Goal: Task Accomplishment & Management: Manage account settings

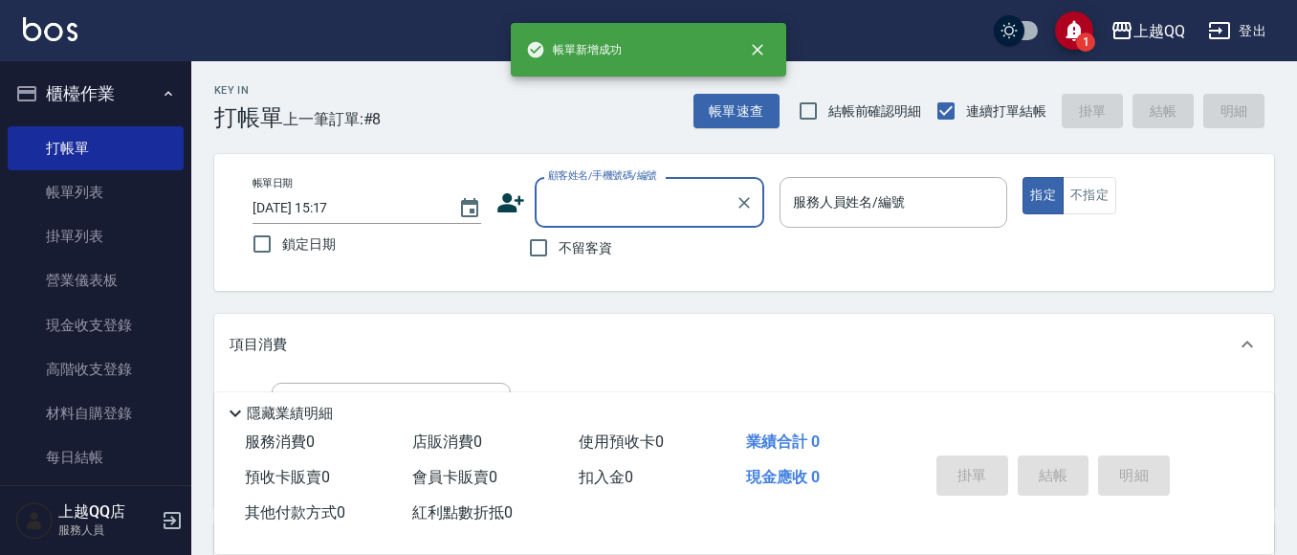
scroll to position [311, 0]
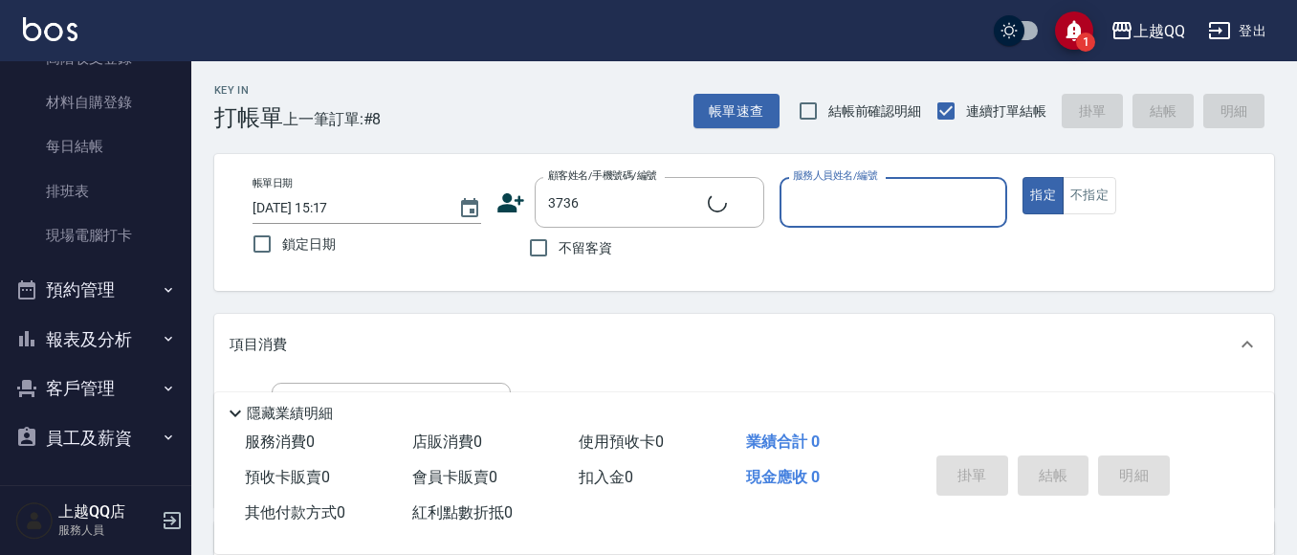
type input "[PERSON_NAME]/0916339743/3736"
type input "雨芯-1"
click at [980, 198] on icon "Clear" at bounding box center [987, 202] width 19 height 19
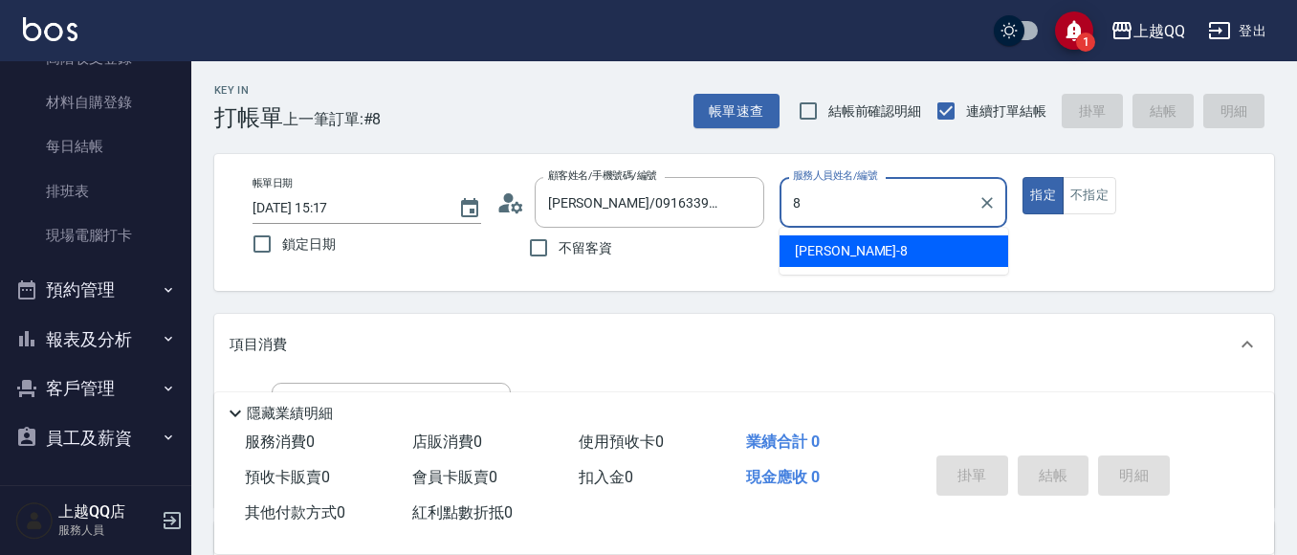
click at [978, 260] on div "[PERSON_NAME] -8" at bounding box center [894, 251] width 229 height 32
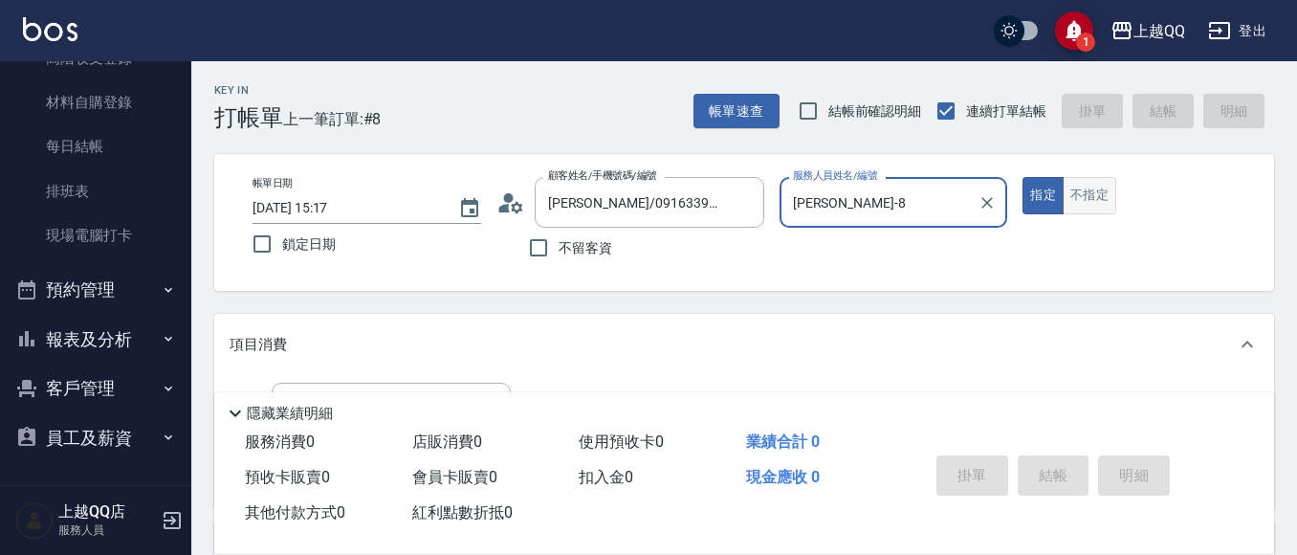
type input "[PERSON_NAME]-8"
click at [1090, 200] on button "不指定" at bounding box center [1090, 195] width 54 height 37
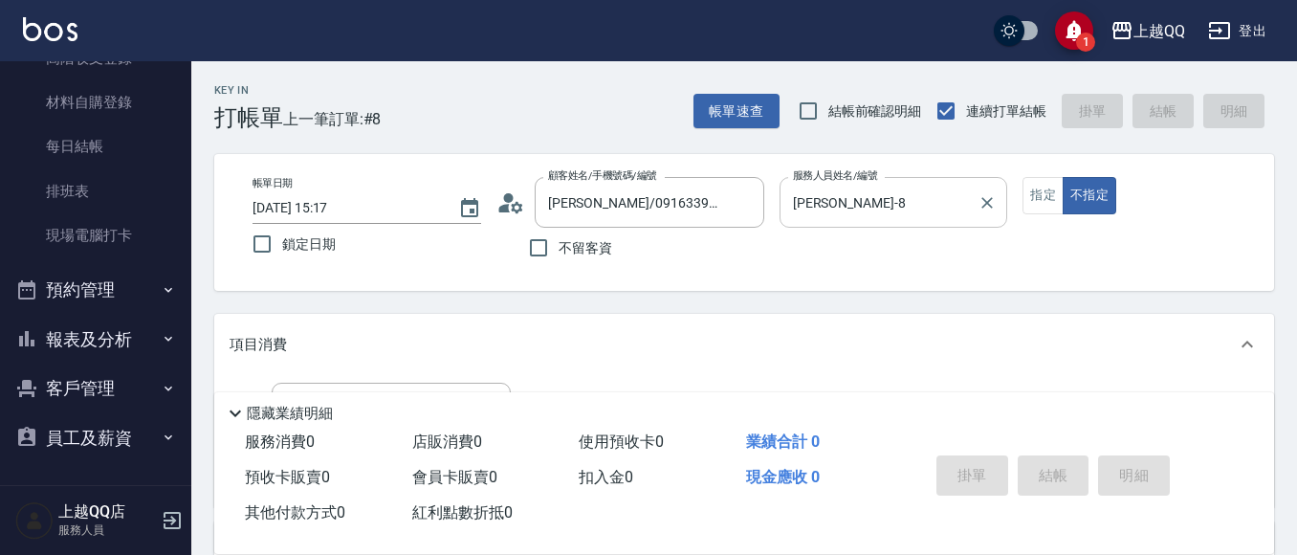
scroll to position [386, 0]
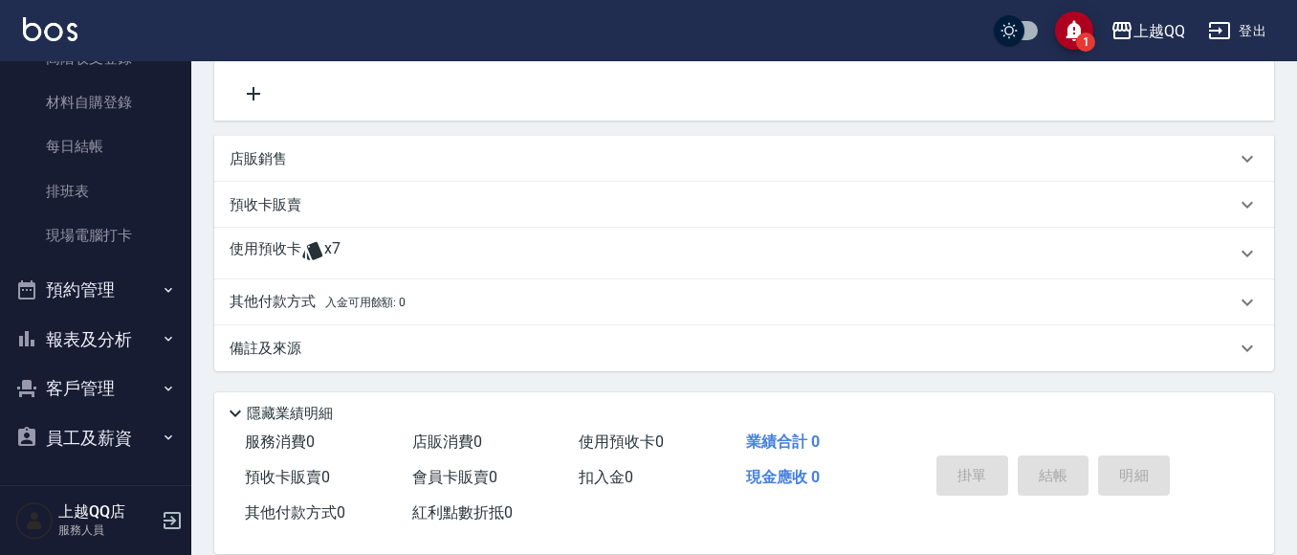
click at [408, 242] on div "使用預收卡 x7" at bounding box center [733, 253] width 1006 height 29
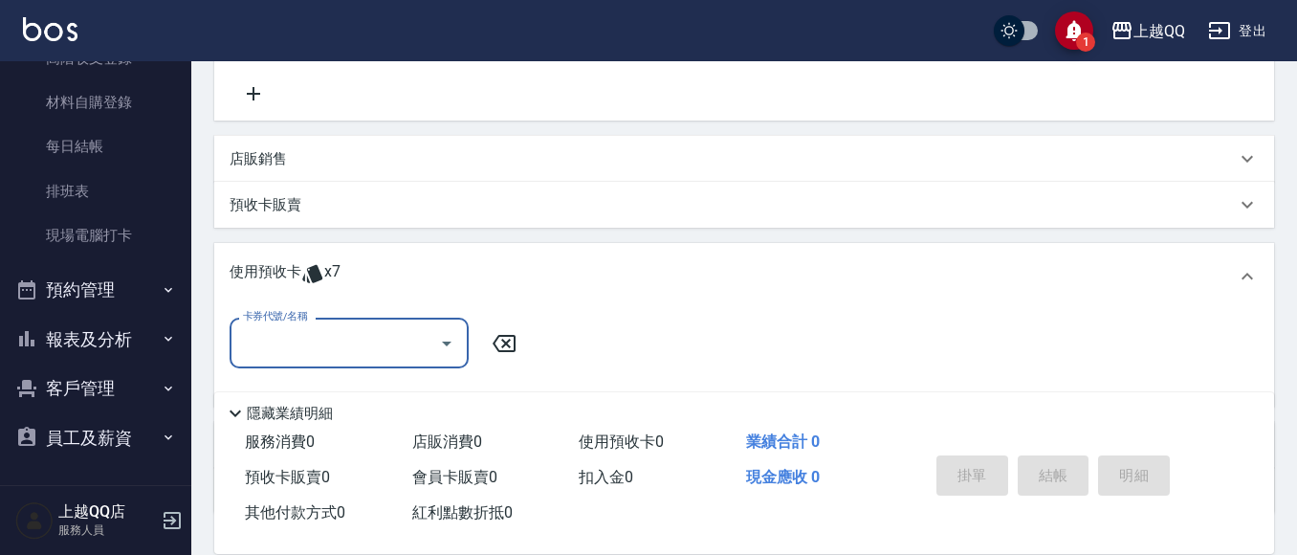
scroll to position [0, 0]
click at [445, 343] on icon "Open" at bounding box center [447, 344] width 10 height 5
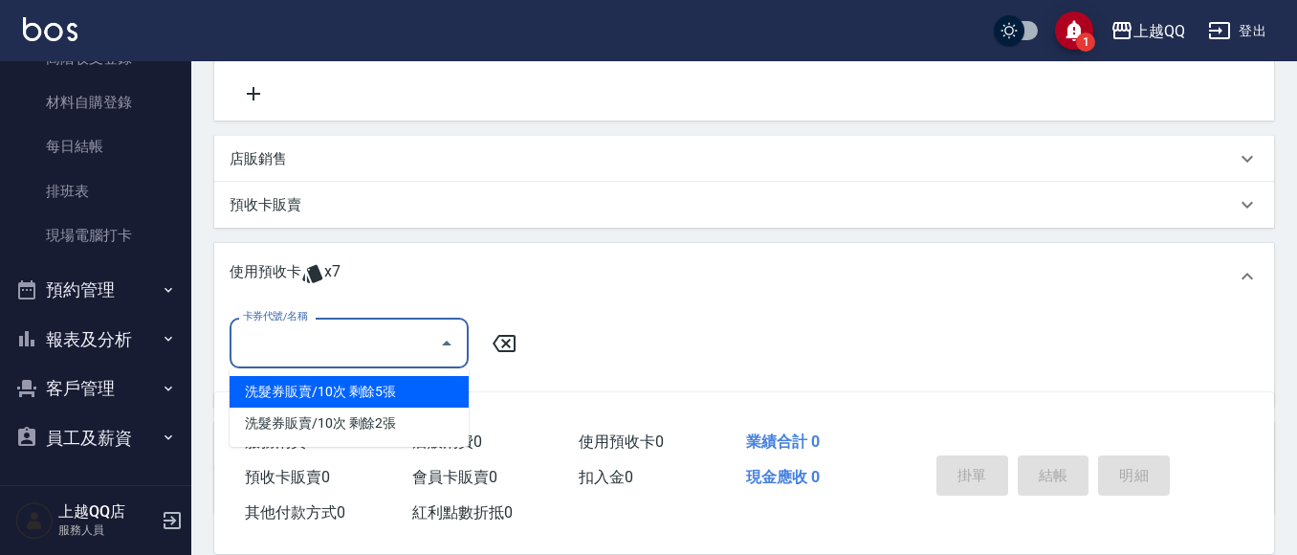
click at [426, 382] on div "洗髮券販賣/10次 剩餘5張" at bounding box center [349, 392] width 239 height 32
type input "洗髮券販賣/10次"
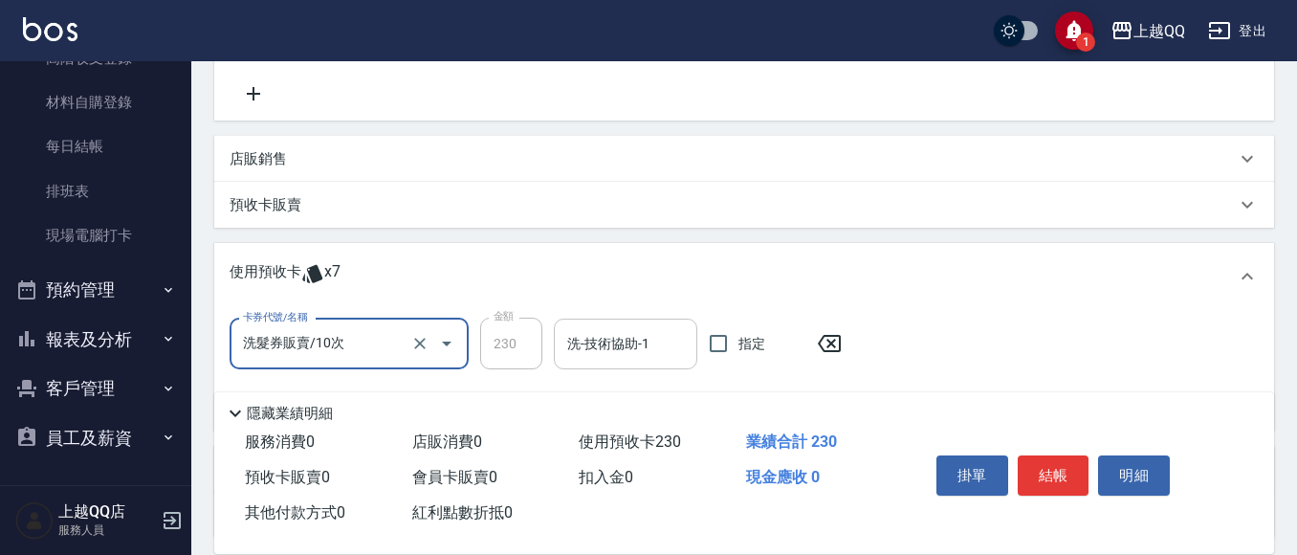
click at [585, 354] on input "洗-技術協助-1" at bounding box center [625, 343] width 126 height 33
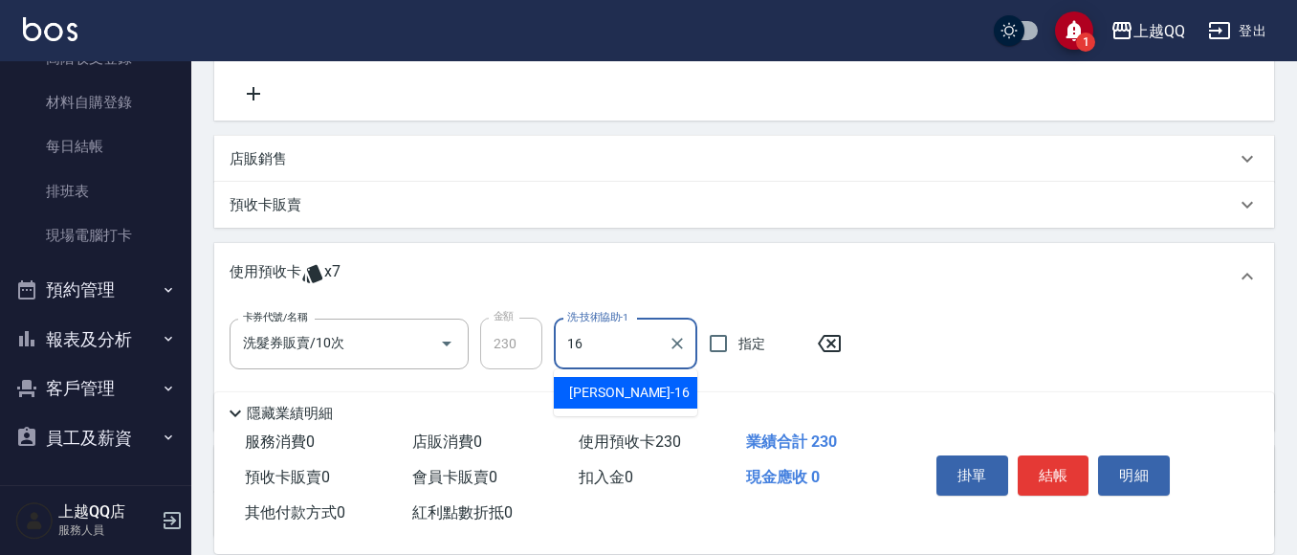
click at [585, 394] on span "[PERSON_NAME] -16" at bounding box center [629, 393] width 121 height 20
type input "[PERSON_NAME]-16"
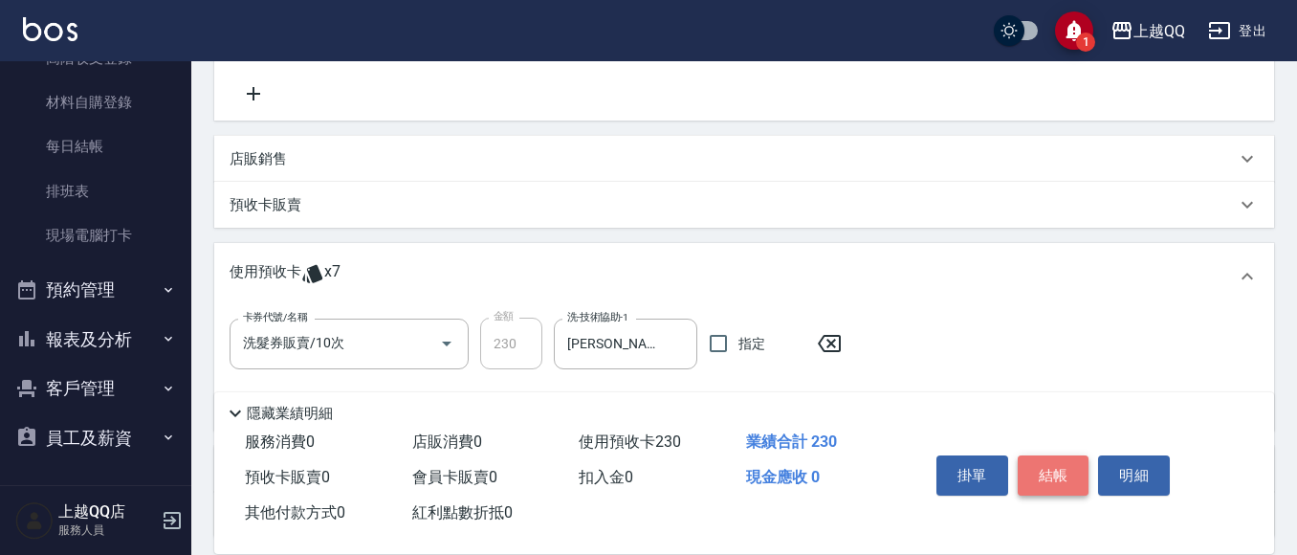
click at [1043, 469] on button "結帳" at bounding box center [1054, 475] width 72 height 40
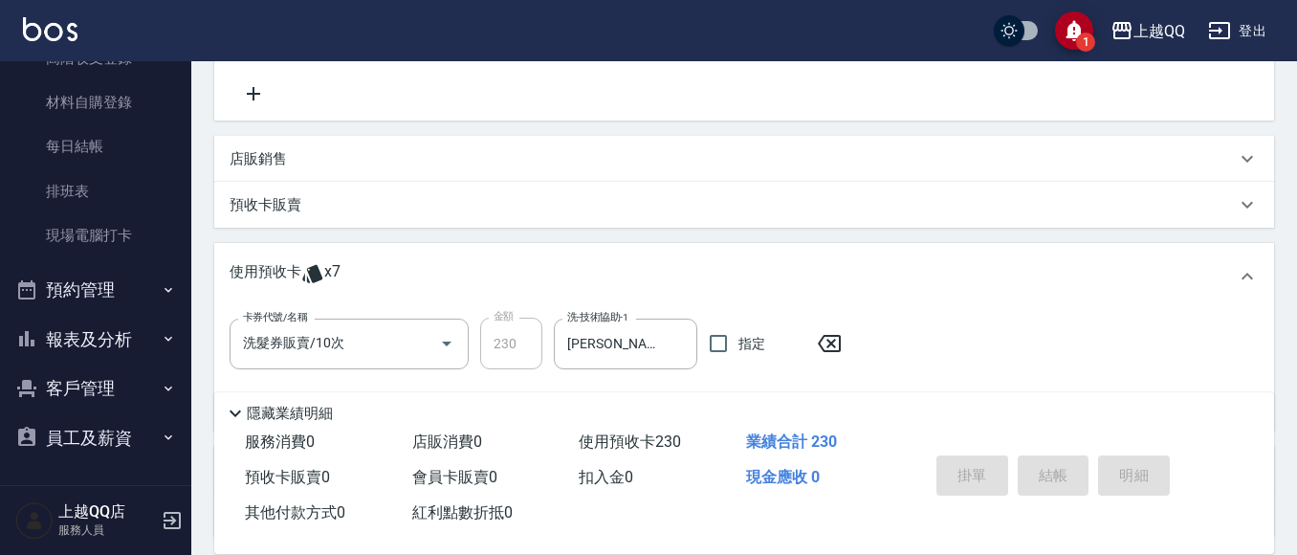
type input "[DATE] 15:49"
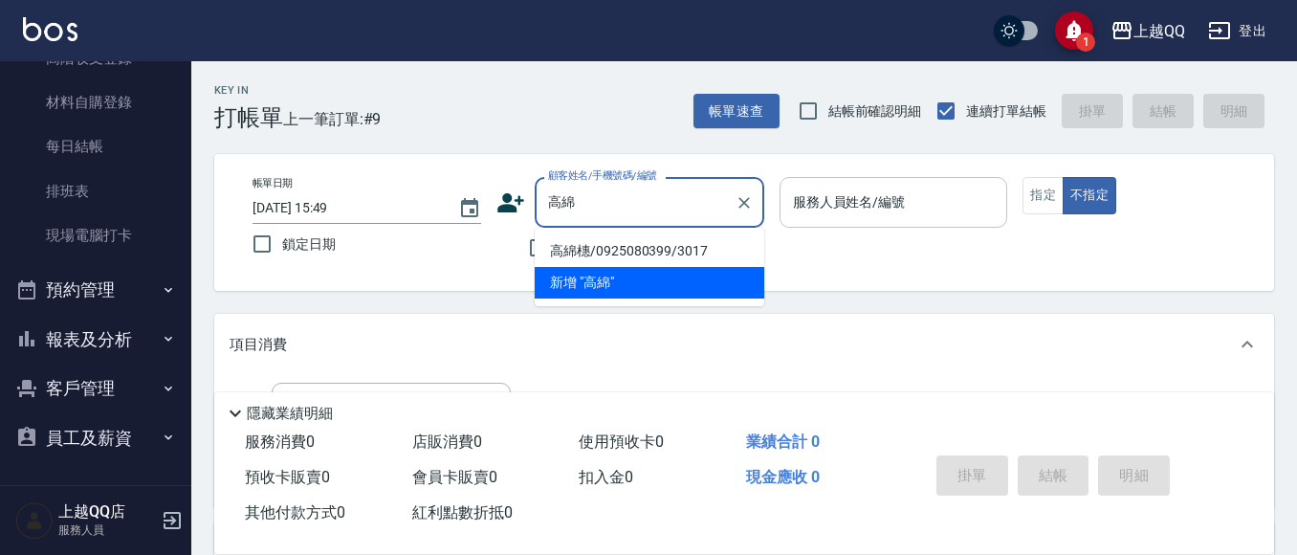
click at [554, 243] on li "高綿橞/0925080399/3017" at bounding box center [650, 251] width 230 height 32
type input "高綿橞/0925080399/3017"
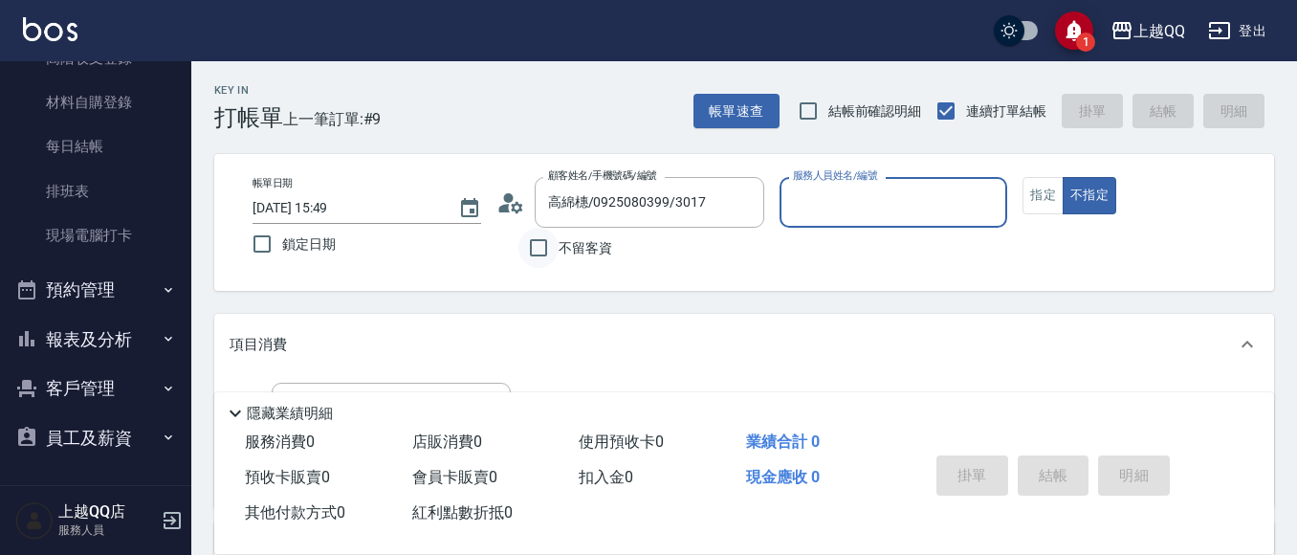
type input "[PERSON_NAME]-8"
click at [1036, 199] on button "指定" at bounding box center [1043, 195] width 41 height 37
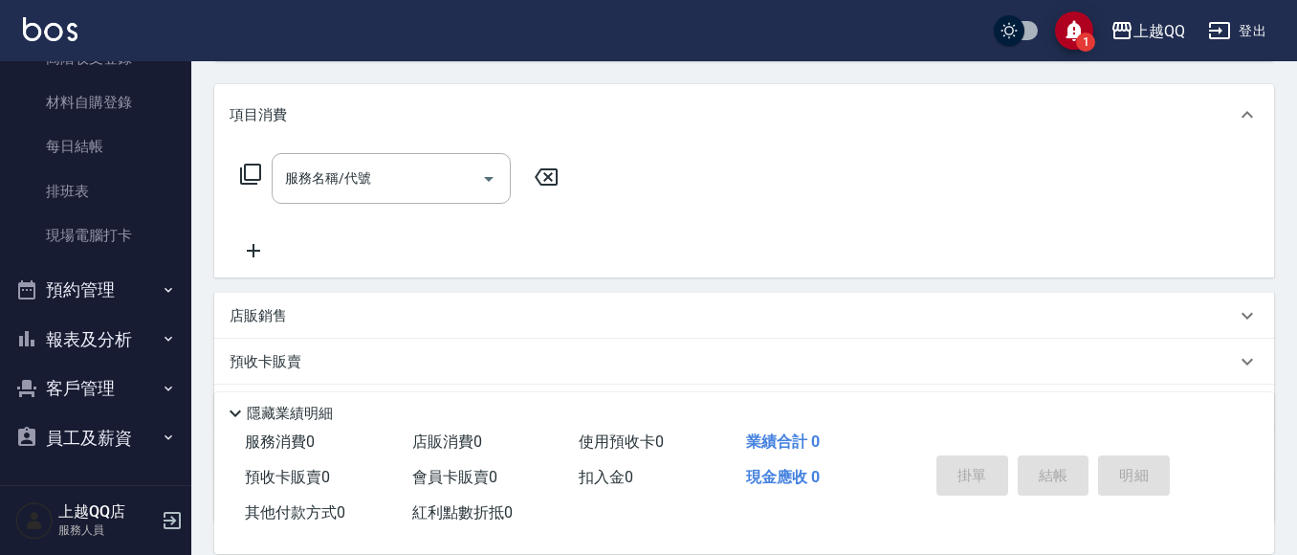
scroll to position [231, 0]
click at [246, 173] on icon at bounding box center [250, 173] width 21 height 21
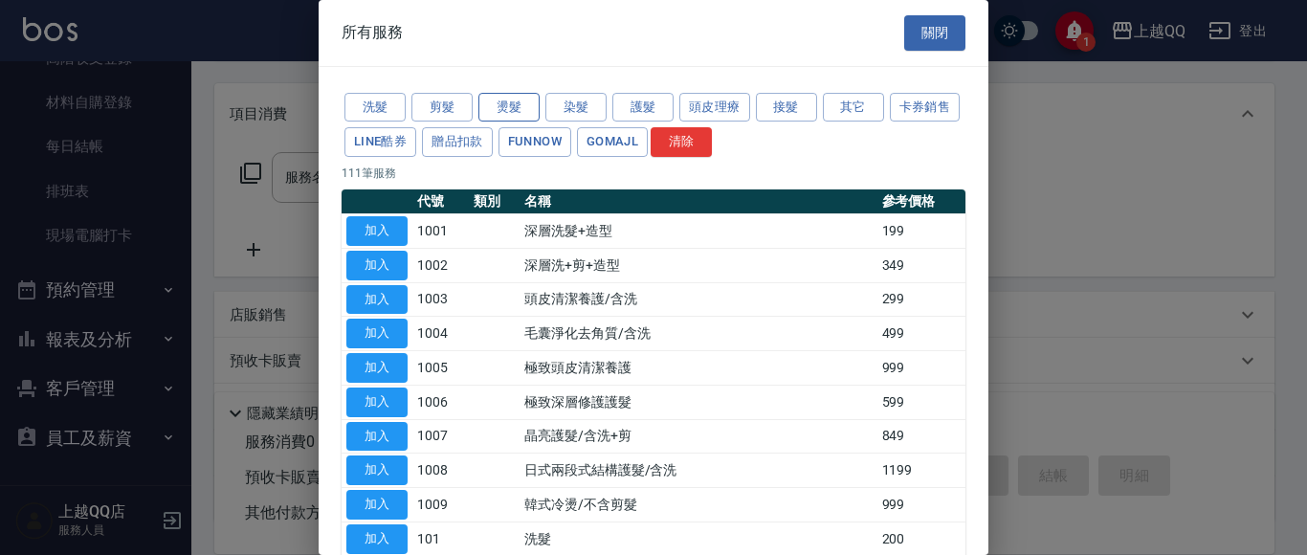
click at [512, 107] on button "燙髮" at bounding box center [508, 108] width 61 height 30
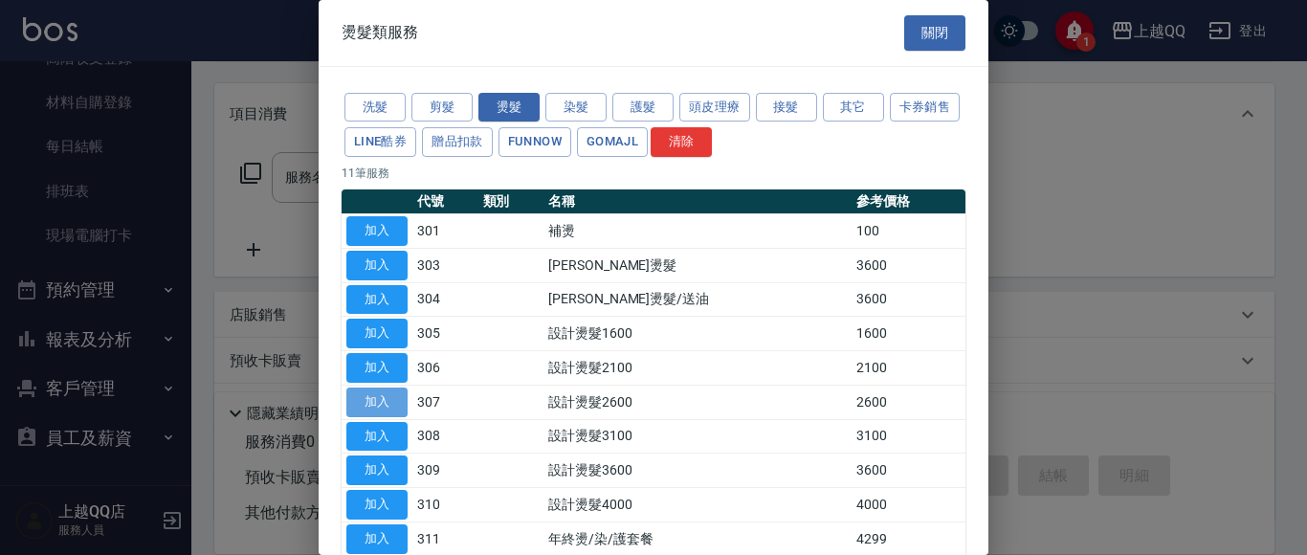
click at [372, 396] on button "加入" at bounding box center [376, 402] width 61 height 30
type input "設計燙髮2600(307)"
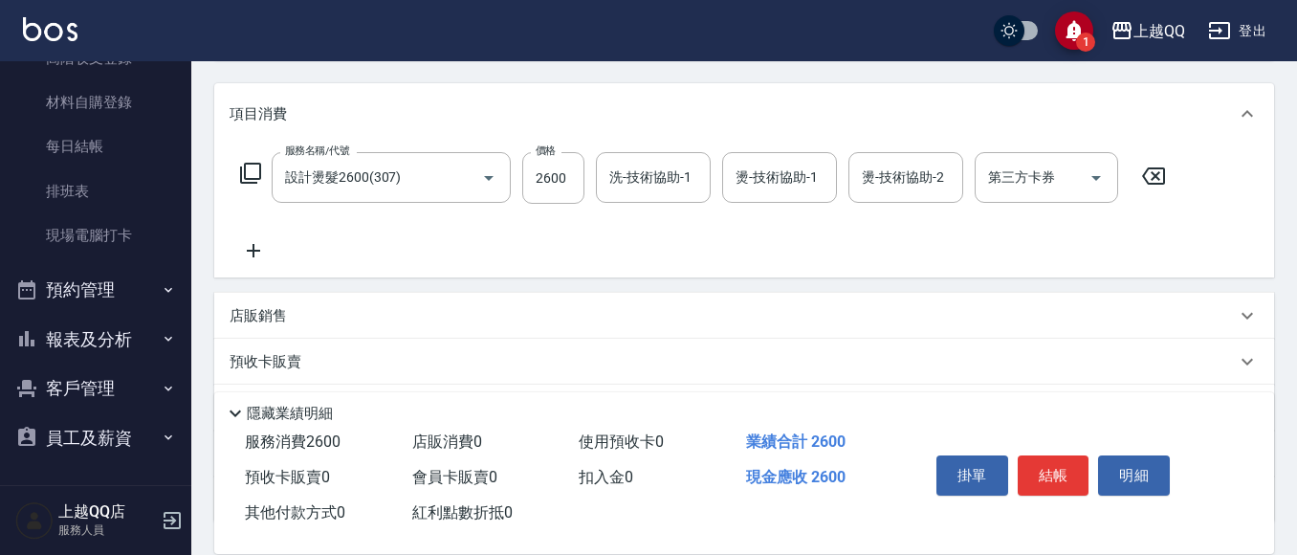
click at [257, 171] on icon at bounding box center [250, 173] width 23 height 23
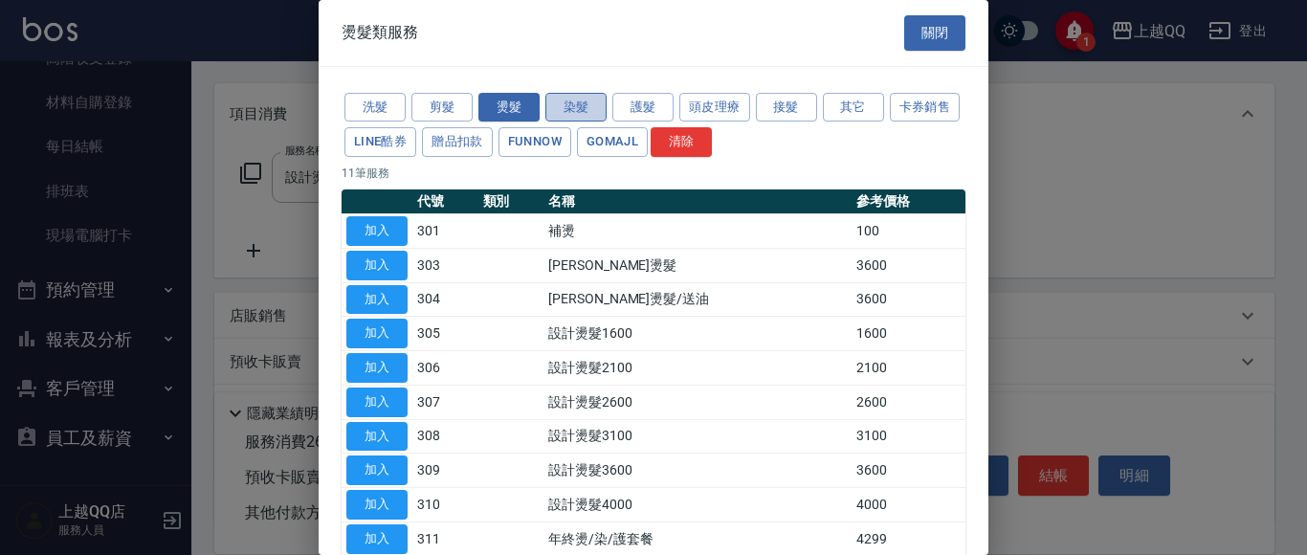
click at [567, 105] on button "染髮" at bounding box center [575, 108] width 61 height 30
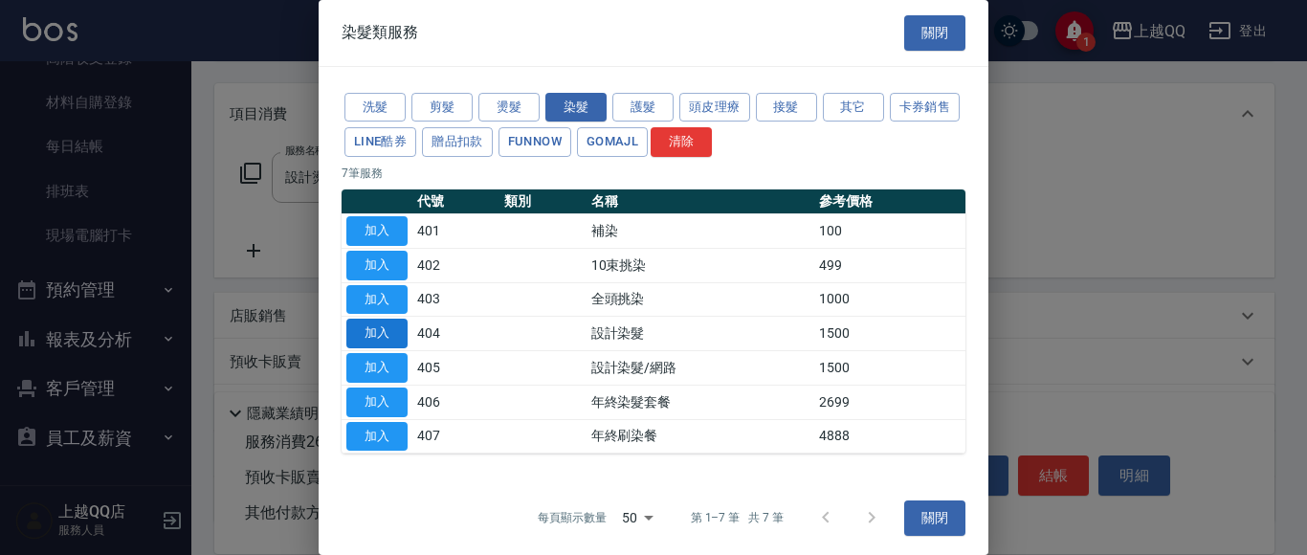
click at [382, 337] on button "加入" at bounding box center [376, 334] width 61 height 30
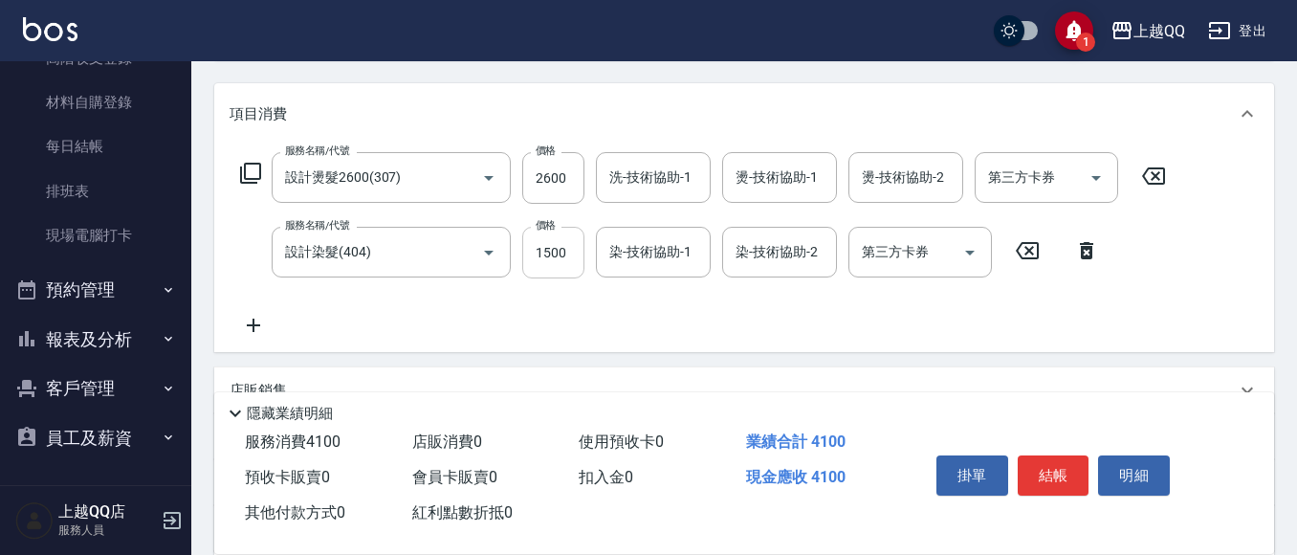
click at [558, 257] on input "1500" at bounding box center [553, 253] width 62 height 52
type input "1799"
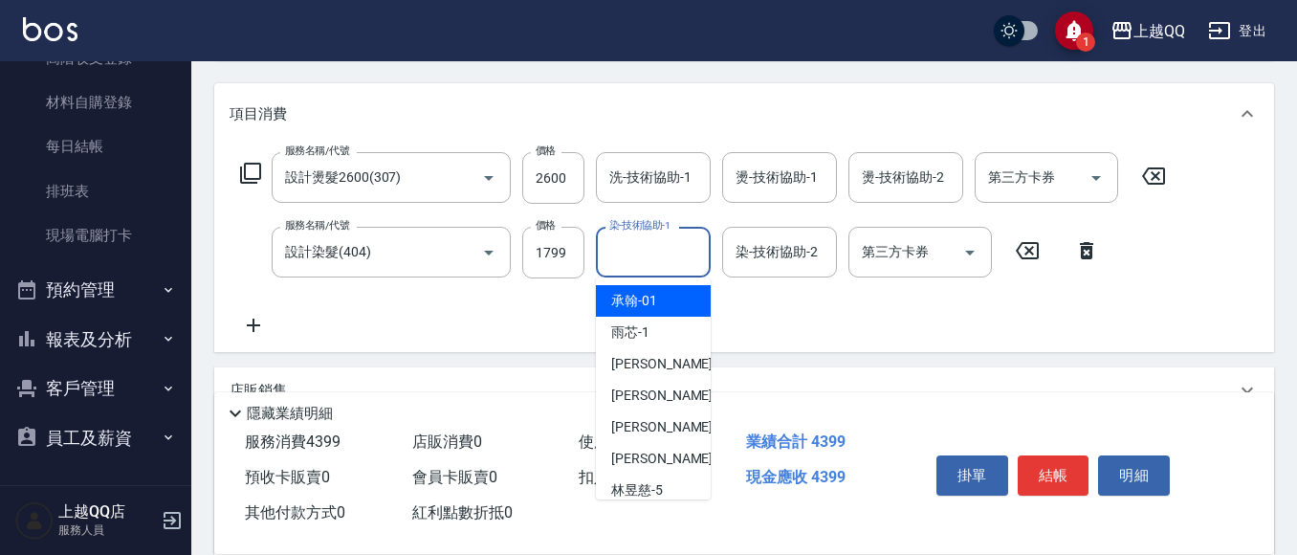
click at [628, 254] on div "染-技術協助-1 染-技術協助-1" at bounding box center [653, 252] width 115 height 51
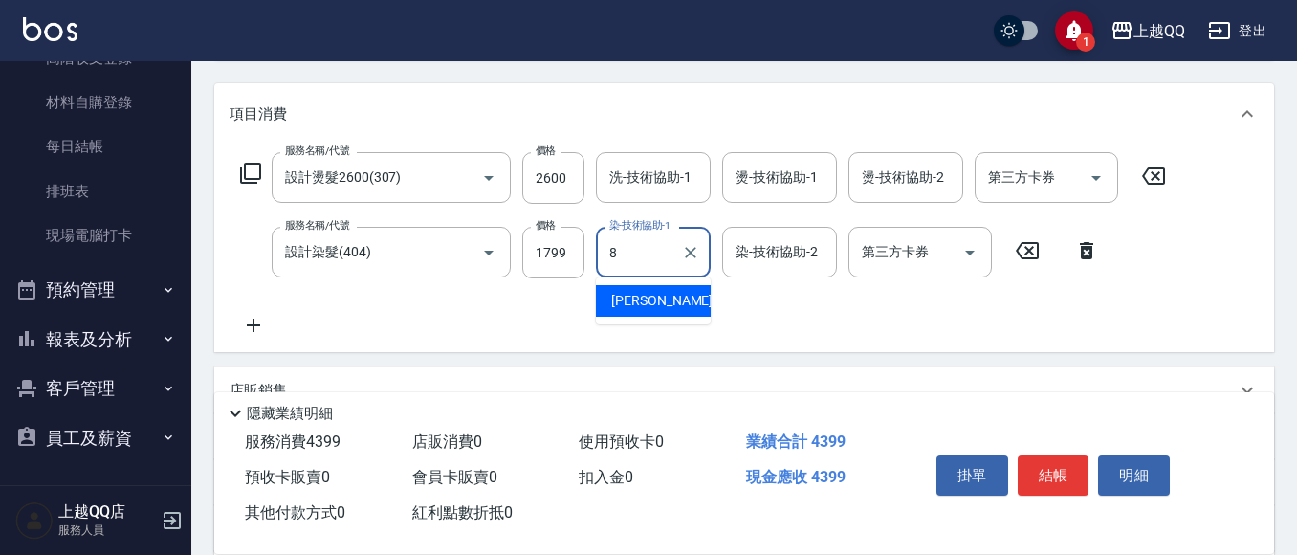
click at [630, 305] on span "[PERSON_NAME] -8" at bounding box center [667, 301] width 113 height 20
type input "[PERSON_NAME]-8"
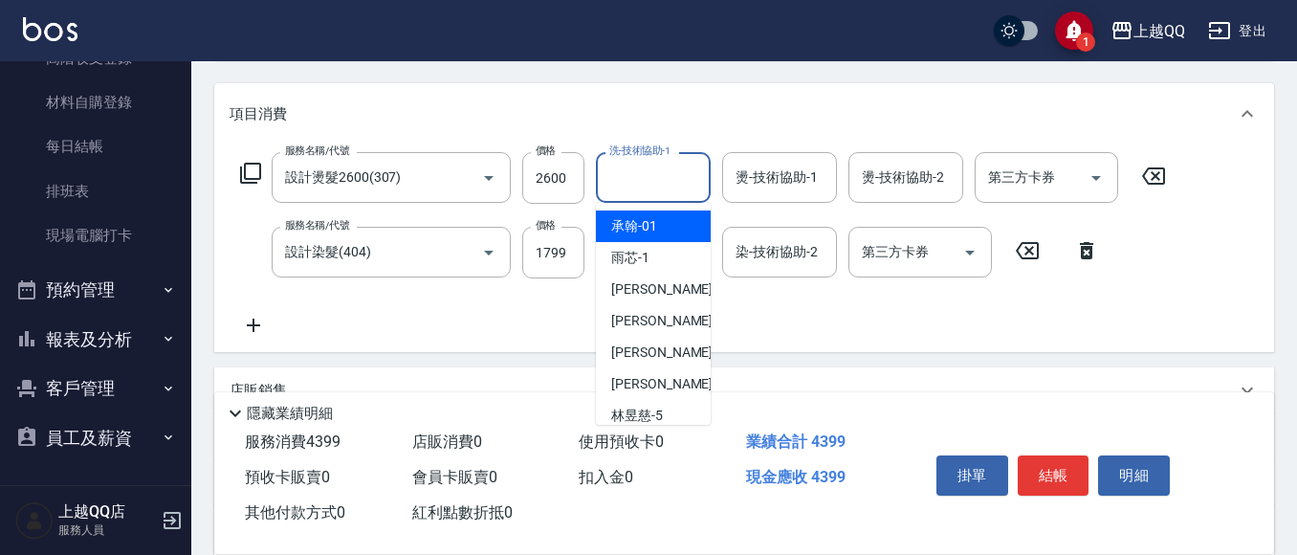
click at [643, 179] on div "洗-技術協助-1 洗-技術協助-1" at bounding box center [653, 177] width 115 height 51
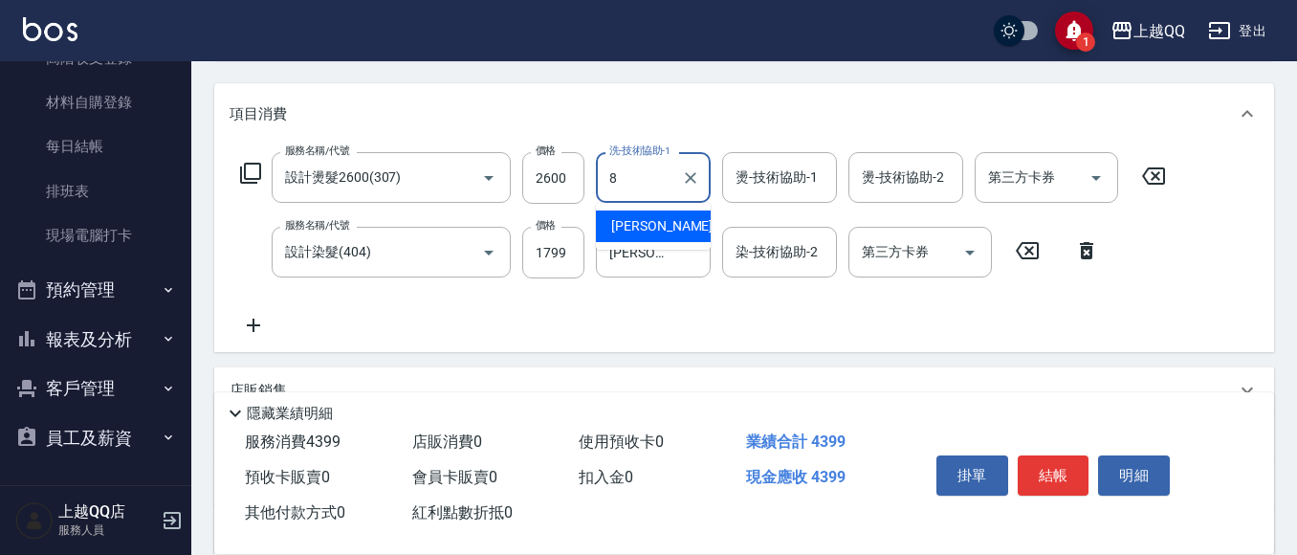
click at [651, 221] on div "[PERSON_NAME] -8" at bounding box center [653, 226] width 115 height 32
type input "[PERSON_NAME]-8"
click at [769, 165] on div "燙-技術協助-1 燙-技術協助-1" at bounding box center [779, 177] width 115 height 51
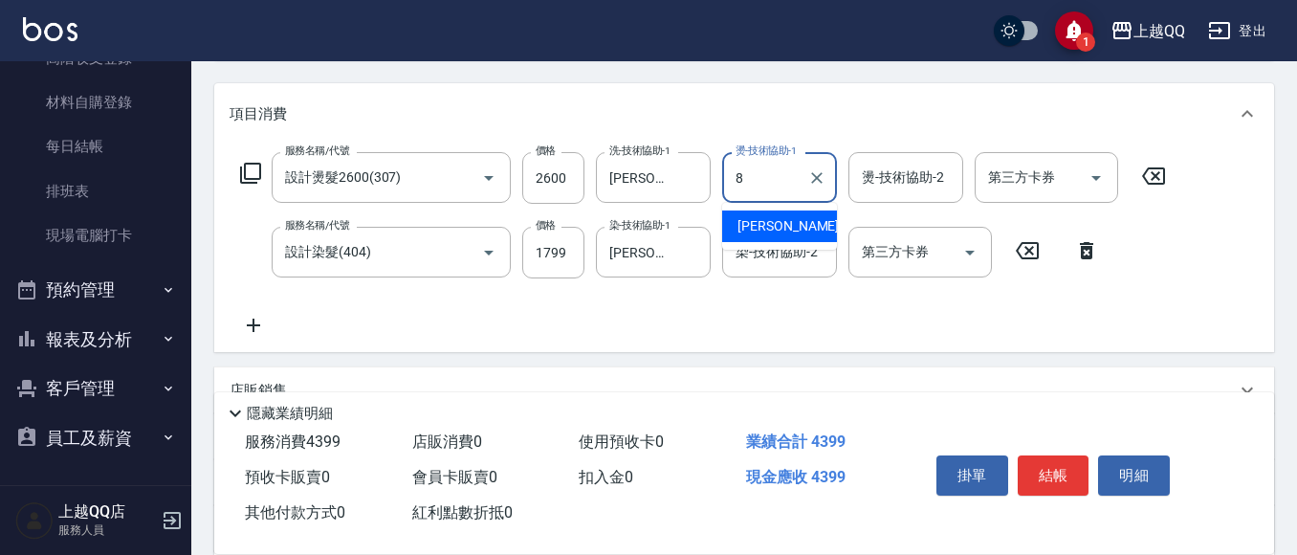
click at [765, 223] on span "[PERSON_NAME] -8" at bounding box center [794, 226] width 113 height 20
type input "[PERSON_NAME]-8"
click at [575, 177] on input "2600" at bounding box center [553, 178] width 62 height 52
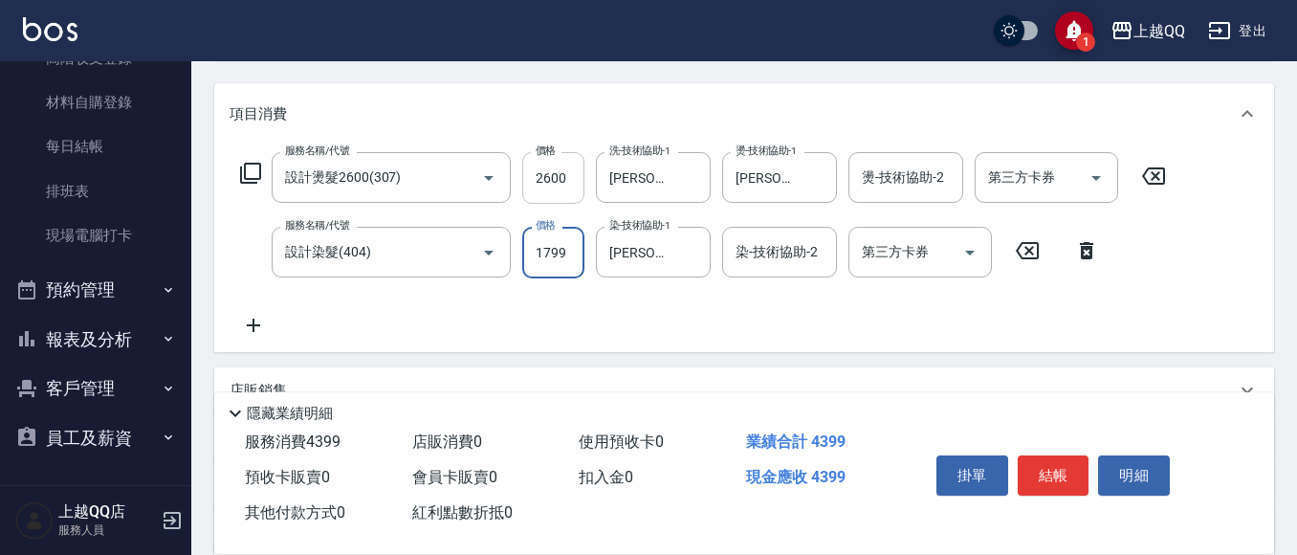
click at [575, 177] on input "2600" at bounding box center [553, 178] width 62 height 52
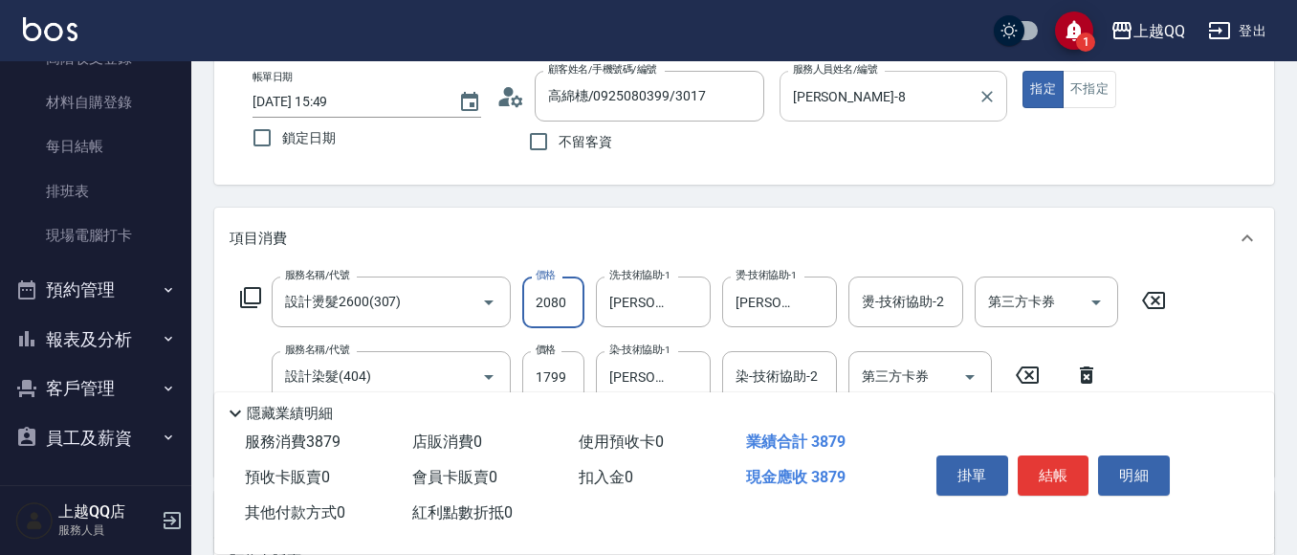
scroll to position [121, 0]
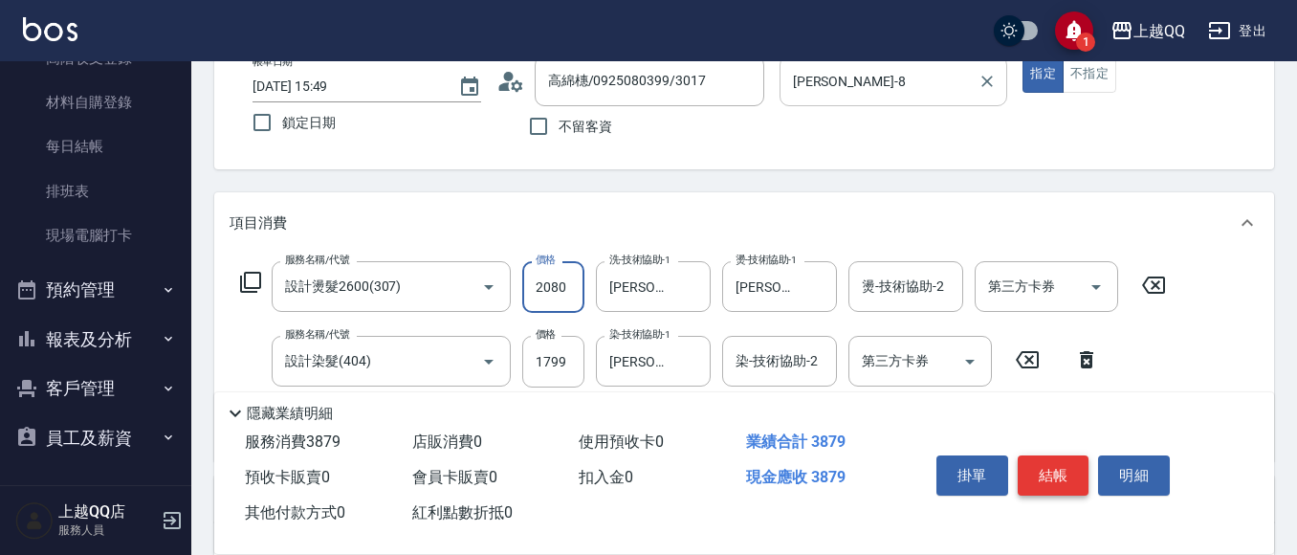
type input "2080"
click at [1067, 470] on button "結帳" at bounding box center [1054, 475] width 72 height 40
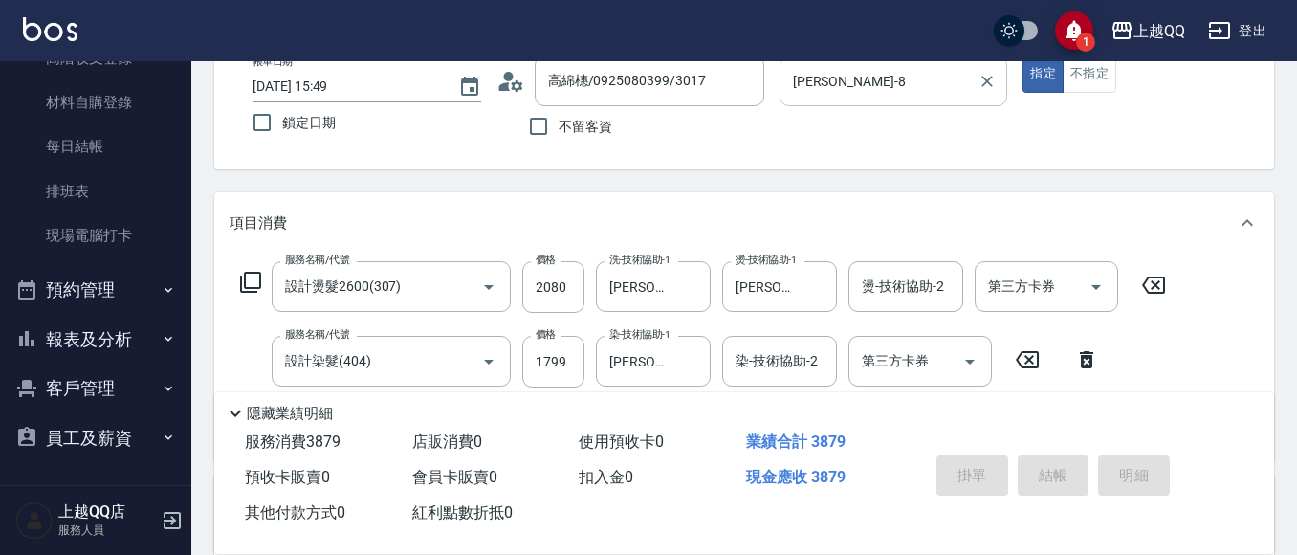
type input "[DATE] 15:50"
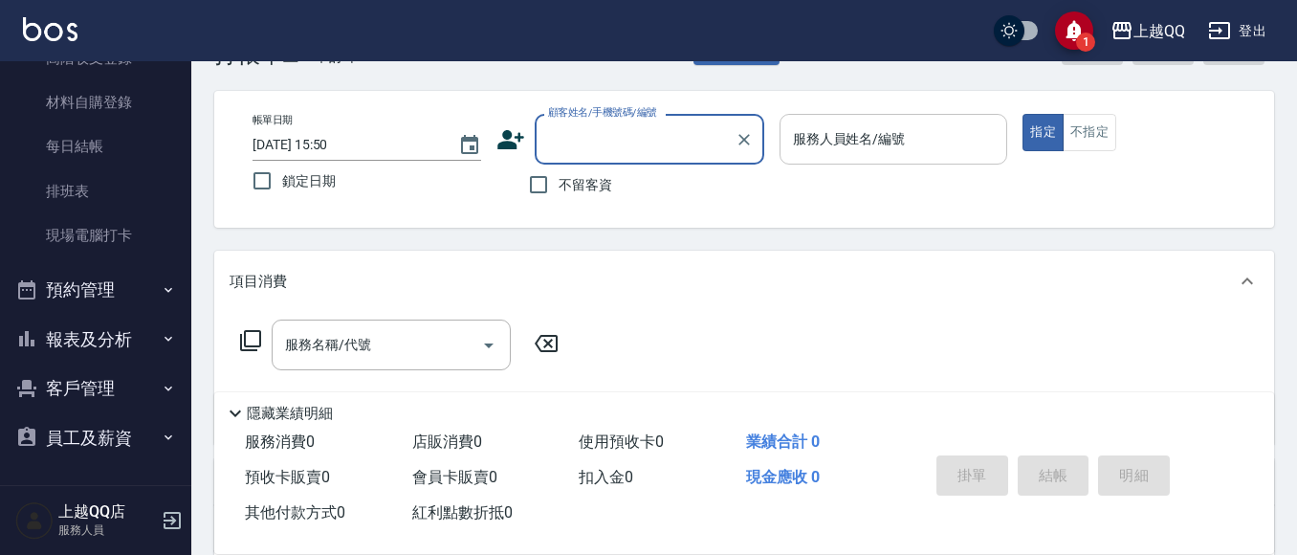
scroll to position [0, 0]
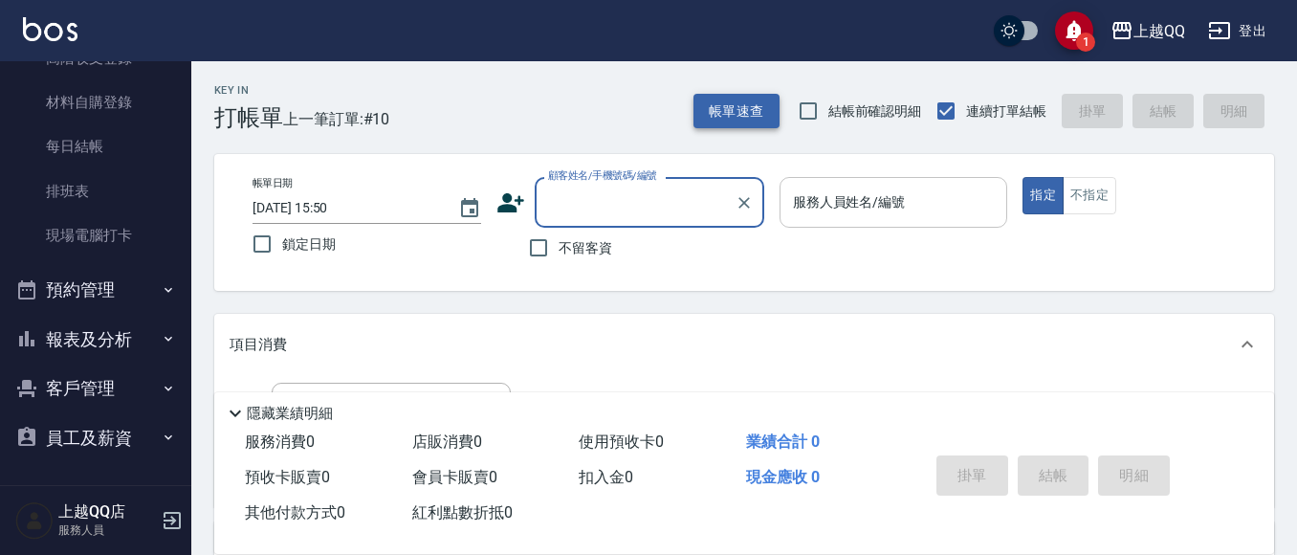
click at [705, 107] on button "帳單速查" at bounding box center [737, 111] width 86 height 35
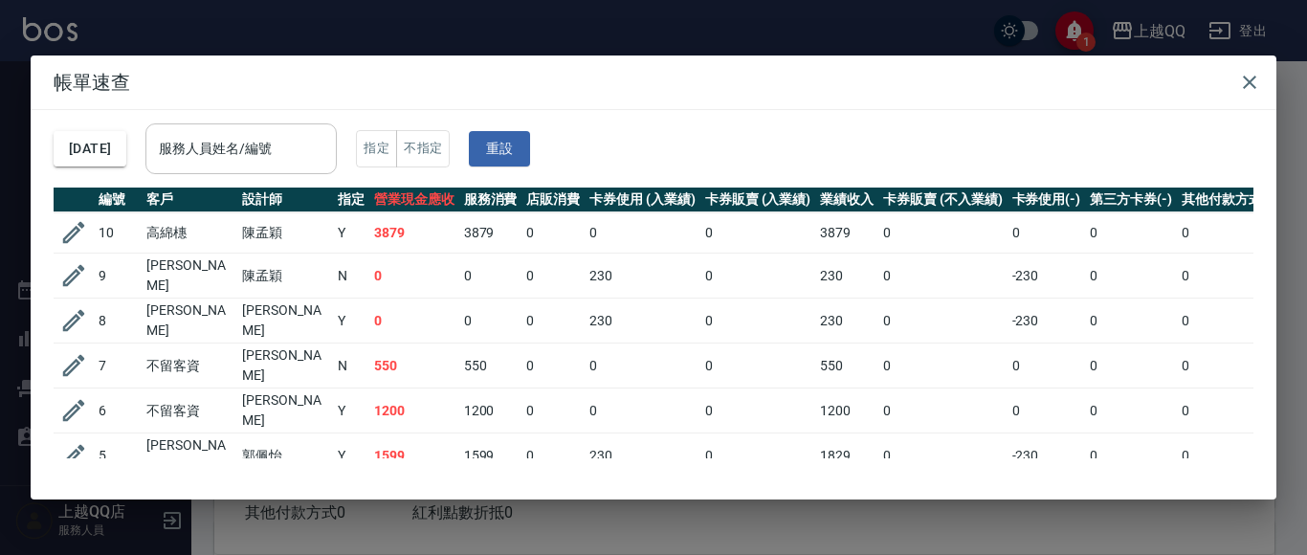
click at [332, 169] on div "服務人員姓名/編號" at bounding box center [240, 148] width 191 height 51
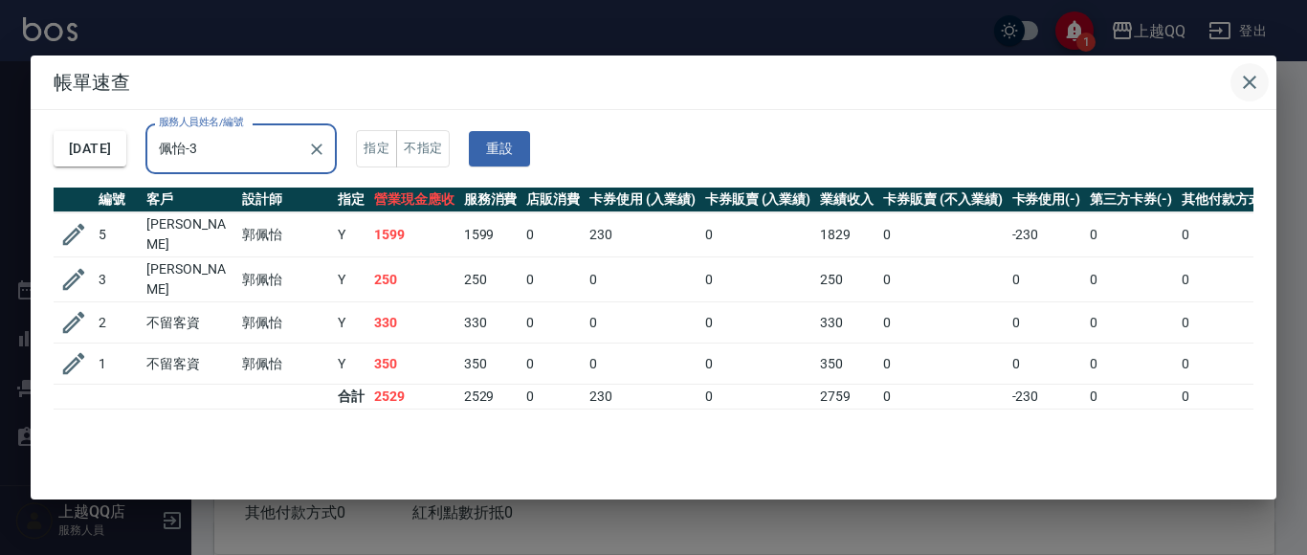
type input "佩怡-3"
drag, startPoint x: 1259, startPoint y: 83, endPoint x: 1203, endPoint y: 99, distance: 57.6
click at [1260, 82] on icon "button" at bounding box center [1249, 82] width 23 height 23
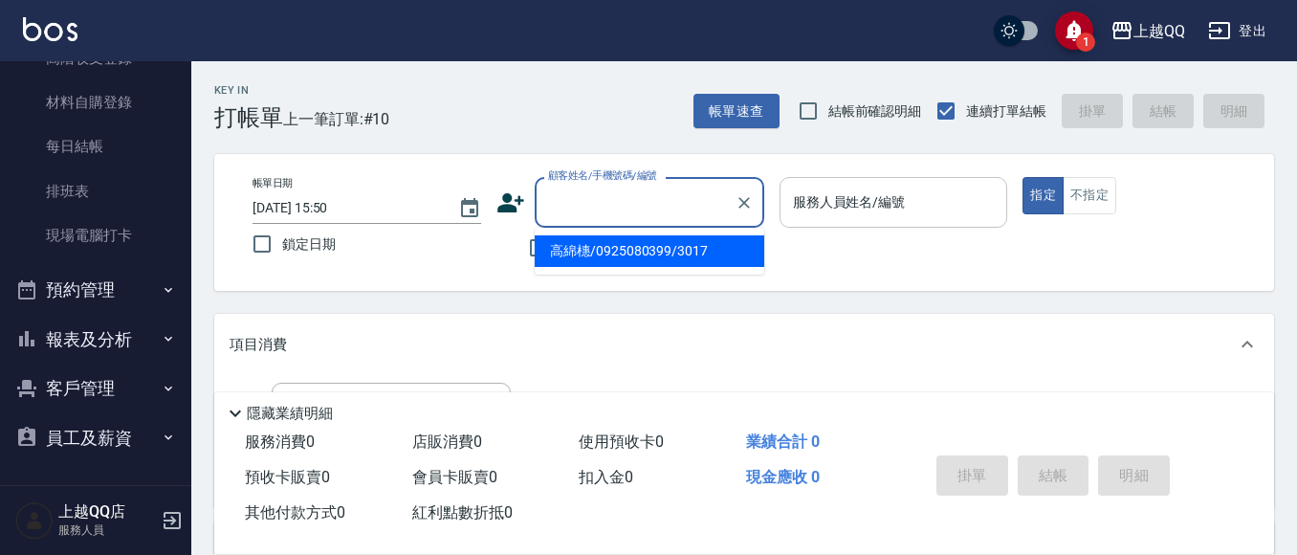
click at [557, 218] on input "顧客姓名/手機號碼/編號" at bounding box center [635, 202] width 184 height 33
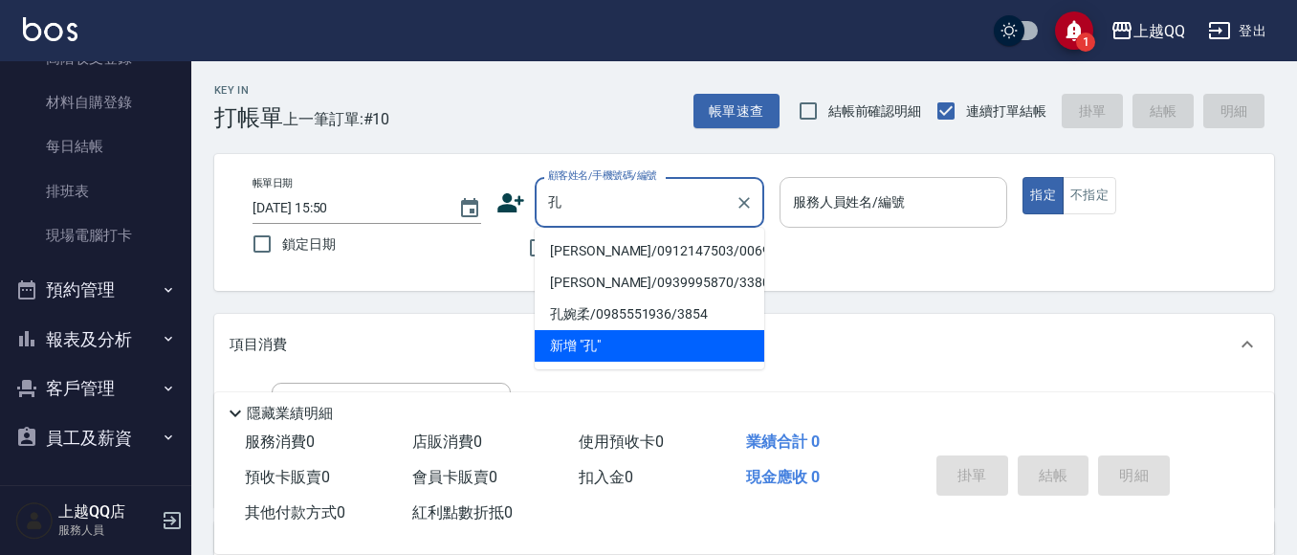
click at [576, 243] on li "[PERSON_NAME]/0912147503/0069" at bounding box center [650, 251] width 230 height 32
type input "[PERSON_NAME]/0912147503/0069"
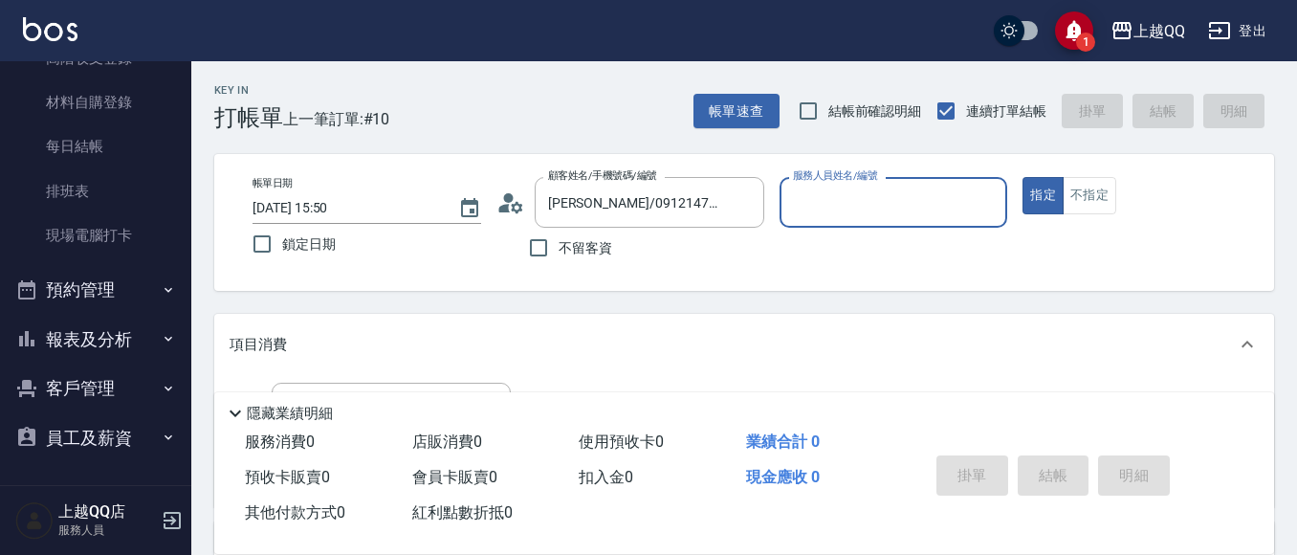
type input "佩怡-3"
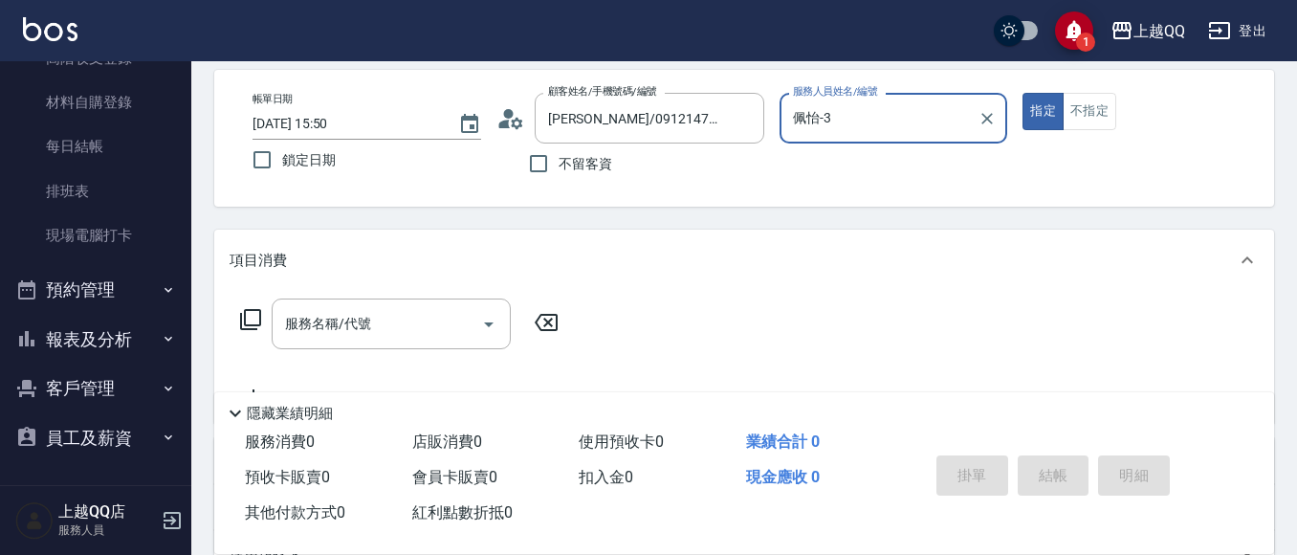
scroll to position [96, 0]
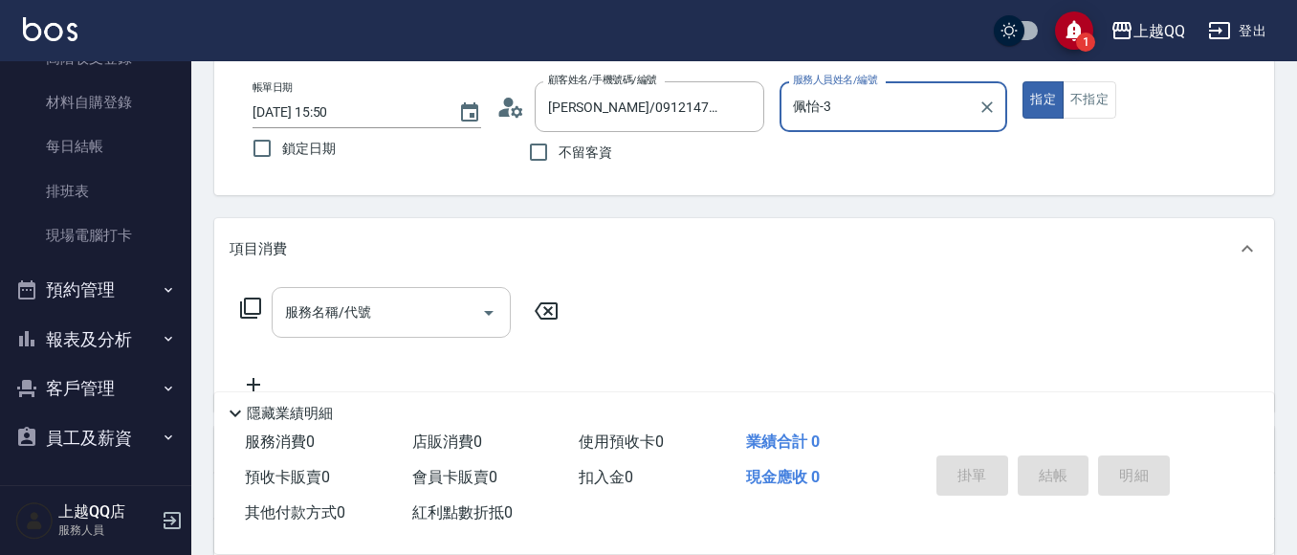
click at [364, 298] on input "服務名稱/代號" at bounding box center [376, 312] width 193 height 33
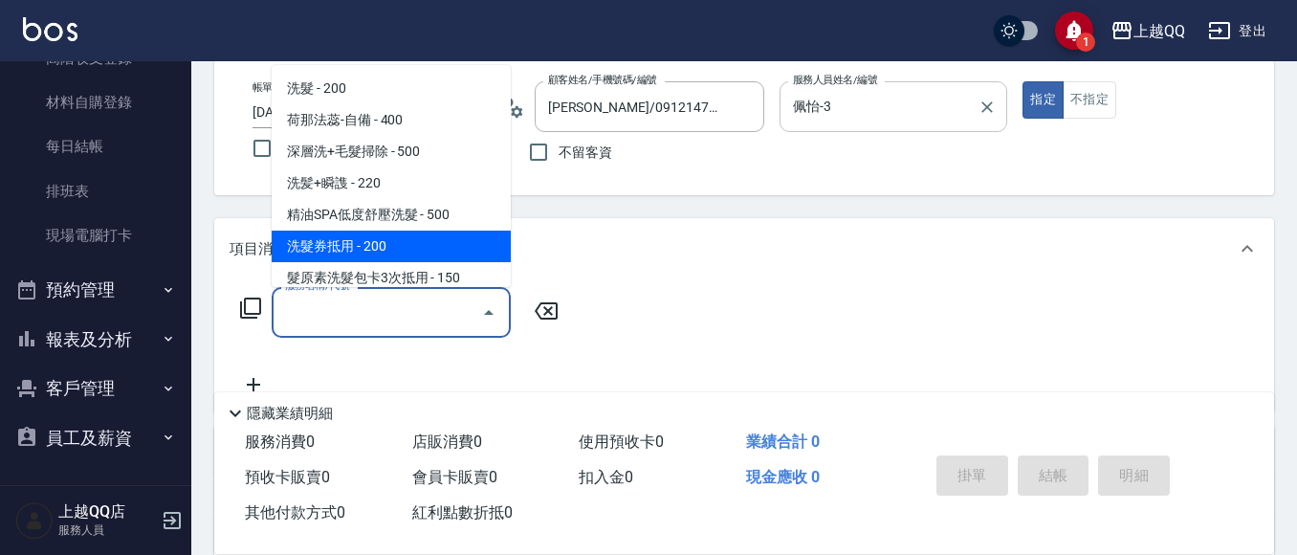
click at [238, 307] on div "服務名稱/代號 服務名稱/代號" at bounding box center [400, 312] width 341 height 51
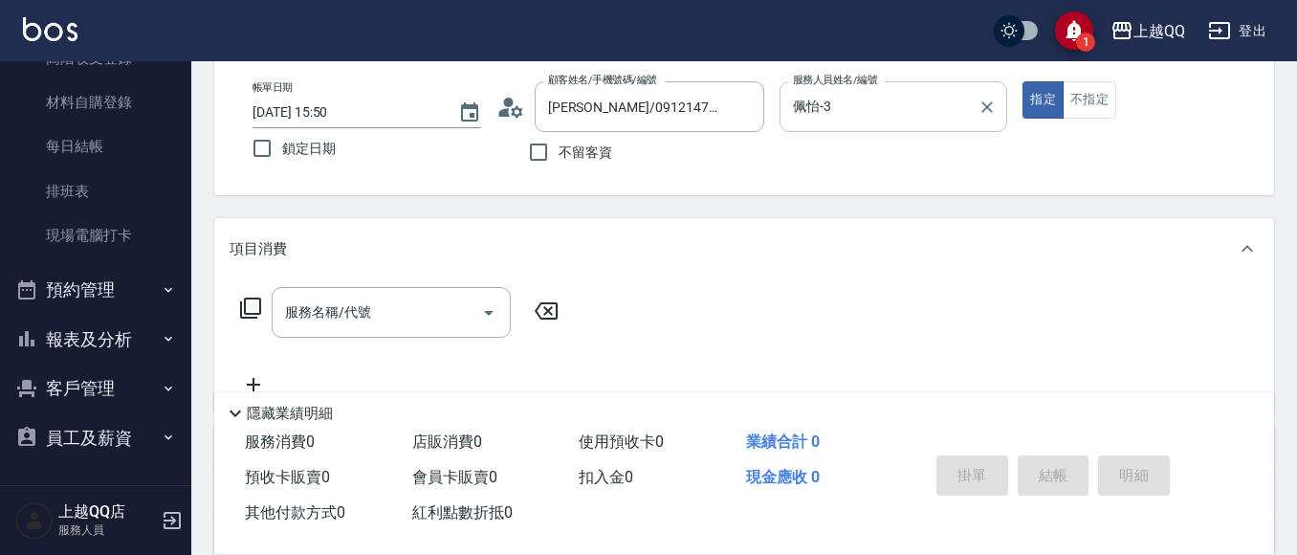
click at [249, 306] on icon at bounding box center [250, 308] width 23 height 23
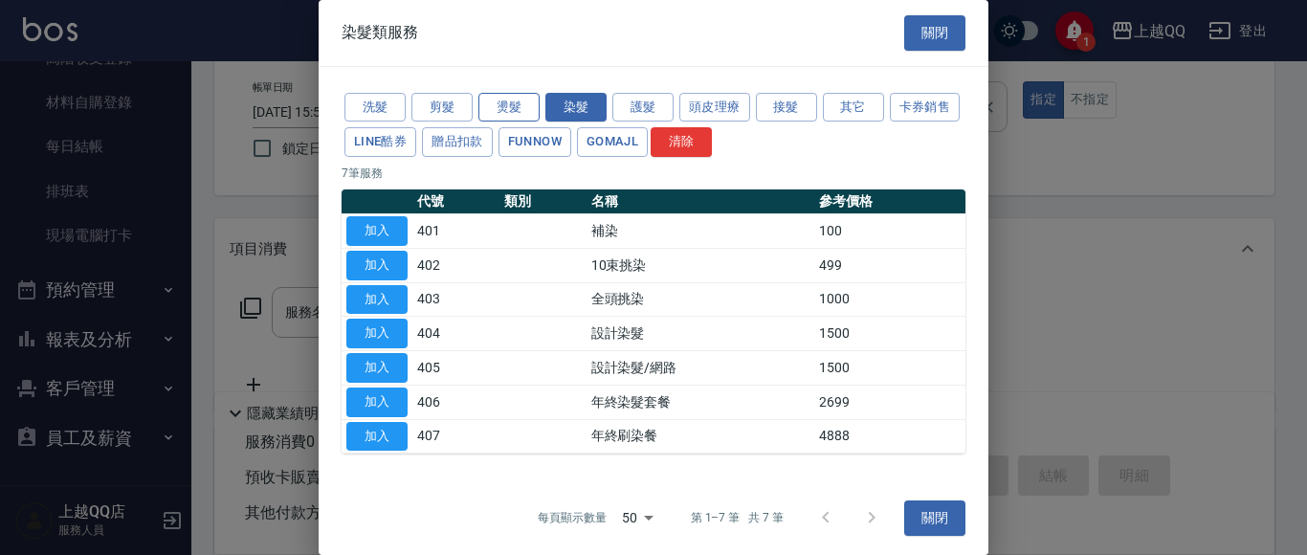
click at [487, 101] on button "燙髮" at bounding box center [508, 108] width 61 height 30
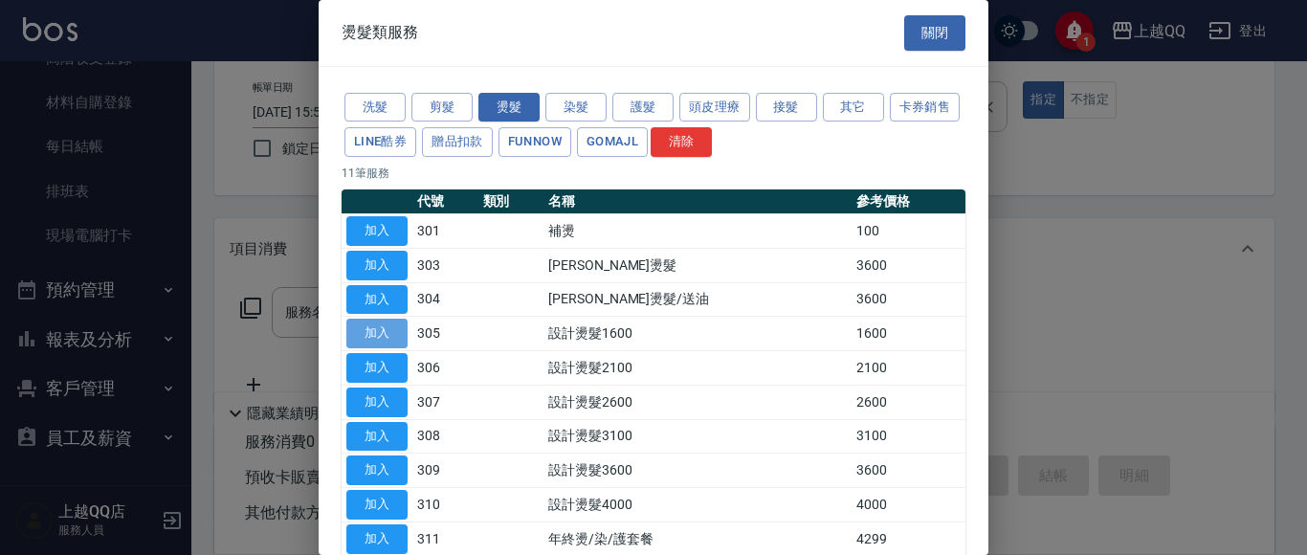
click at [397, 326] on button "加入" at bounding box center [376, 334] width 61 height 30
type input "設計燙髮1600(305)"
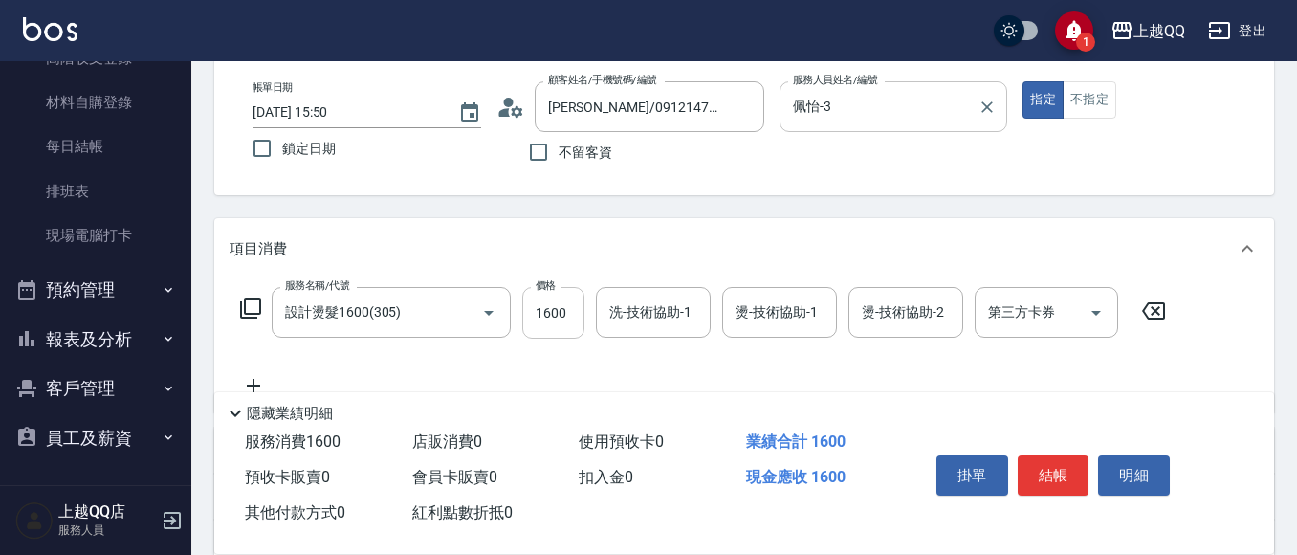
click at [551, 322] on input "1600" at bounding box center [553, 313] width 62 height 52
type input "1280"
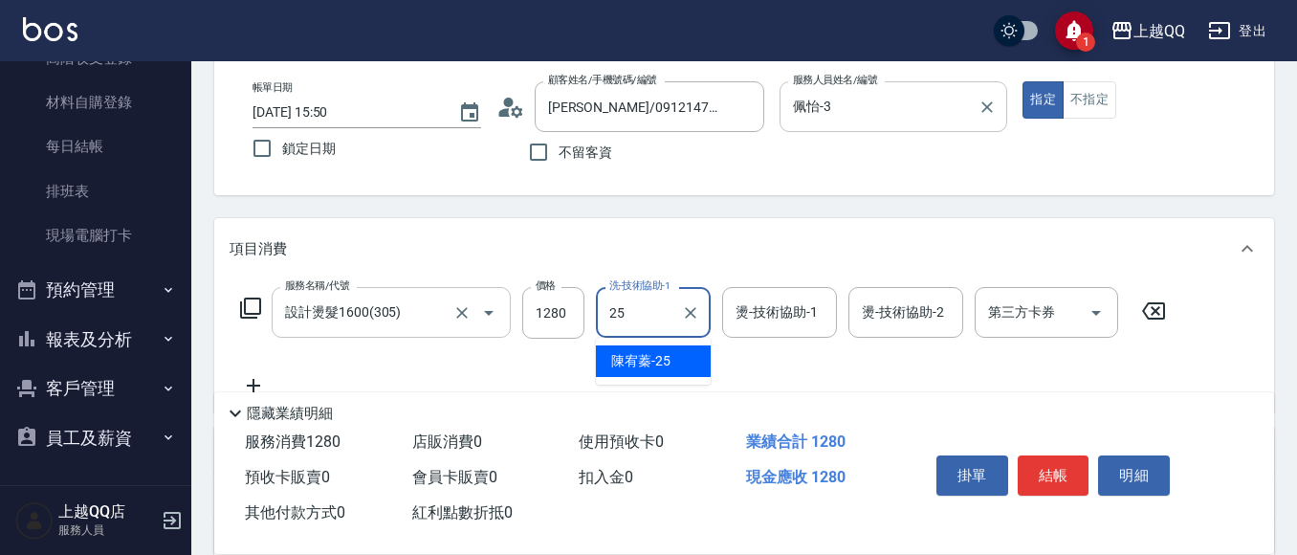
type input "[PERSON_NAME]-25"
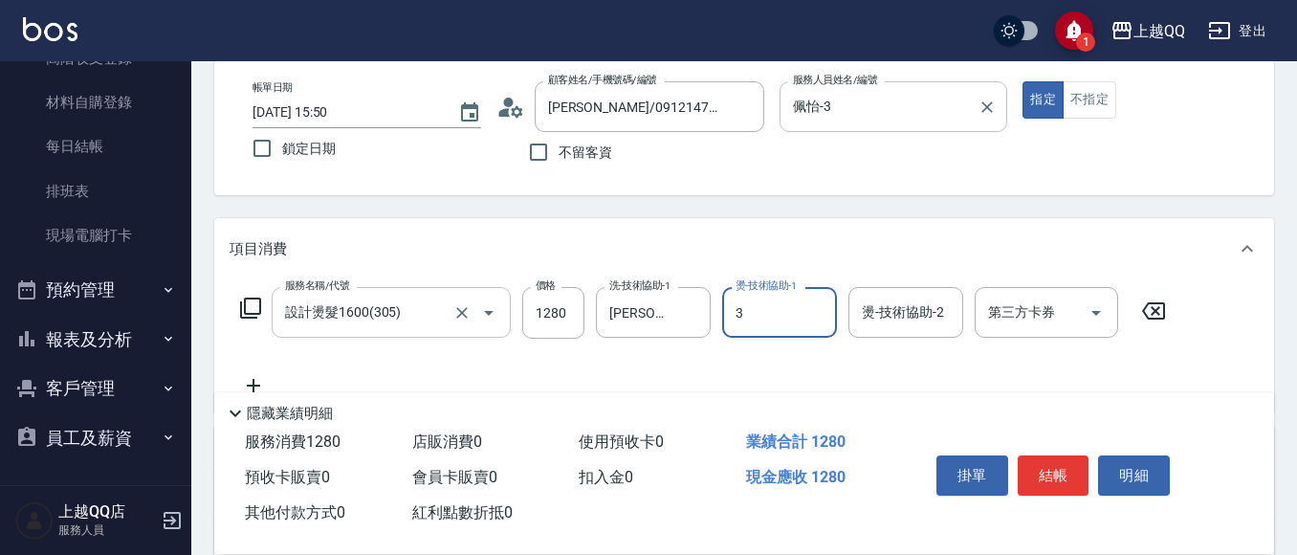
type input "佩怡-3"
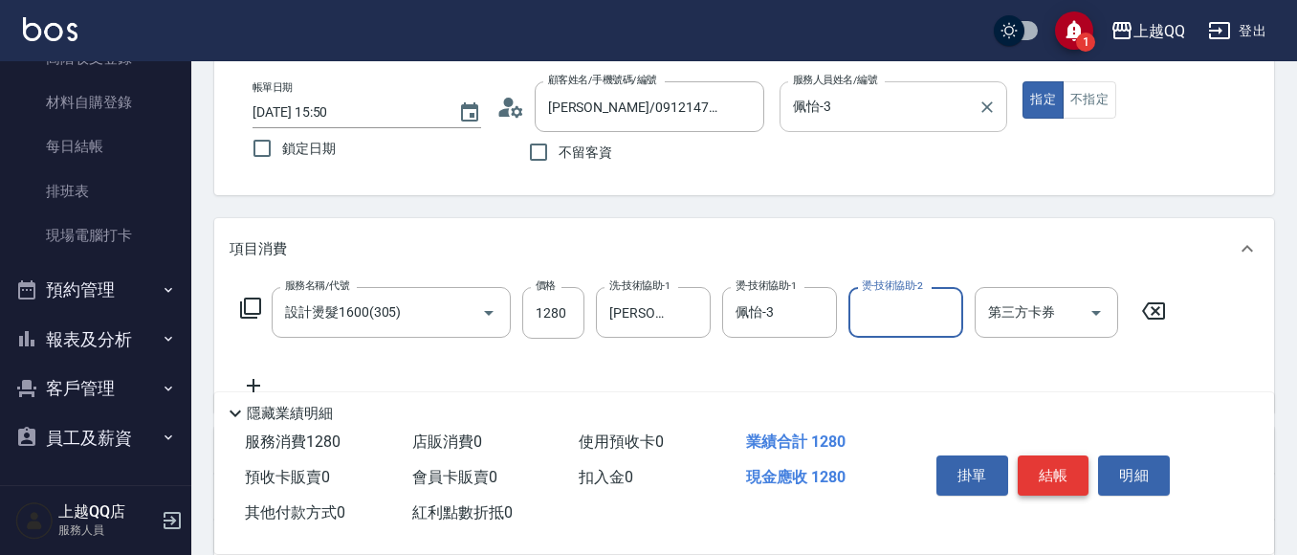
click at [1049, 467] on button "結帳" at bounding box center [1054, 475] width 72 height 40
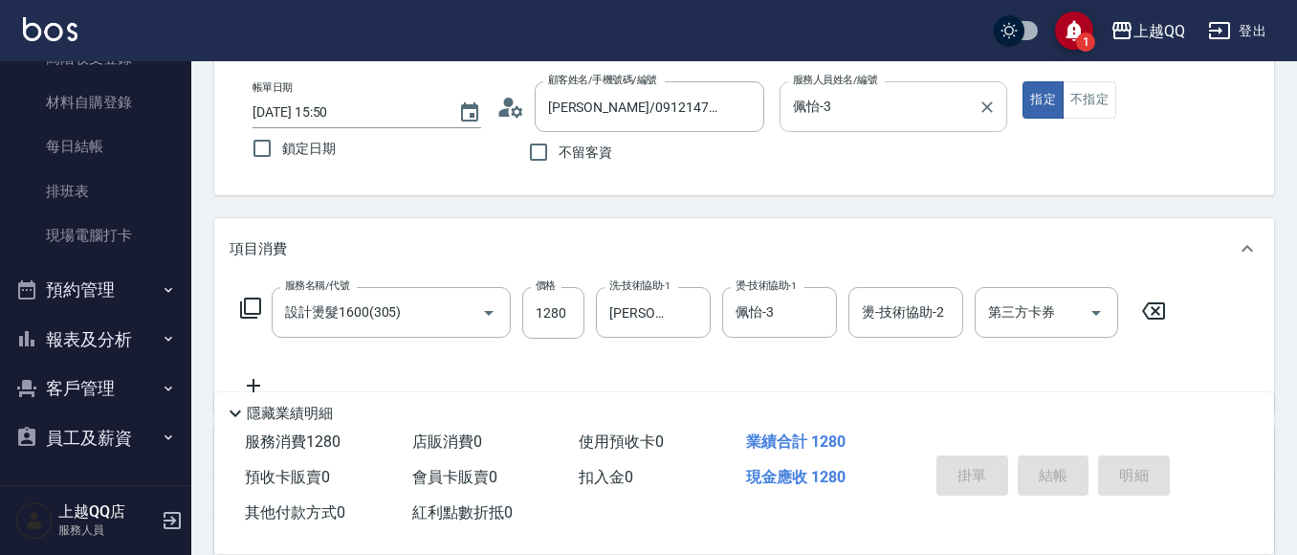
type input "[DATE] 15:52"
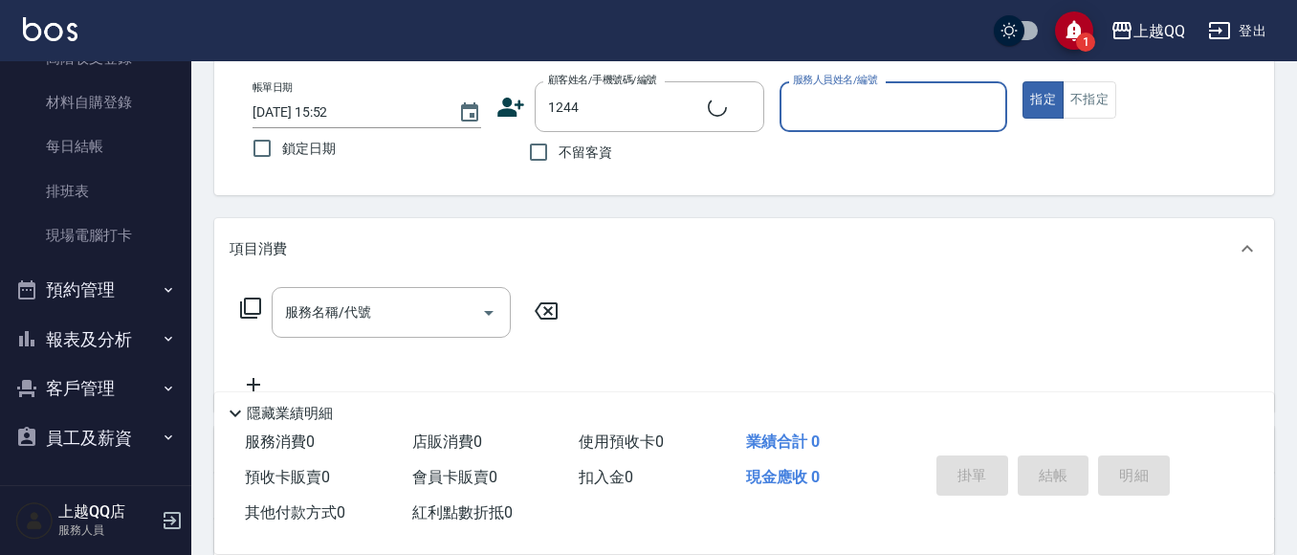
type input "[PERSON_NAME]/0926906715/1244"
type input "佩怡-3"
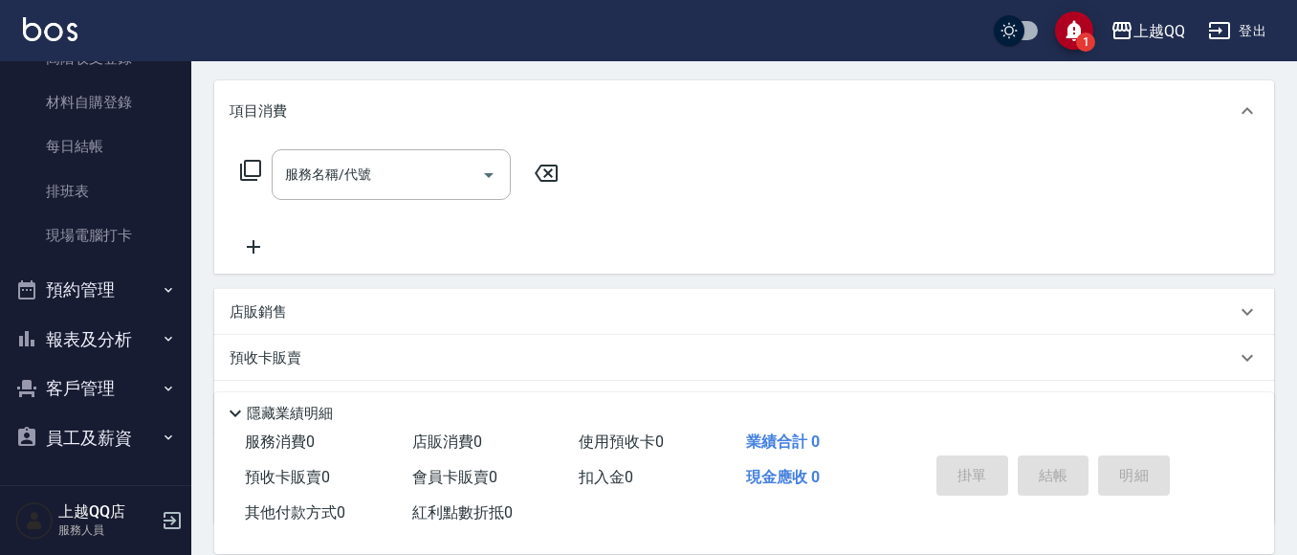
scroll to position [386, 0]
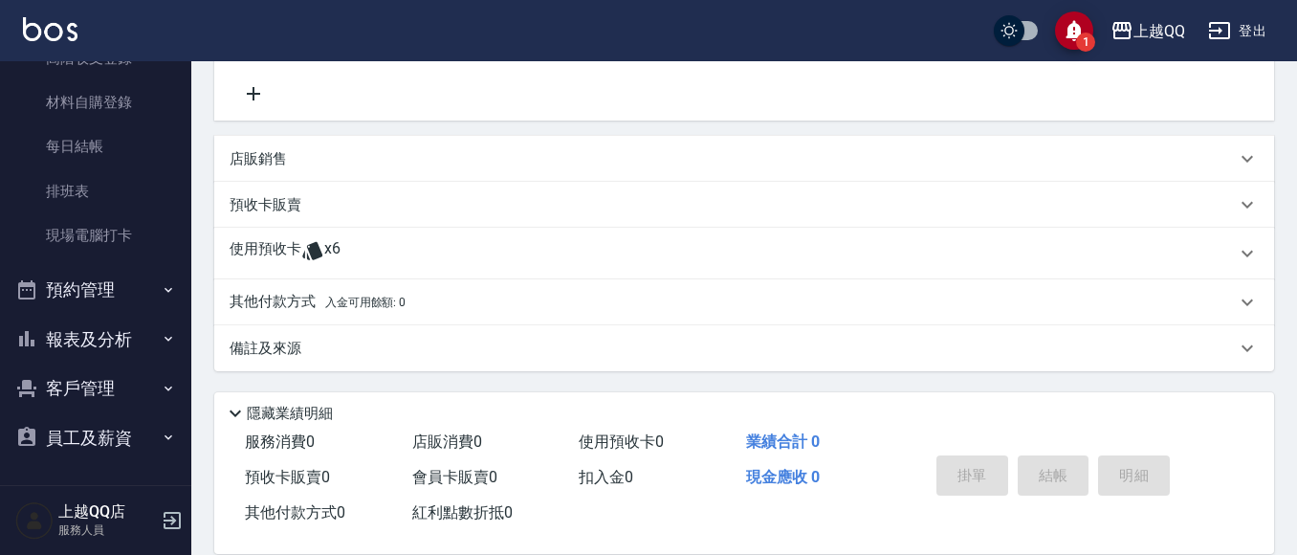
click at [305, 260] on icon at bounding box center [312, 250] width 23 height 23
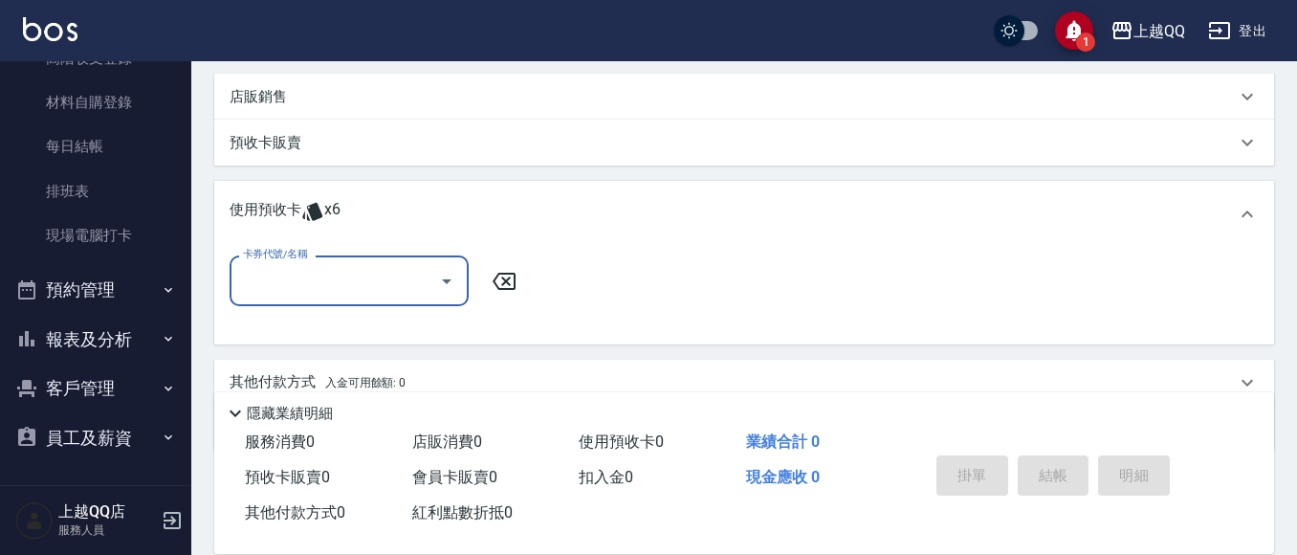
scroll to position [482, 0]
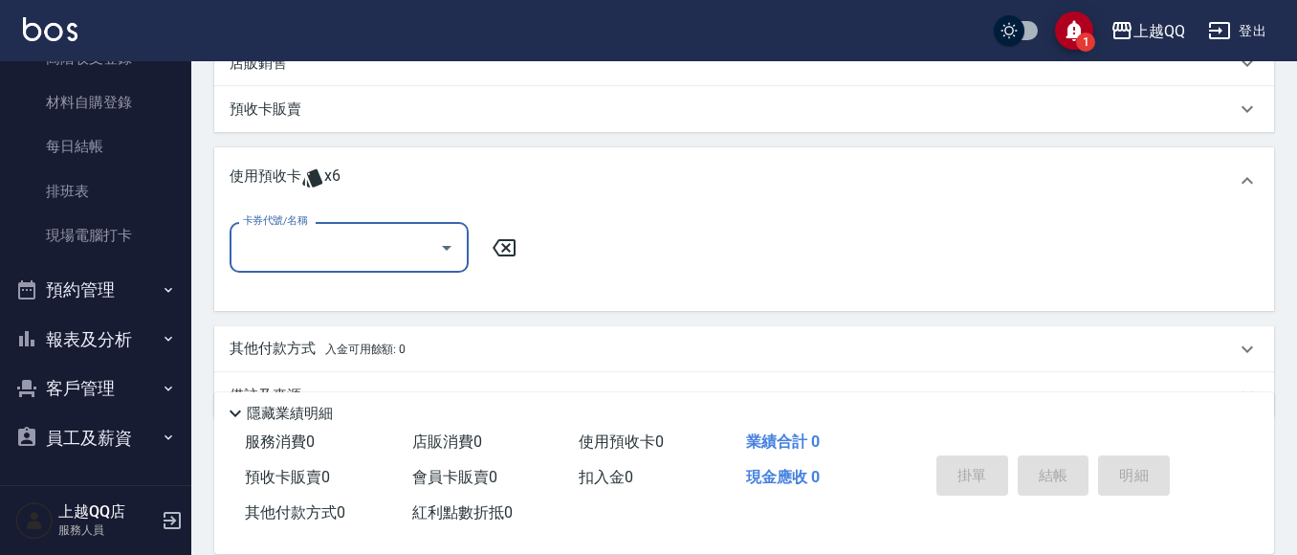
click at [345, 256] on input "卡券代號/名稱" at bounding box center [334, 247] width 193 height 33
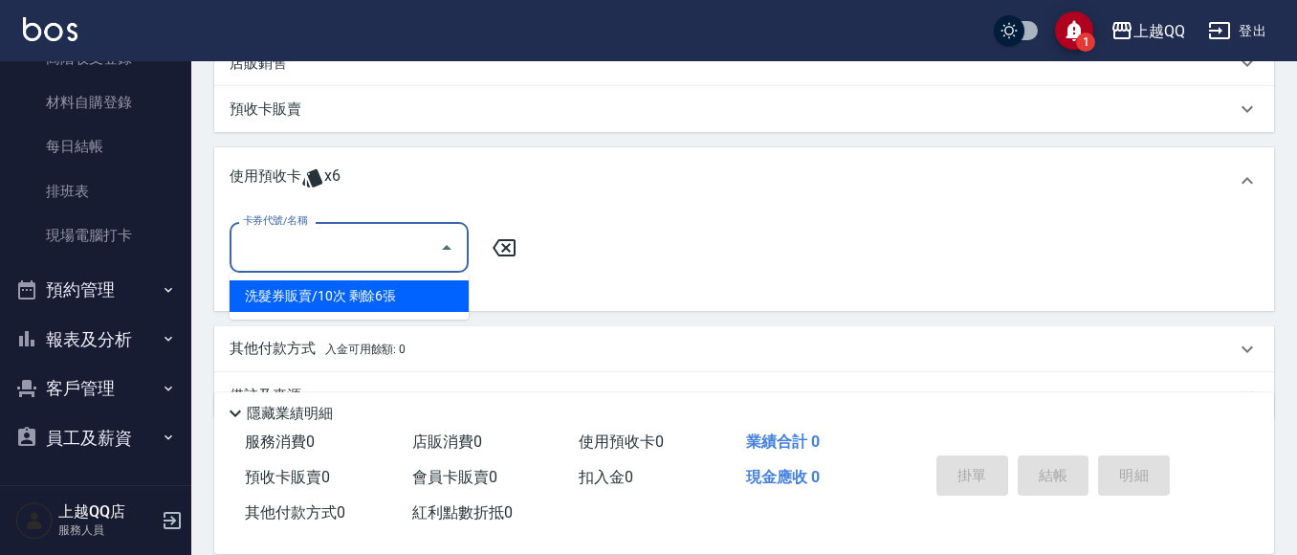
click at [365, 298] on div "洗髮券販賣/10次 剩餘6張" at bounding box center [349, 296] width 239 height 32
type input "洗髮券販賣/10次"
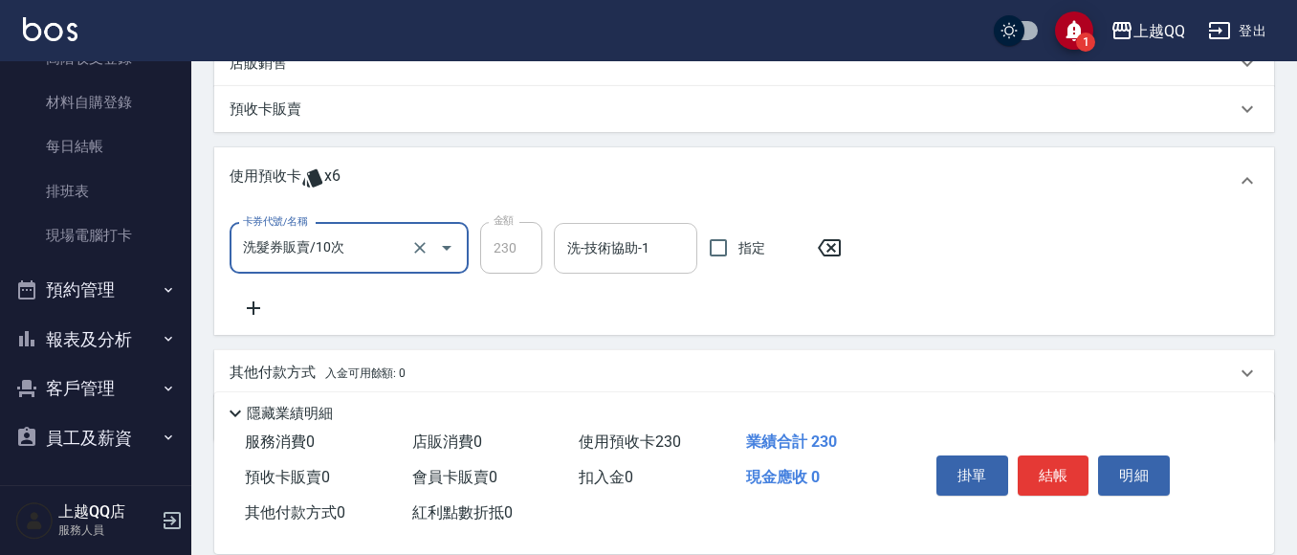
click at [591, 249] on div "洗-技術協助-1 洗-技術協助-1" at bounding box center [625, 248] width 143 height 51
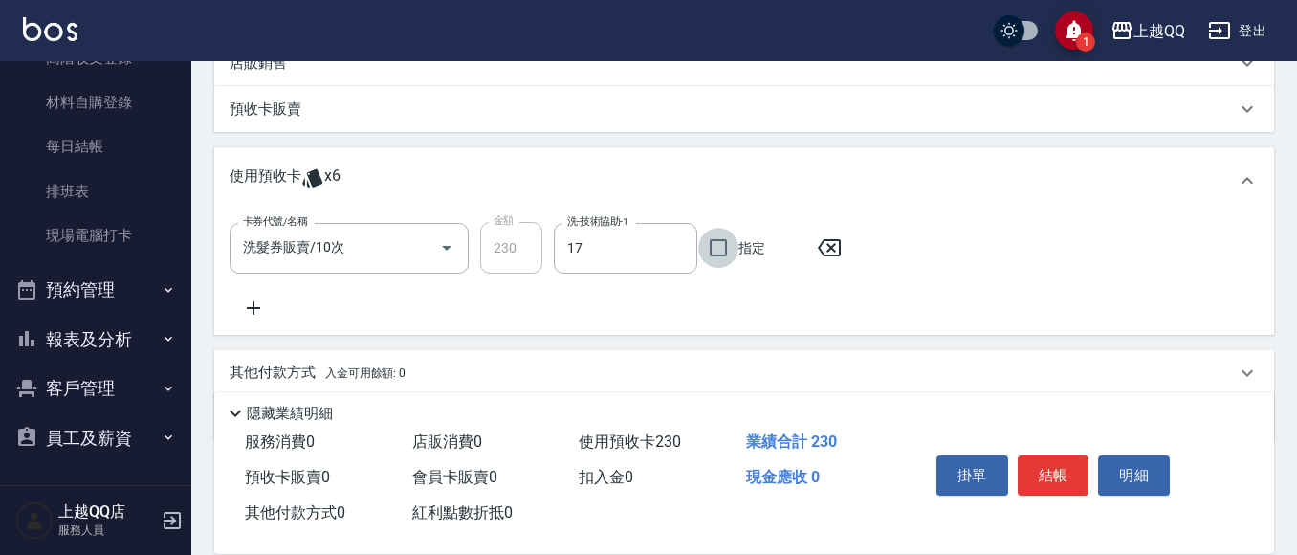
type input "心佑-17"
click at [675, 248] on icon "Clear" at bounding box center [677, 247] width 19 height 19
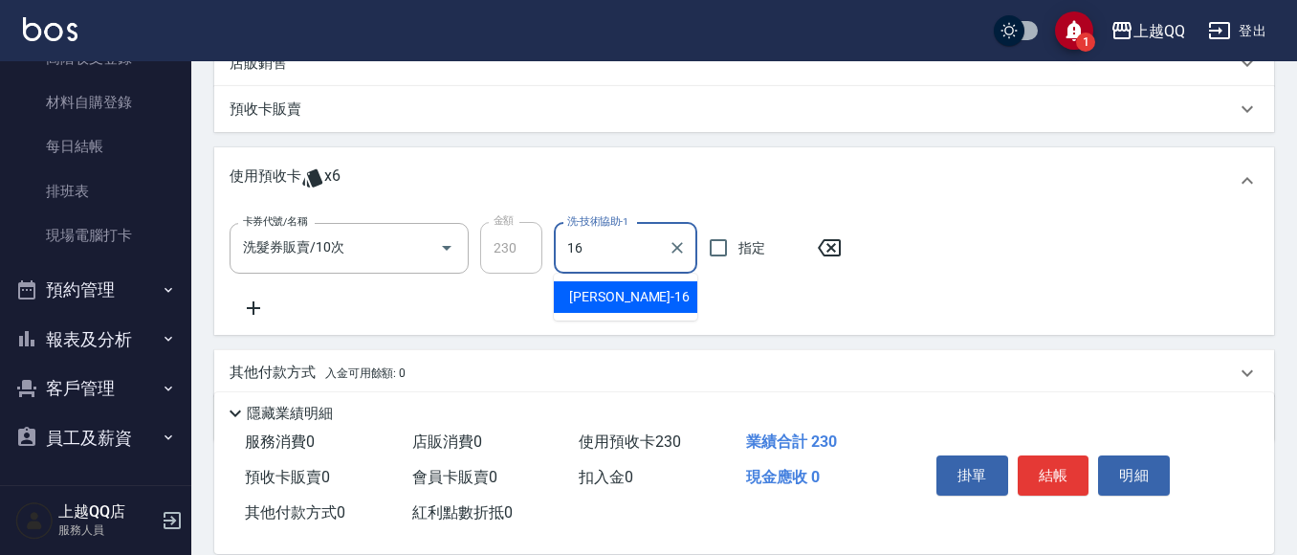
type input "[PERSON_NAME]-16"
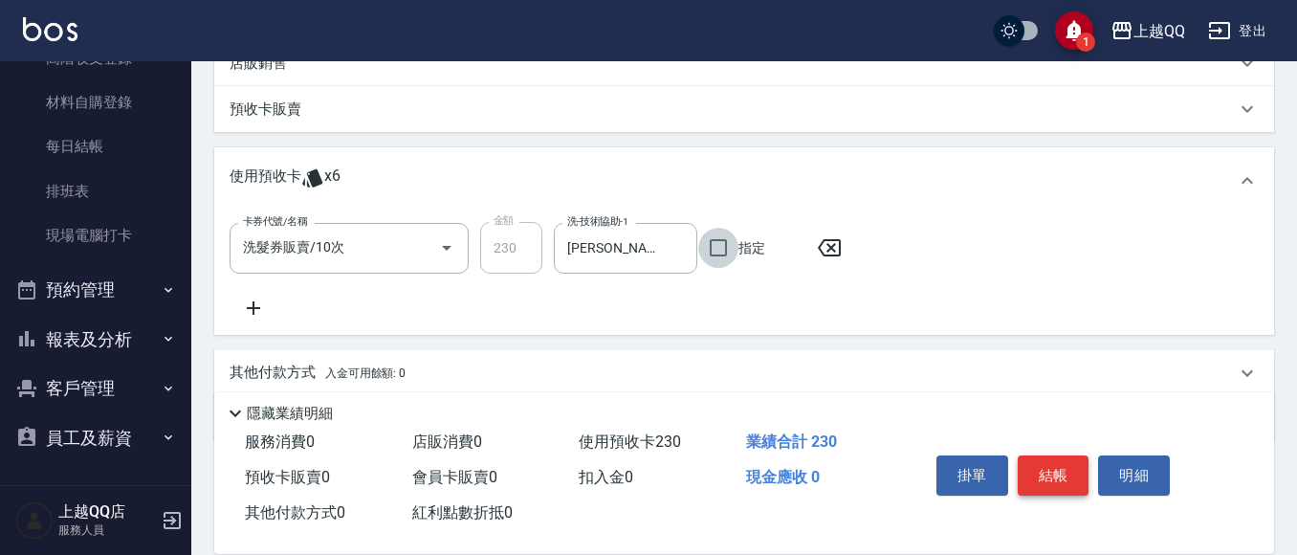
click at [1069, 464] on button "結帳" at bounding box center [1054, 475] width 72 height 40
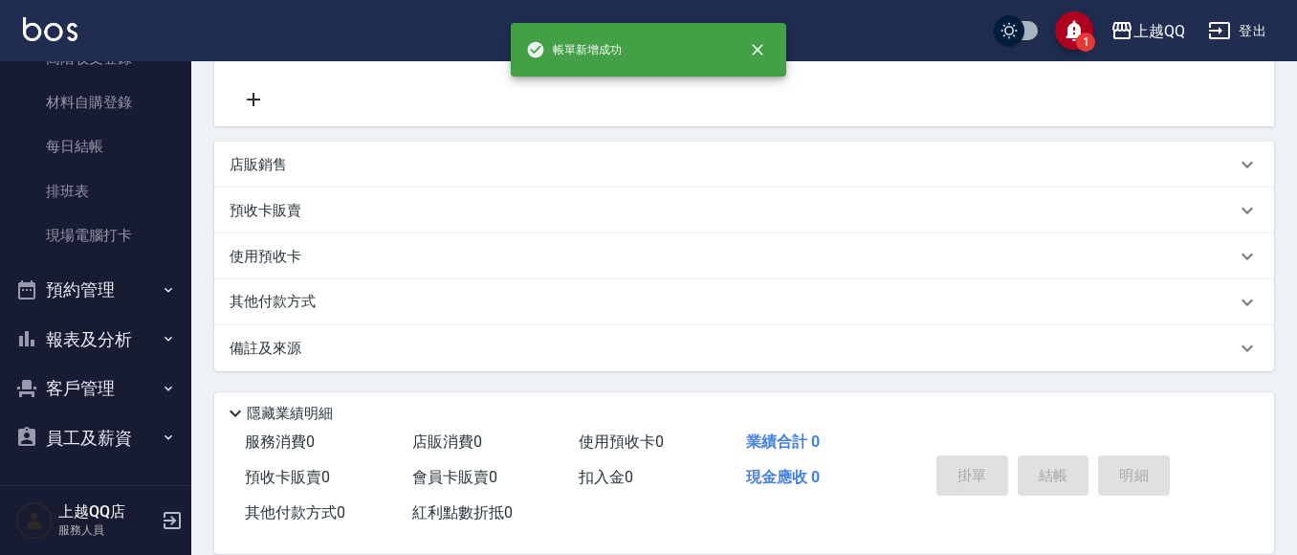
scroll to position [0, 0]
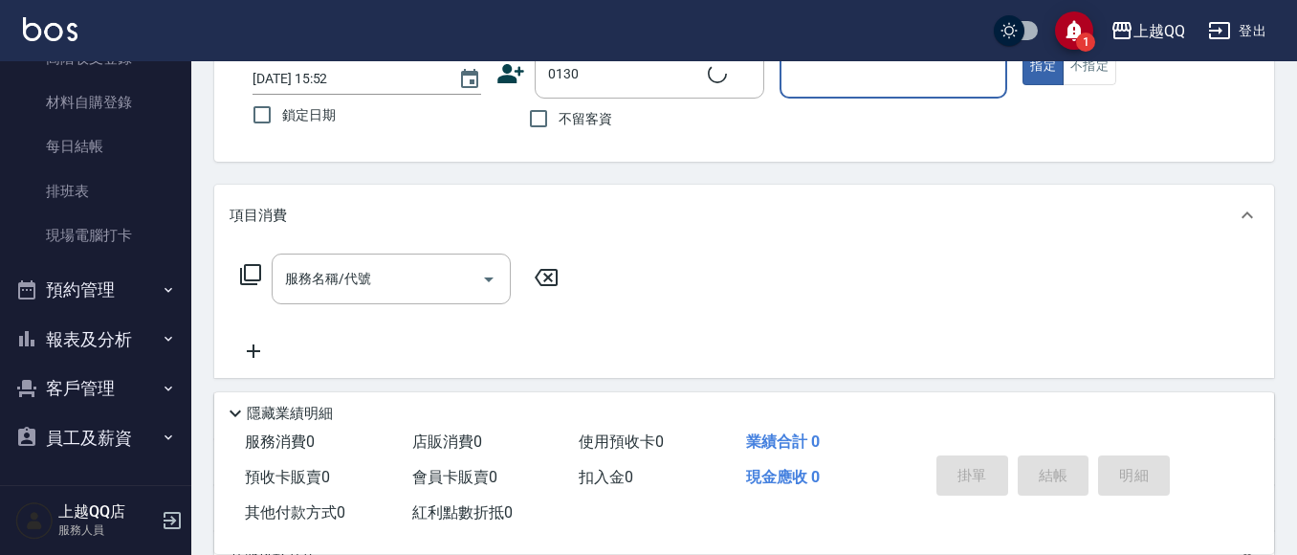
type input "[PERSON_NAME]/0953019179/0130"
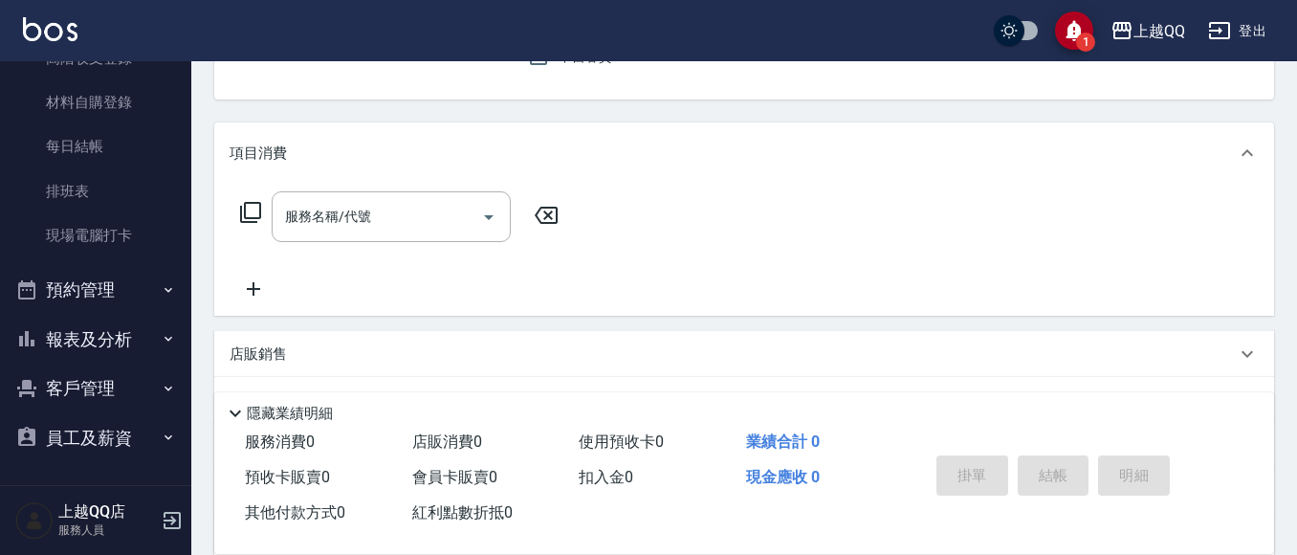
type input "佩怡-3"
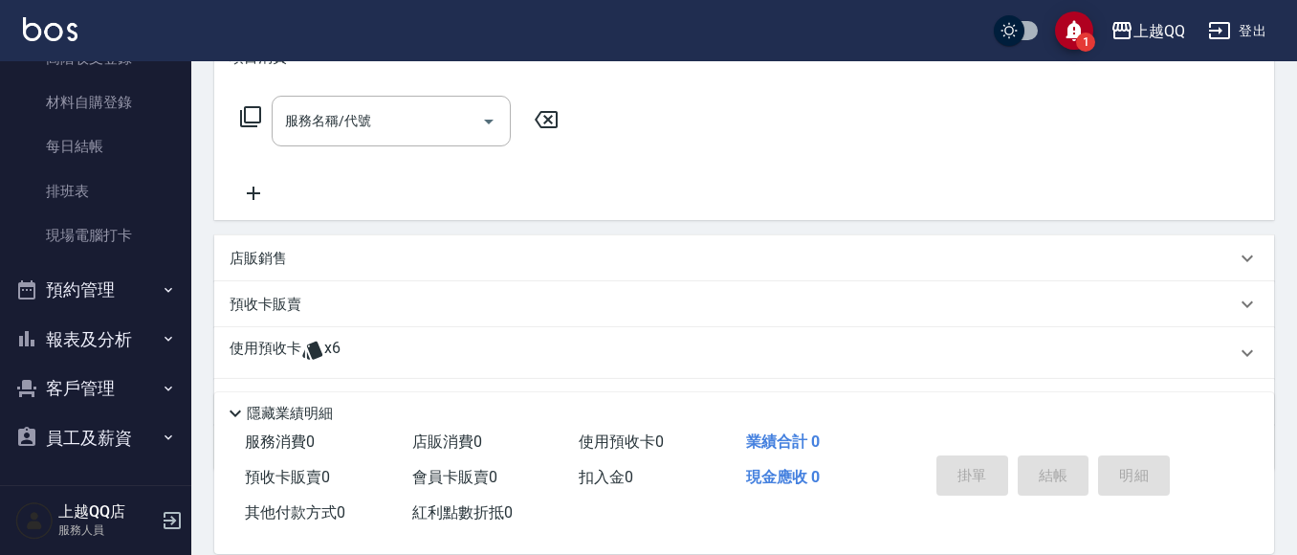
scroll to position [383, 0]
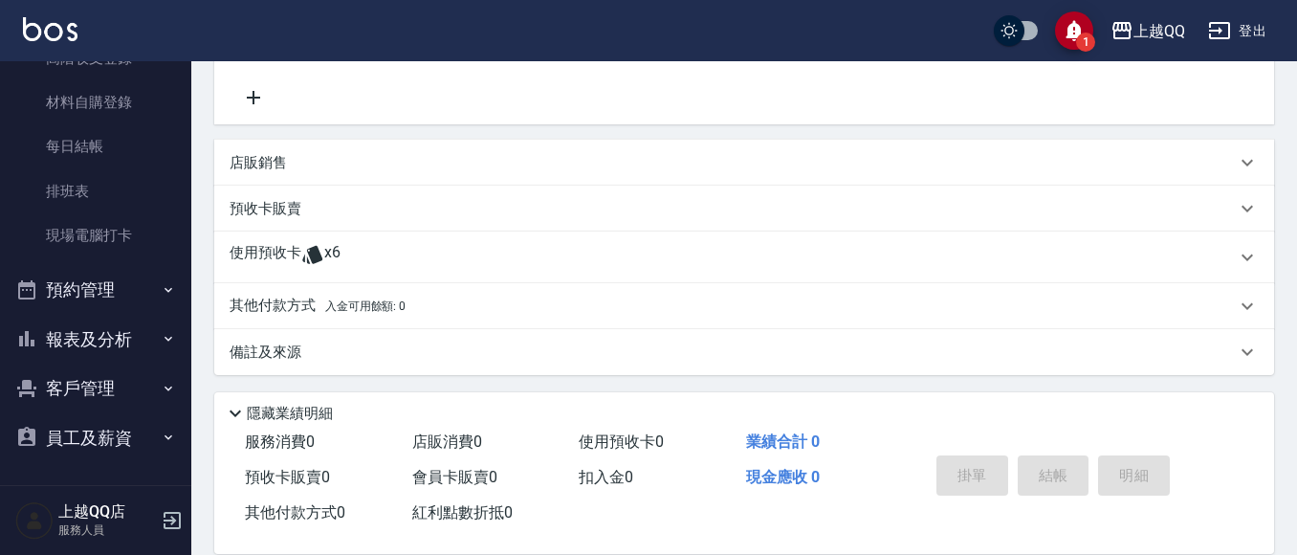
click at [270, 257] on p "使用預收卡" at bounding box center [266, 257] width 72 height 29
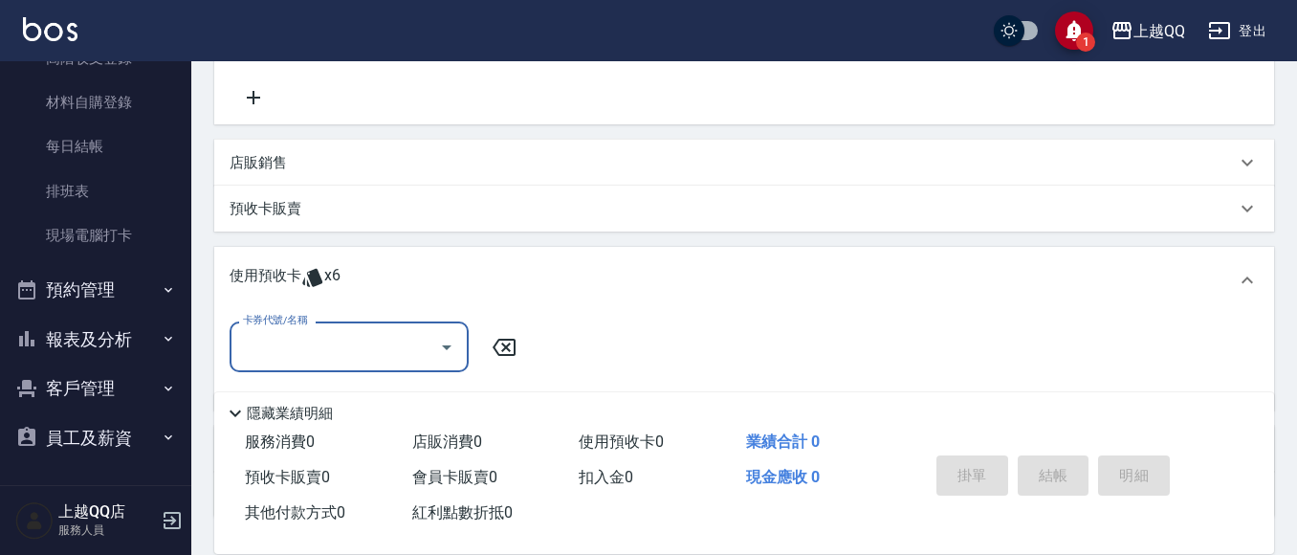
scroll to position [1, 0]
click at [262, 331] on input "卡券代號/名稱" at bounding box center [334, 346] width 193 height 33
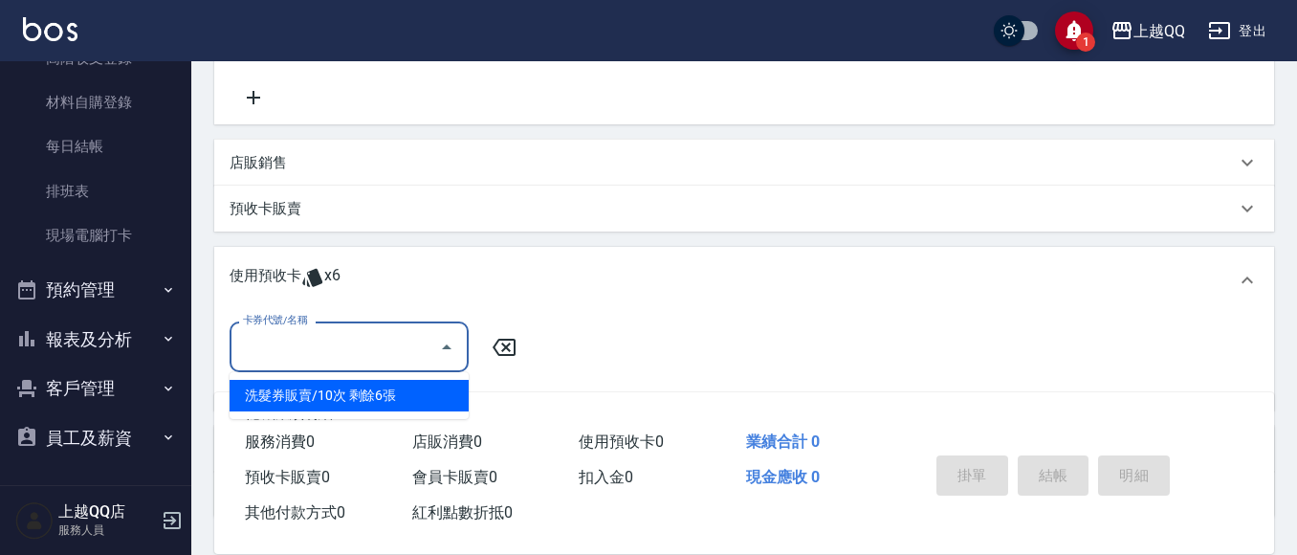
drag, startPoint x: 310, startPoint y: 388, endPoint x: 527, endPoint y: 387, distance: 217.2
click at [314, 388] on div "洗髮券販賣/10次 剩餘6張" at bounding box center [349, 396] width 239 height 32
type input "洗髮券販賣/10次"
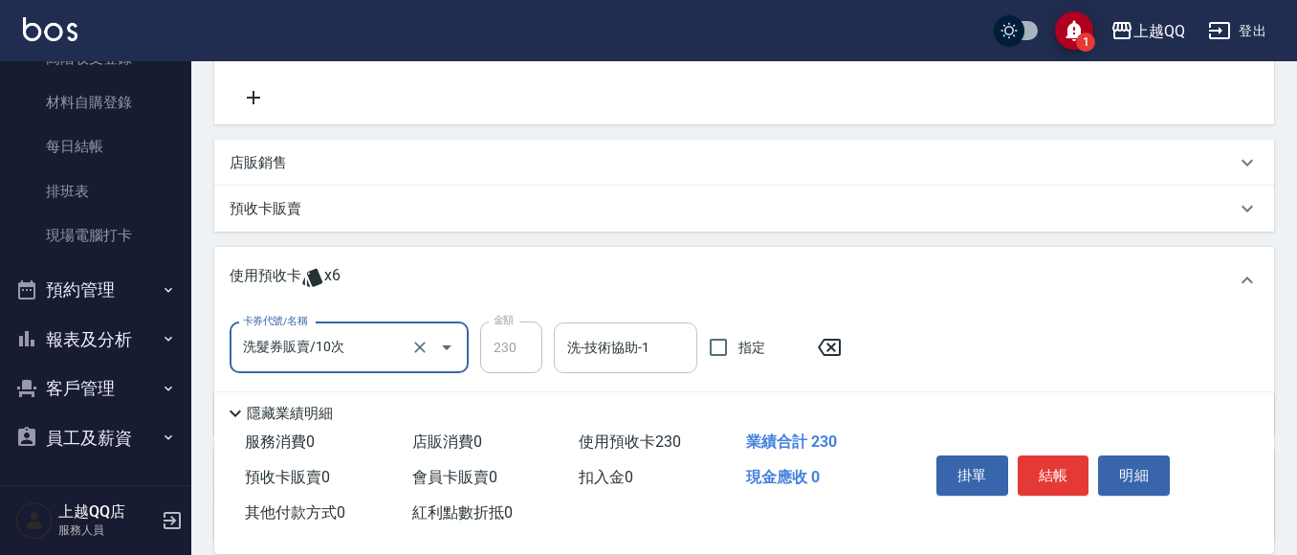
click at [569, 348] on input "洗-技術協助-1" at bounding box center [625, 347] width 126 height 33
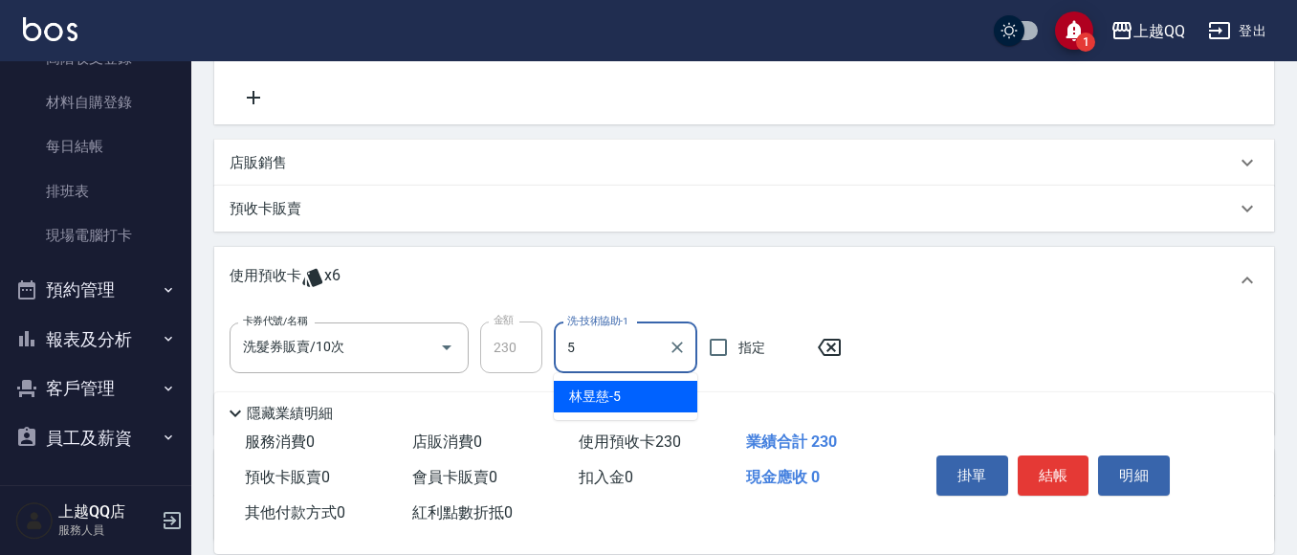
type input "[PERSON_NAME]5"
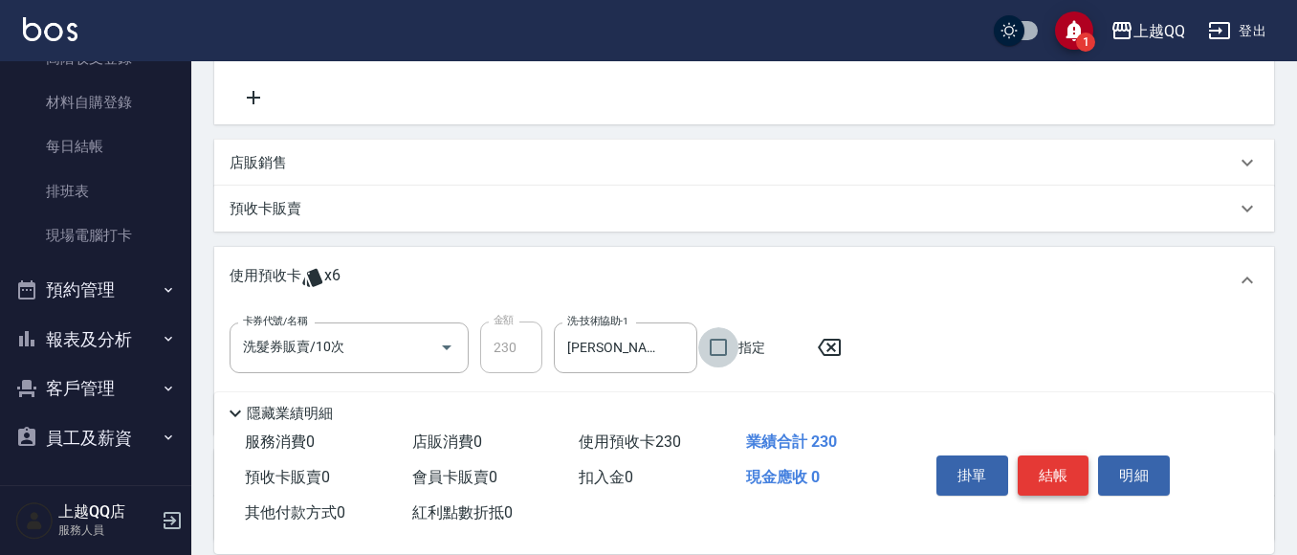
click at [1041, 468] on button "結帳" at bounding box center [1054, 475] width 72 height 40
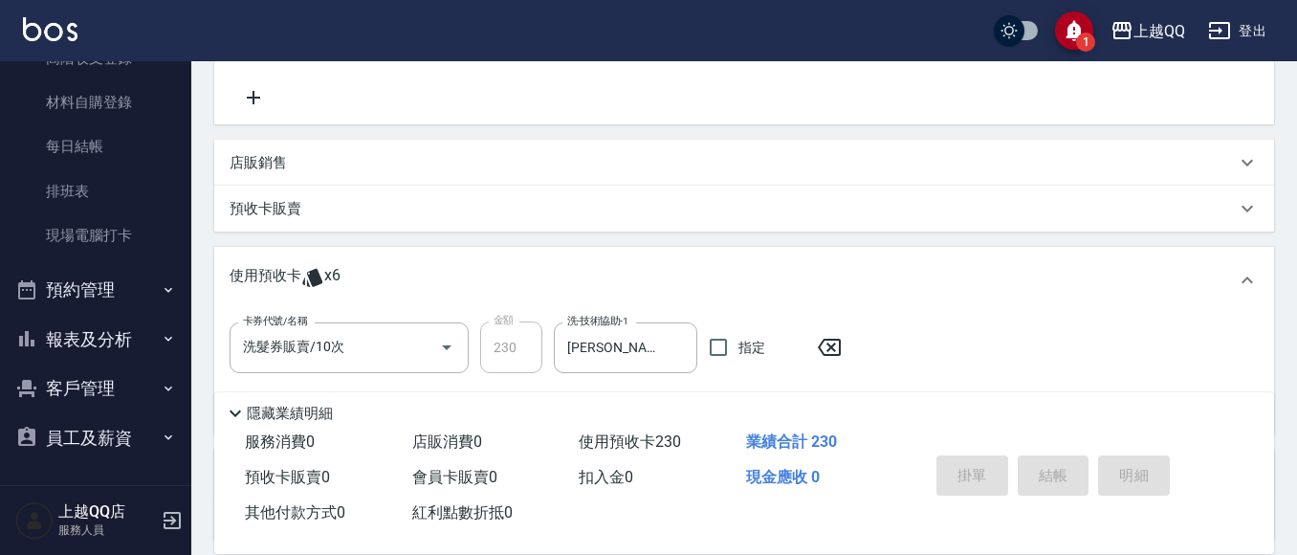
type input "[DATE] 15:53"
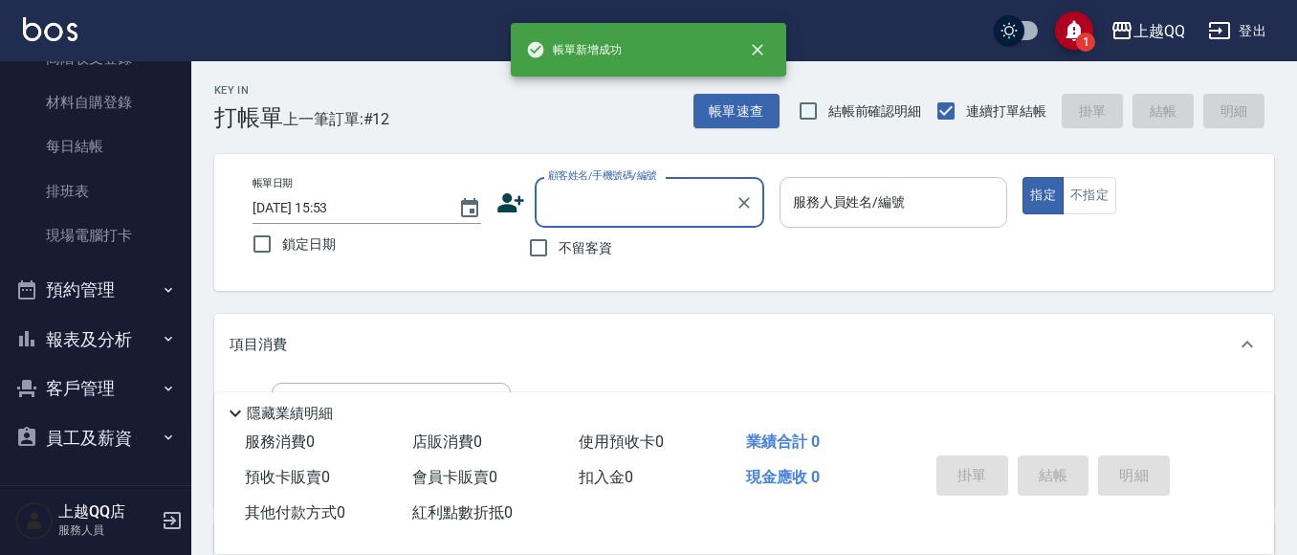
scroll to position [0, 0]
type input "3113"
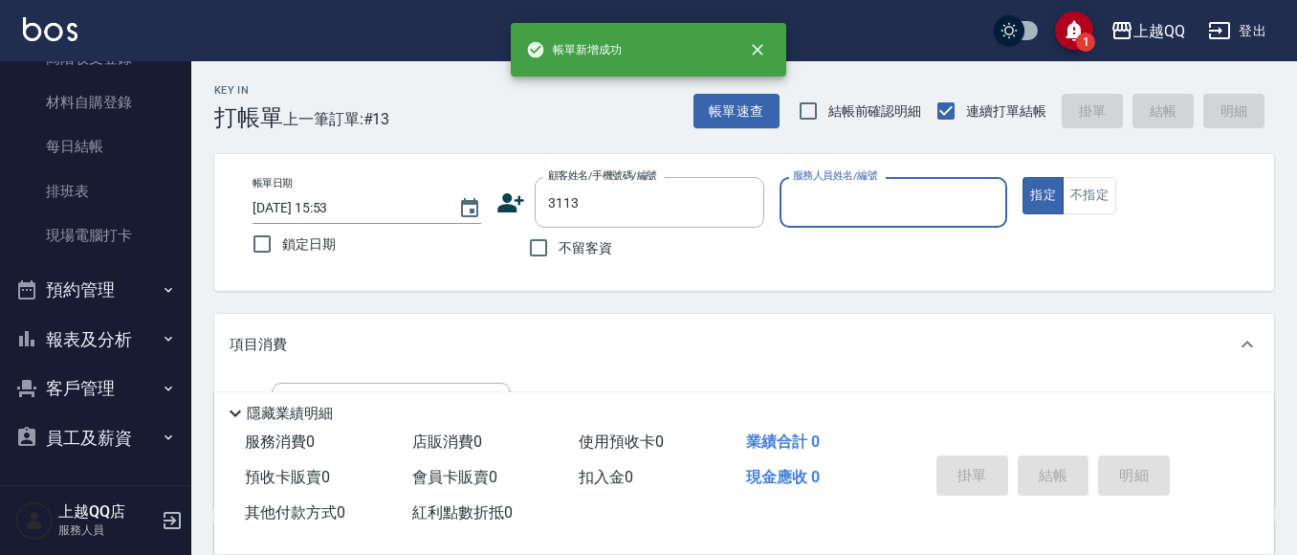
click at [1023, 177] on button "指定" at bounding box center [1043, 195] width 41 height 37
type button "true"
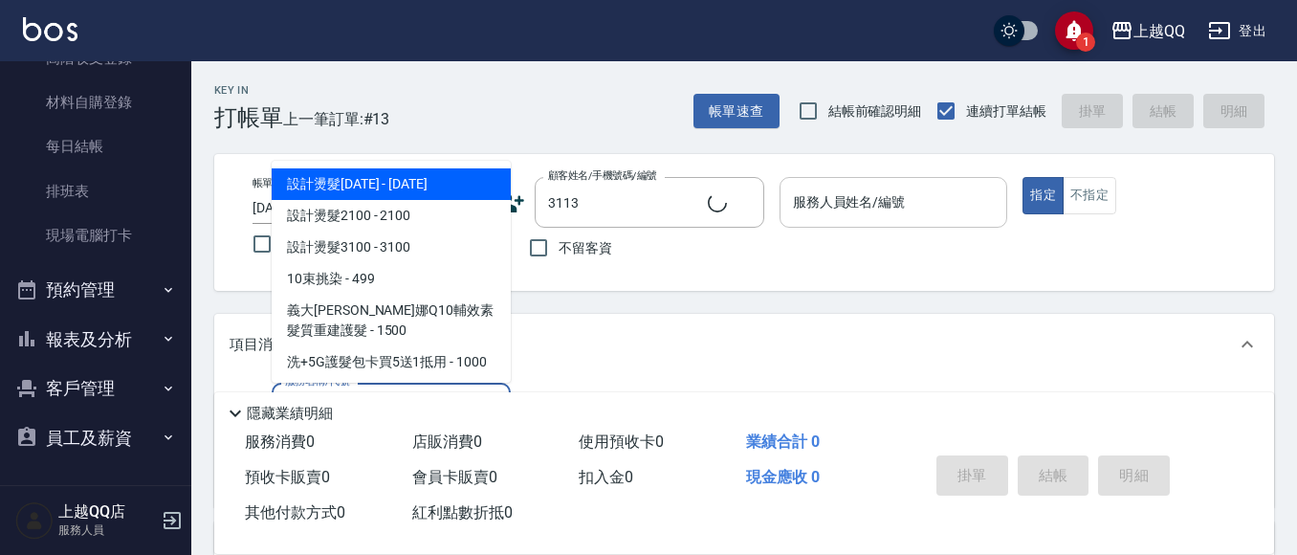
type input "101"
type input "[PERSON_NAME]/0910887186/3113"
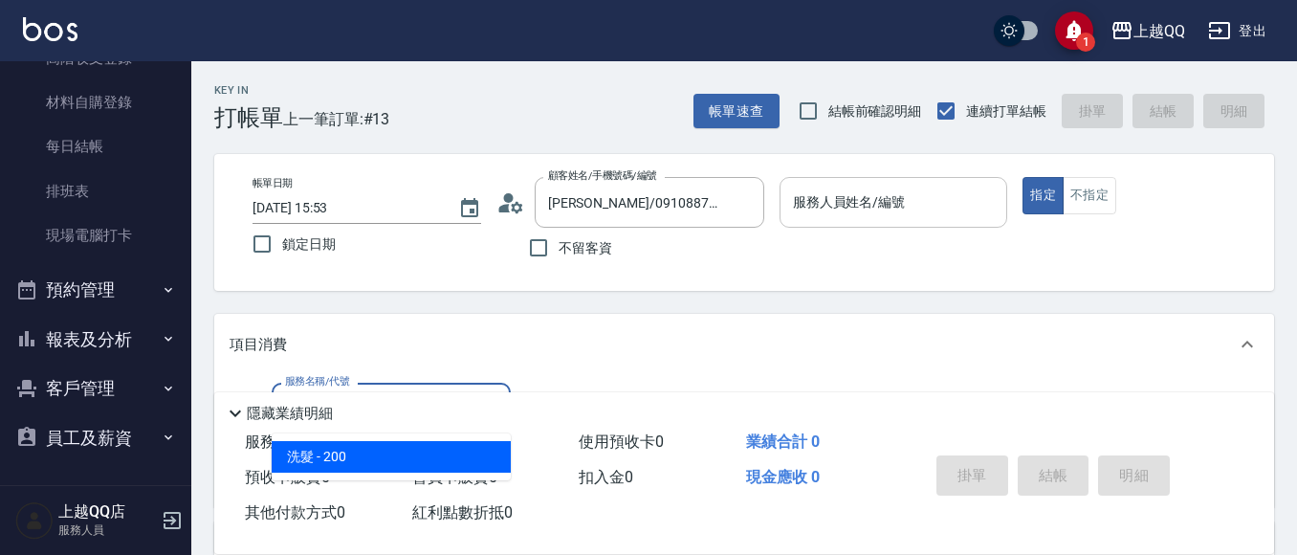
type input "101"
type input "佩怡-3"
type input "洗髮(101)"
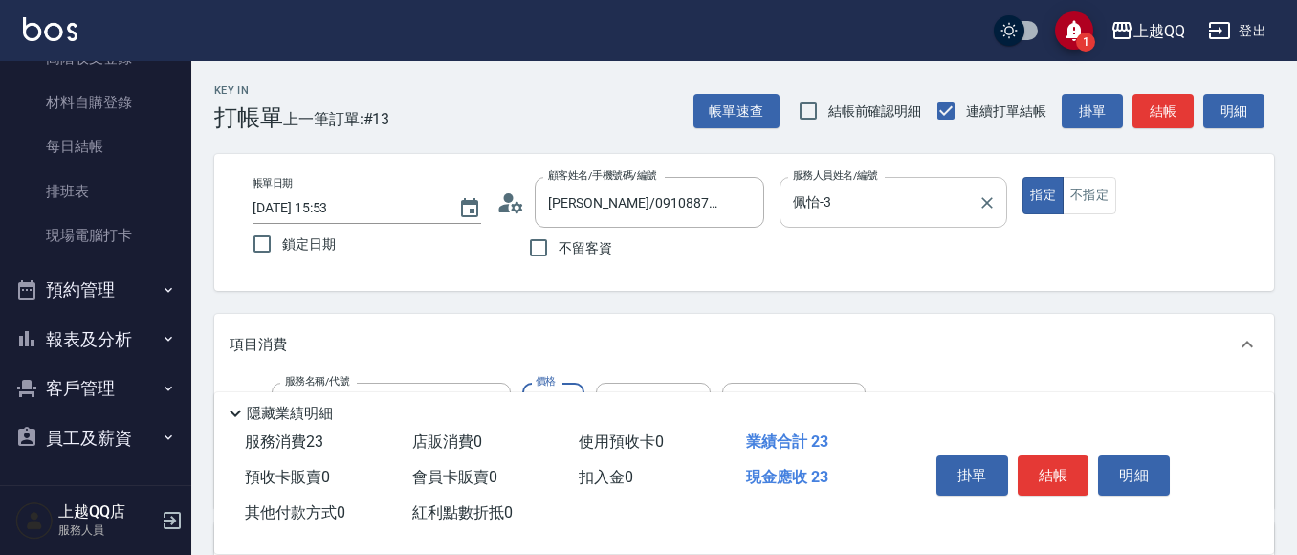
type input "230"
type input "林恩昕-26"
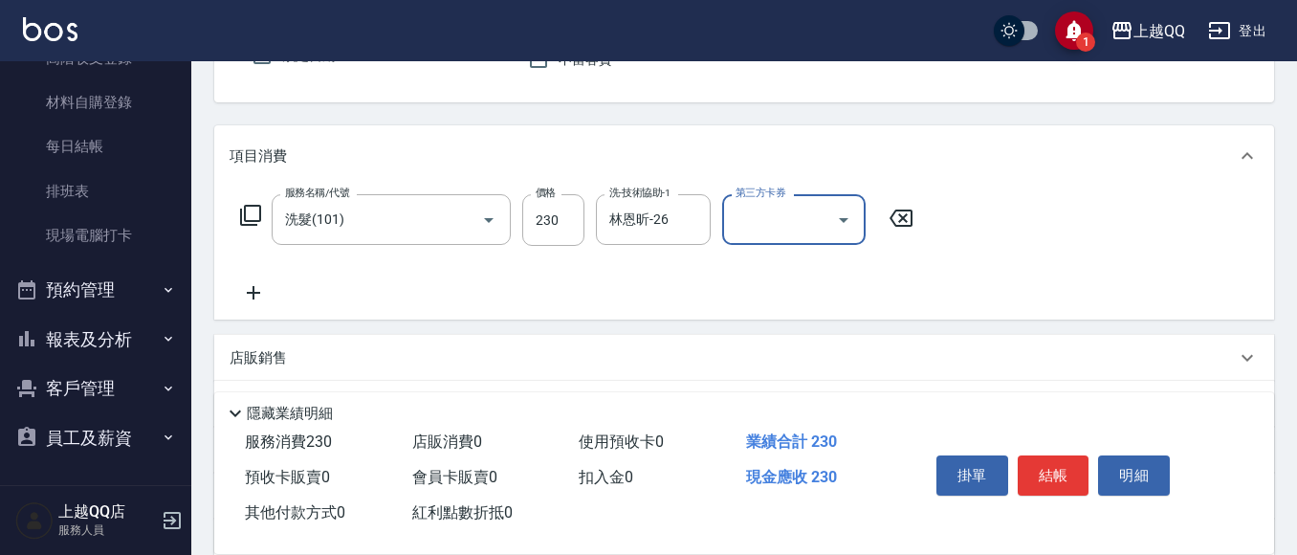
scroll to position [191, 0]
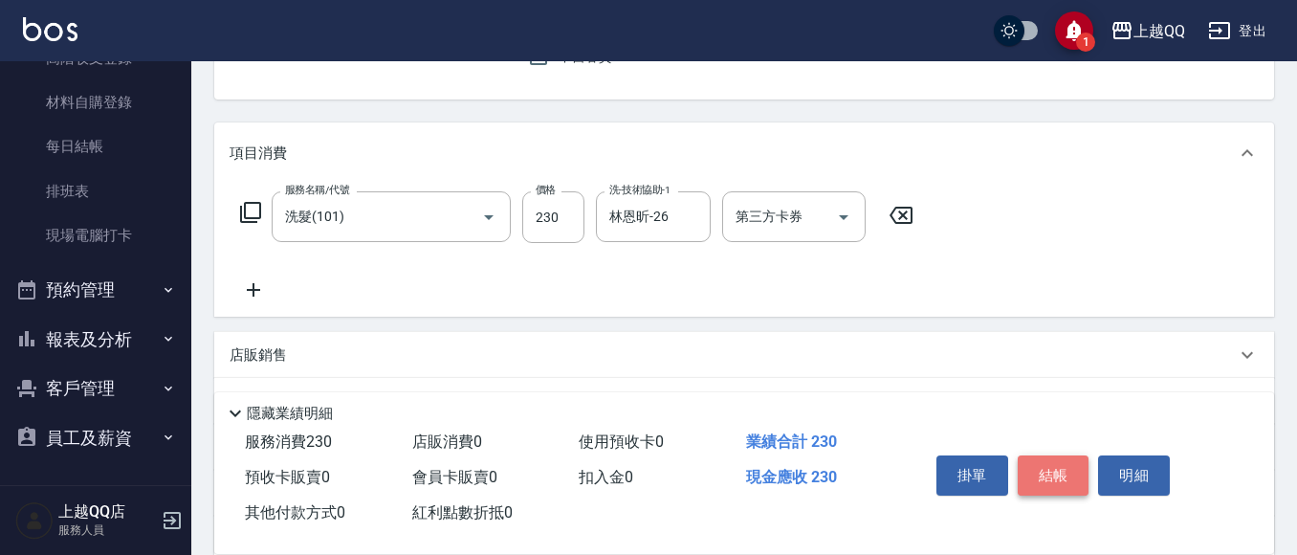
click at [1044, 465] on button "結帳" at bounding box center [1054, 475] width 72 height 40
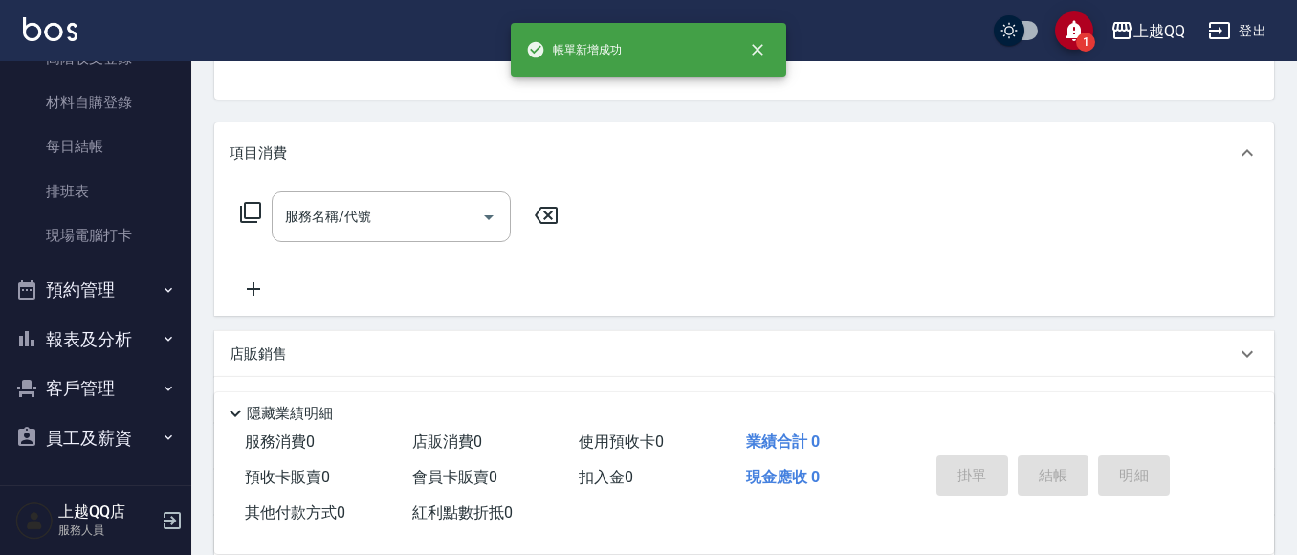
scroll to position [0, 0]
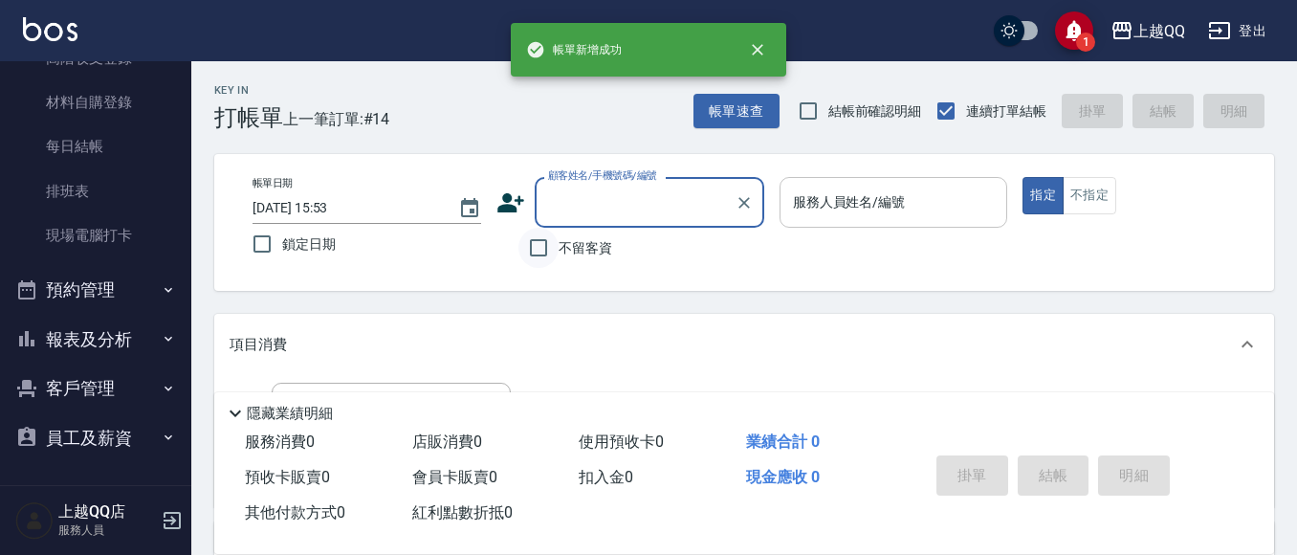
click at [542, 247] on input "不留客資" at bounding box center [538, 248] width 40 height 40
checkbox input "true"
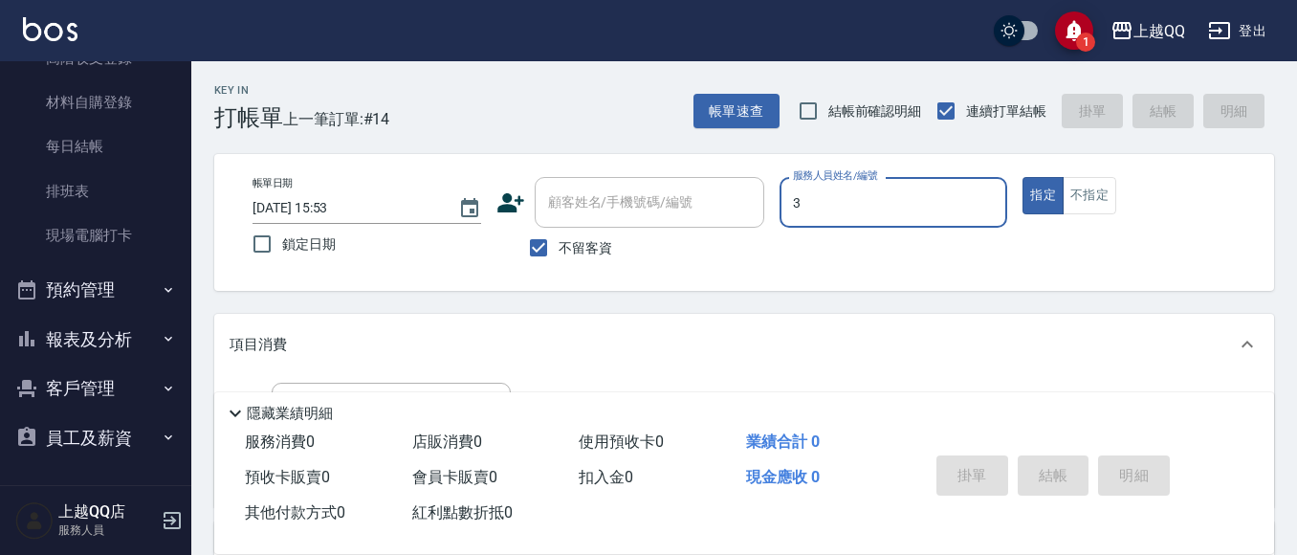
type input "佩怡-3"
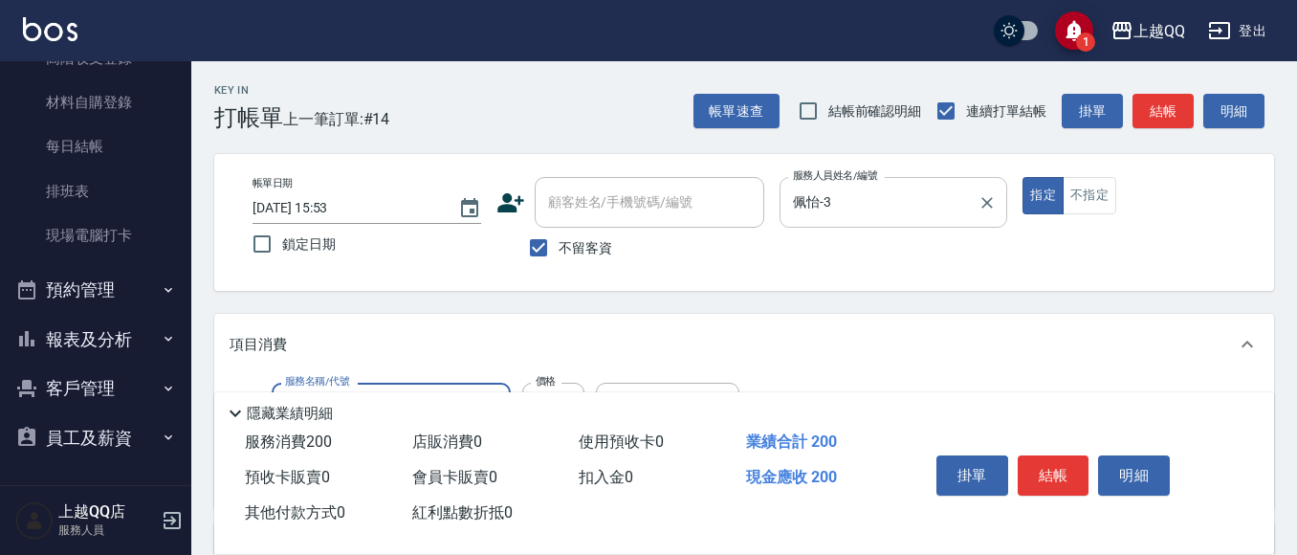
type input "洗髮(101)"
type input "250"
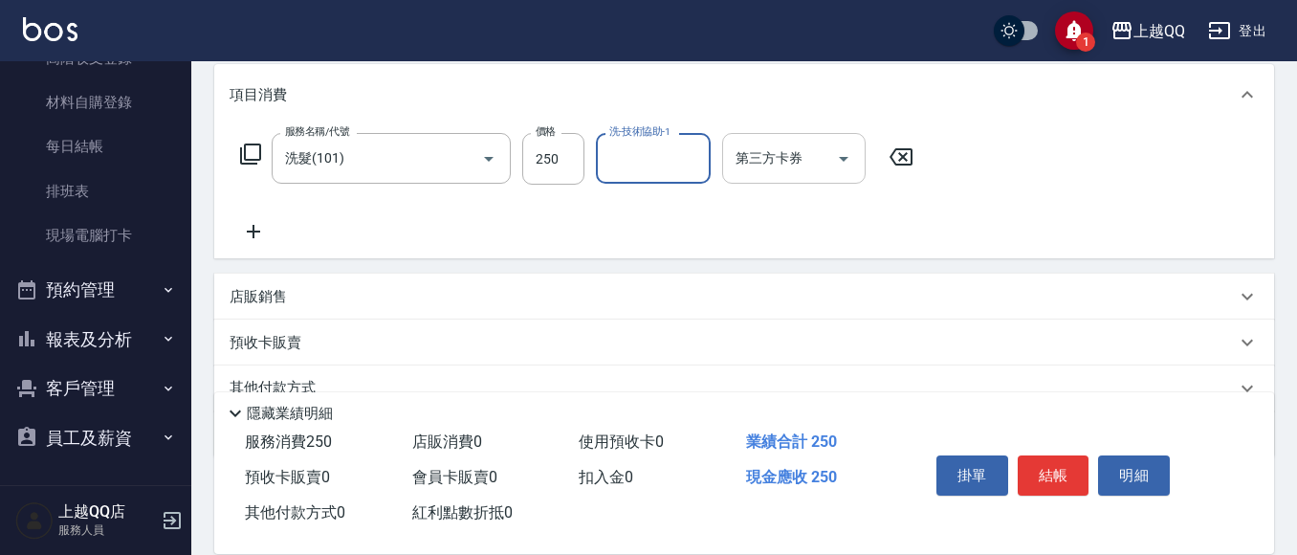
scroll to position [287, 0]
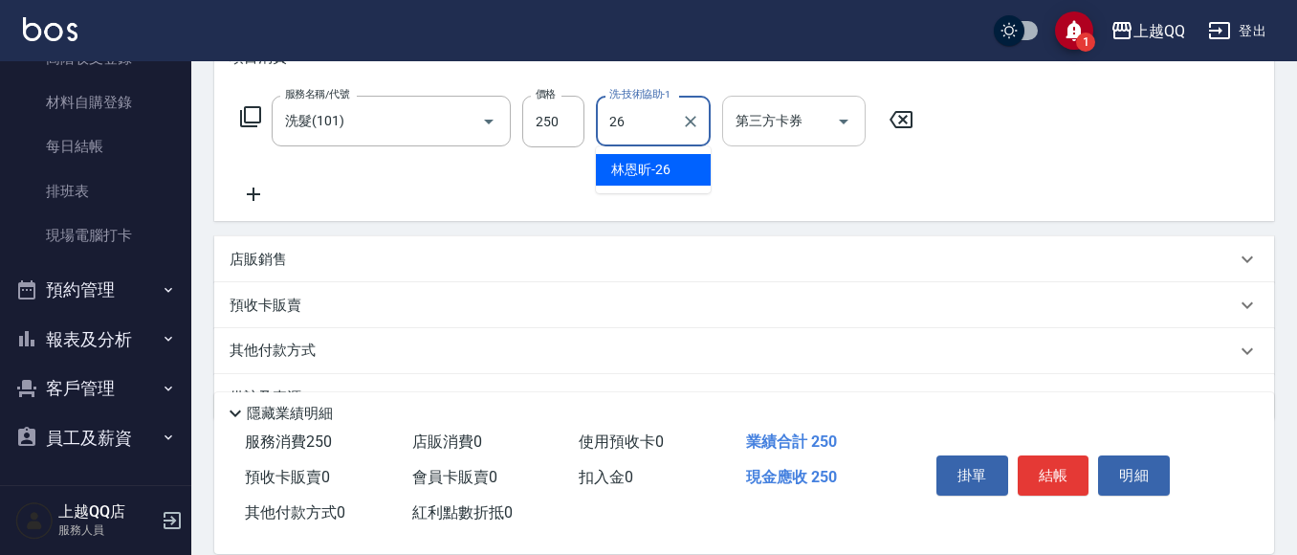
type input "林恩昕-26"
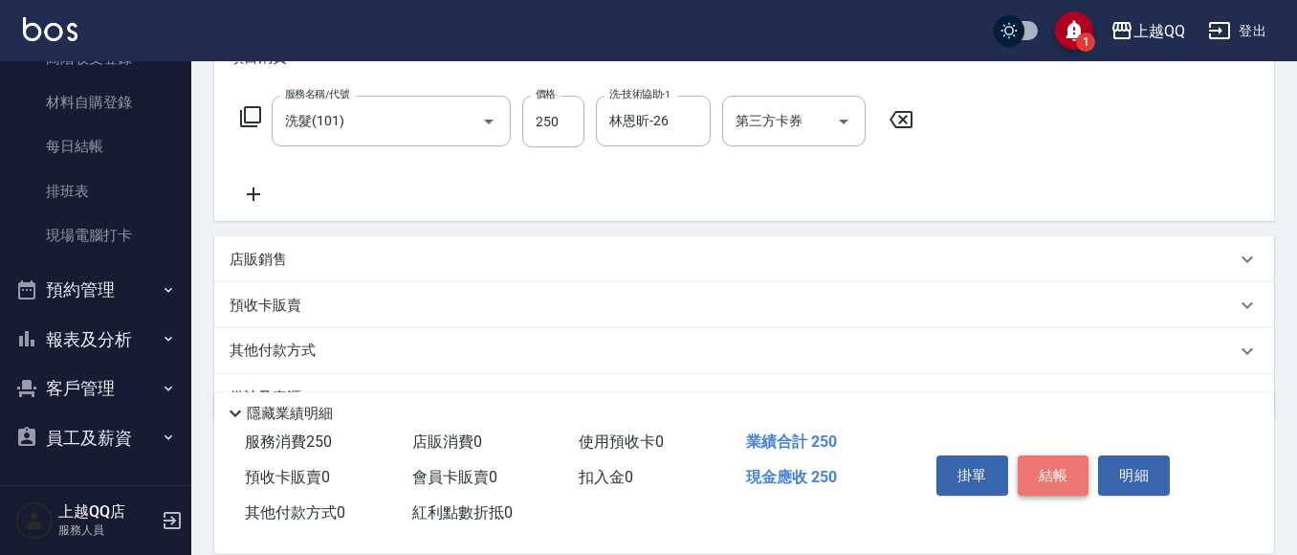
click at [1068, 468] on button "結帳" at bounding box center [1054, 475] width 72 height 40
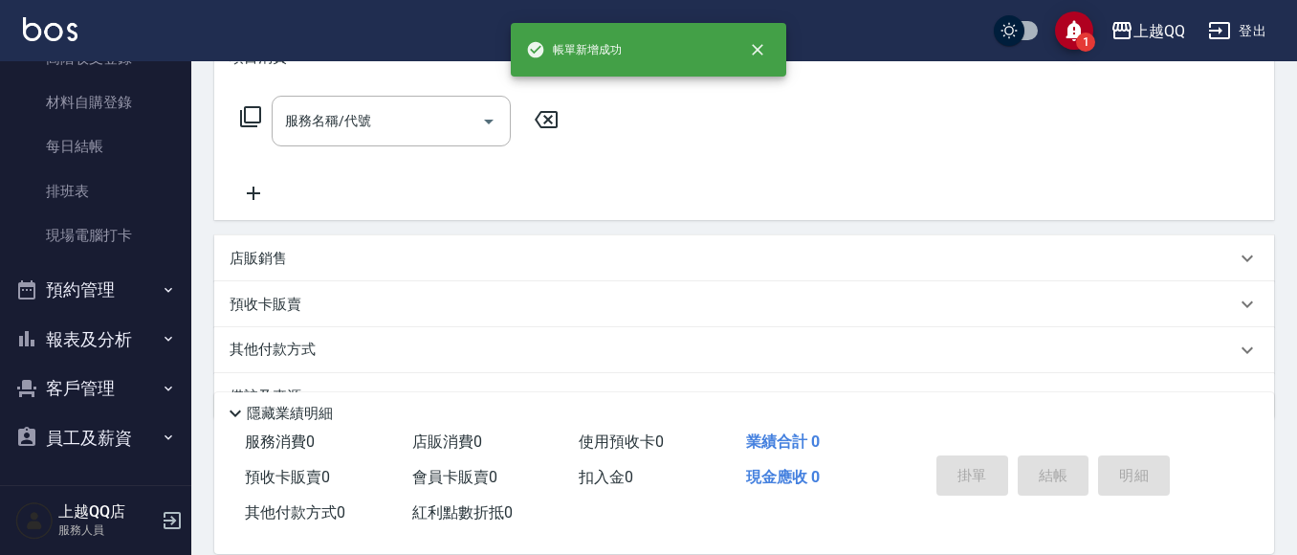
scroll to position [0, 0]
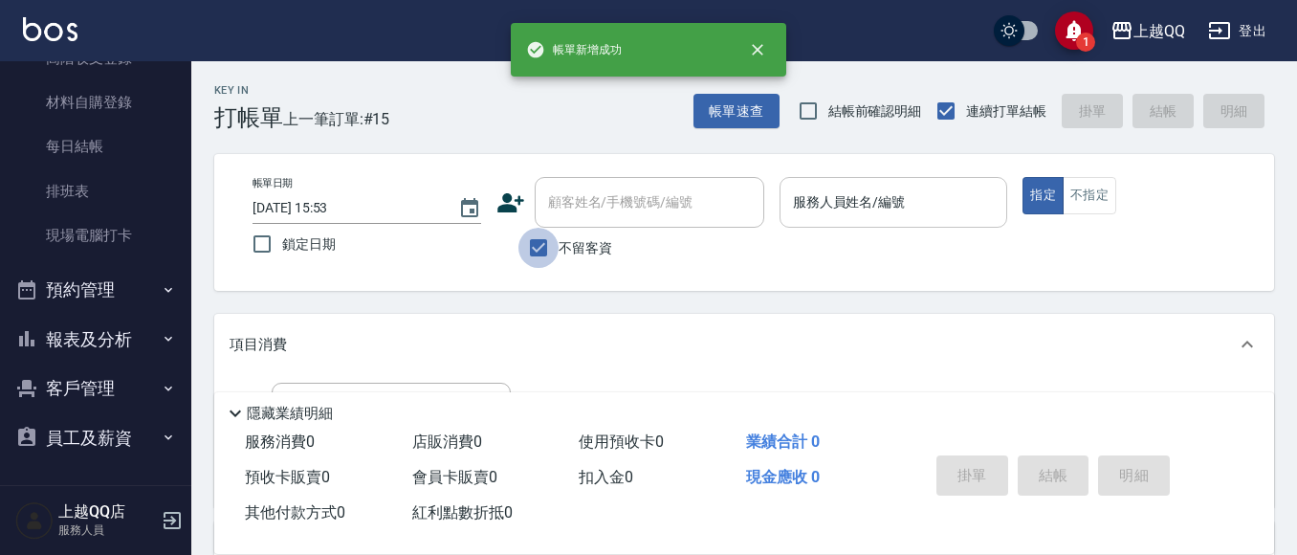
click at [529, 249] on input "不留客資" at bounding box center [538, 248] width 40 height 40
checkbox input "false"
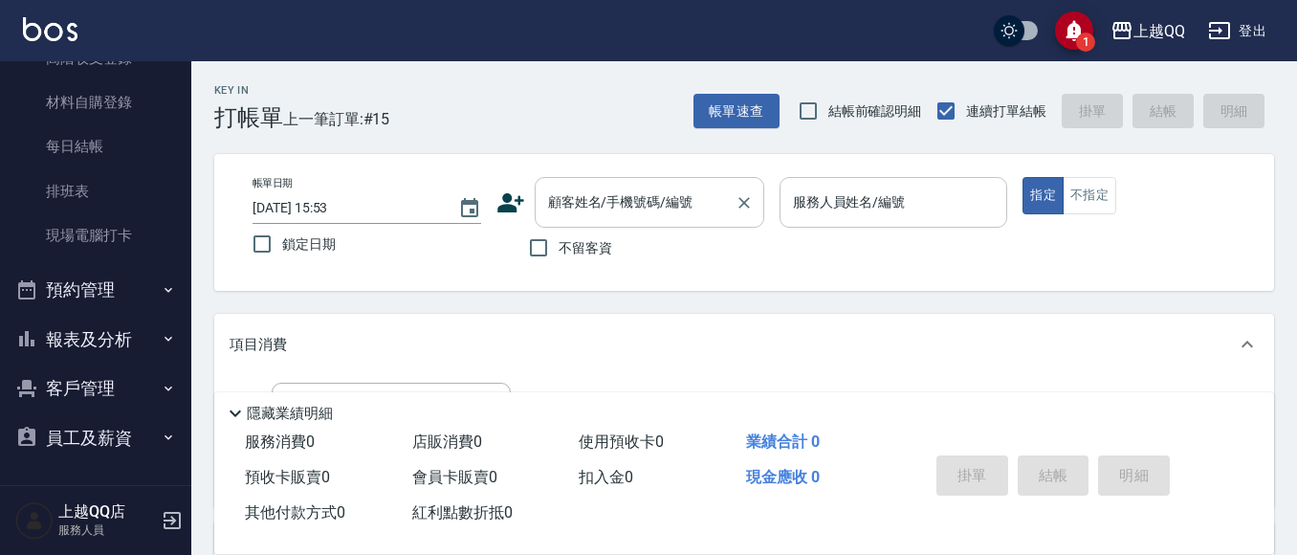
click at [568, 217] on input "顧客姓名/手機號碼/編號" at bounding box center [635, 202] width 184 height 33
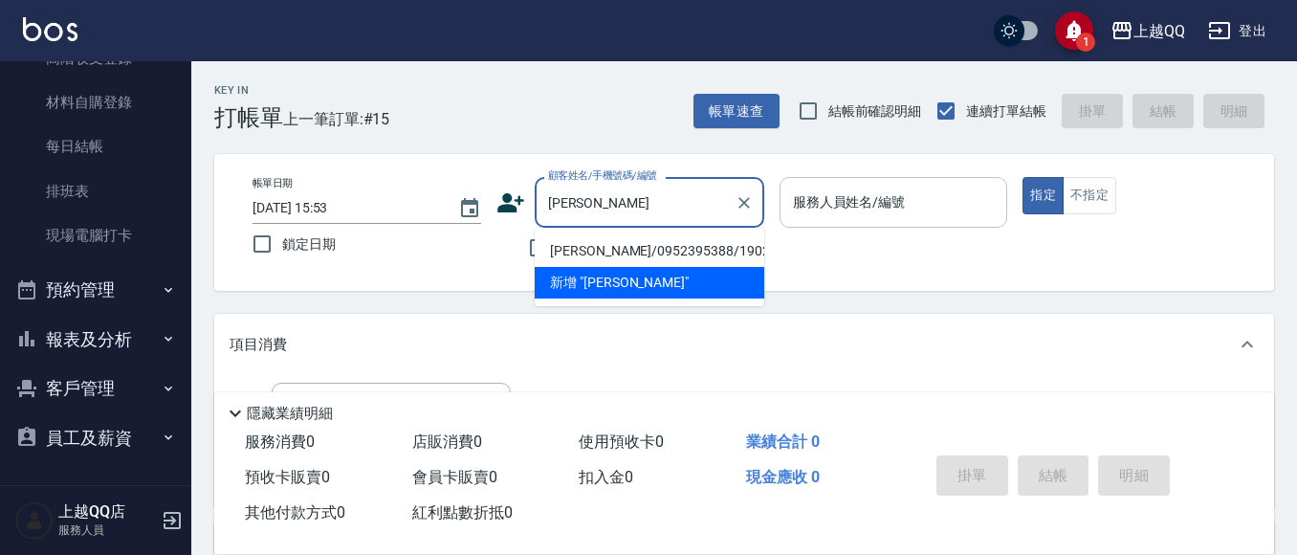
click at [652, 247] on li "[PERSON_NAME]/0952395388/1902" at bounding box center [650, 251] width 230 height 32
type input "[PERSON_NAME]/0952395388/1902"
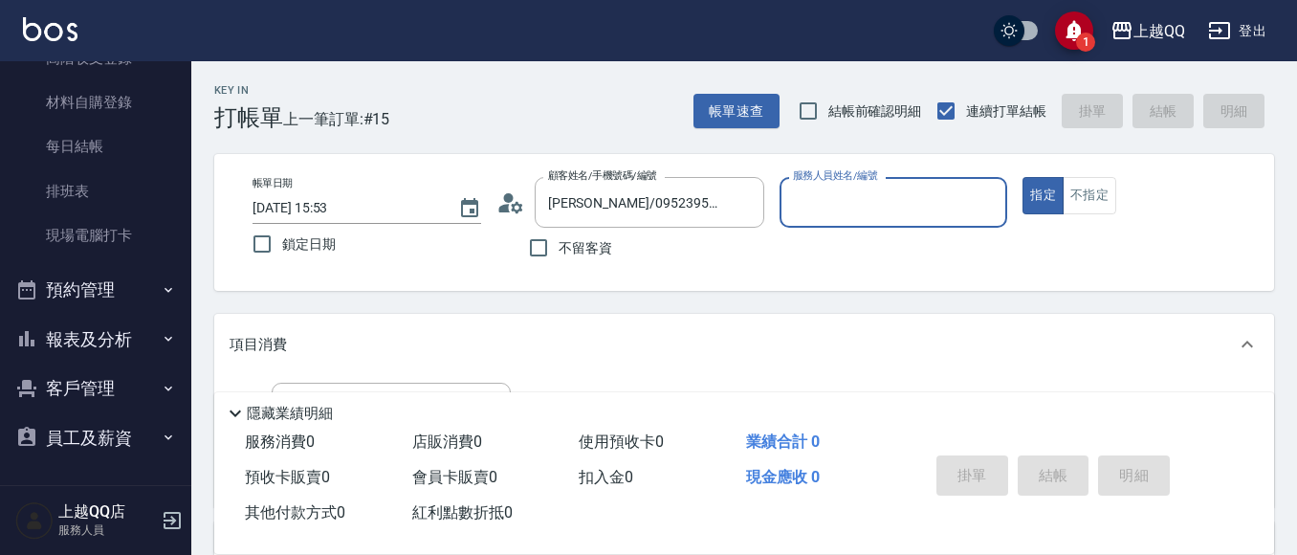
type input "佩怡-3"
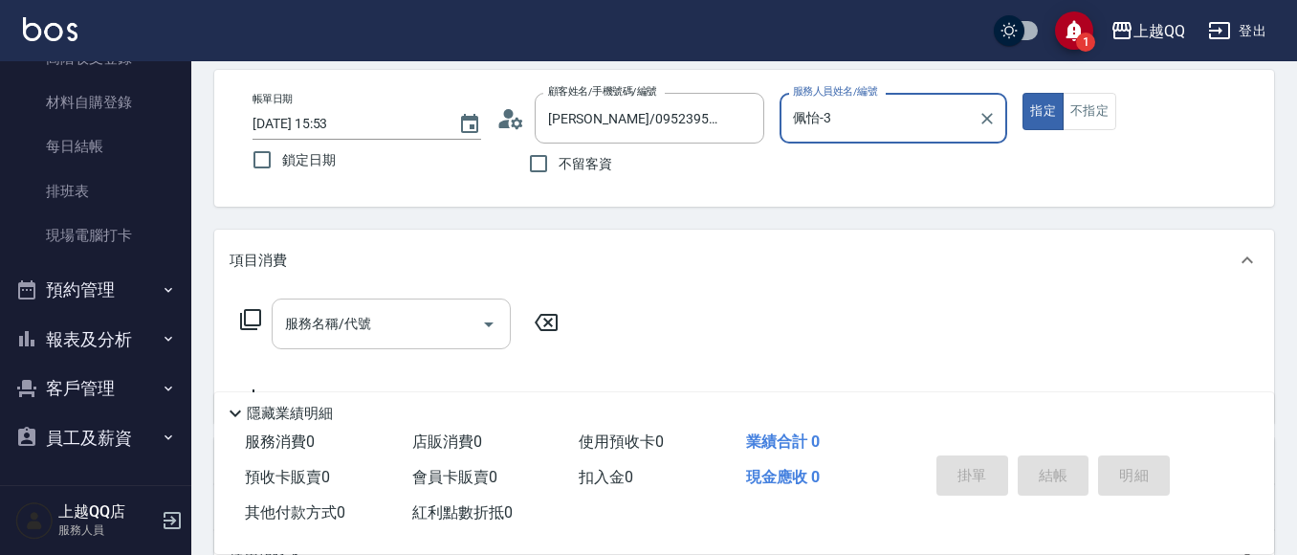
scroll to position [96, 0]
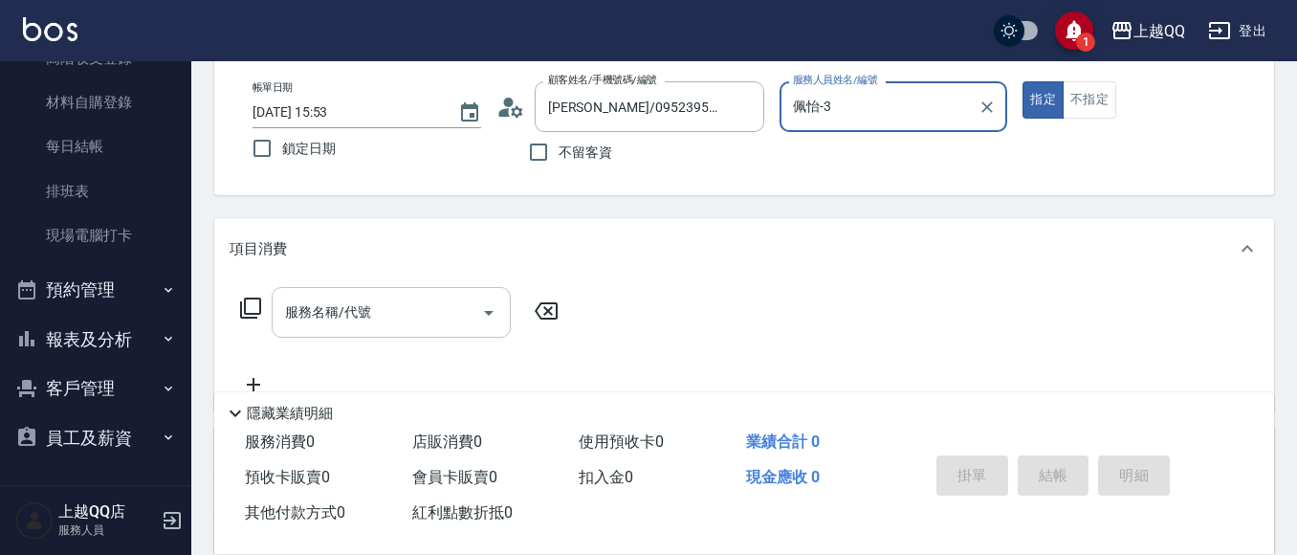
click at [396, 303] on input "服務名稱/代號" at bounding box center [376, 312] width 193 height 33
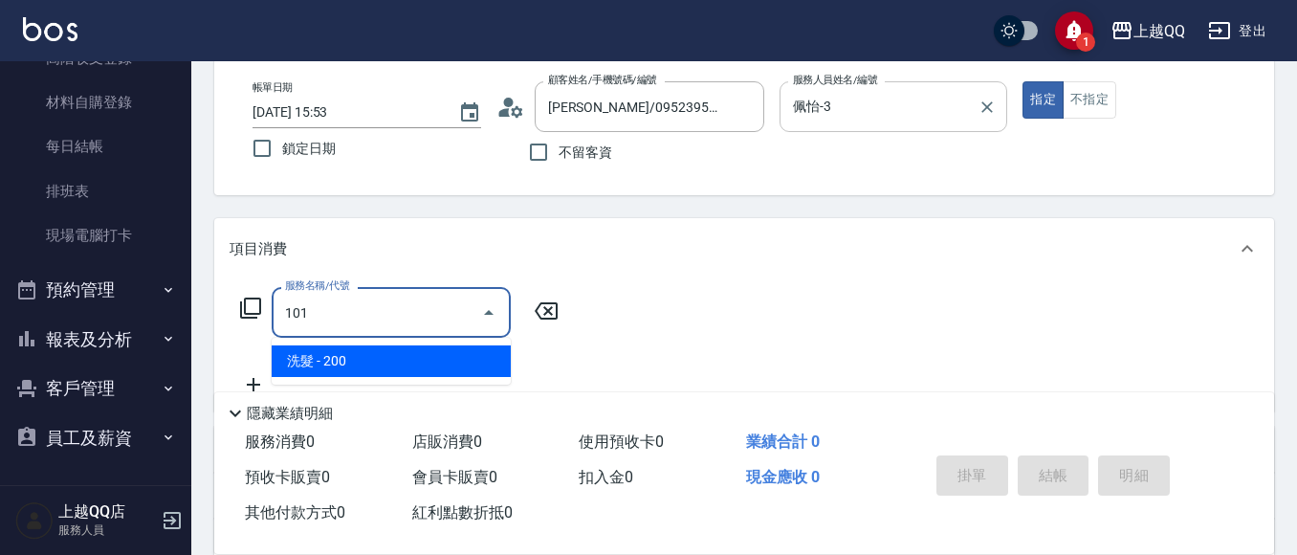
type input "洗髮(101)"
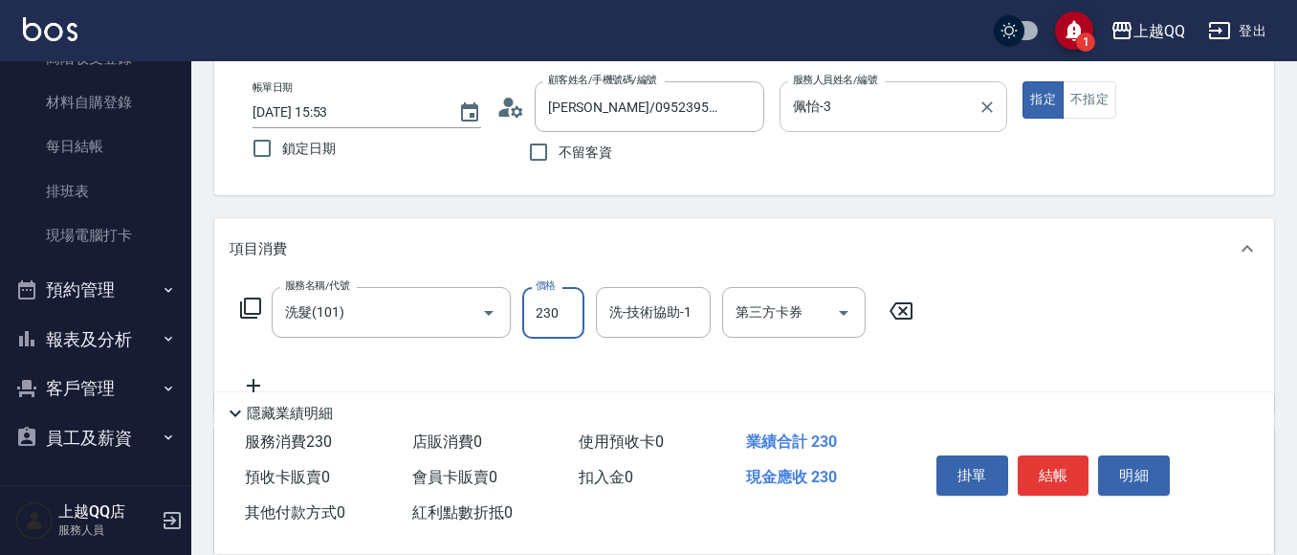
type input "230"
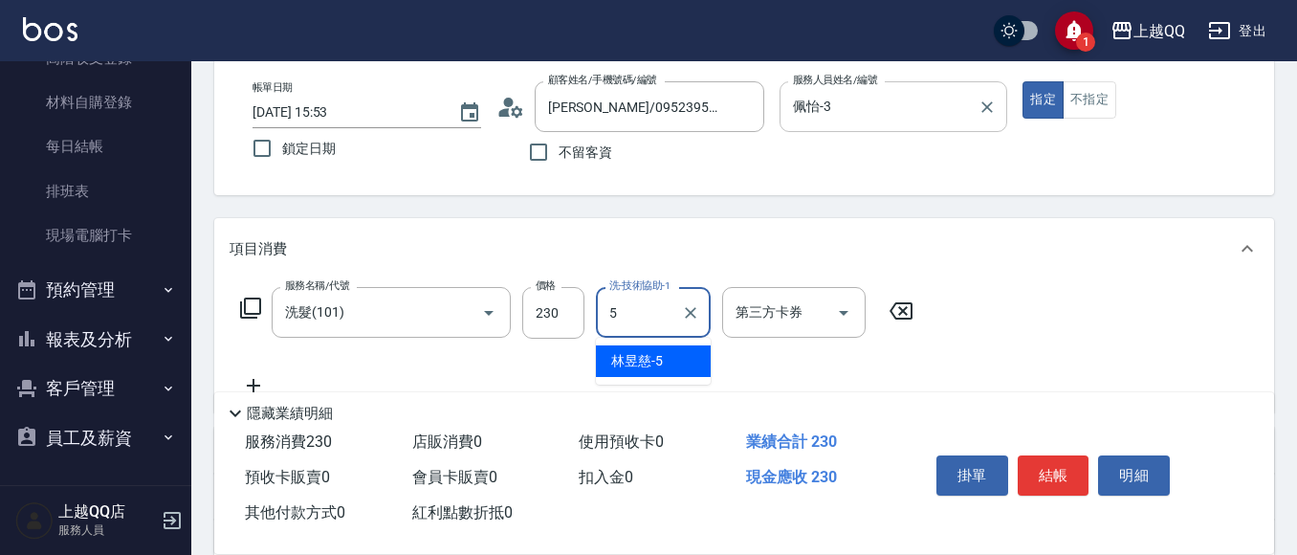
type input "[PERSON_NAME]5"
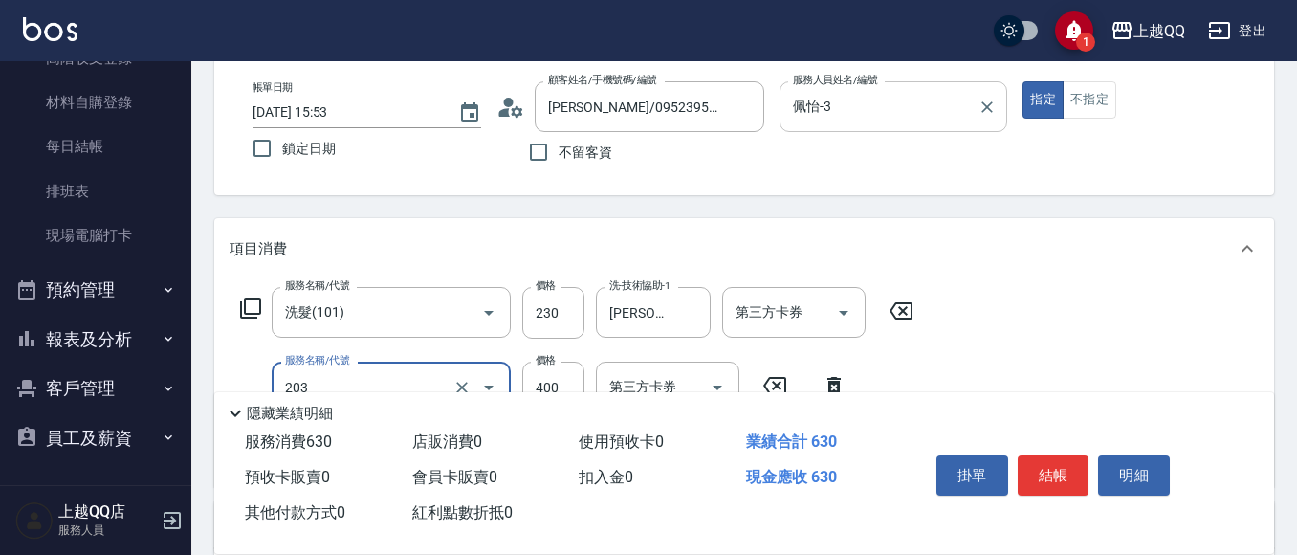
type input "指定單剪(203)"
type input "350"
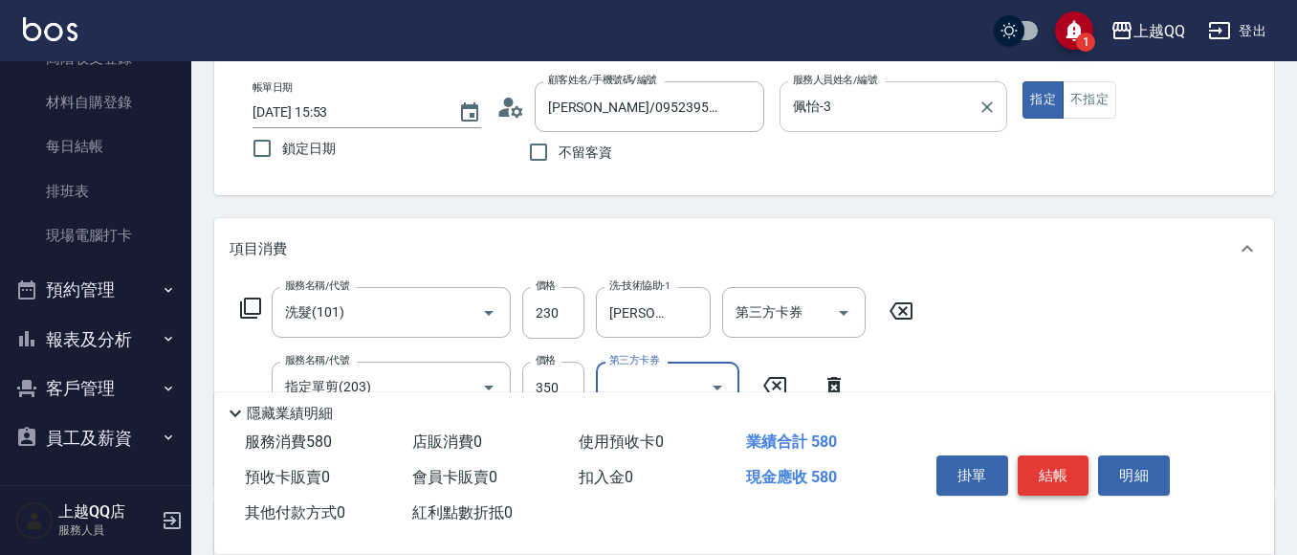
click at [1056, 465] on button "結帳" at bounding box center [1054, 475] width 72 height 40
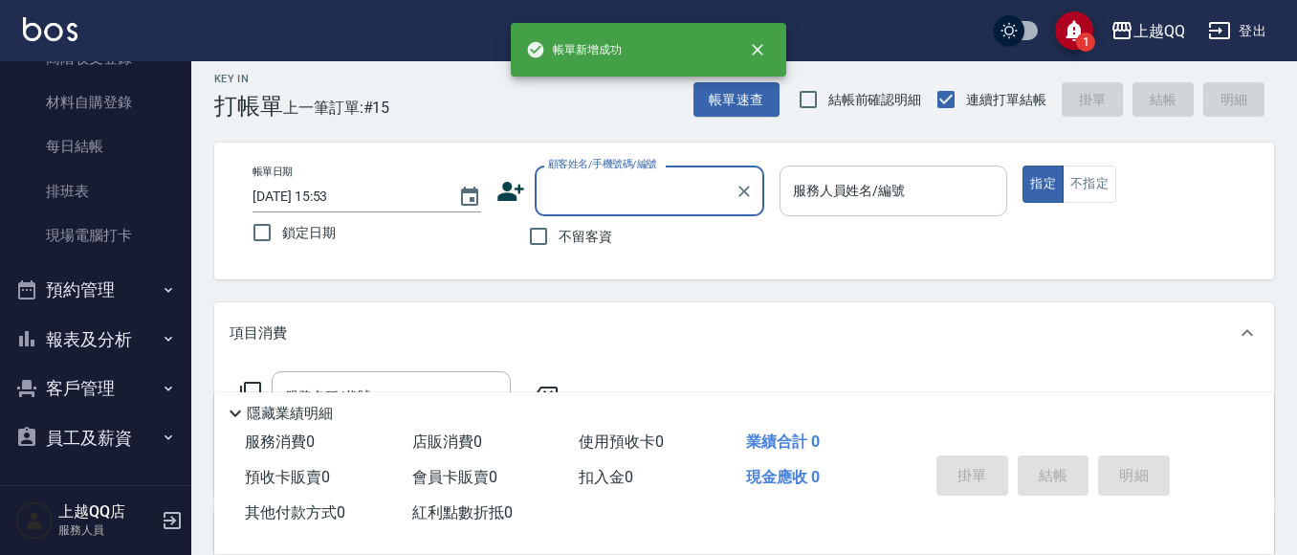
scroll to position [0, 0]
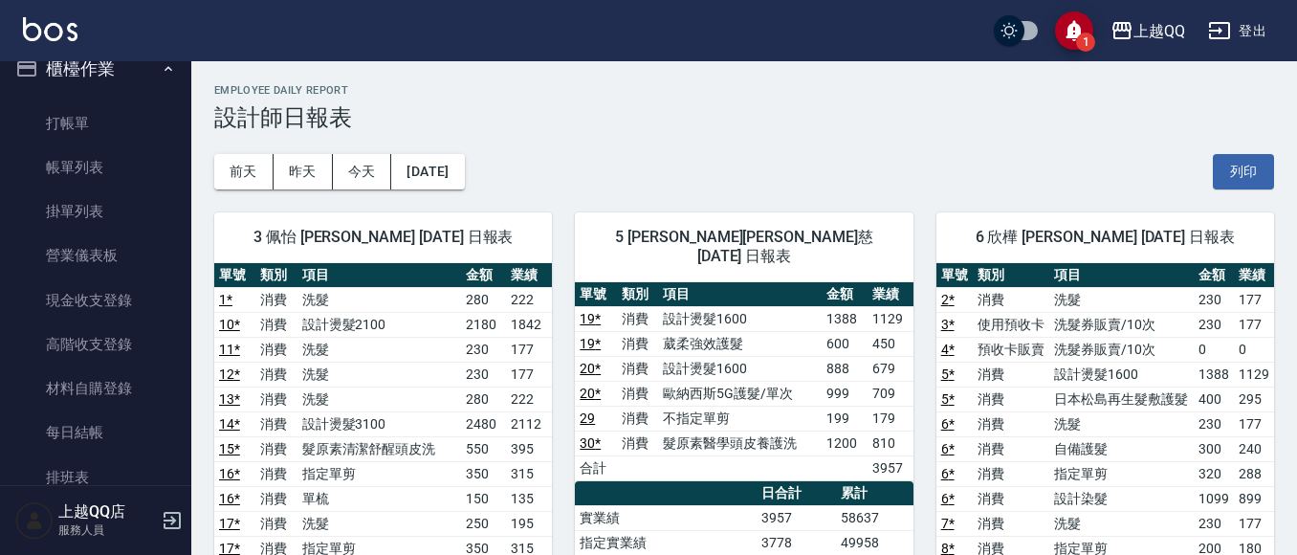
scroll to position [24, 0]
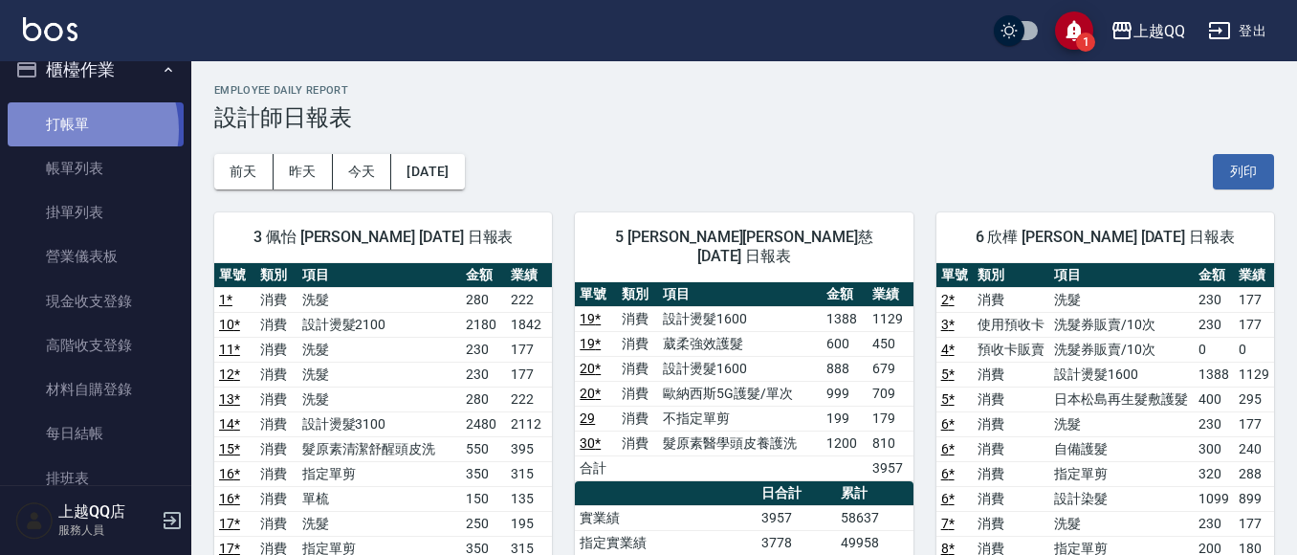
click at [71, 129] on link "打帳單" at bounding box center [96, 124] width 176 height 44
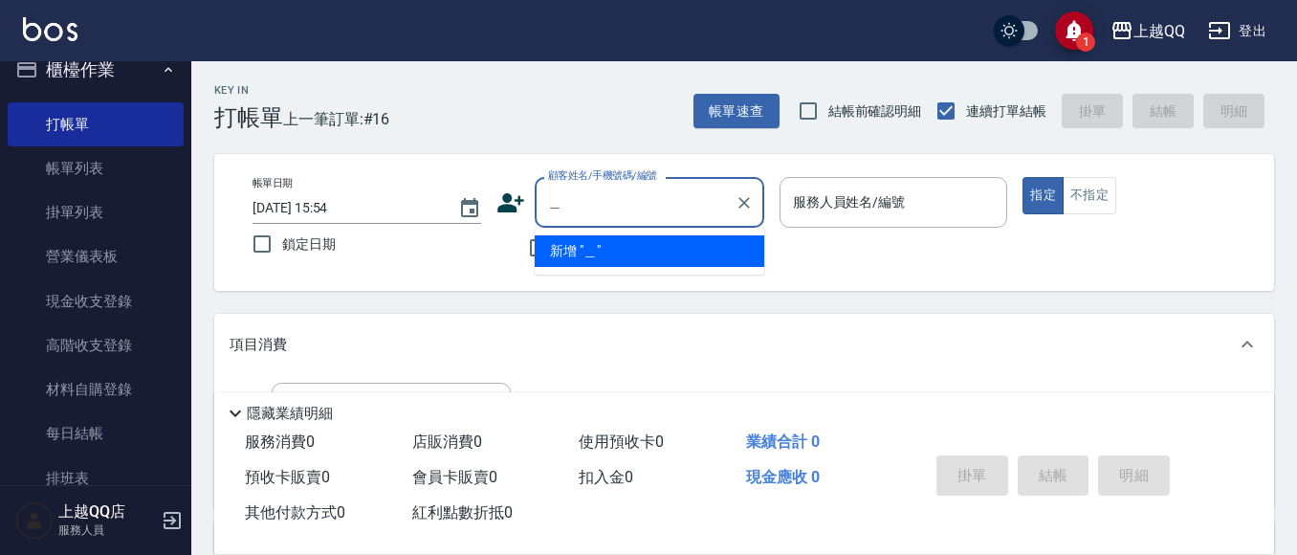
type input "胡"
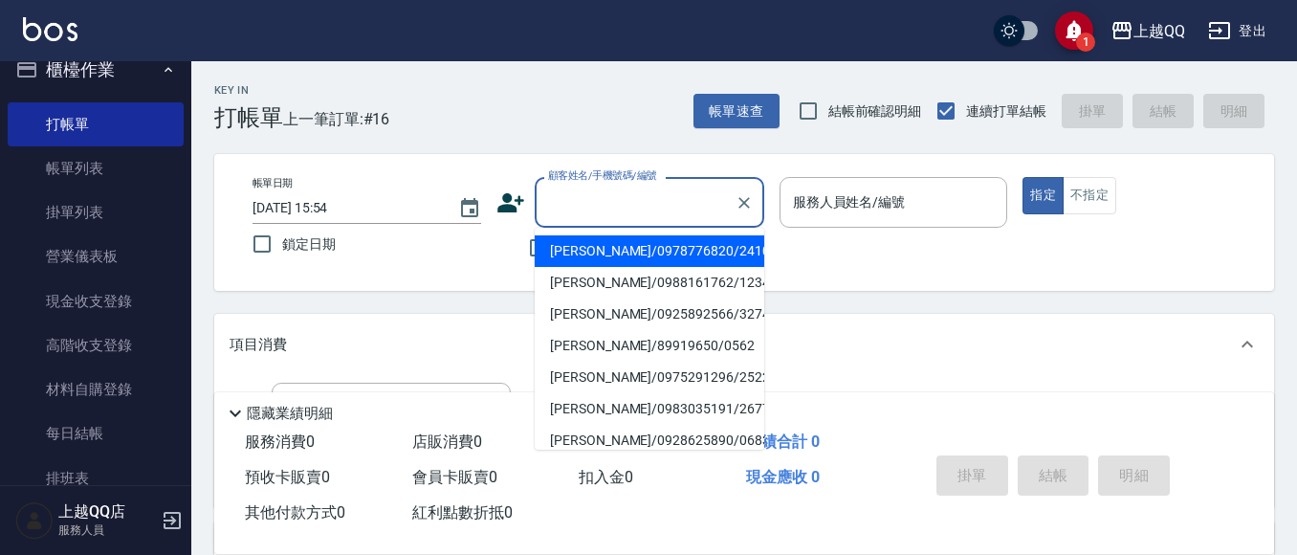
type input "＿"
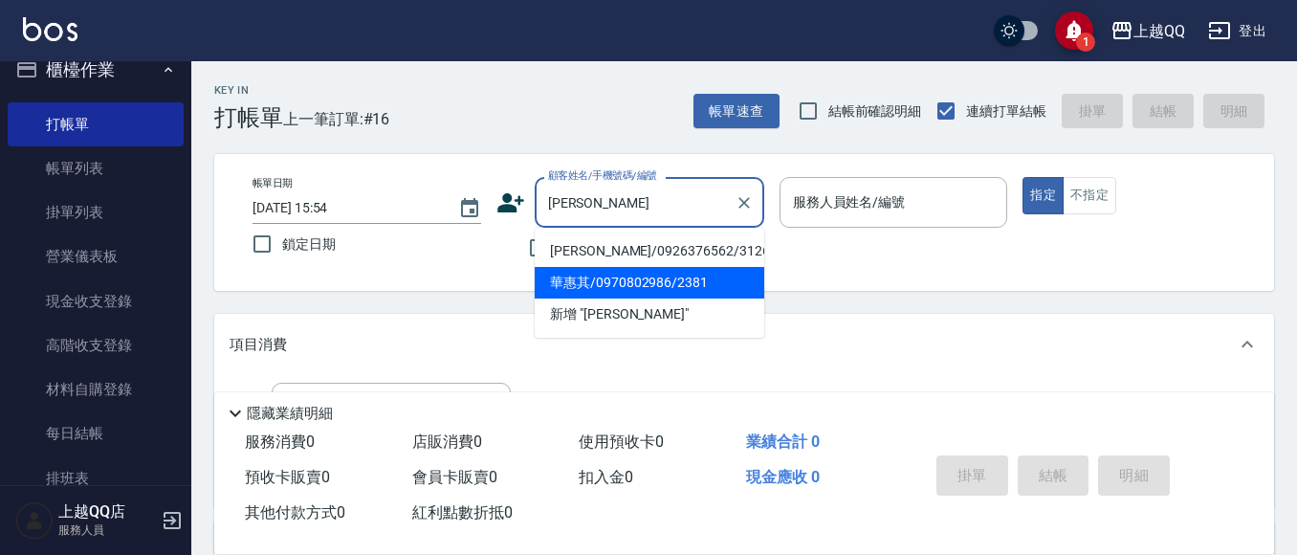
click at [585, 283] on li "華惠其/0970802986/2381" at bounding box center [650, 283] width 230 height 32
type input "華惠其/0970802986/2381"
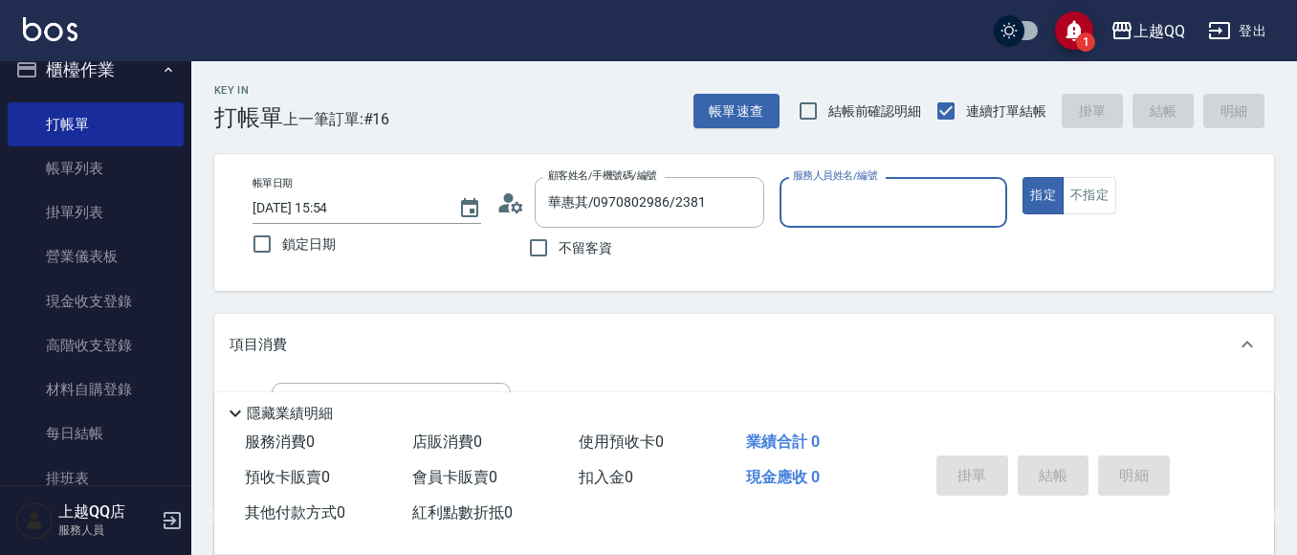
type input "佩怡-3"
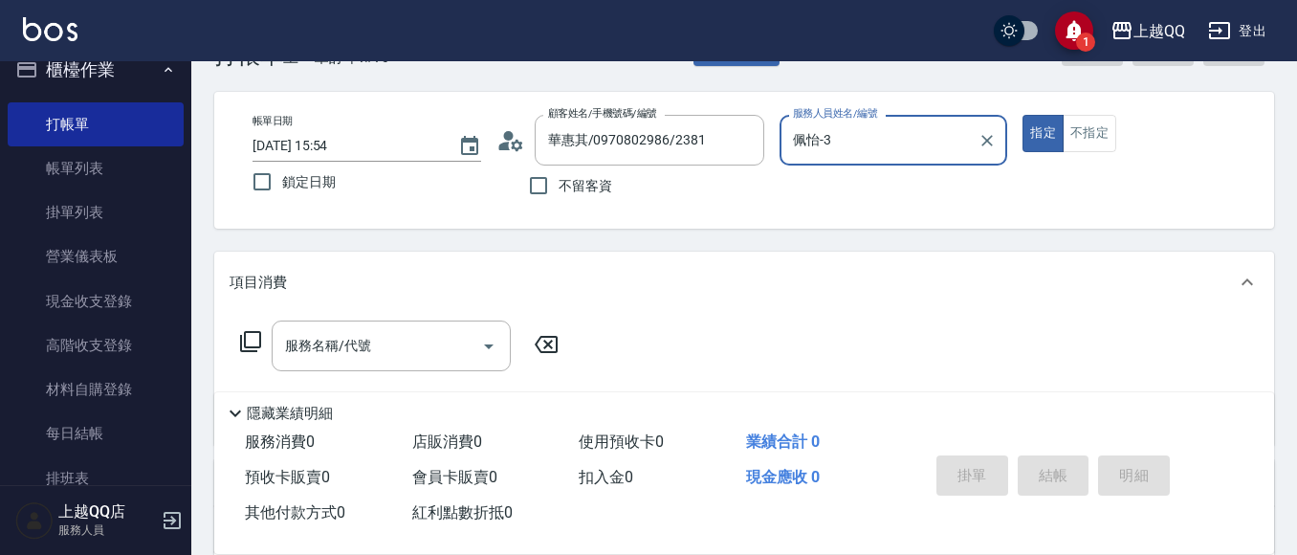
scroll to position [96, 0]
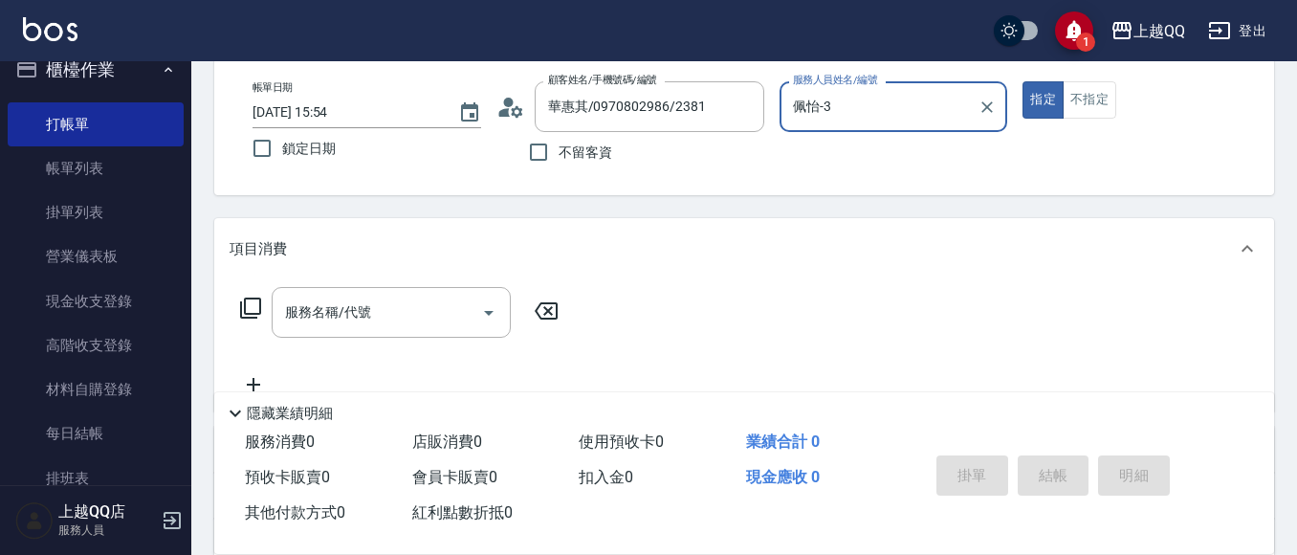
click at [352, 316] on div "服務名稱/代號 服務名稱/代號" at bounding box center [391, 312] width 239 height 51
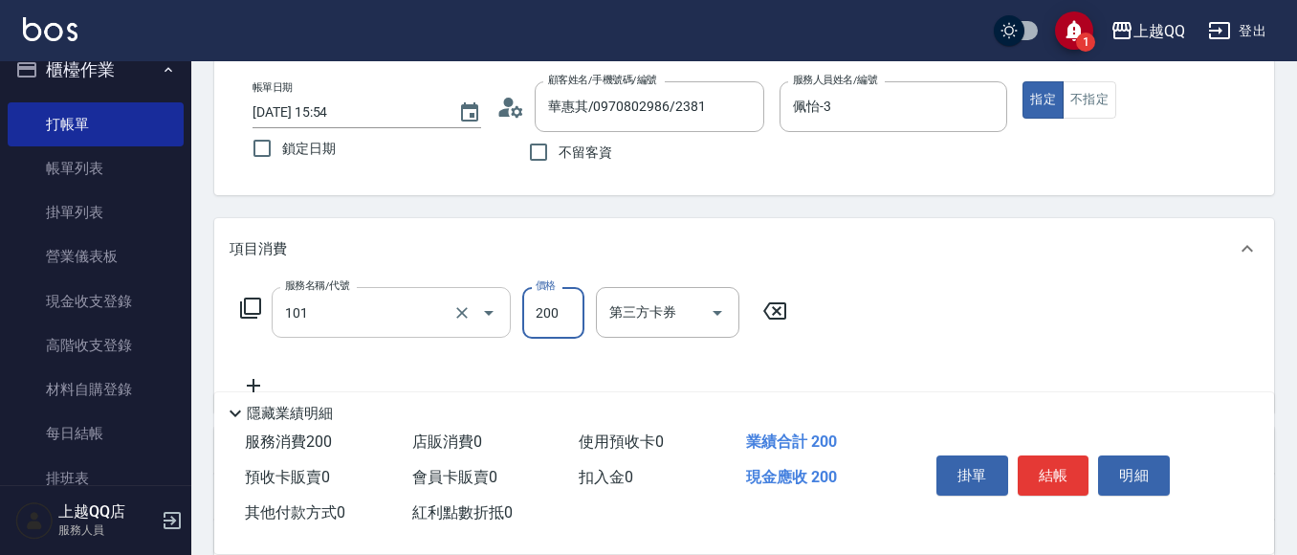
type input "洗髮(101)"
type input "250"
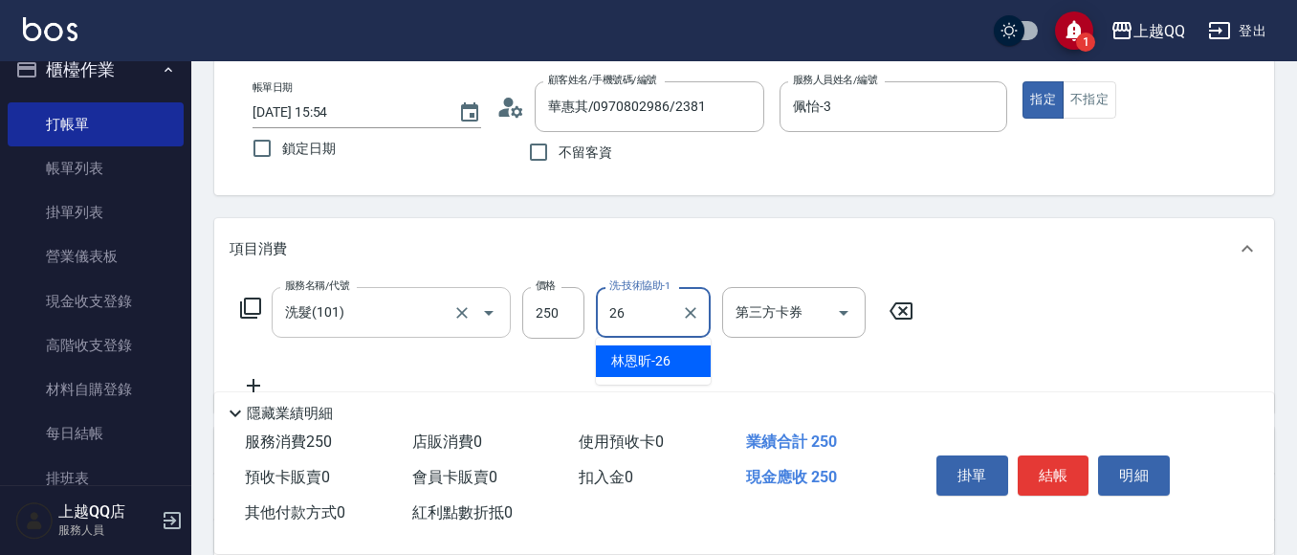
type input "林恩昕-26"
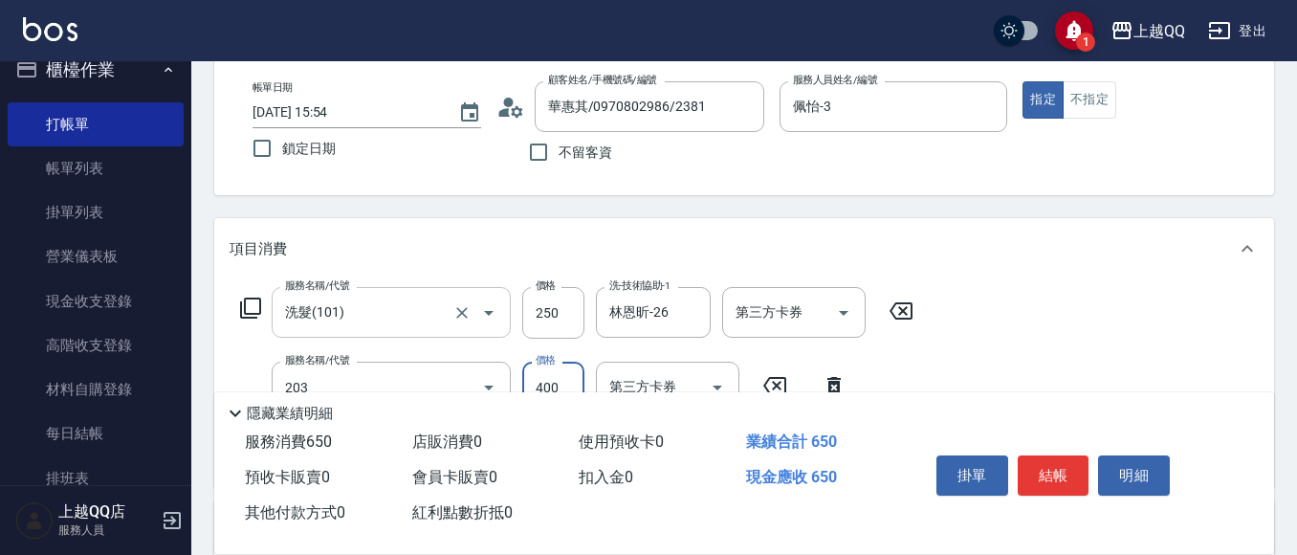
type input "指定單剪(203)"
type input "350"
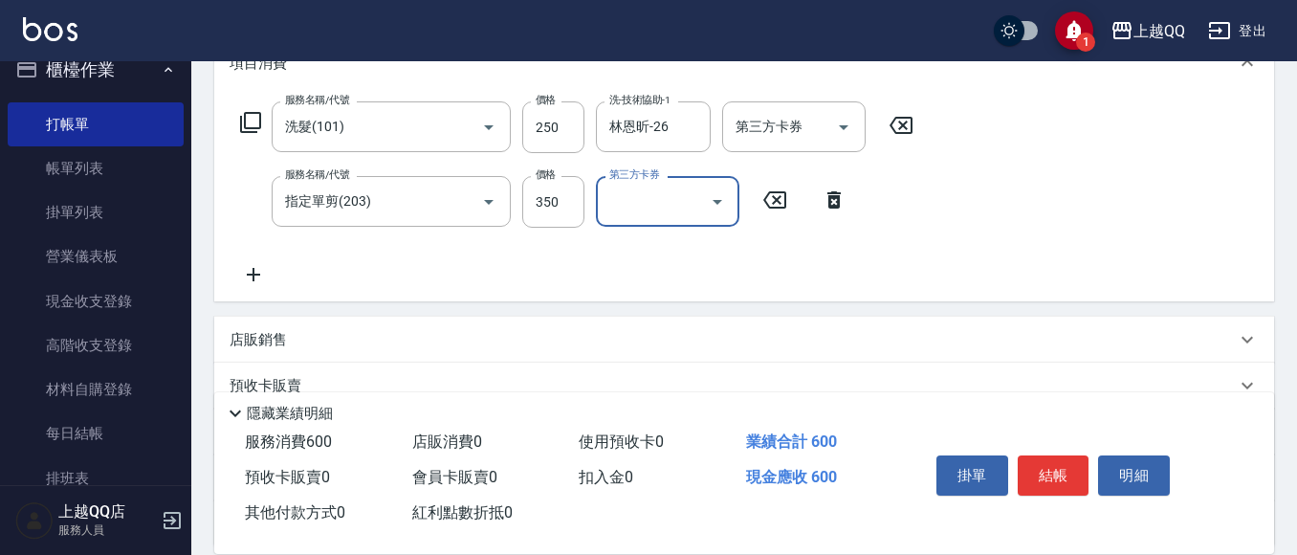
scroll to position [191, 0]
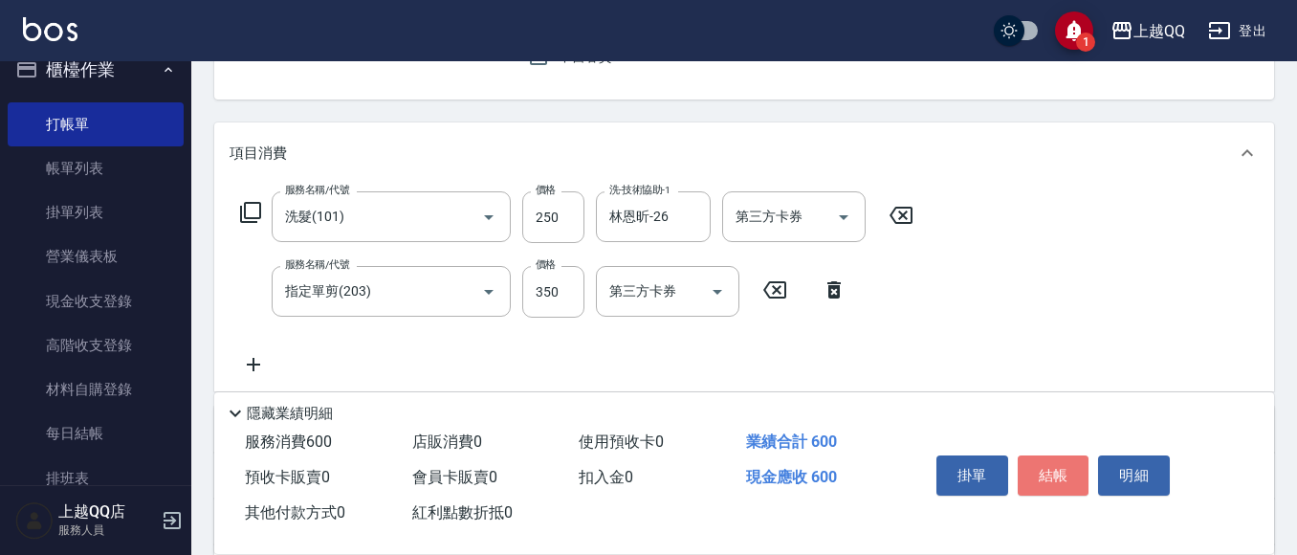
click at [1059, 471] on button "結帳" at bounding box center [1054, 475] width 72 height 40
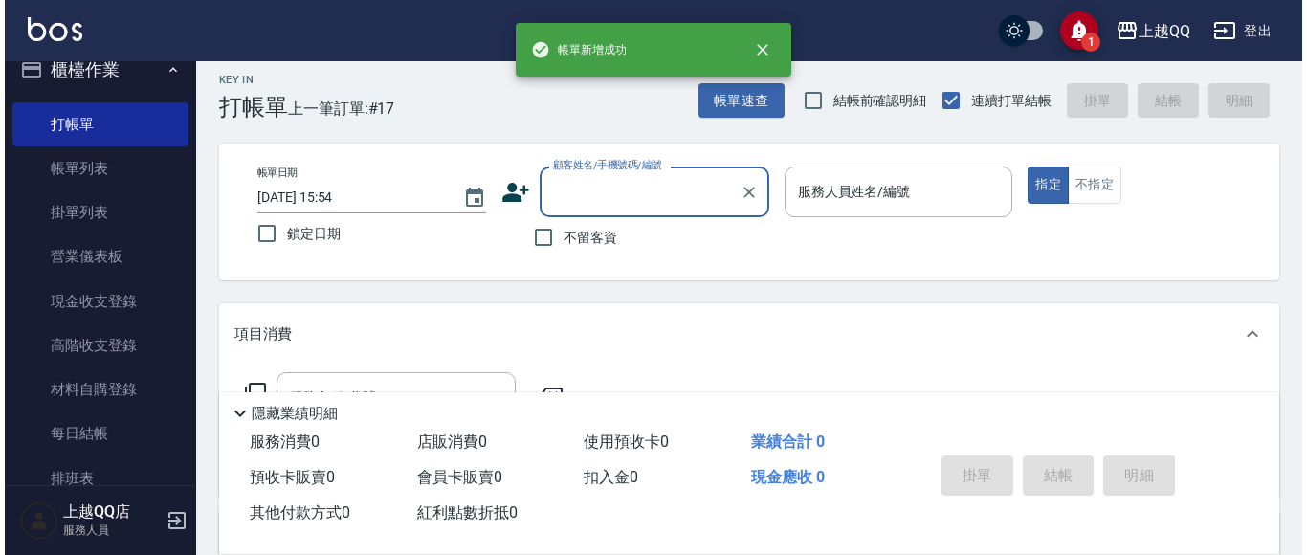
scroll to position [0, 0]
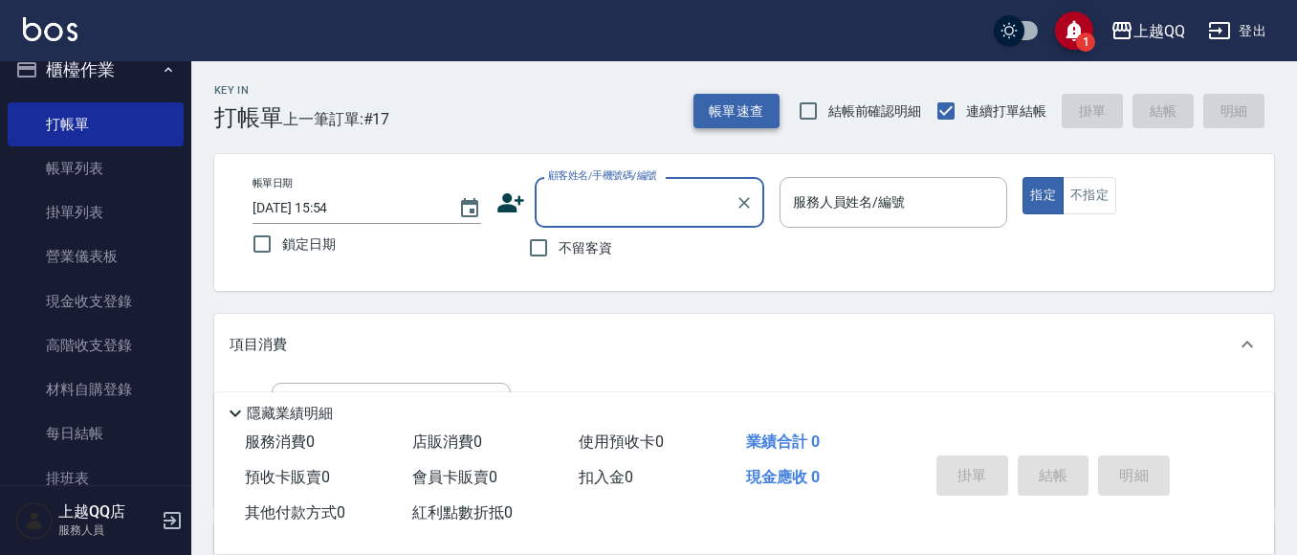
click at [709, 115] on button "帳單速查" at bounding box center [737, 111] width 86 height 35
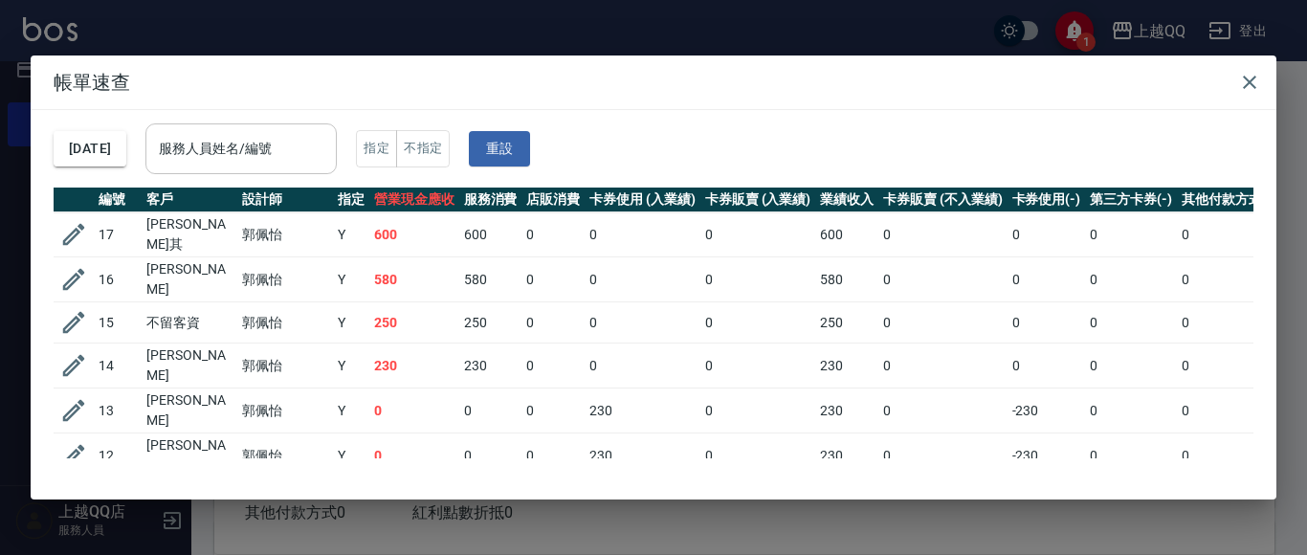
click at [328, 143] on input "服務人員姓名/編號" at bounding box center [241, 148] width 174 height 33
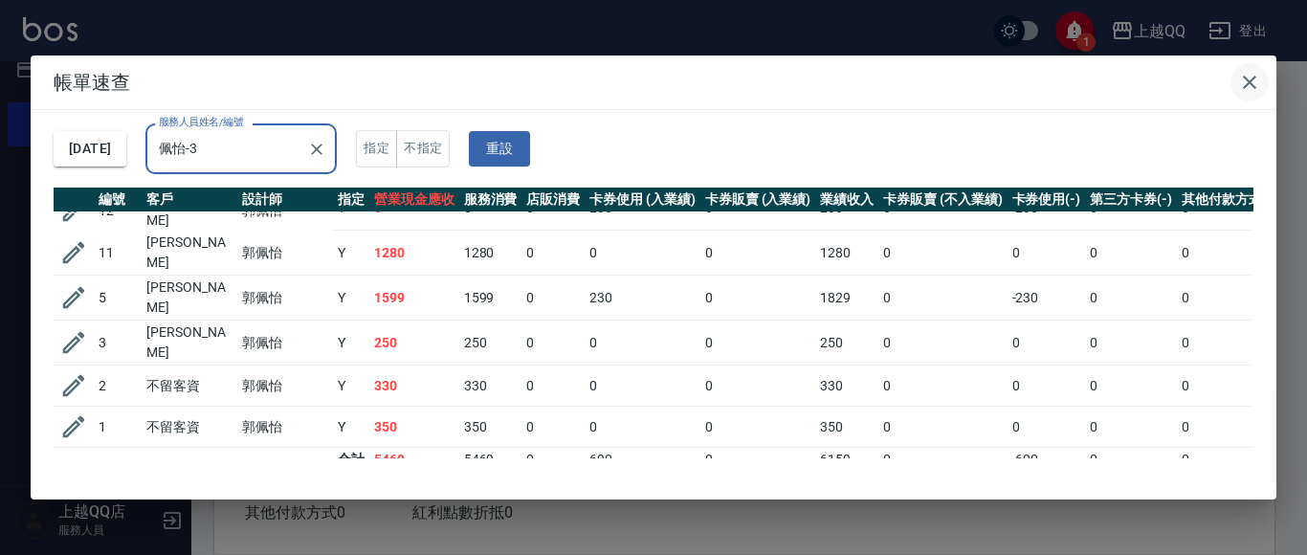
type input "佩怡-3"
click at [1256, 78] on icon "button" at bounding box center [1249, 82] width 23 height 23
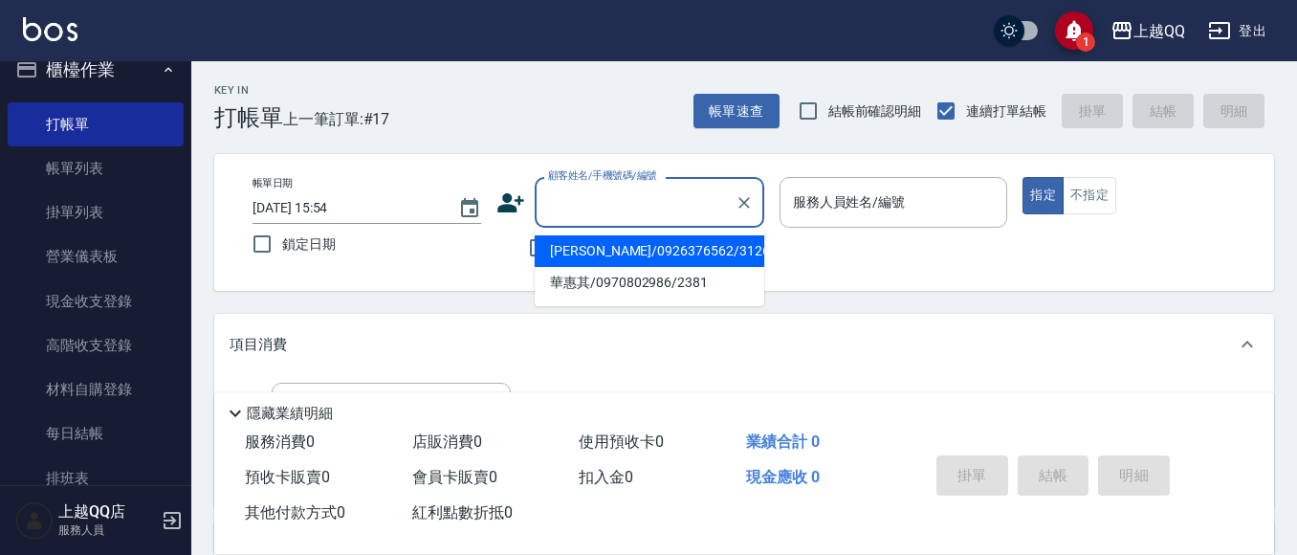
click at [625, 198] on input "顧客姓名/手機號碼/編號" at bounding box center [635, 202] width 184 height 33
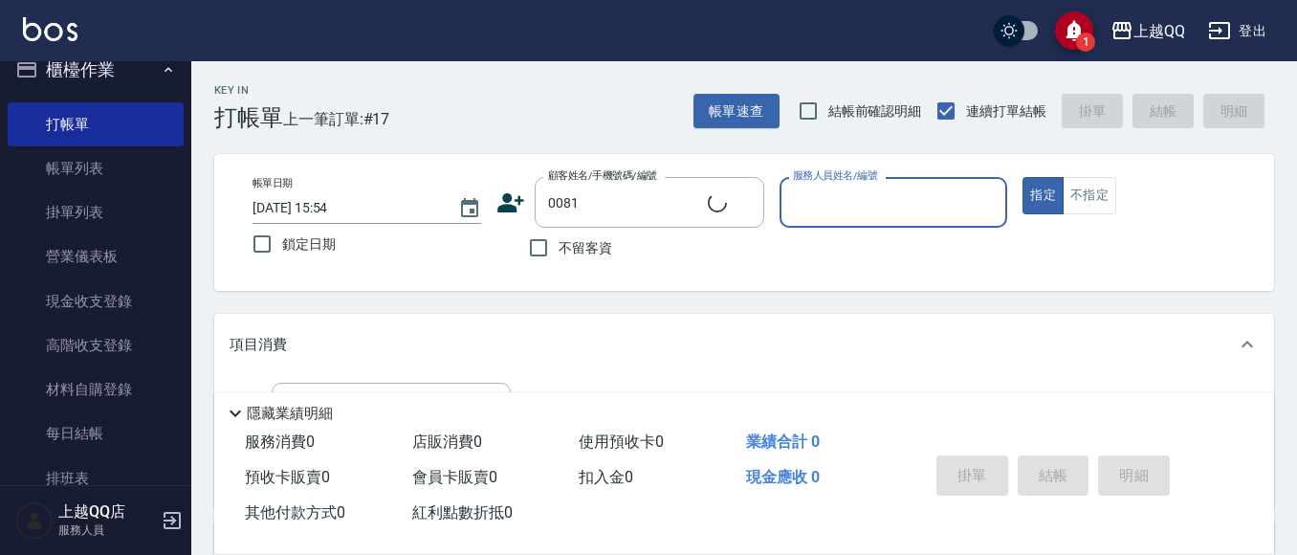
type input "[PERSON_NAME]/0939086300/0081"
type input "佩怡-3"
click at [737, 199] on icon "Clear" at bounding box center [744, 202] width 19 height 19
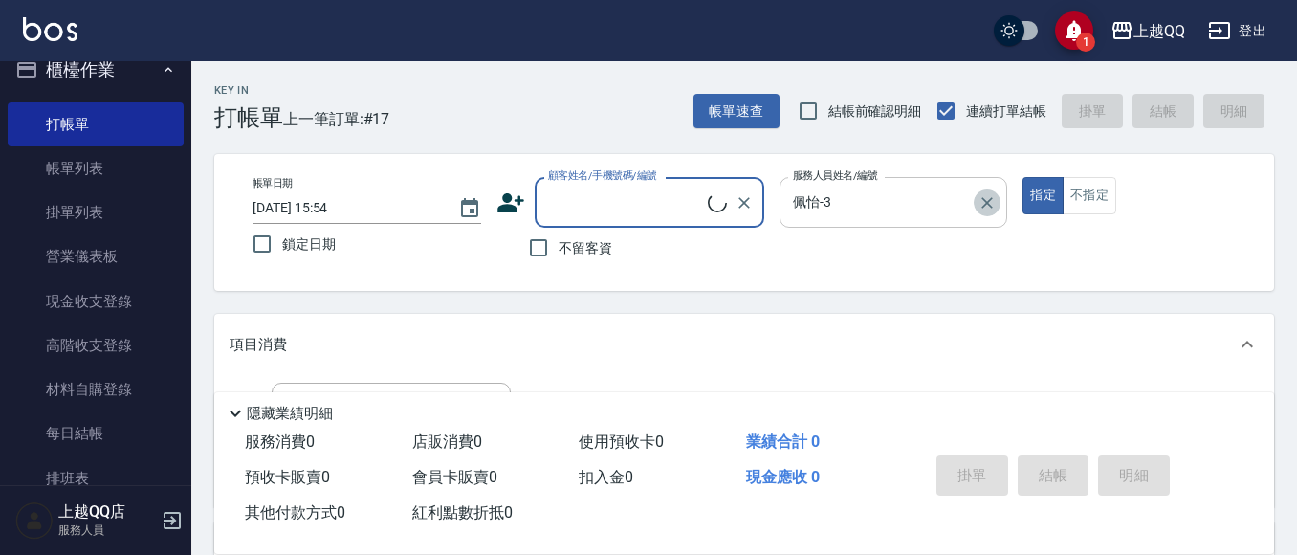
click at [986, 201] on icon "Clear" at bounding box center [987, 202] width 11 height 11
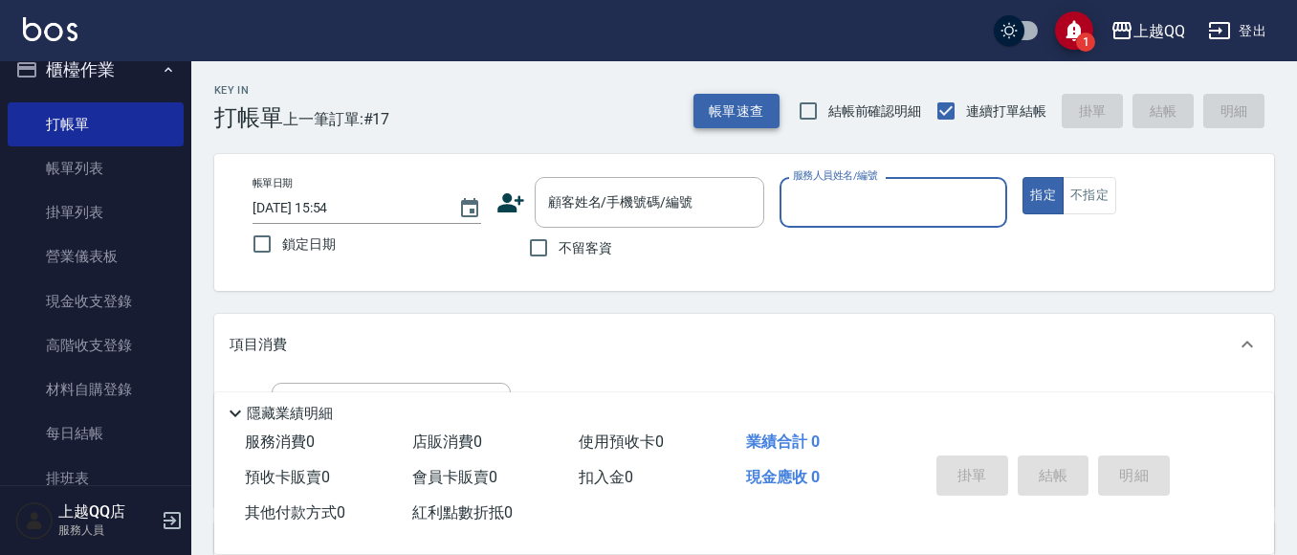
click at [733, 124] on button "帳單速查" at bounding box center [737, 111] width 86 height 35
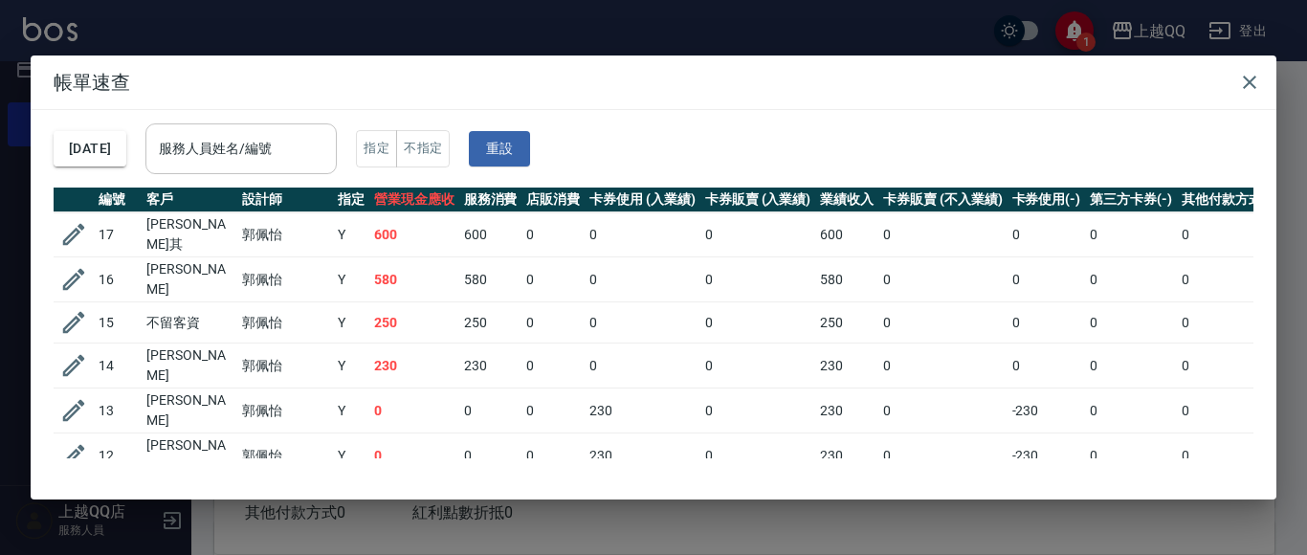
click at [328, 157] on input "服務人員姓名/編號" at bounding box center [241, 148] width 174 height 33
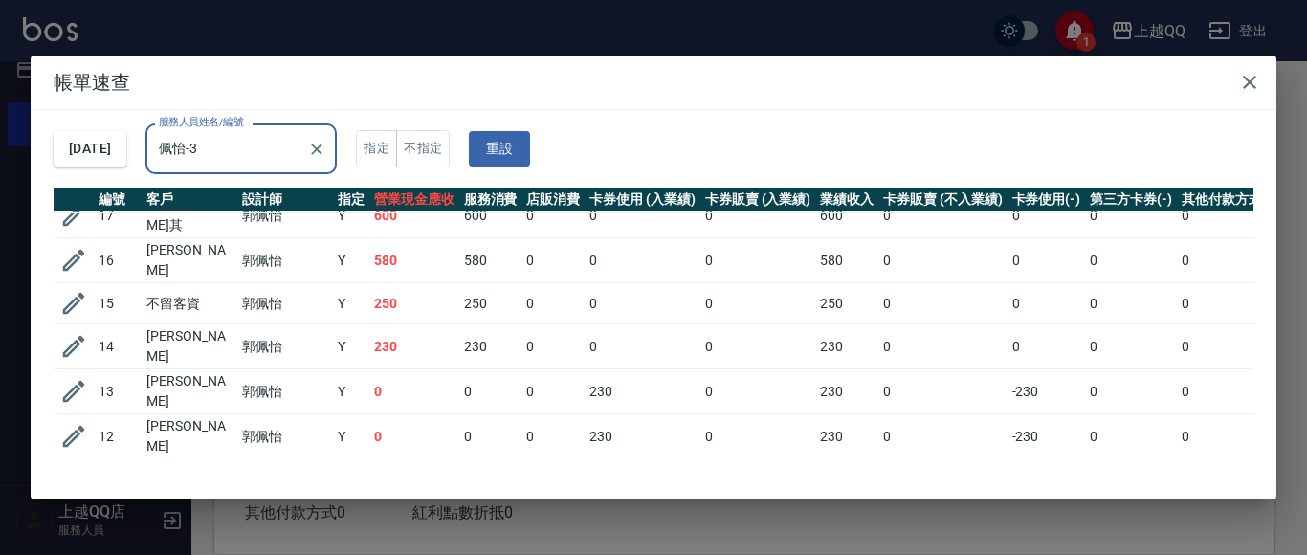
scroll to position [0, 0]
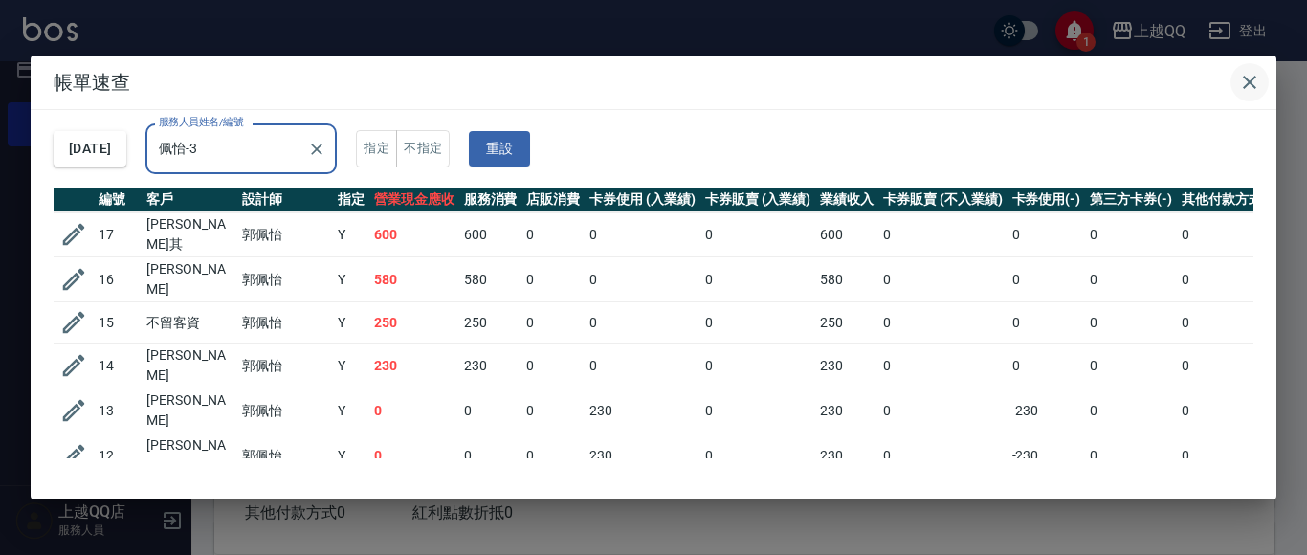
type input "佩怡-3"
click at [1254, 78] on icon "button" at bounding box center [1249, 82] width 13 height 13
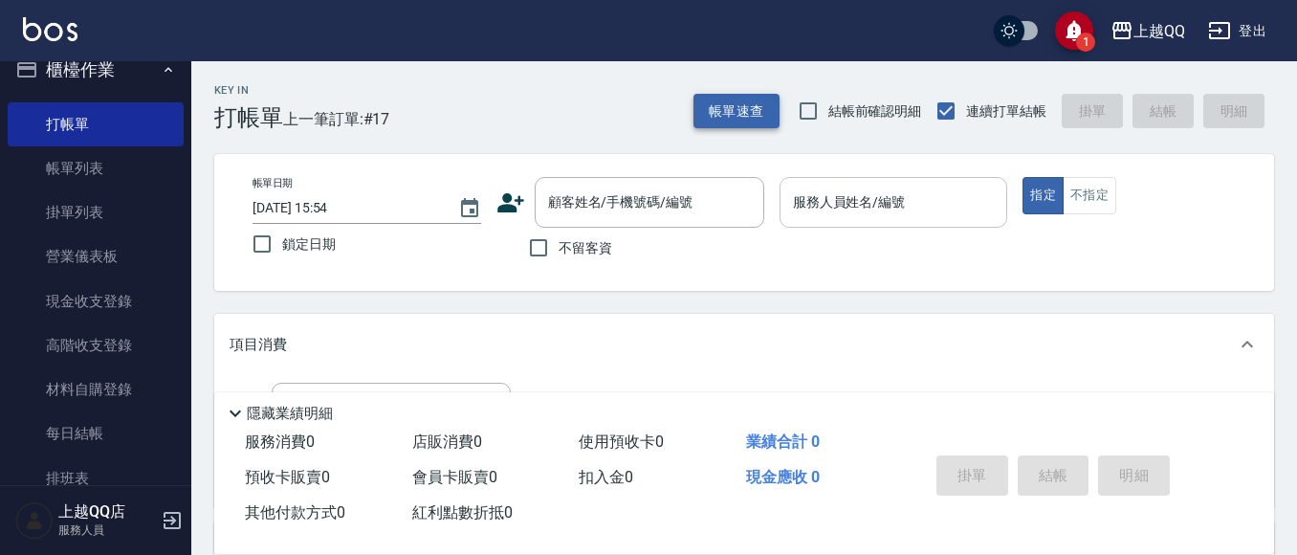
click at [757, 114] on button "帳單速查" at bounding box center [737, 111] width 86 height 35
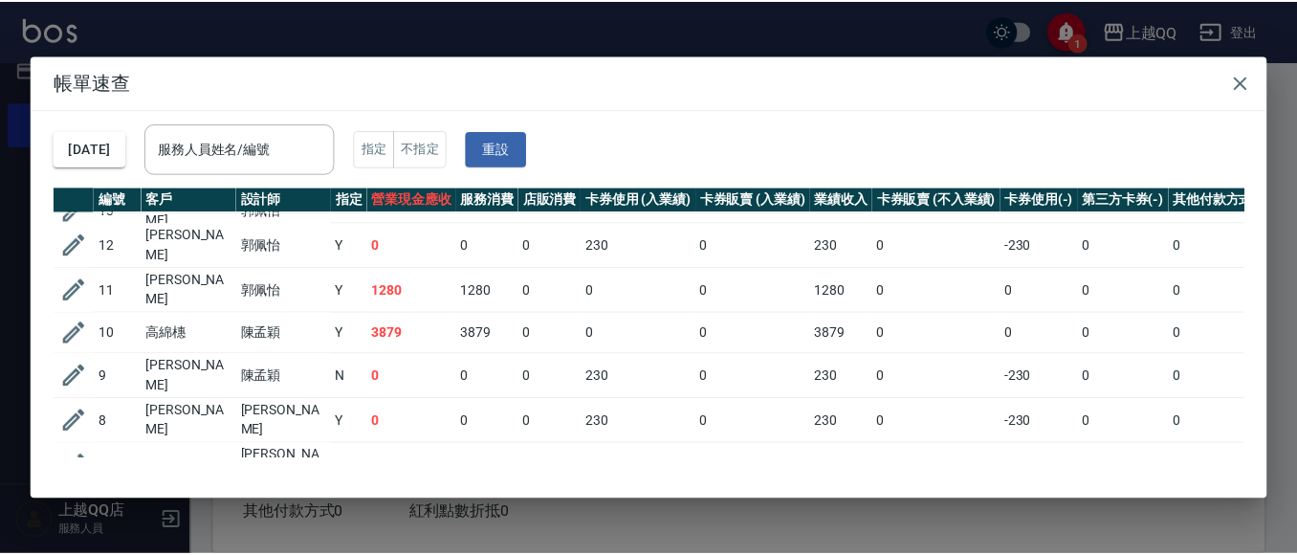
scroll to position [112, 0]
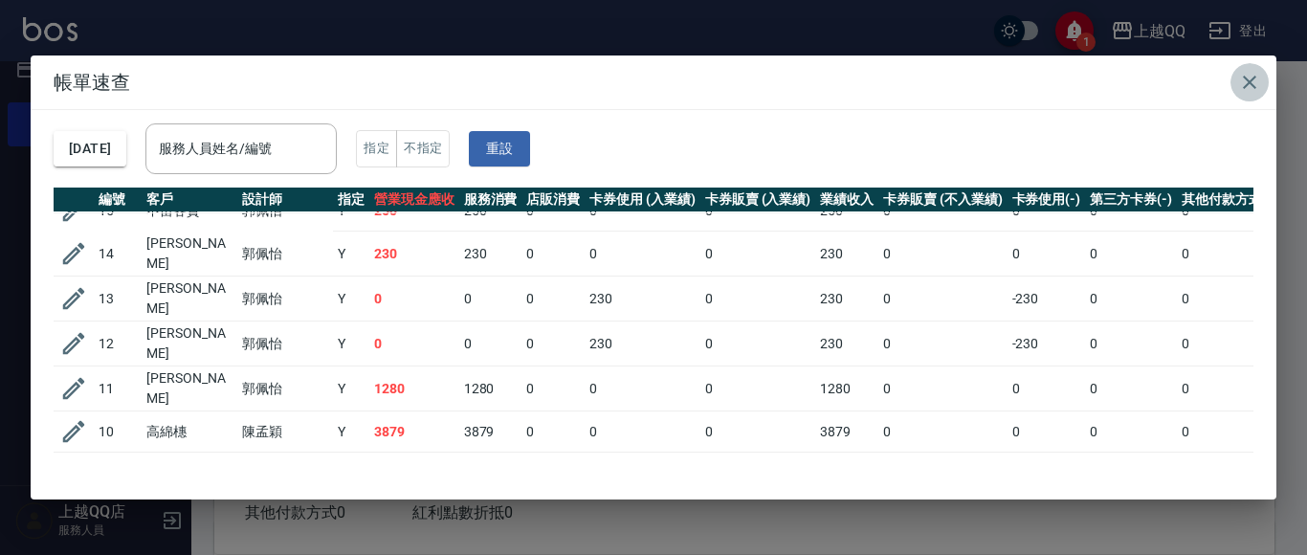
click at [1252, 86] on icon "button" at bounding box center [1249, 82] width 13 height 13
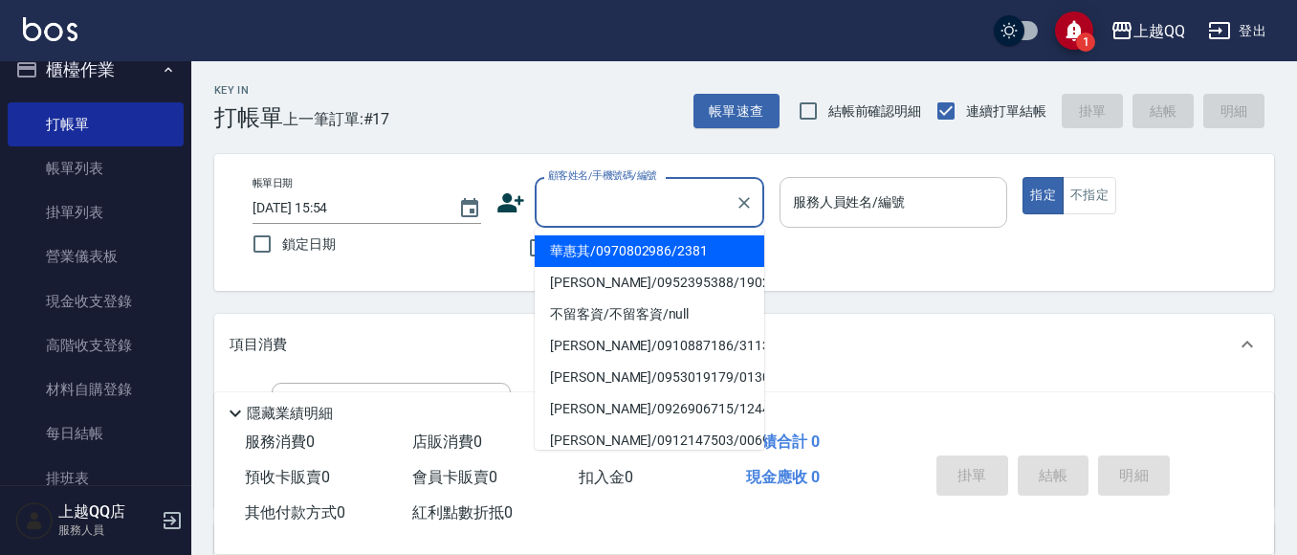
click at [605, 197] on div "顧客姓名/手機號碼/編號 顧客姓名/手機號碼/編號" at bounding box center [650, 202] width 230 height 51
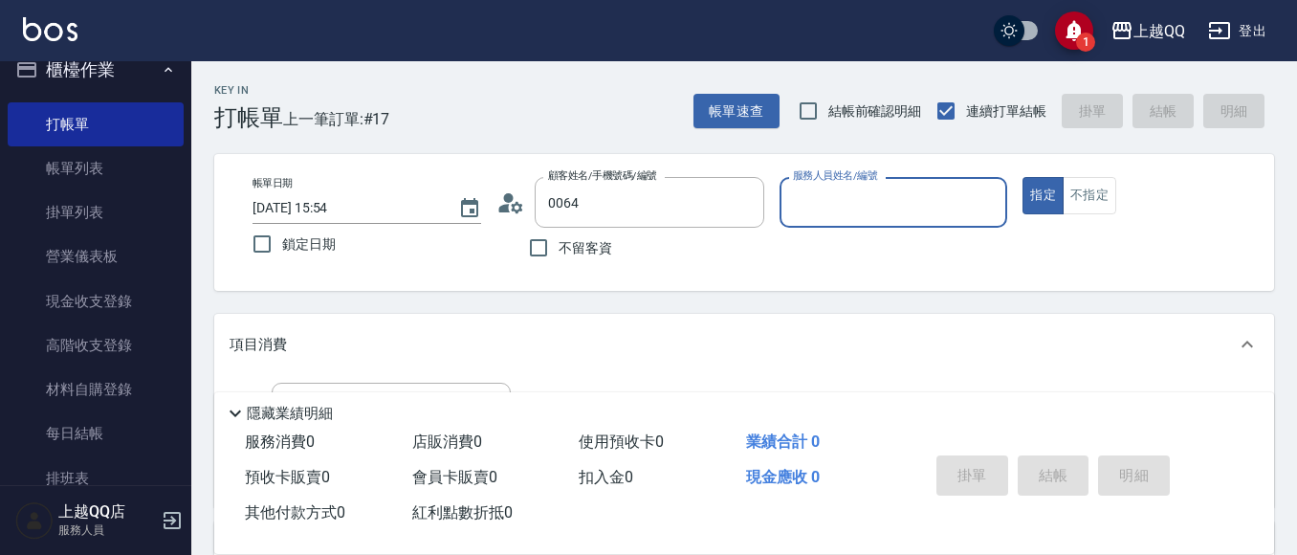
type input "[PERSON_NAME]/0972261151/0064"
type input "[PERSON_NAME]-8"
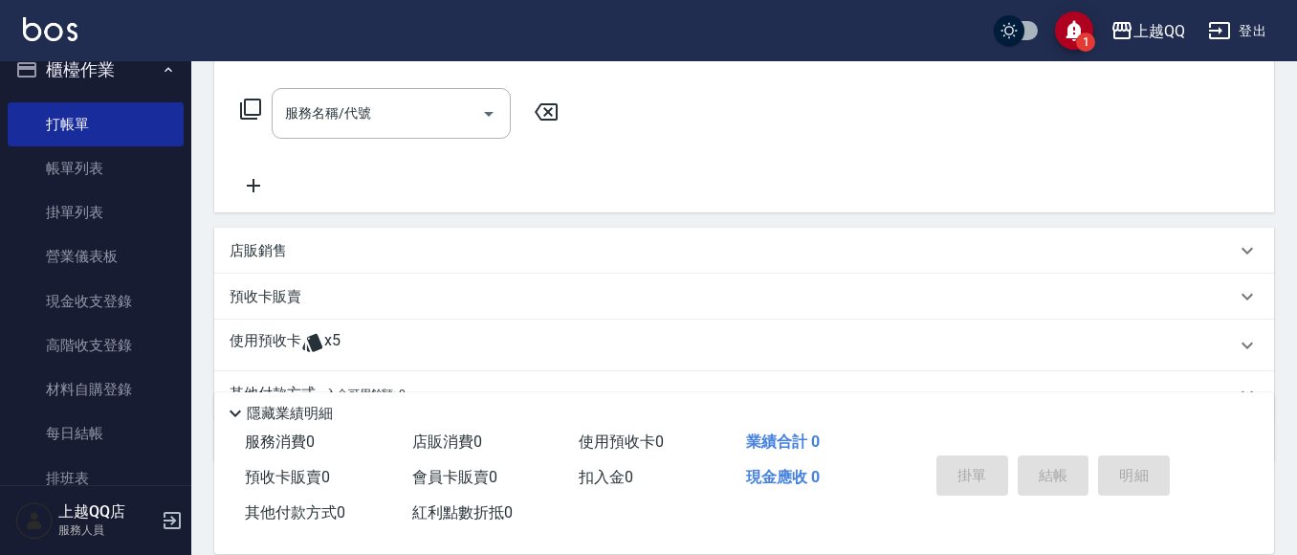
scroll to position [386, 0]
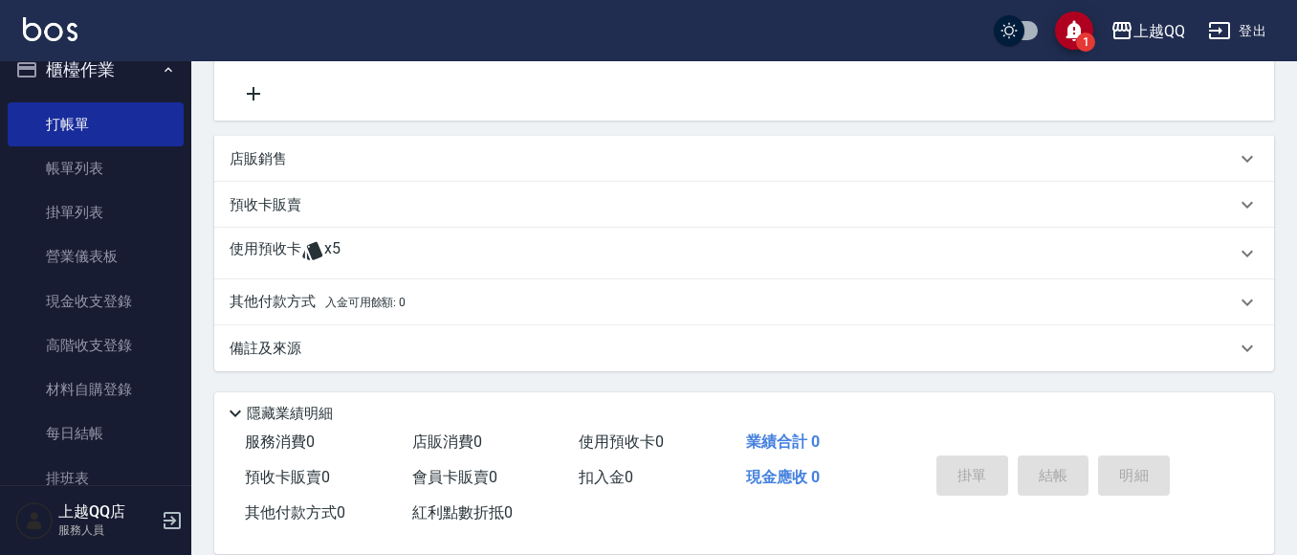
click at [409, 250] on div "使用預收卡 x5" at bounding box center [733, 253] width 1006 height 29
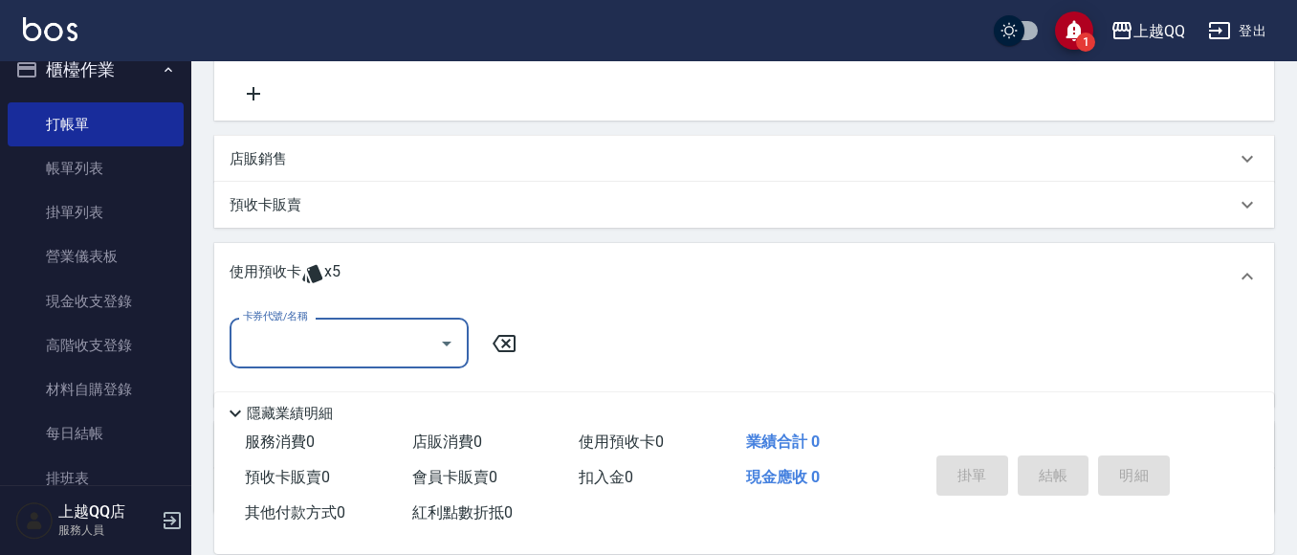
scroll to position [0, 0]
click at [445, 328] on button "Open" at bounding box center [446, 343] width 31 height 31
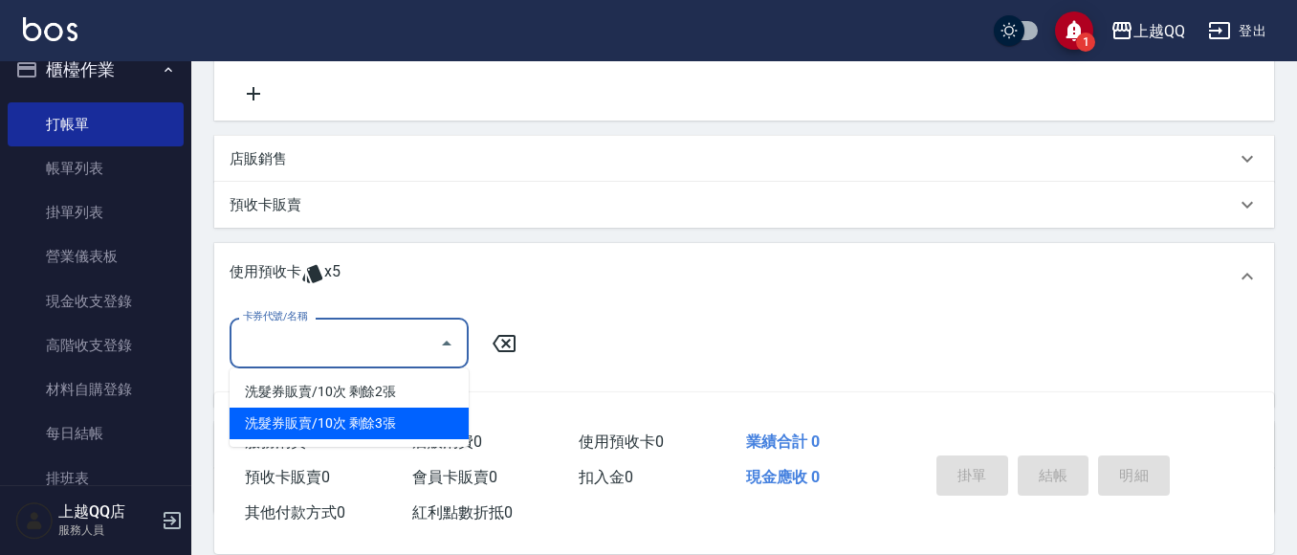
click at [434, 423] on div "洗髮券販賣/10次 剩餘3張" at bounding box center [349, 424] width 239 height 32
type input "洗髮券販賣/10次"
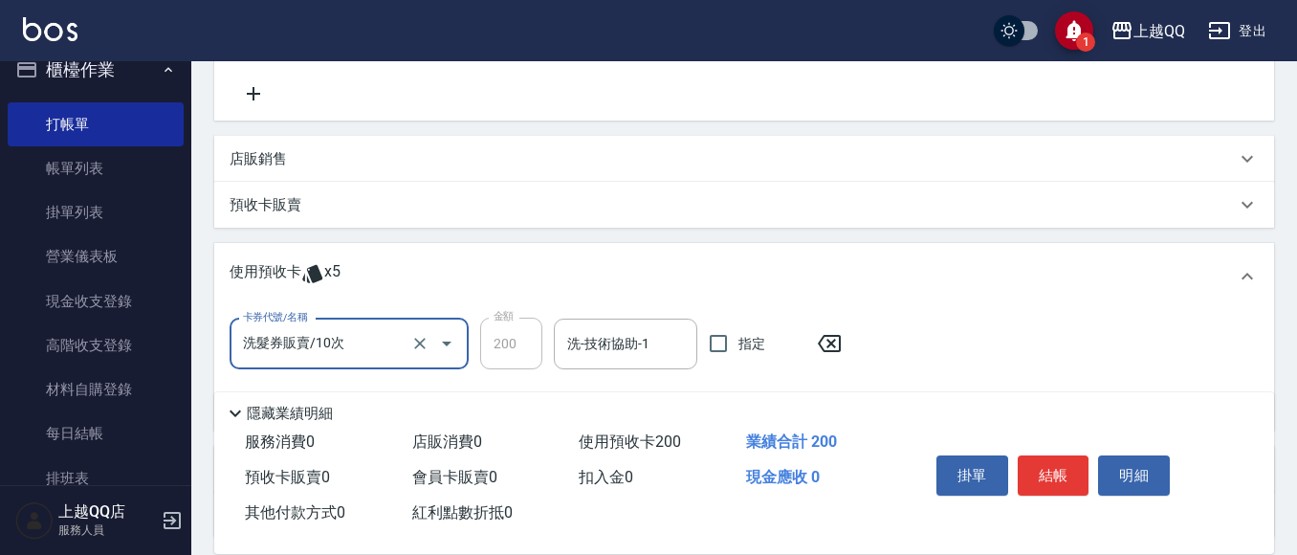
click at [830, 345] on icon at bounding box center [829, 343] width 23 height 17
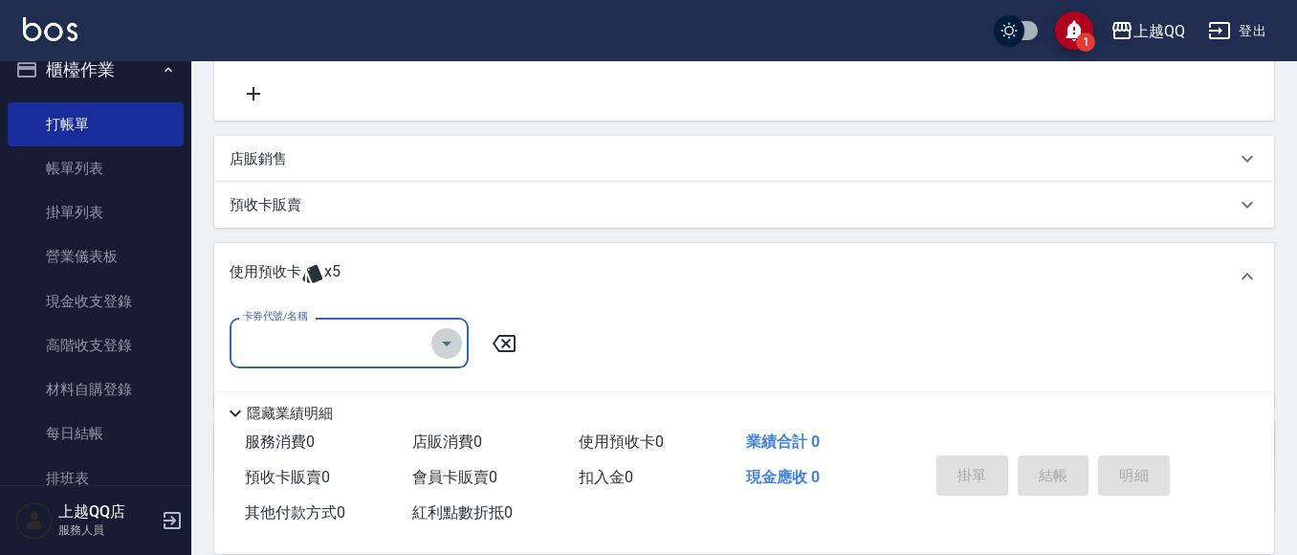
click at [442, 341] on icon "Open" at bounding box center [446, 343] width 23 height 23
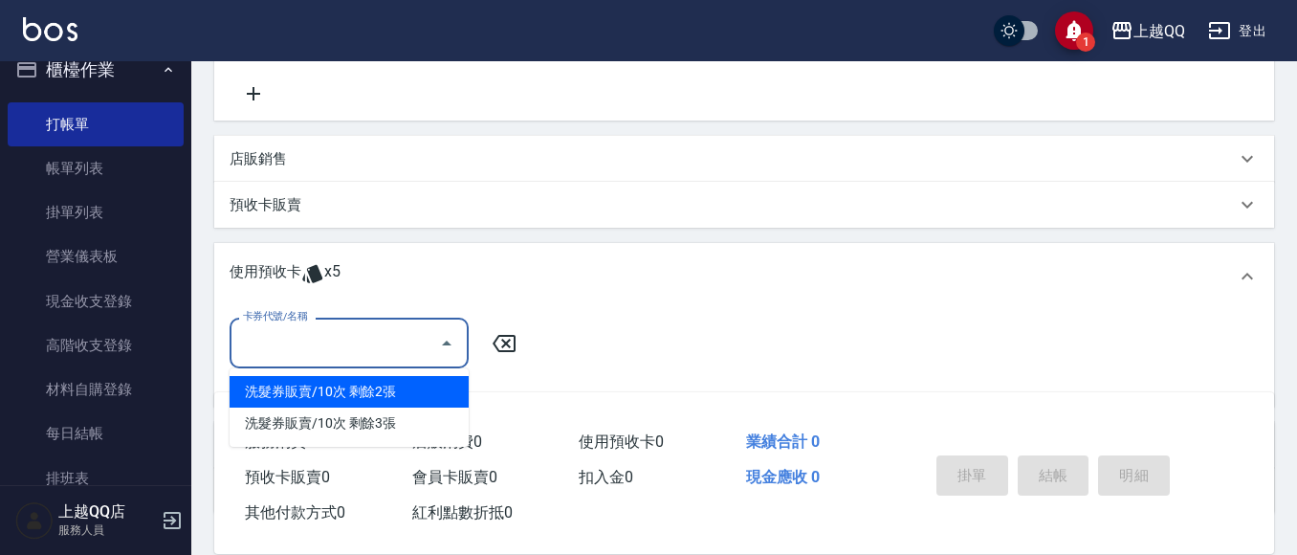
click at [435, 391] on div "洗髮券販賣/10次 剩餘2張" at bounding box center [349, 392] width 239 height 32
type input "洗髮券販賣/10次"
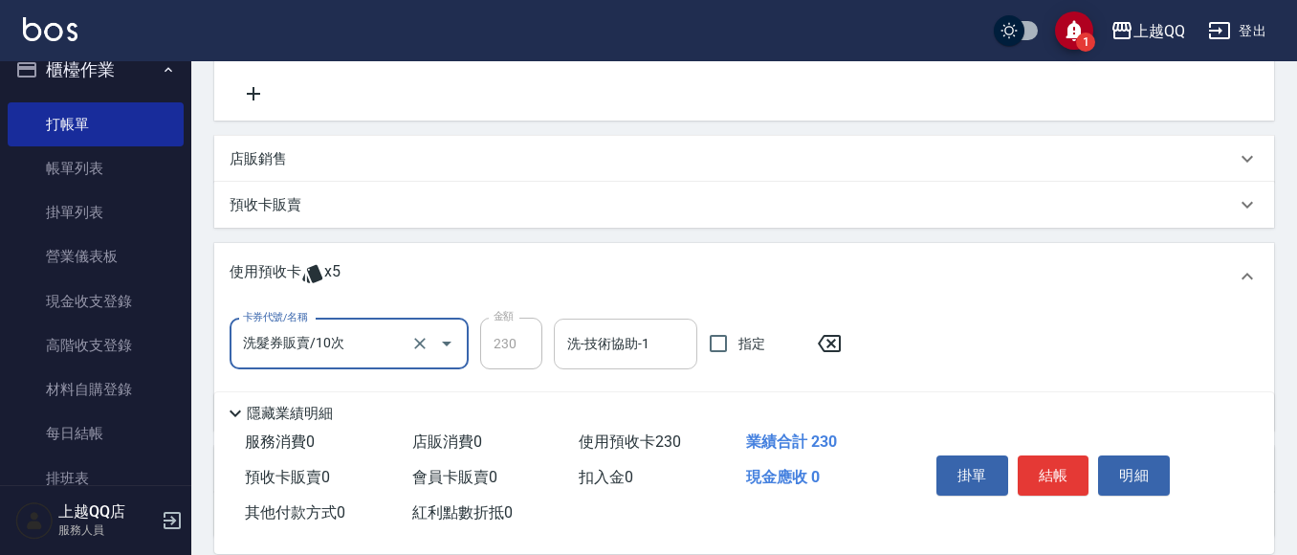
click at [585, 353] on input "洗-技術協助-1" at bounding box center [625, 343] width 126 height 33
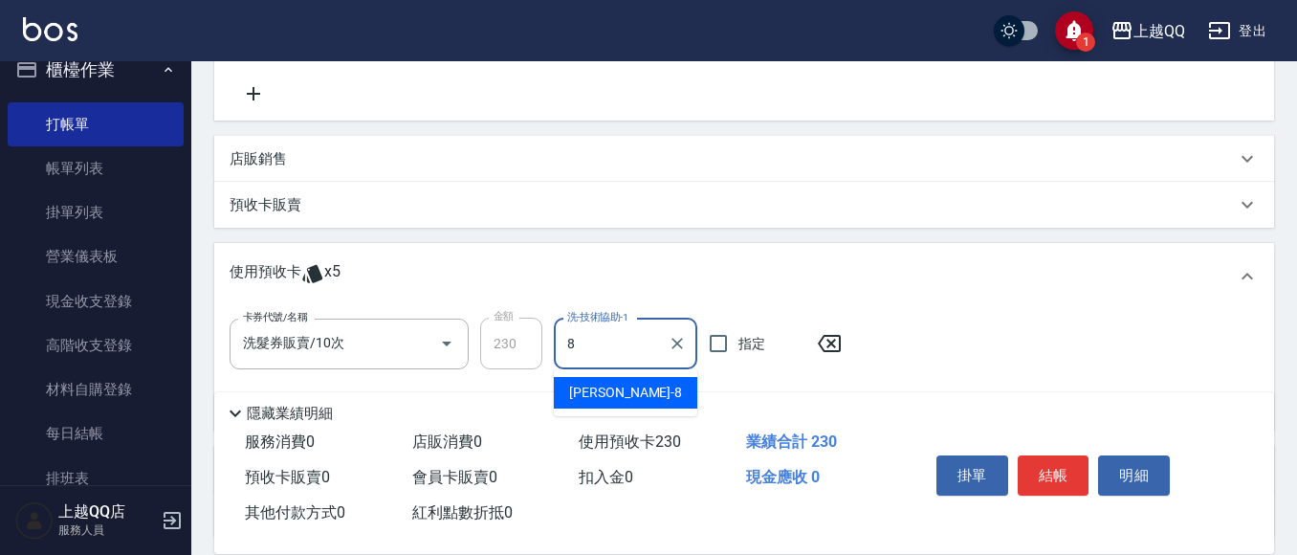
click at [597, 397] on span "[PERSON_NAME] -8" at bounding box center [625, 393] width 113 height 20
type input "[PERSON_NAME]-8"
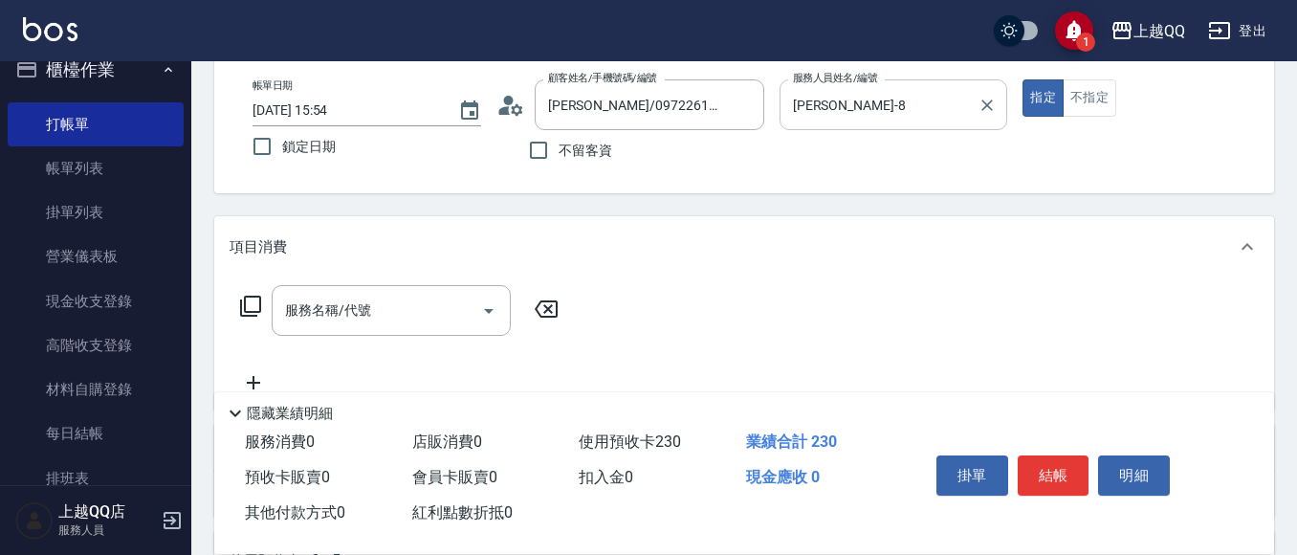
scroll to position [96, 0]
click at [254, 299] on icon at bounding box center [250, 308] width 21 height 21
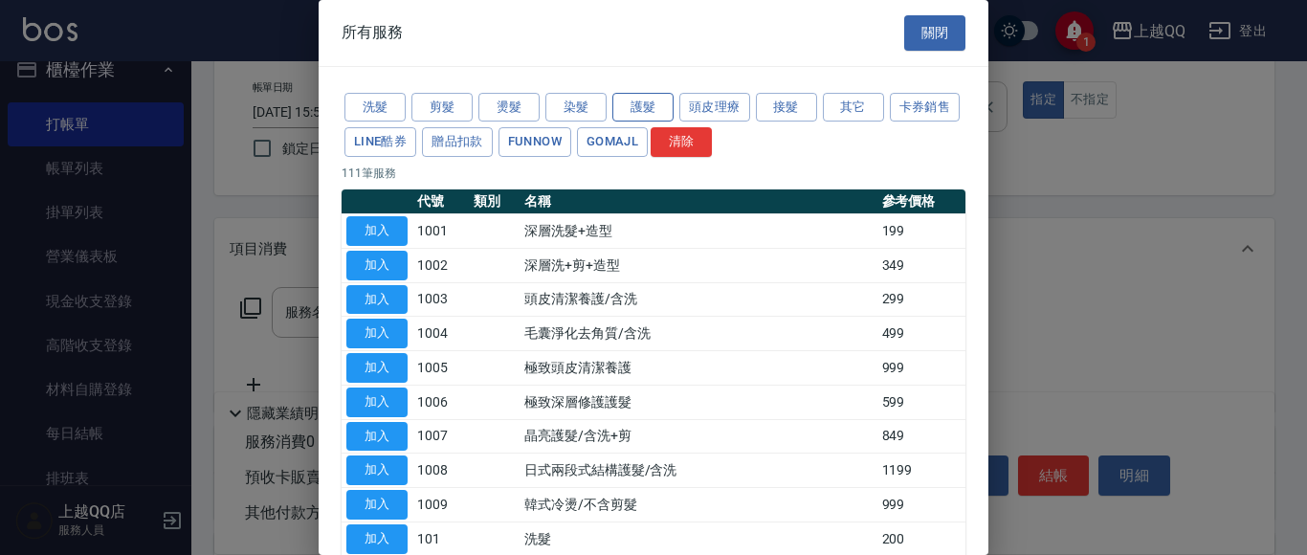
click at [650, 109] on button "護髮" at bounding box center [642, 108] width 61 height 30
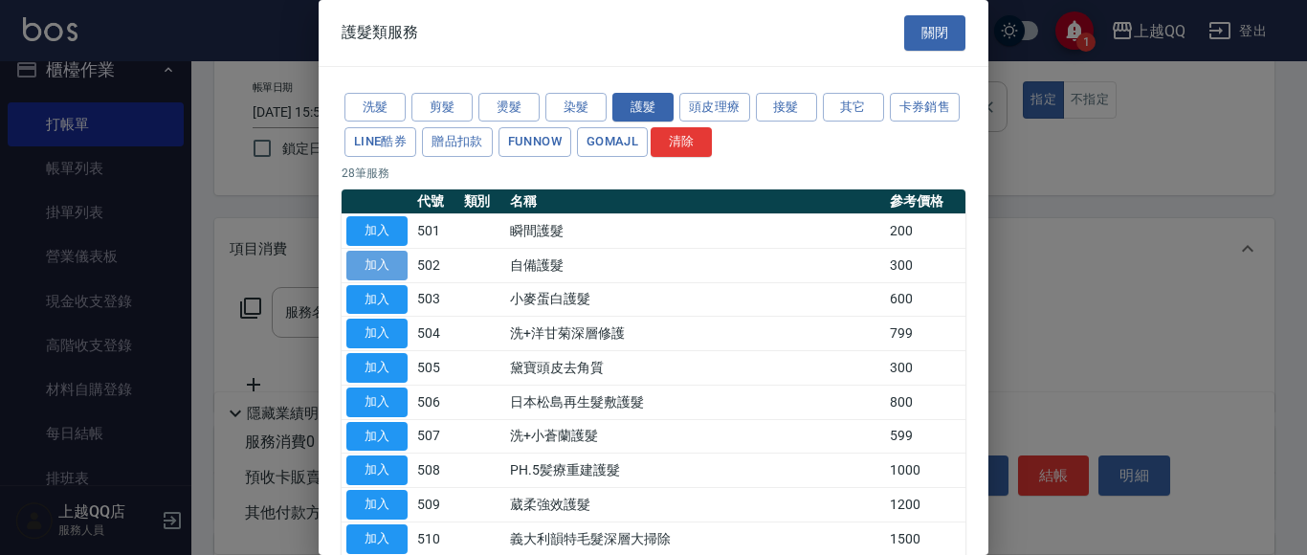
click at [369, 260] on button "加入" at bounding box center [376, 266] width 61 height 30
type input "自備護髮(502)"
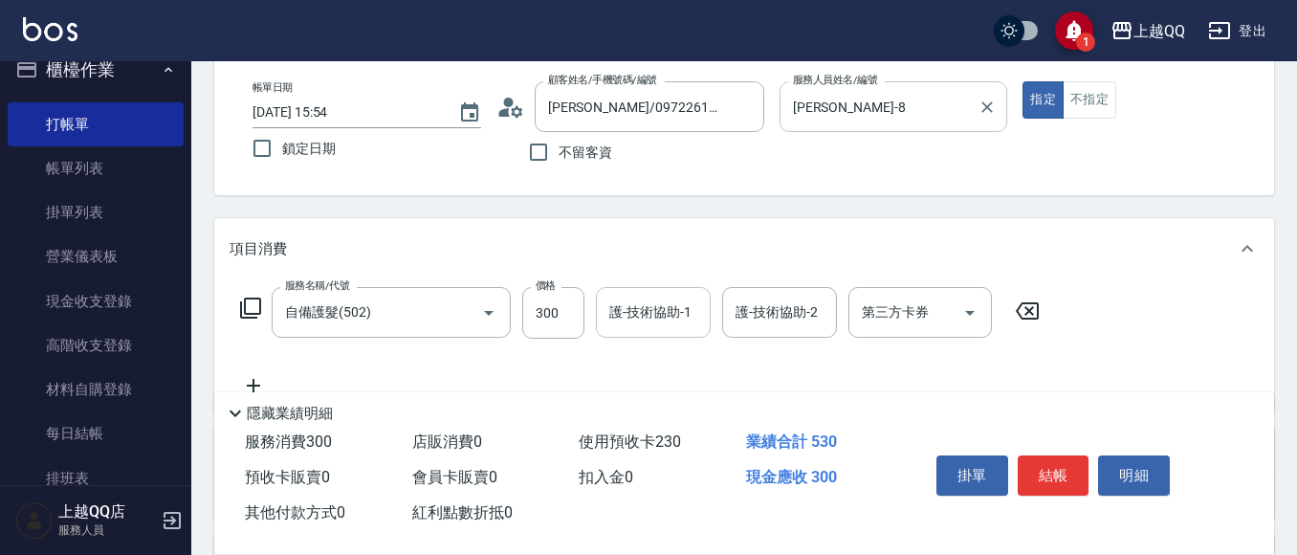
click at [637, 315] on div "護-技術協助-1 護-技術協助-1" at bounding box center [653, 312] width 115 height 51
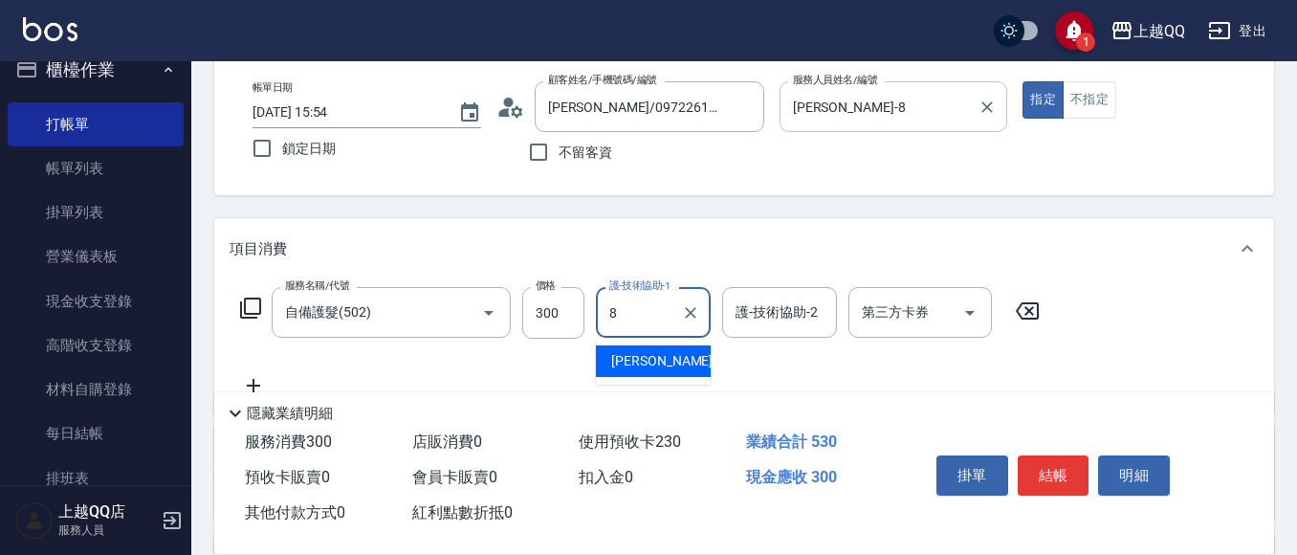
click at [687, 364] on div "[PERSON_NAME] -8" at bounding box center [653, 361] width 115 height 32
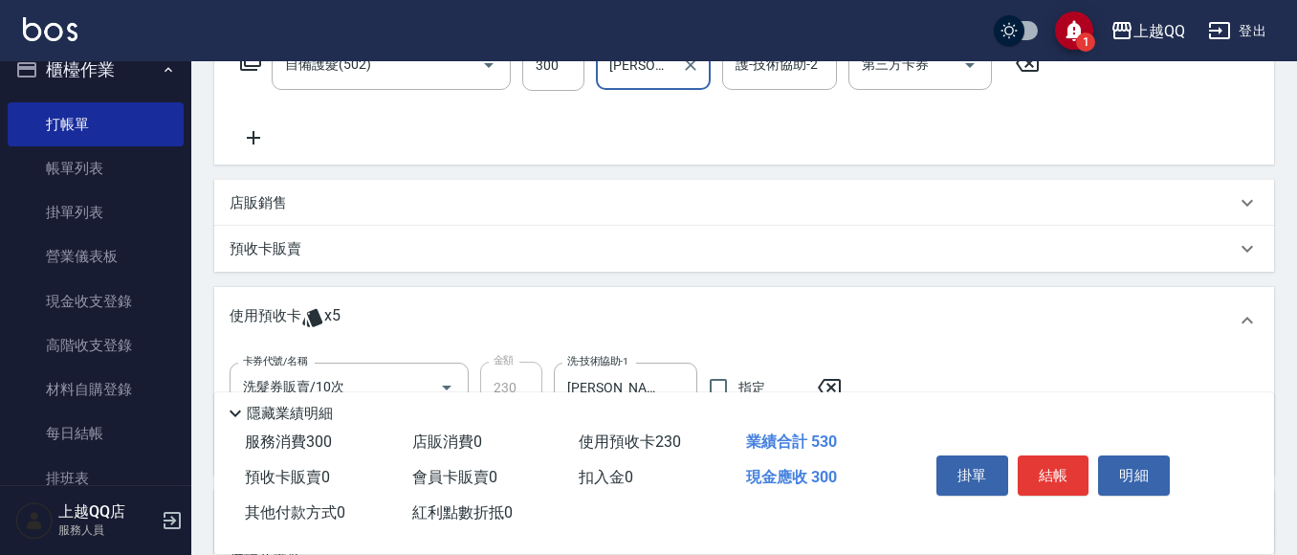
scroll to position [350, 0]
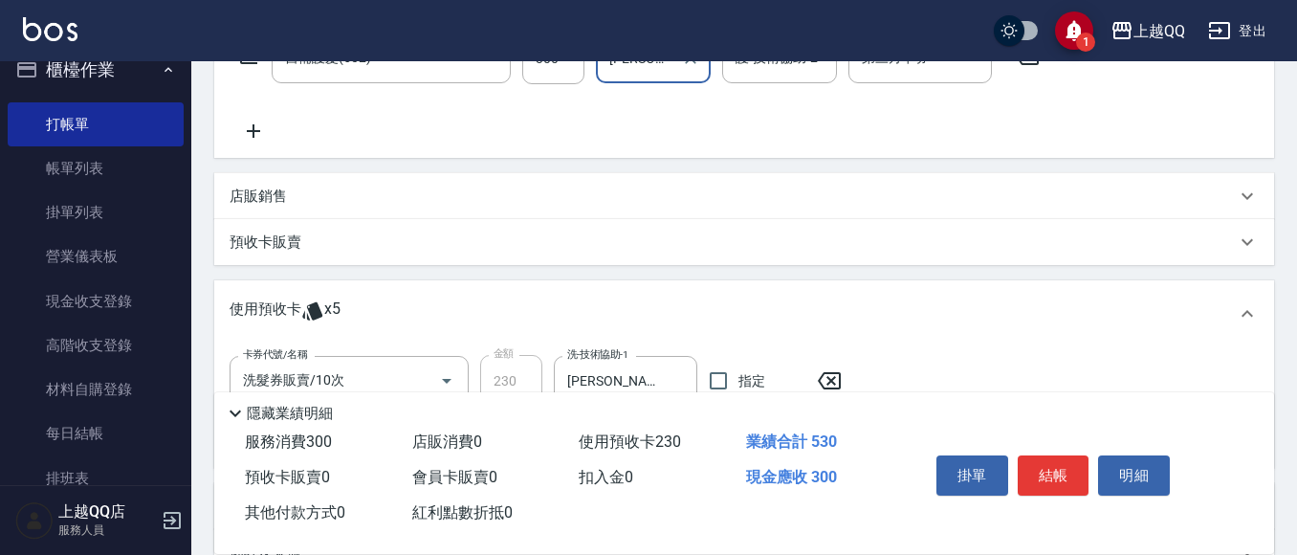
type input "[PERSON_NAME]-8"
click at [400, 244] on div "預收卡販賣" at bounding box center [733, 242] width 1006 height 20
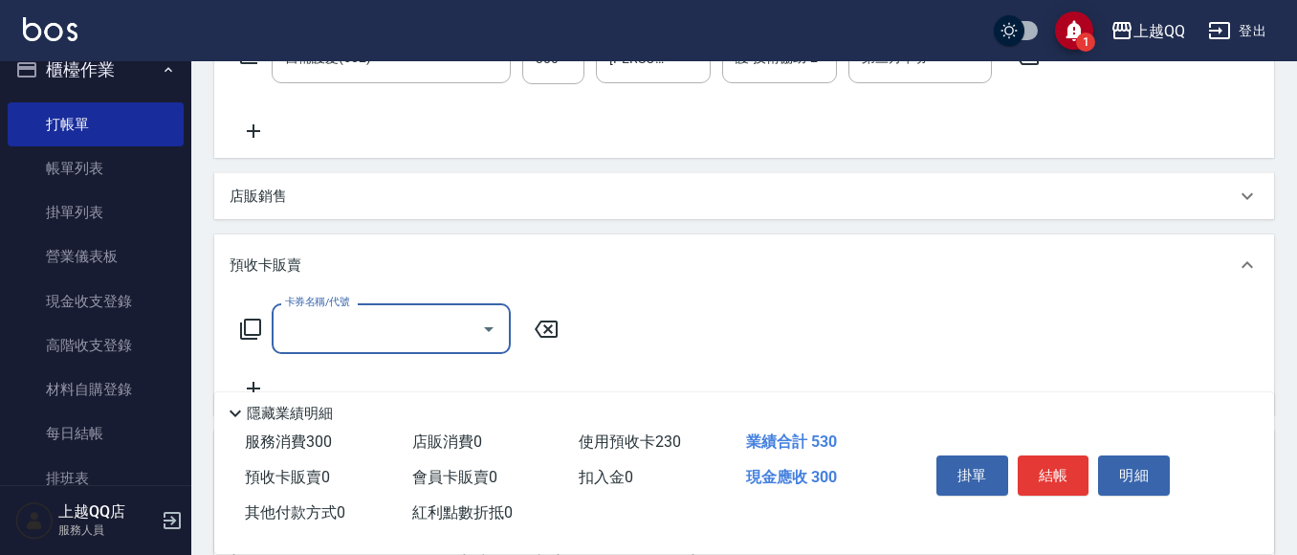
scroll to position [0, 0]
click at [251, 323] on icon at bounding box center [250, 329] width 23 height 23
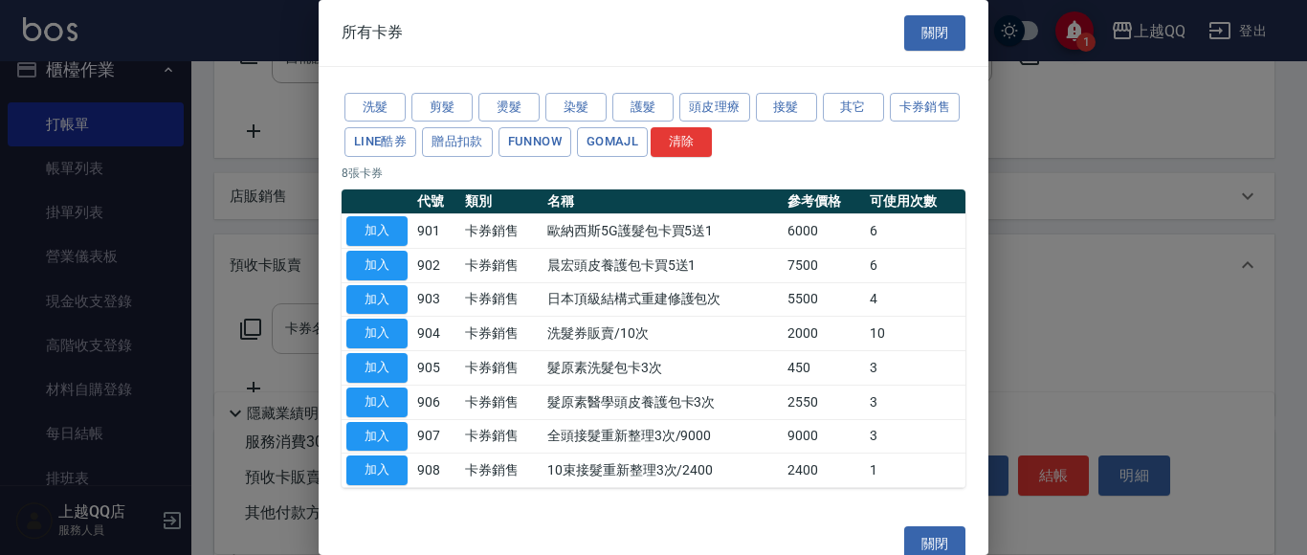
click at [385, 334] on button "加入" at bounding box center [376, 334] width 61 height 30
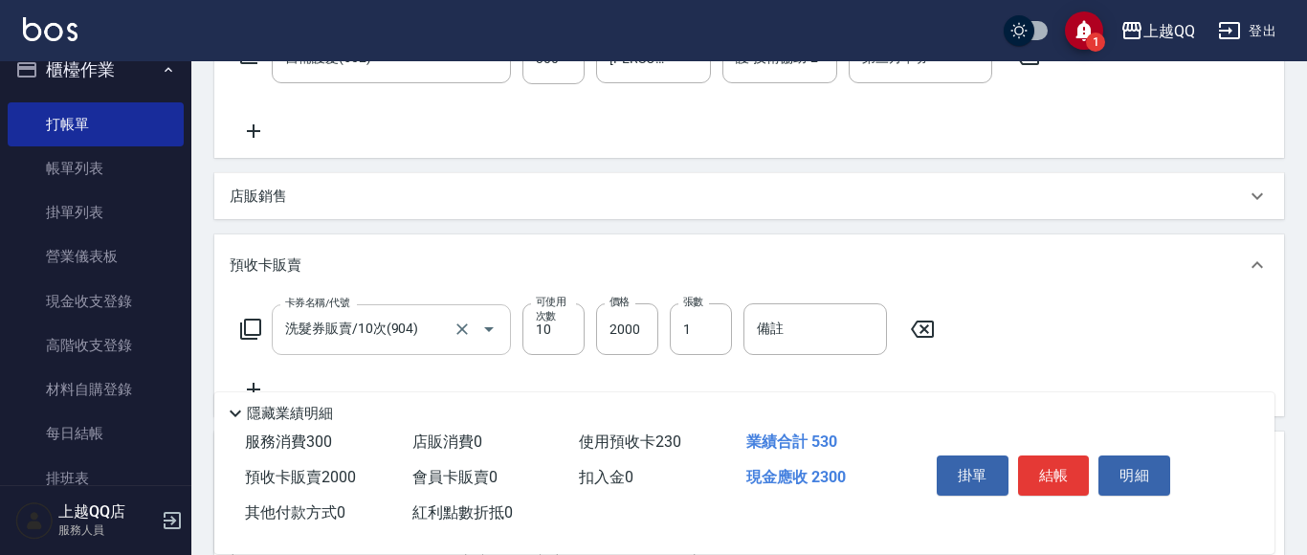
type input "洗髮券販賣/10次(904)"
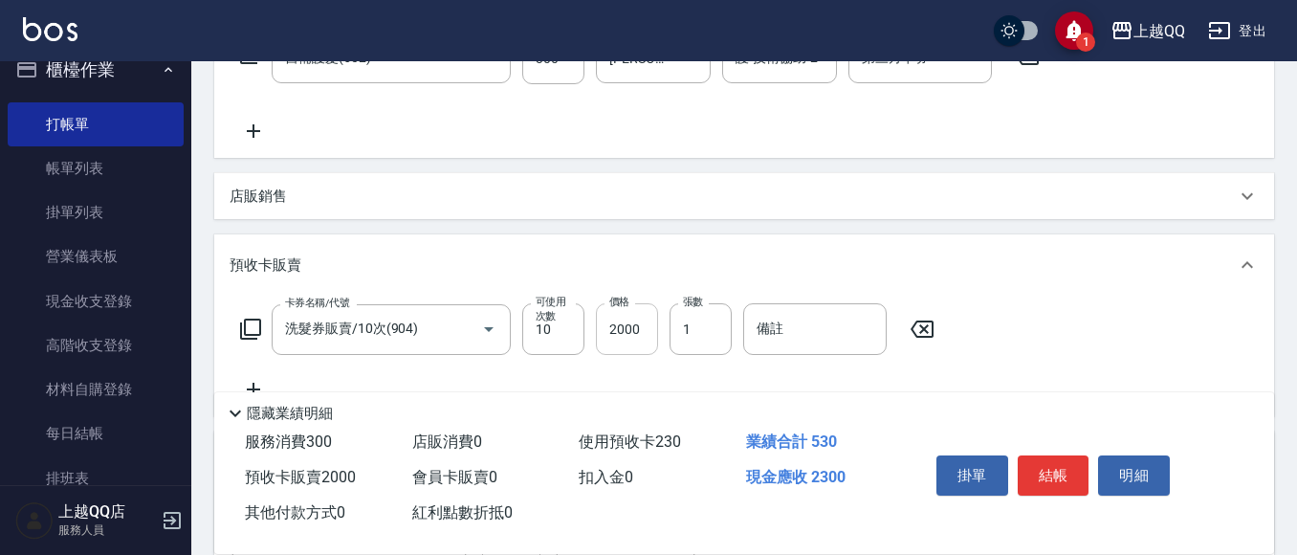
click at [650, 332] on input "2000" at bounding box center [627, 329] width 62 height 52
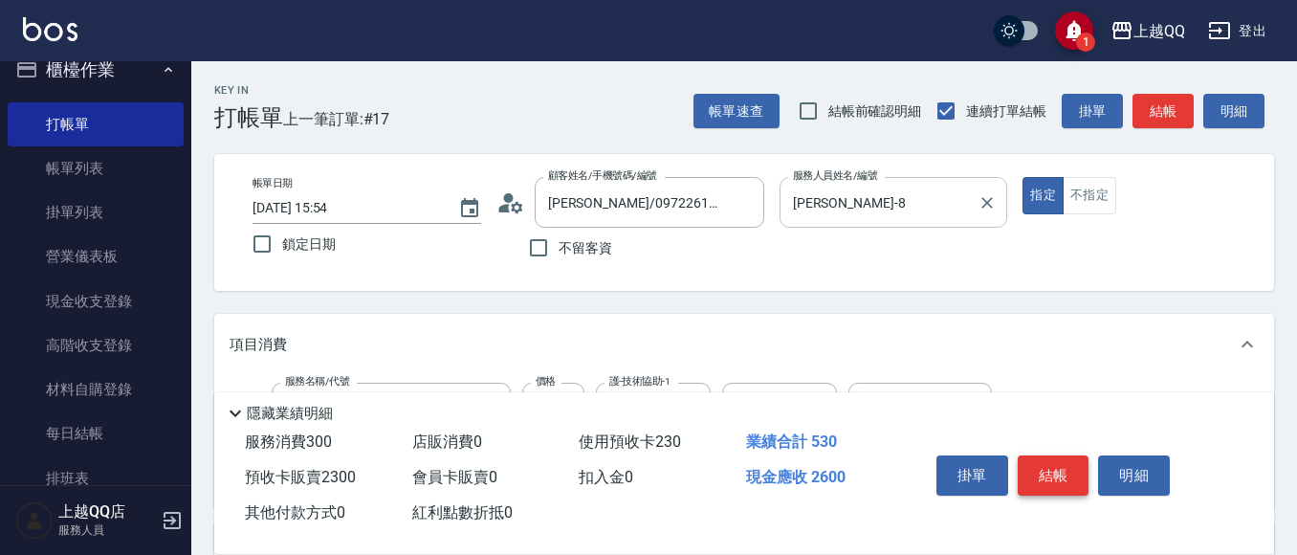
type input "2300"
click at [1053, 474] on button "結帳" at bounding box center [1054, 475] width 72 height 40
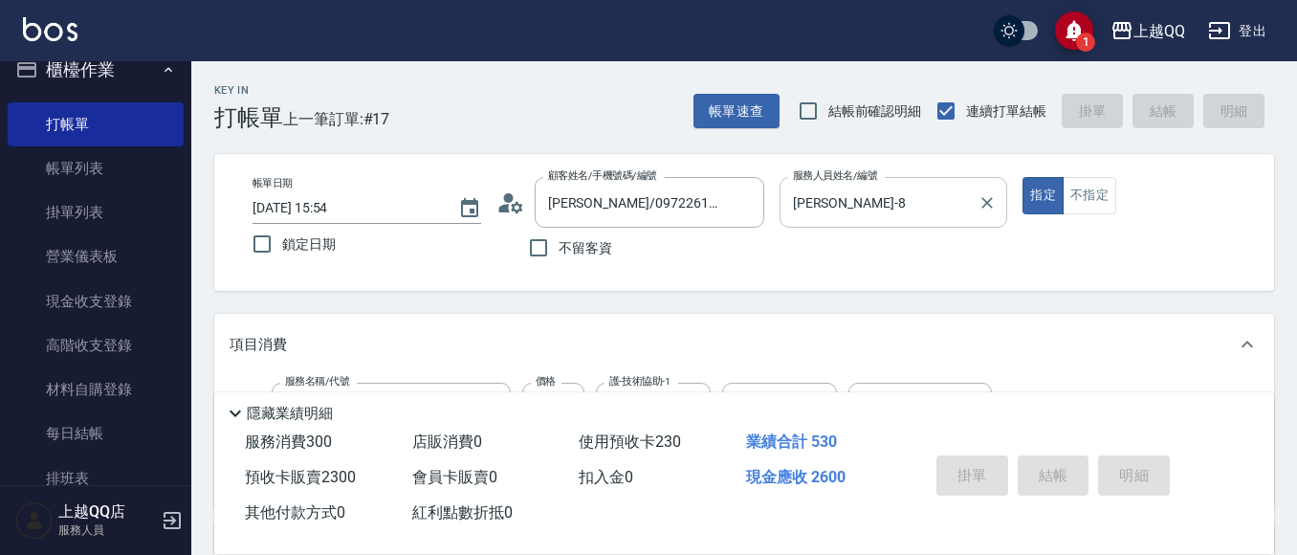
type input "[DATE] 16:13"
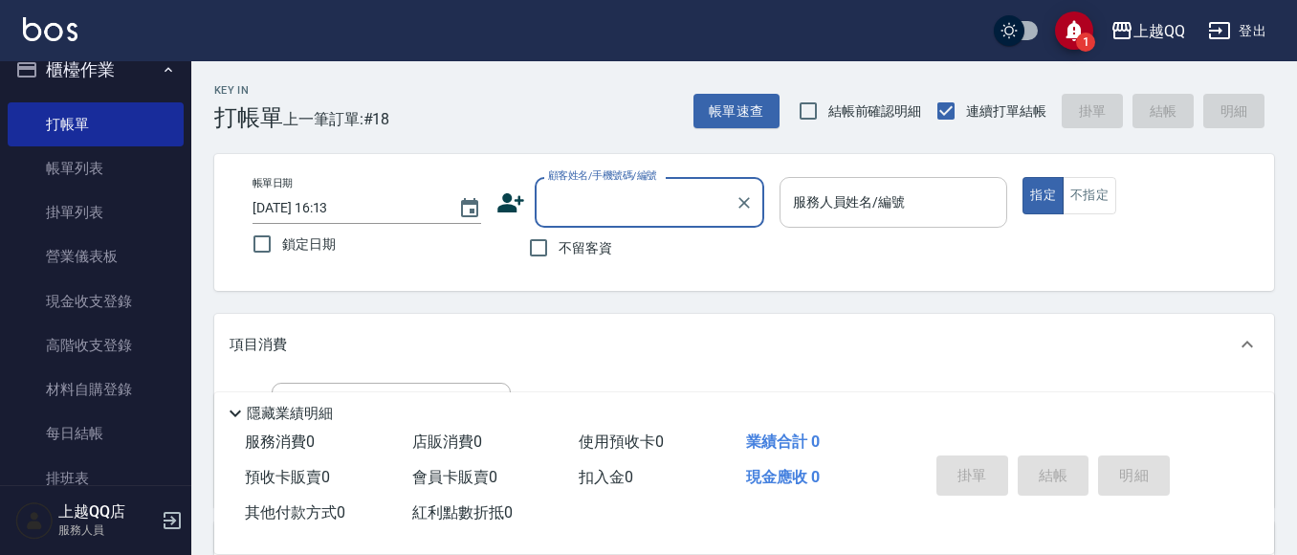
click at [86, 69] on button "櫃檯作業" at bounding box center [96, 70] width 176 height 50
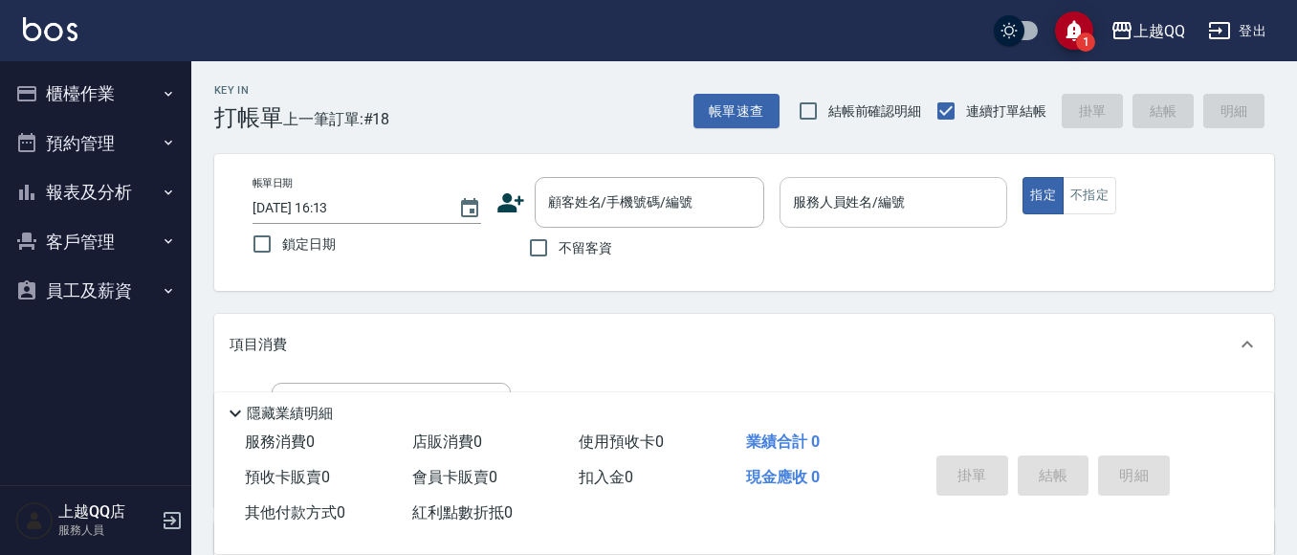
click at [75, 244] on button "客戶管理" at bounding box center [96, 242] width 176 height 50
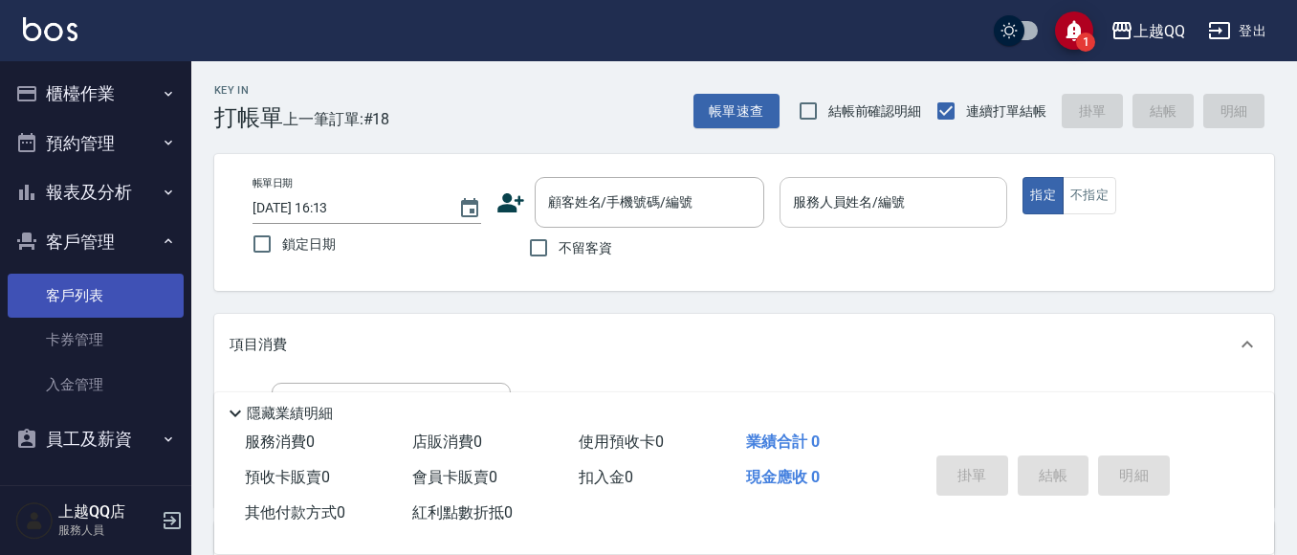
click at [80, 299] on link "客戶列表" at bounding box center [96, 296] width 176 height 44
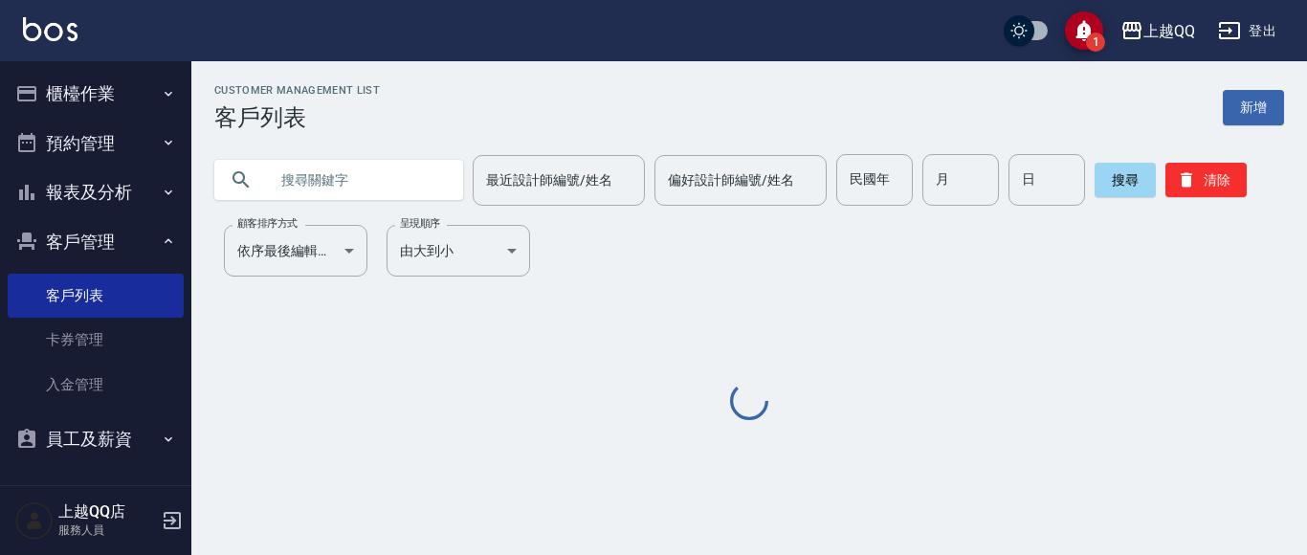
click at [273, 180] on input "text" at bounding box center [358, 180] width 180 height 52
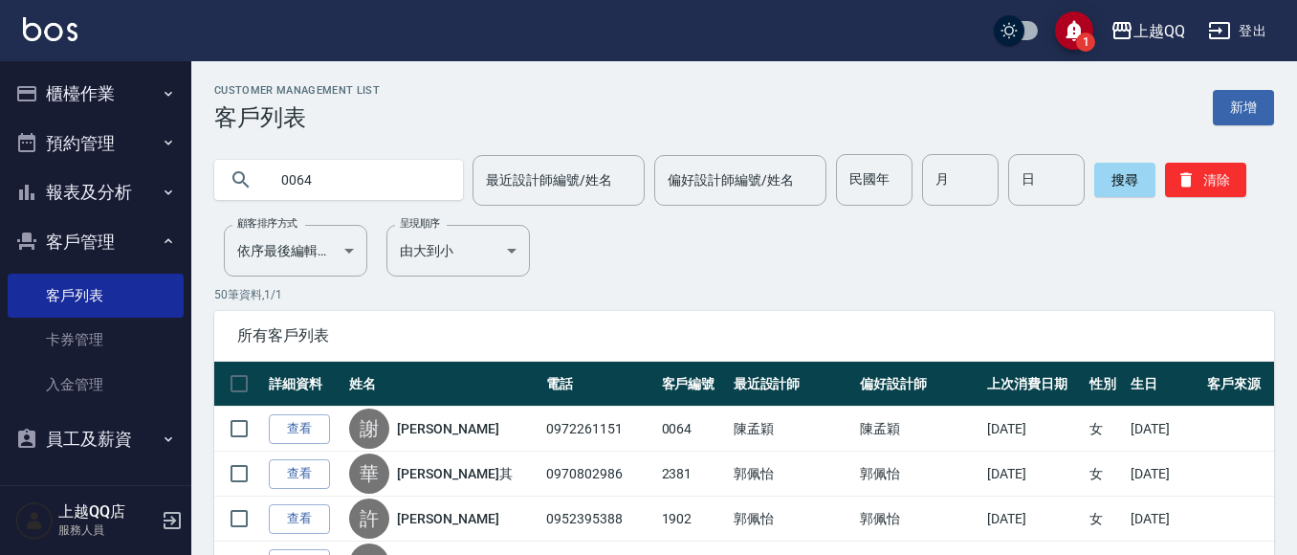
type input "0064"
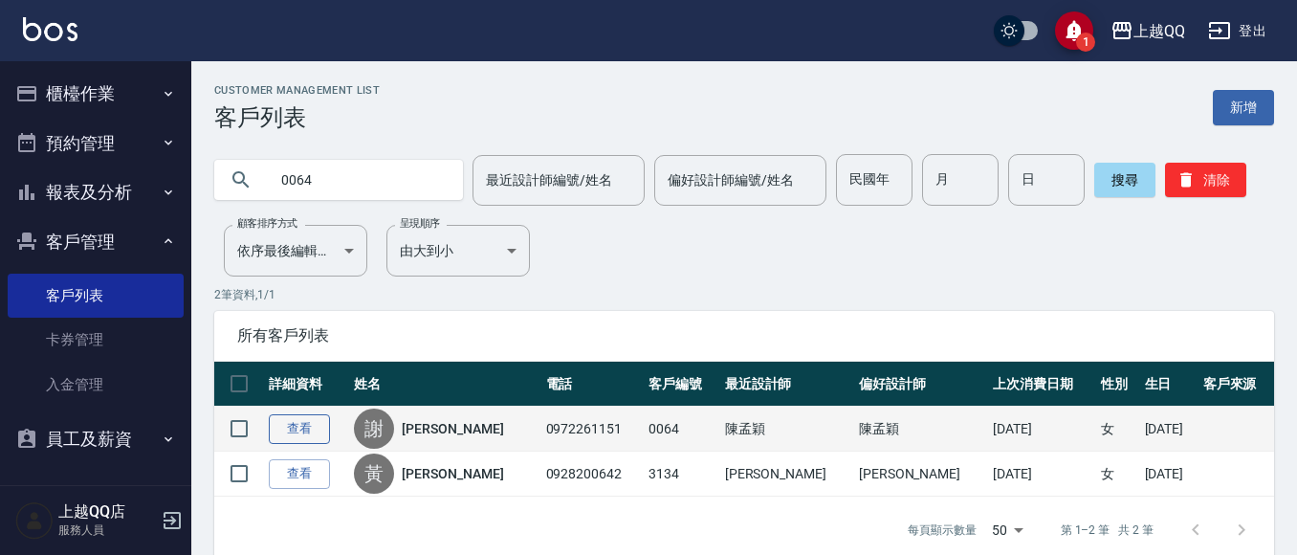
click at [287, 429] on link "查看" at bounding box center [299, 429] width 61 height 30
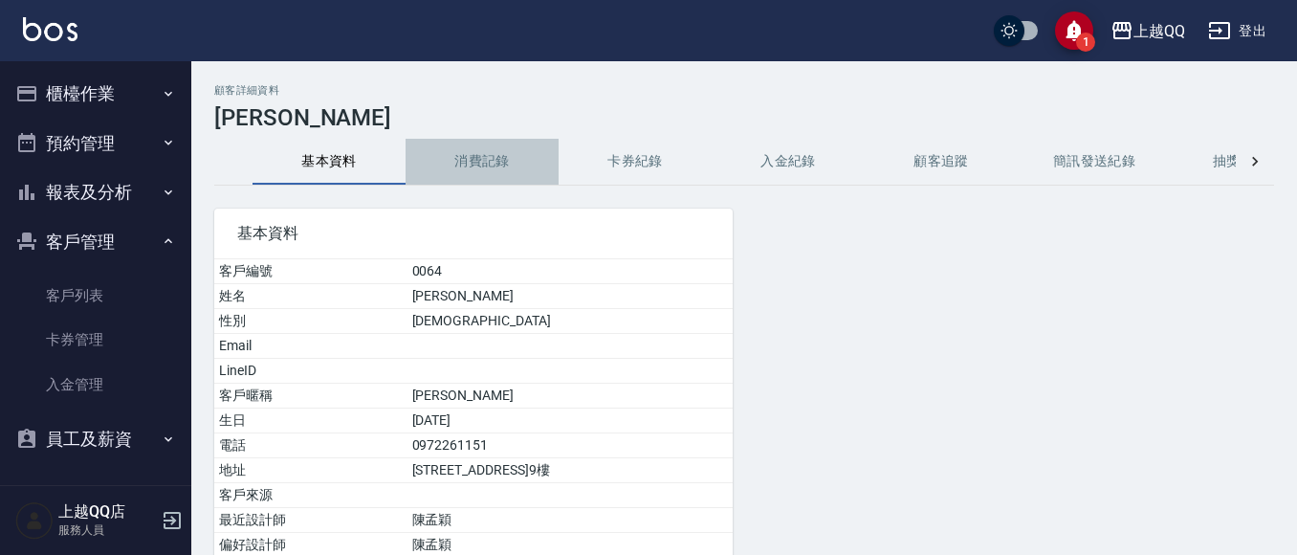
click at [452, 166] on button "消費記錄" at bounding box center [482, 162] width 153 height 46
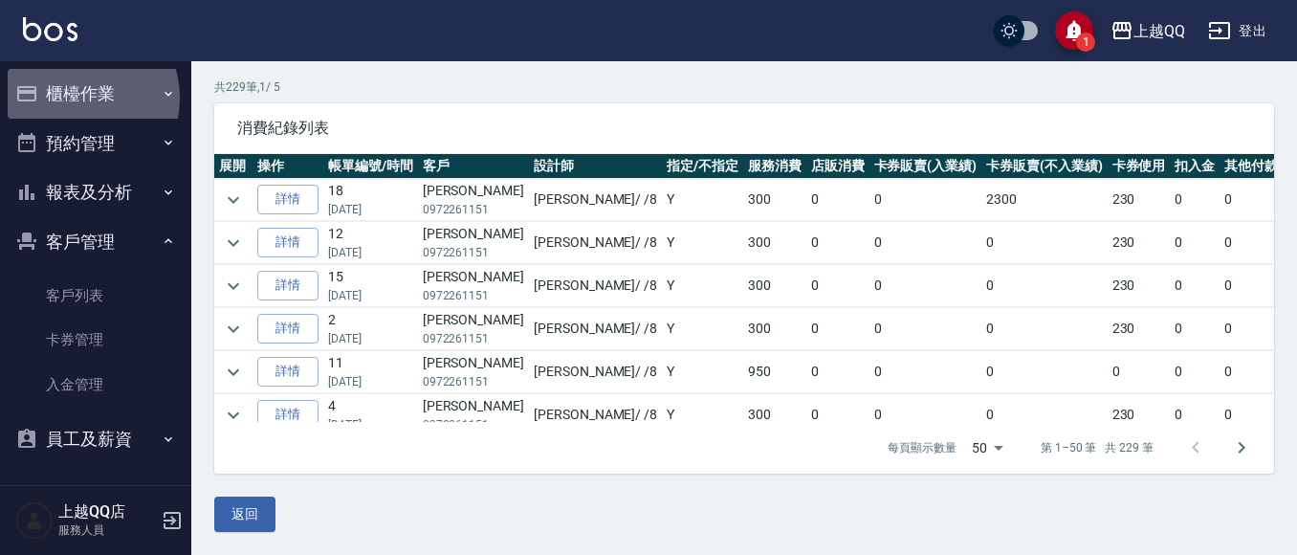
click at [71, 99] on button "櫃檯作業" at bounding box center [96, 94] width 176 height 50
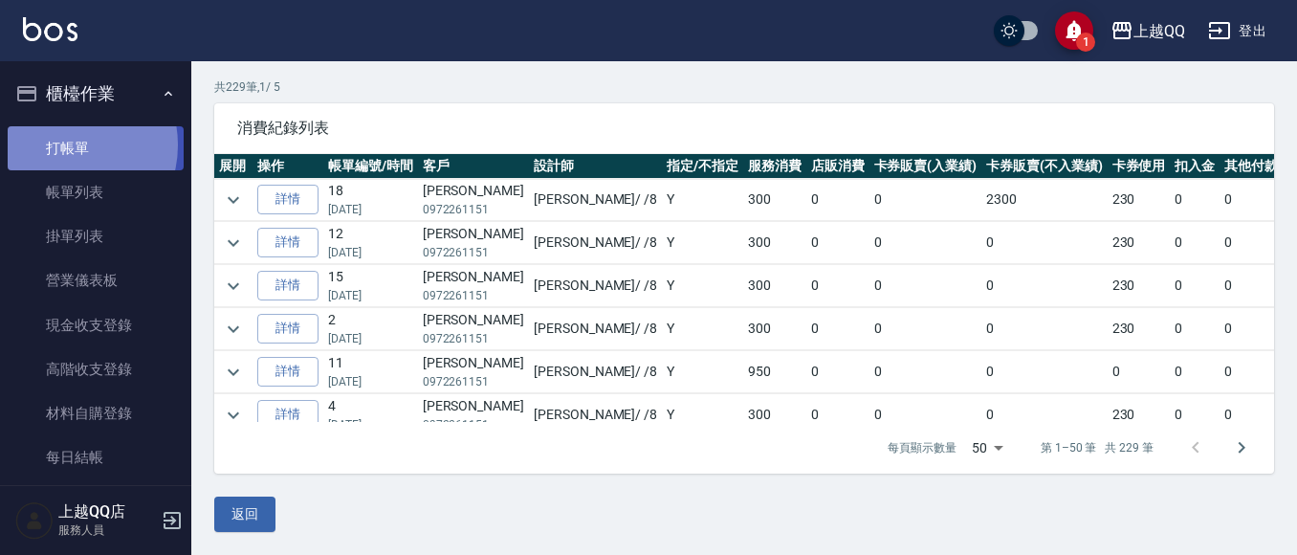
click at [65, 144] on link "打帳單" at bounding box center [96, 148] width 176 height 44
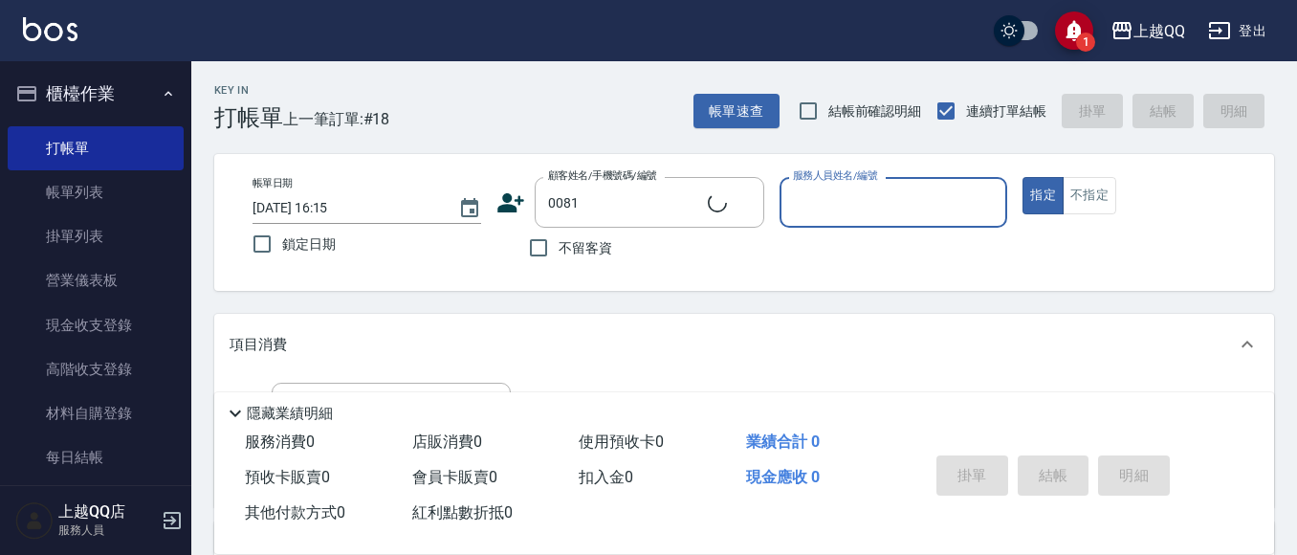
type input "[PERSON_NAME]/0939086300/0081"
type input "佩怡-3"
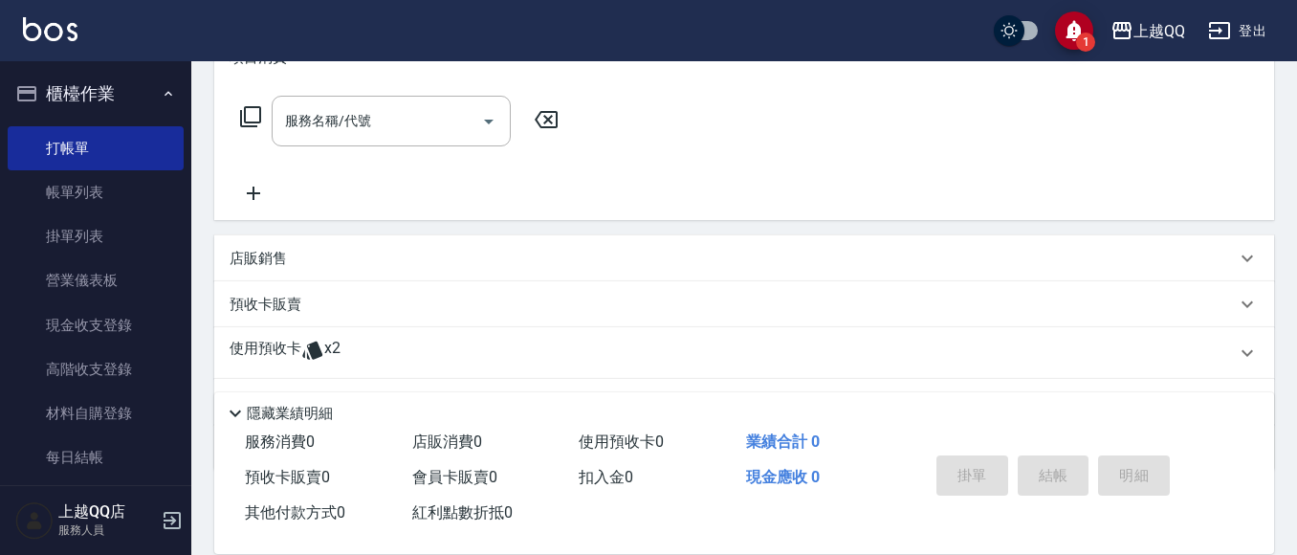
scroll to position [383, 0]
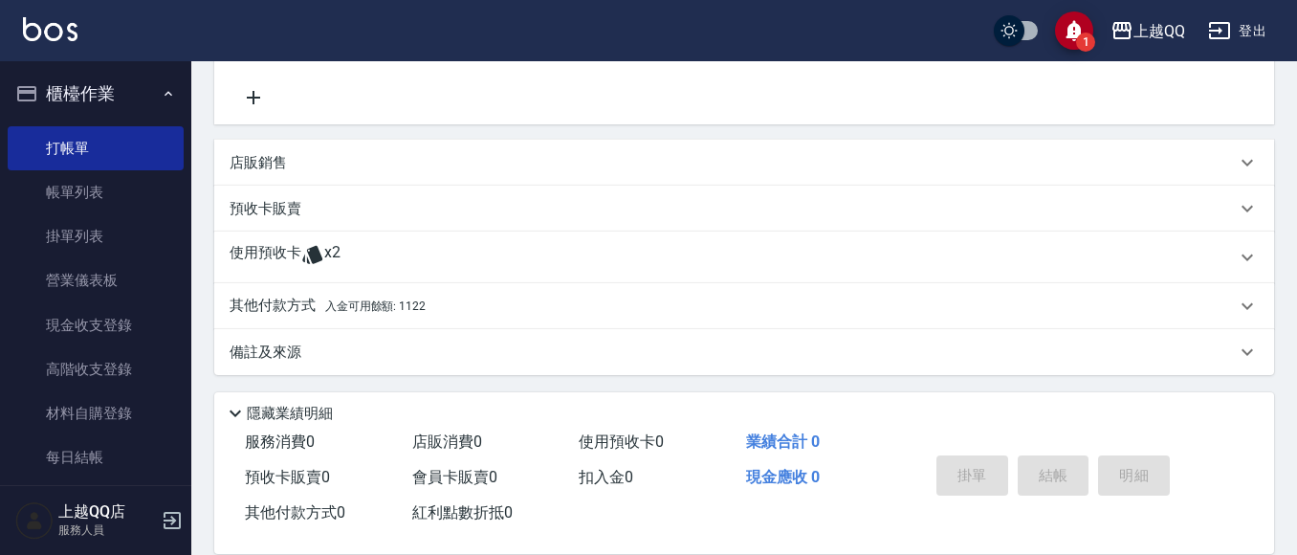
click at [335, 256] on span "x2" at bounding box center [332, 257] width 16 height 29
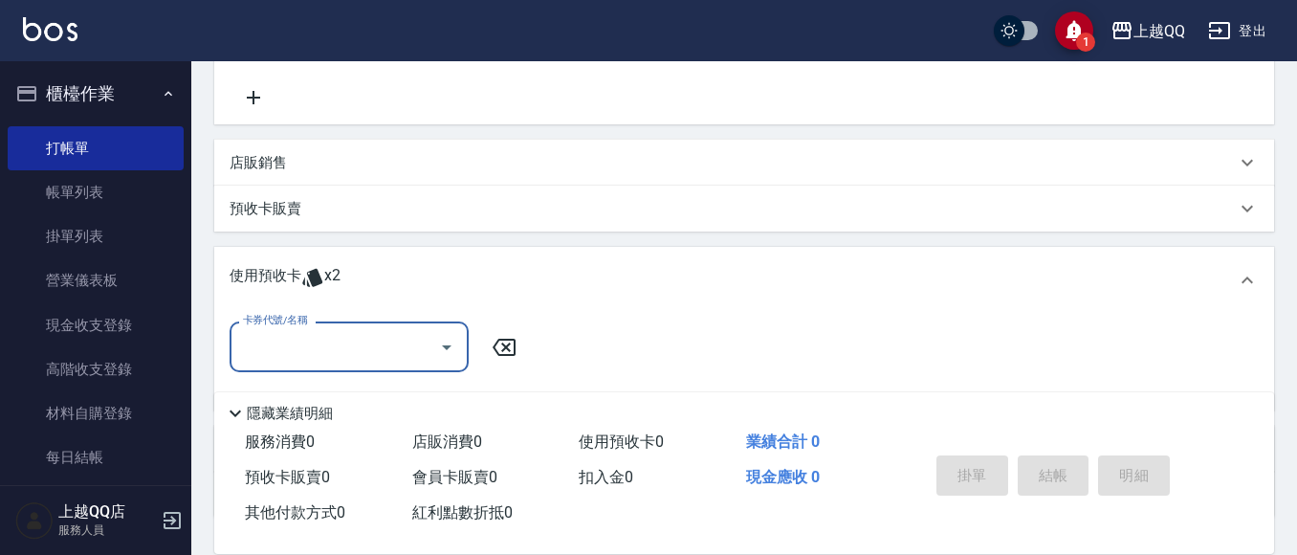
scroll to position [0, 0]
click at [452, 352] on icon "Open" at bounding box center [446, 347] width 23 height 23
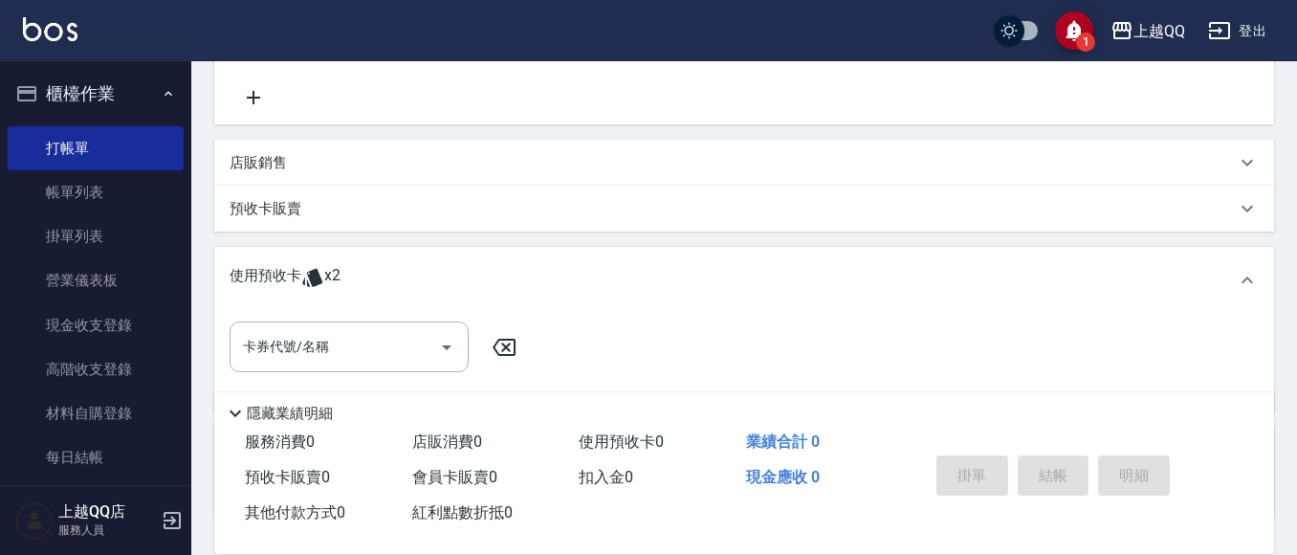
click at [649, 293] on div "使用預收卡 x2" at bounding box center [733, 280] width 1006 height 29
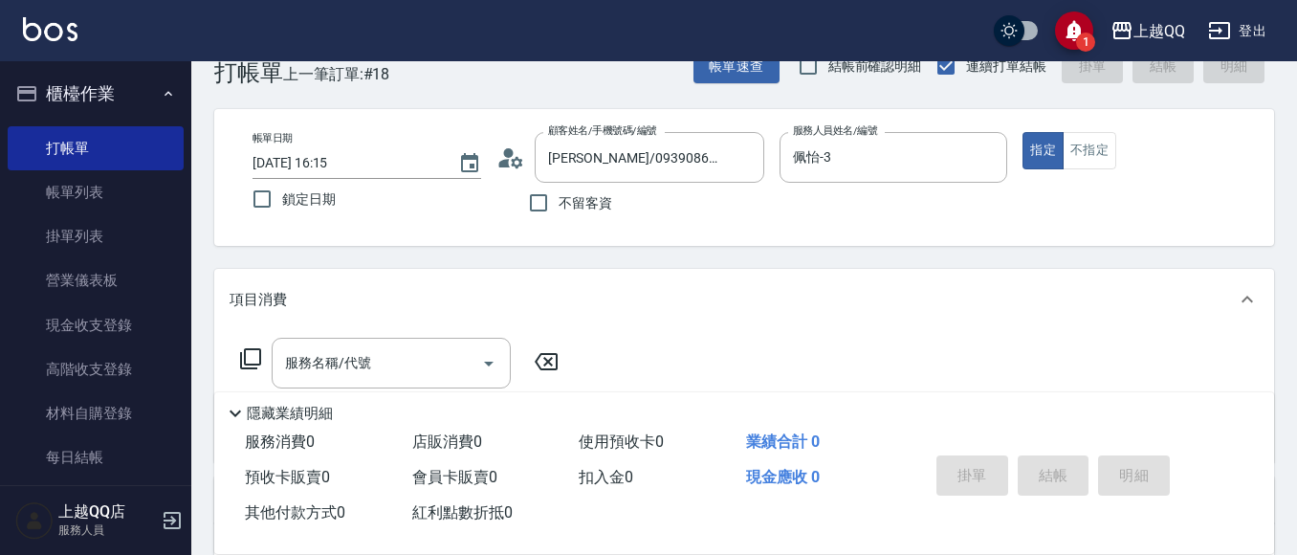
scroll to position [4, 0]
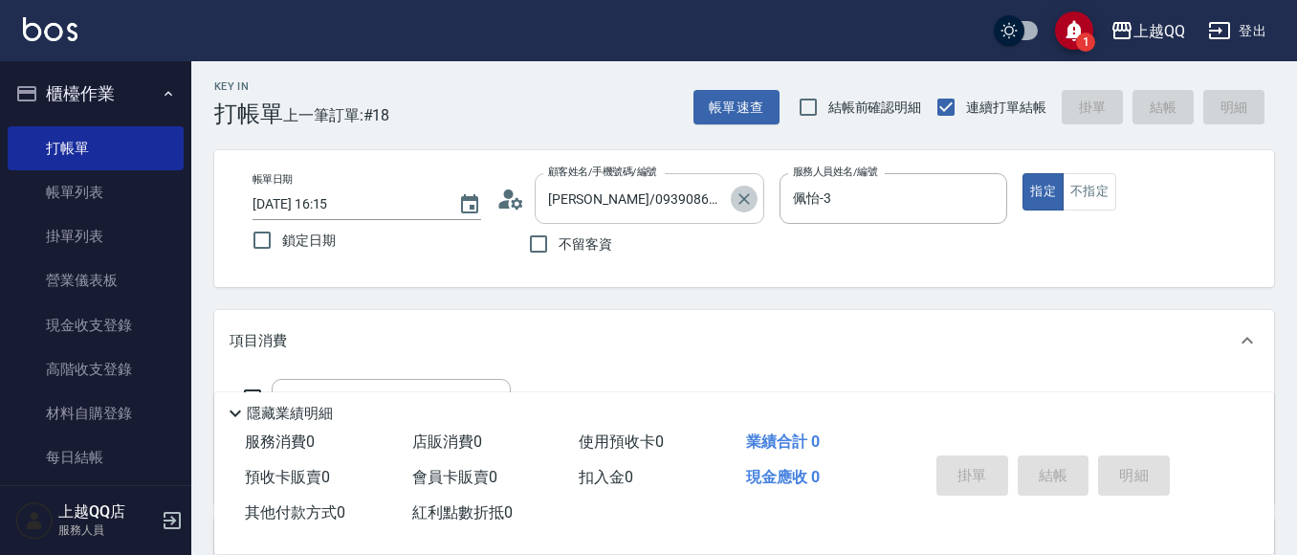
click at [746, 201] on icon "Clear" at bounding box center [744, 198] width 11 height 11
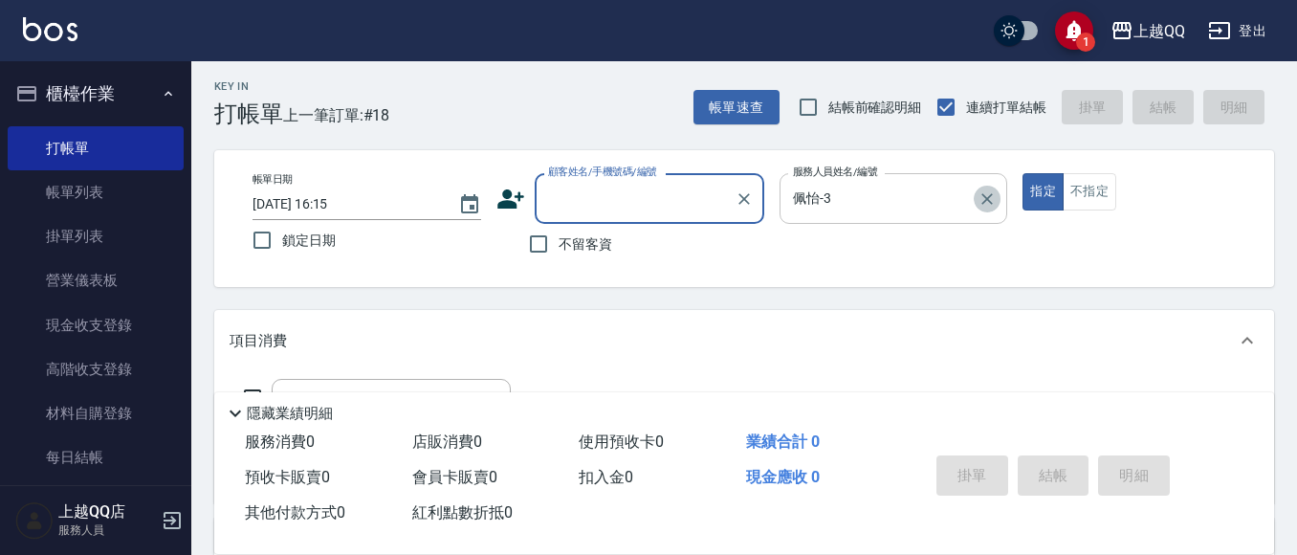
click at [986, 199] on icon "Clear" at bounding box center [987, 198] width 11 height 11
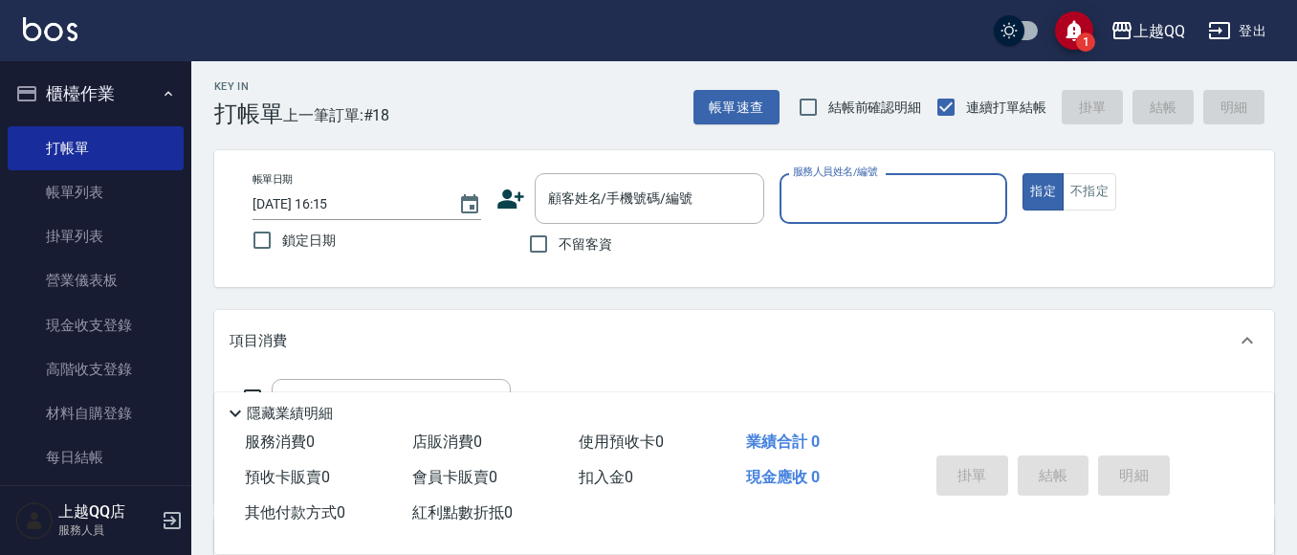
click at [583, 238] on span "不留客資" at bounding box center [586, 244] width 54 height 20
click at [559, 238] on input "不留客資" at bounding box center [538, 244] width 40 height 40
checkbox input "true"
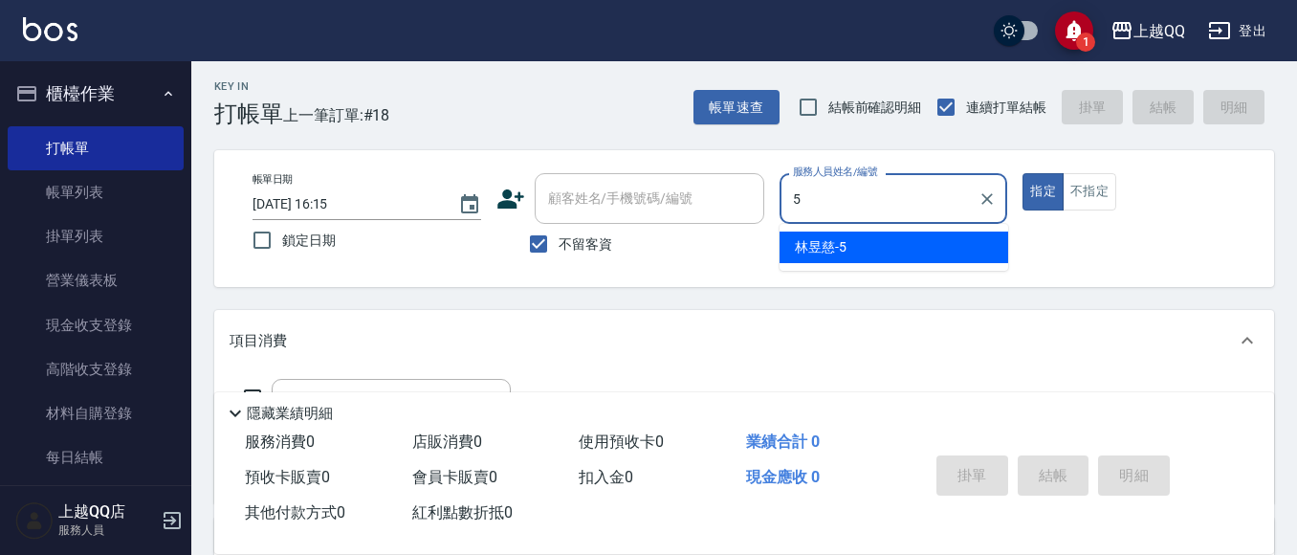
type input "[PERSON_NAME]5"
type button "true"
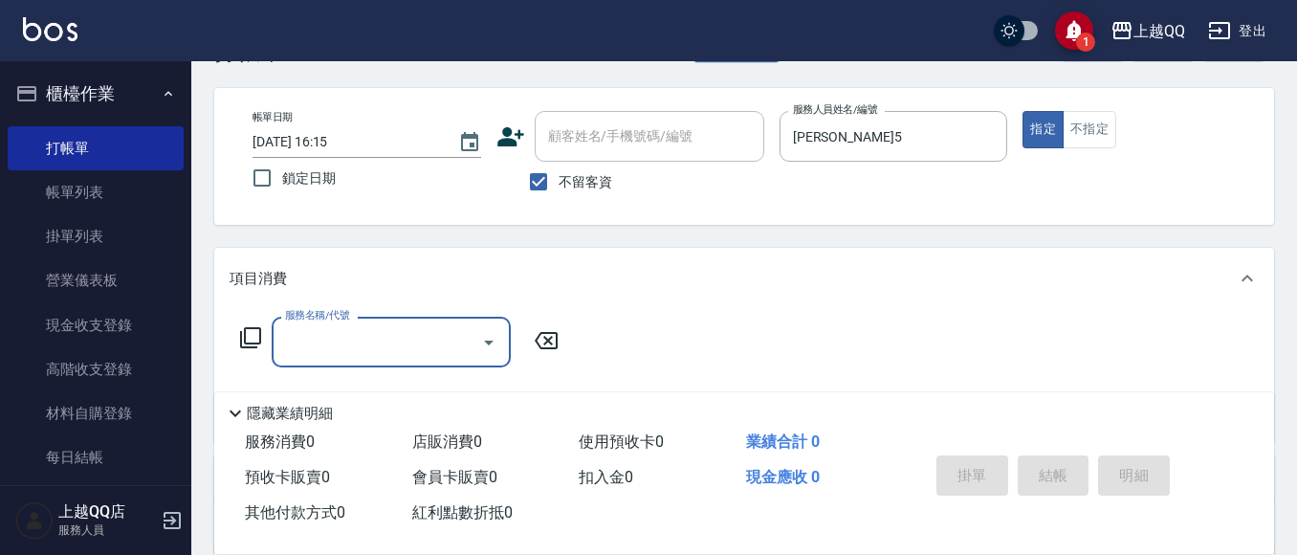
scroll to position [99, 0]
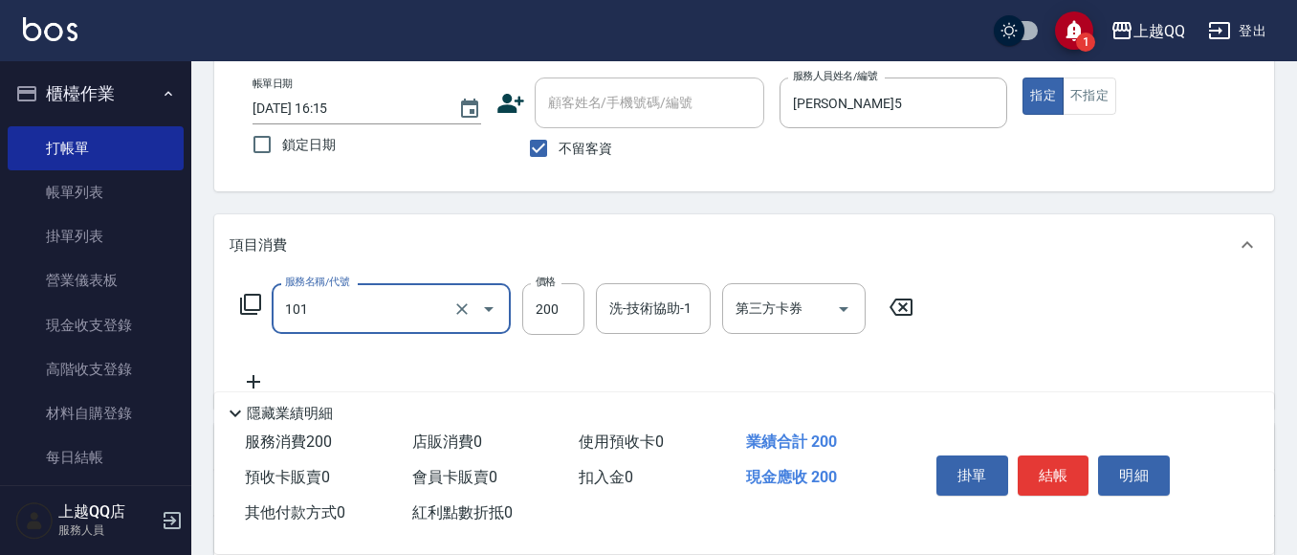
type input "洗髮(101)"
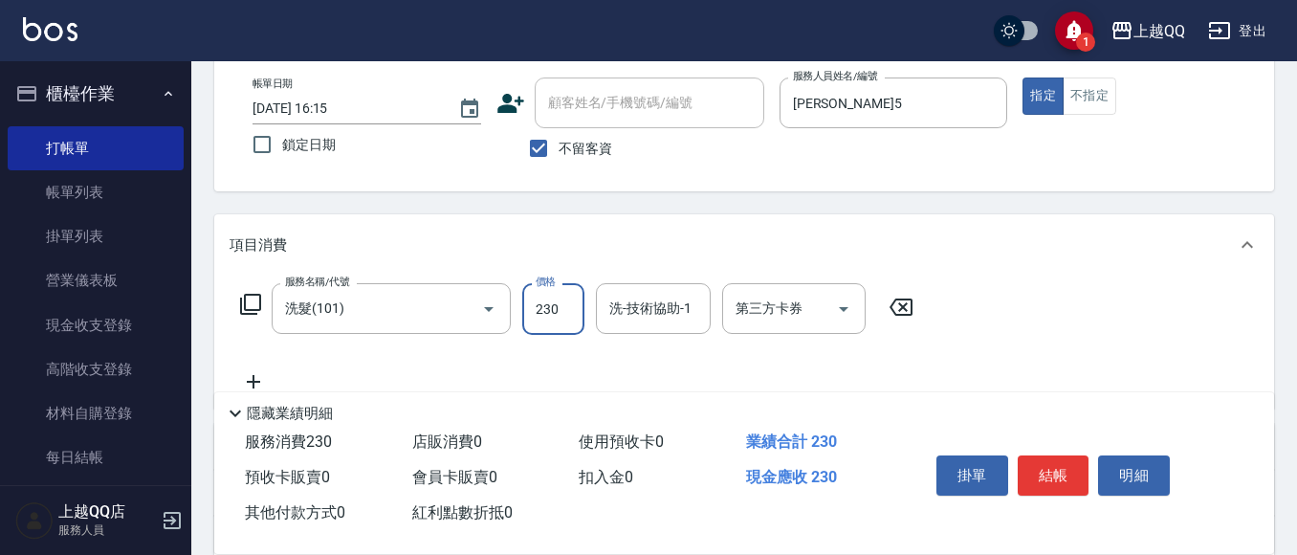
type input "230"
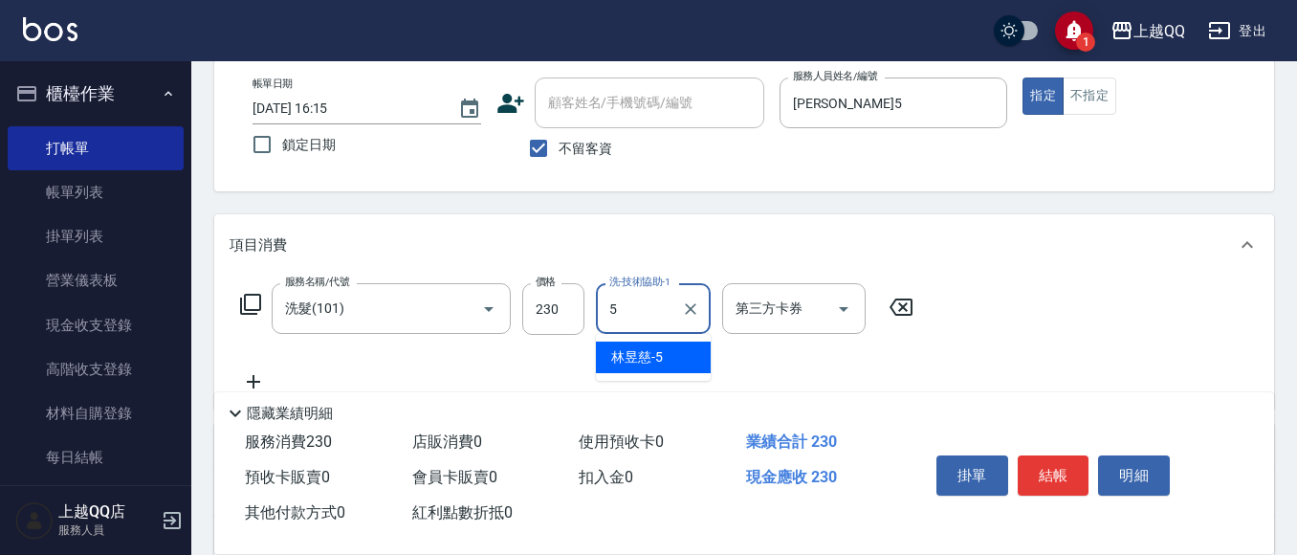
type input "[PERSON_NAME]5"
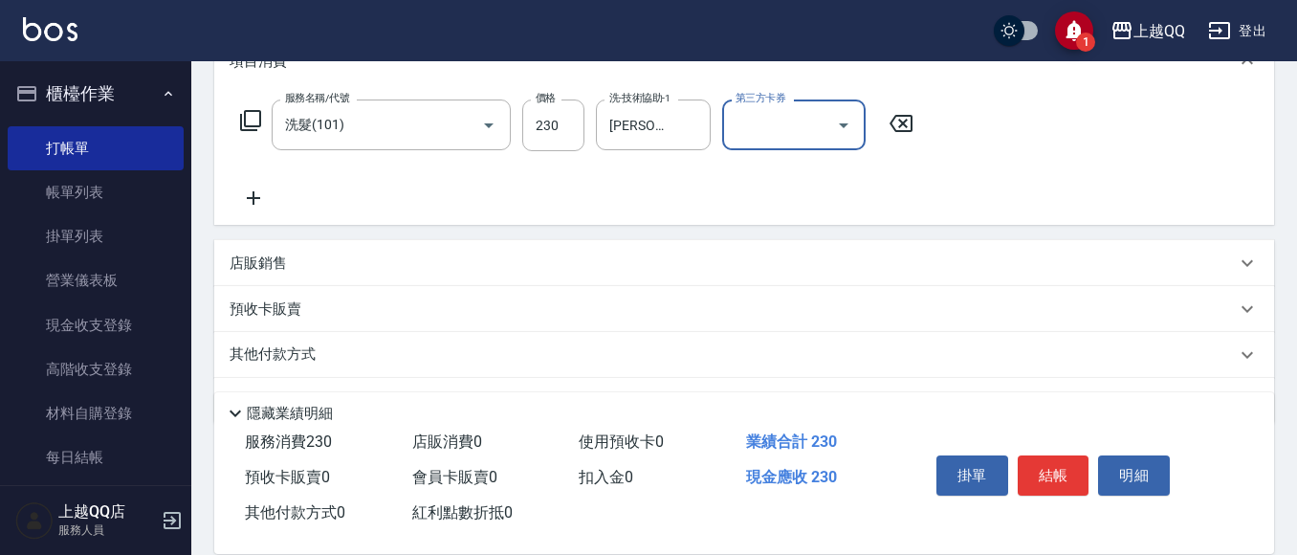
scroll to position [291, 0]
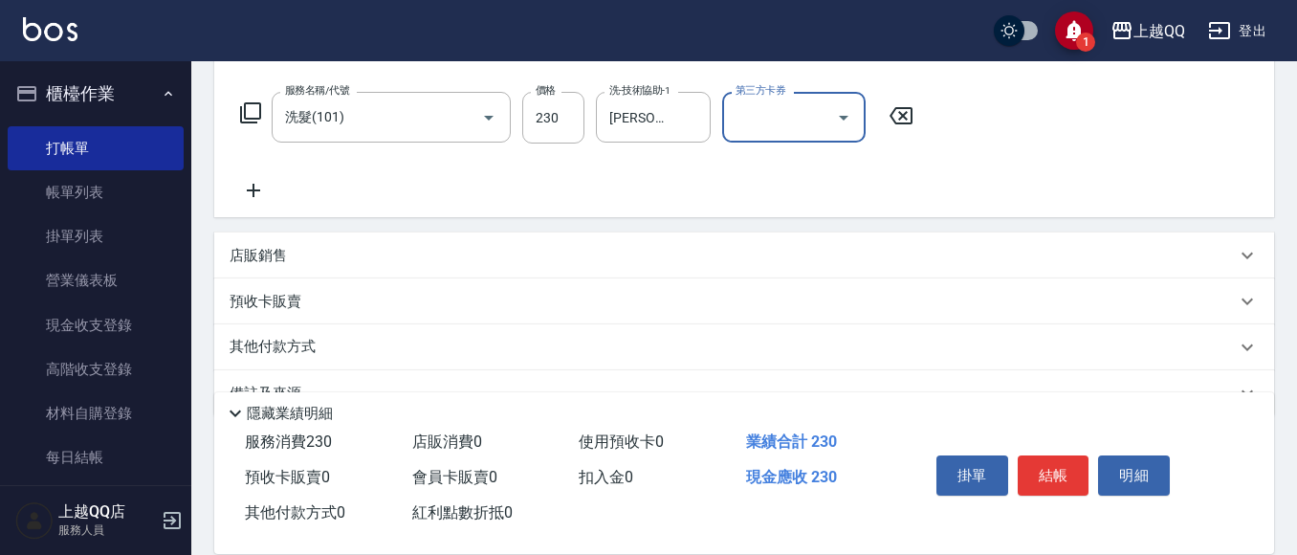
click at [406, 247] on div "店販銷售" at bounding box center [733, 256] width 1006 height 20
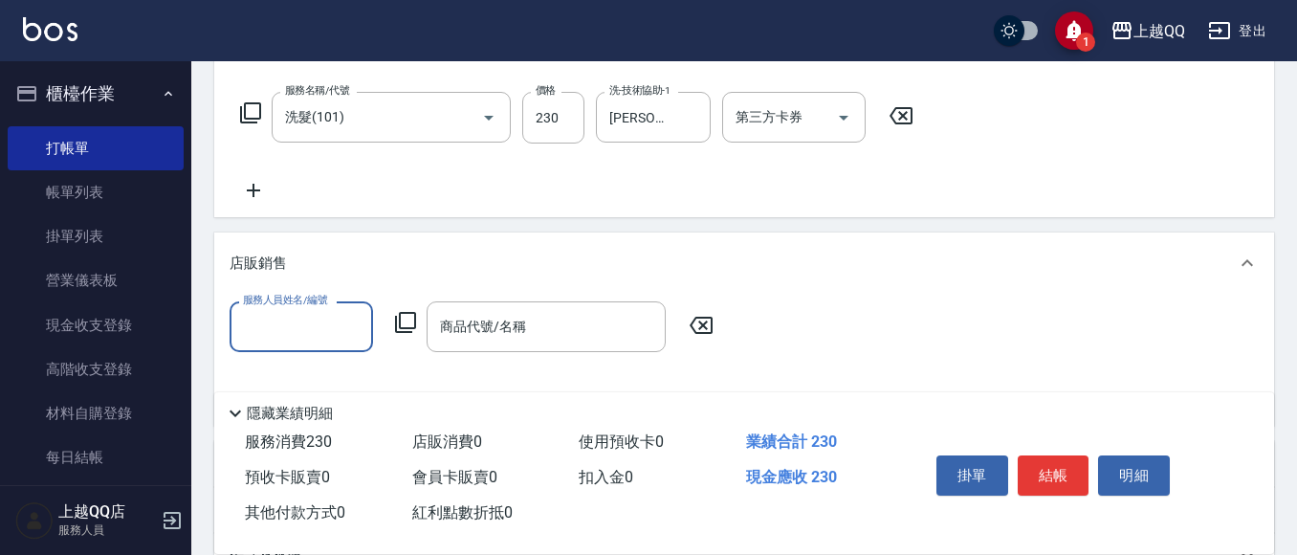
scroll to position [0, 0]
type input "[PERSON_NAME]5"
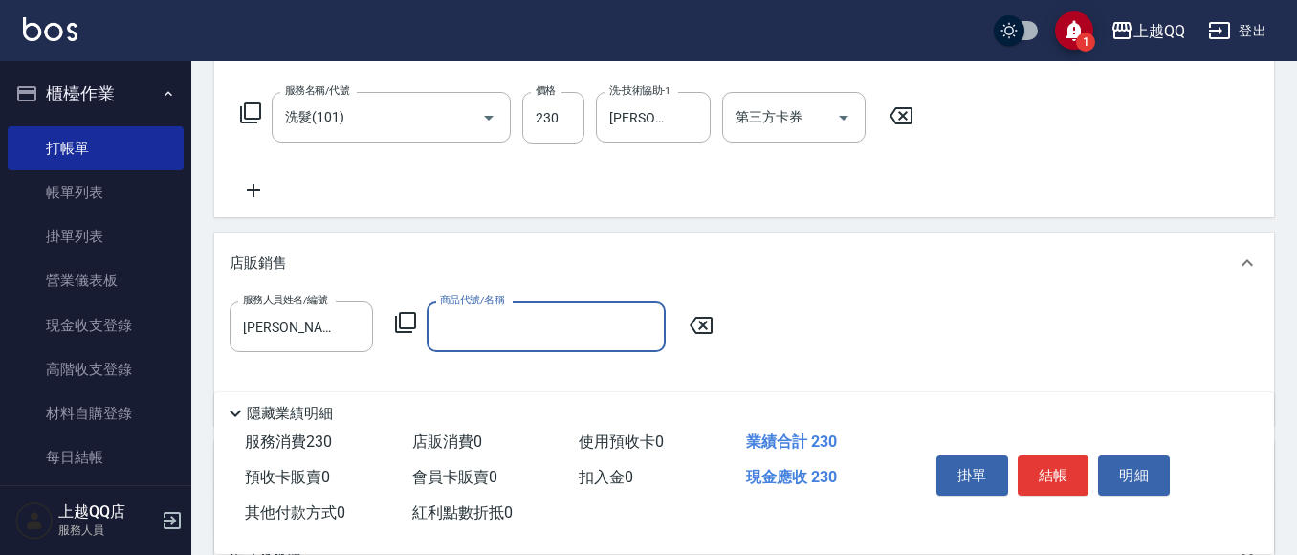
click at [407, 321] on icon at bounding box center [405, 322] width 23 height 23
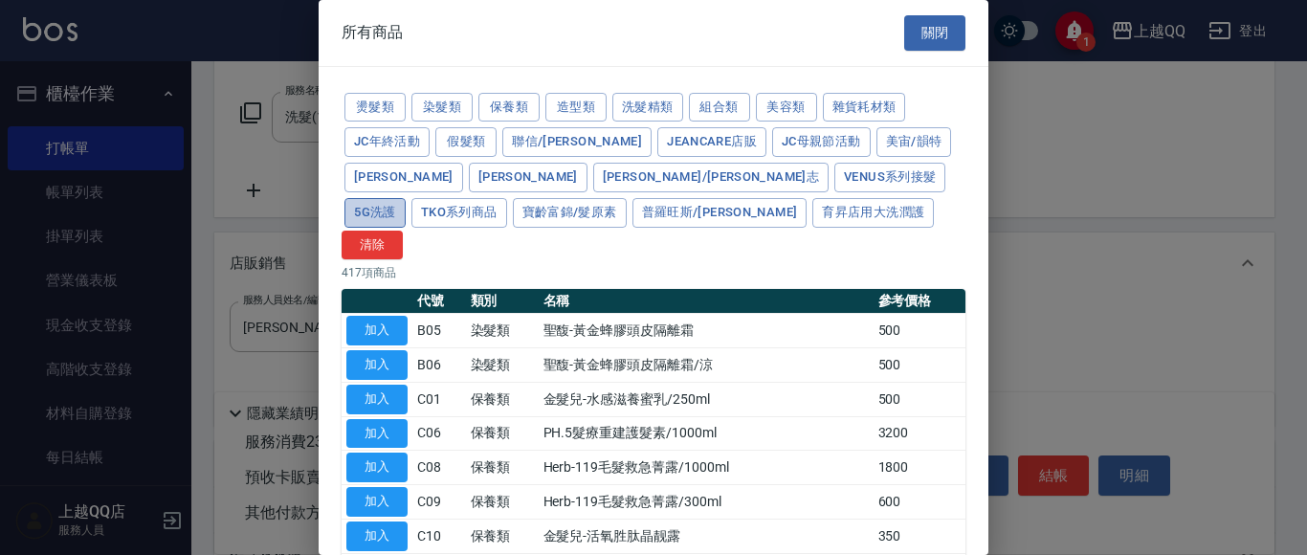
click at [406, 198] on button "5G洗護" at bounding box center [374, 213] width 61 height 30
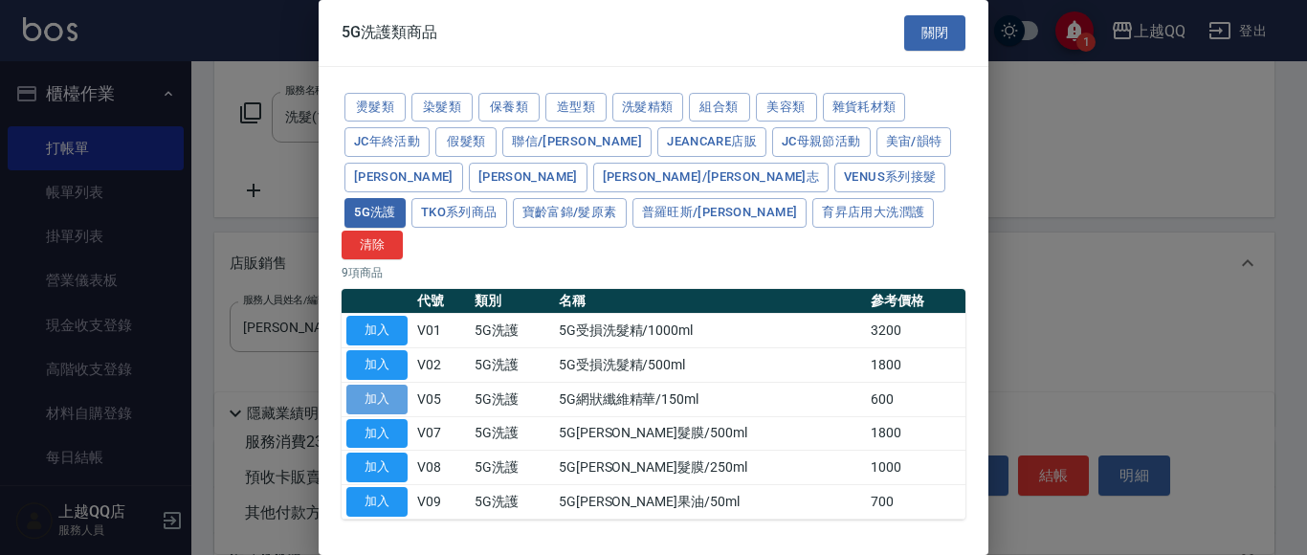
click at [402, 385] on button "加入" at bounding box center [376, 400] width 61 height 30
type input "5G網狀纖維精華/150ml"
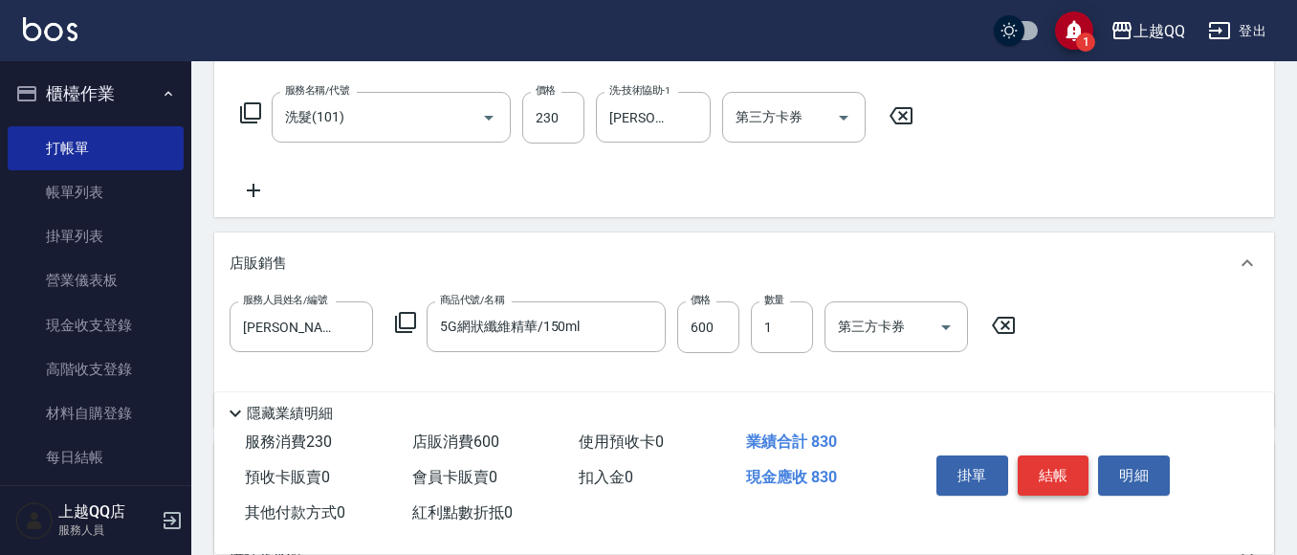
click at [1057, 459] on button "結帳" at bounding box center [1054, 475] width 72 height 40
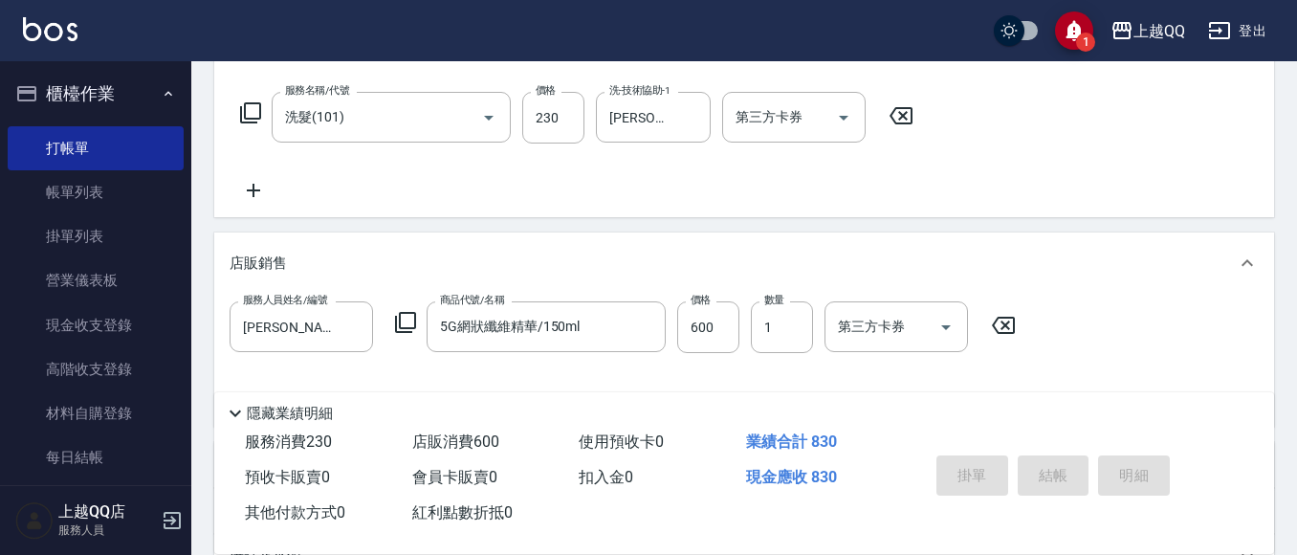
type input "[DATE] 16:44"
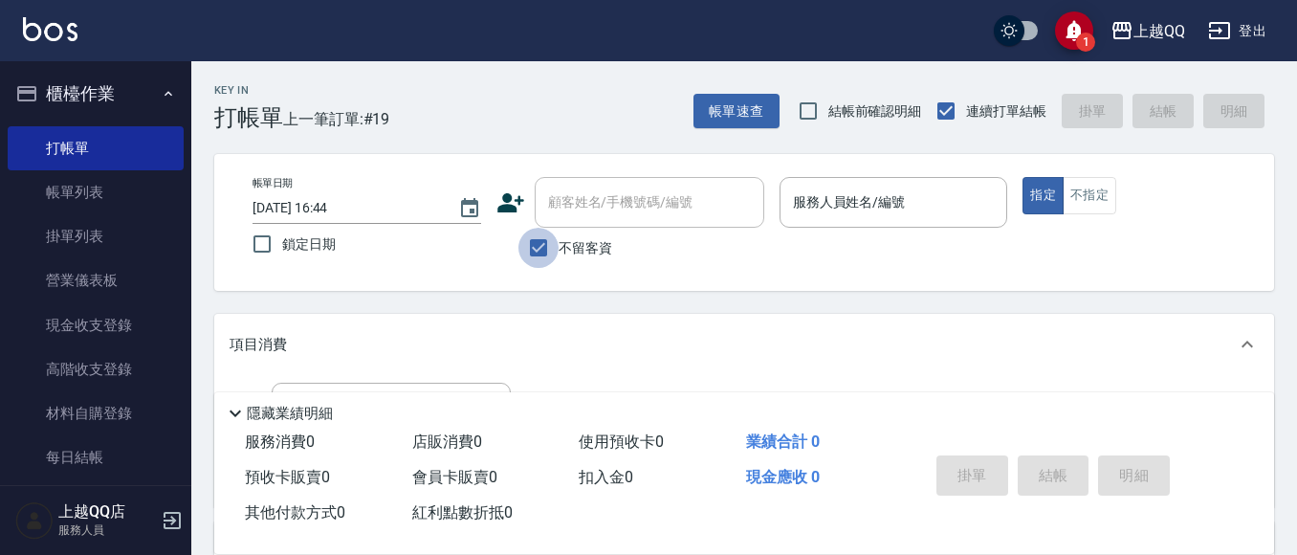
click at [550, 243] on input "不留客資" at bounding box center [538, 248] width 40 height 40
checkbox input "false"
click at [584, 195] on div "顧客姓名/手機號碼/編號 顧客姓名/手機號碼/編號" at bounding box center [650, 202] width 230 height 51
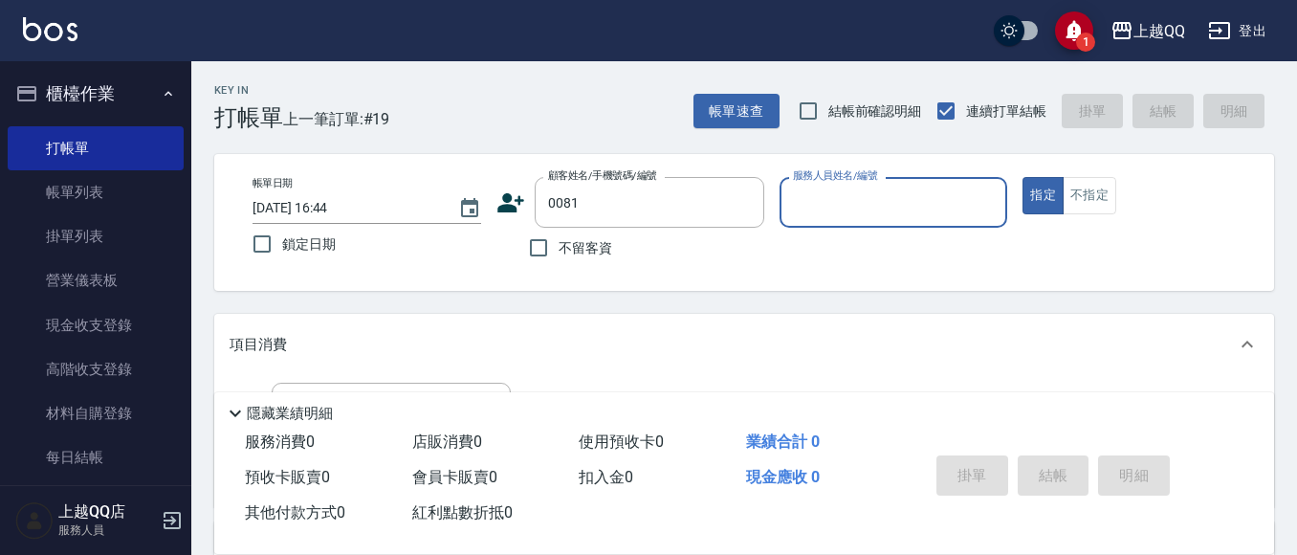
type input "[PERSON_NAME]/0939086300/0081"
type input "佩怡-3"
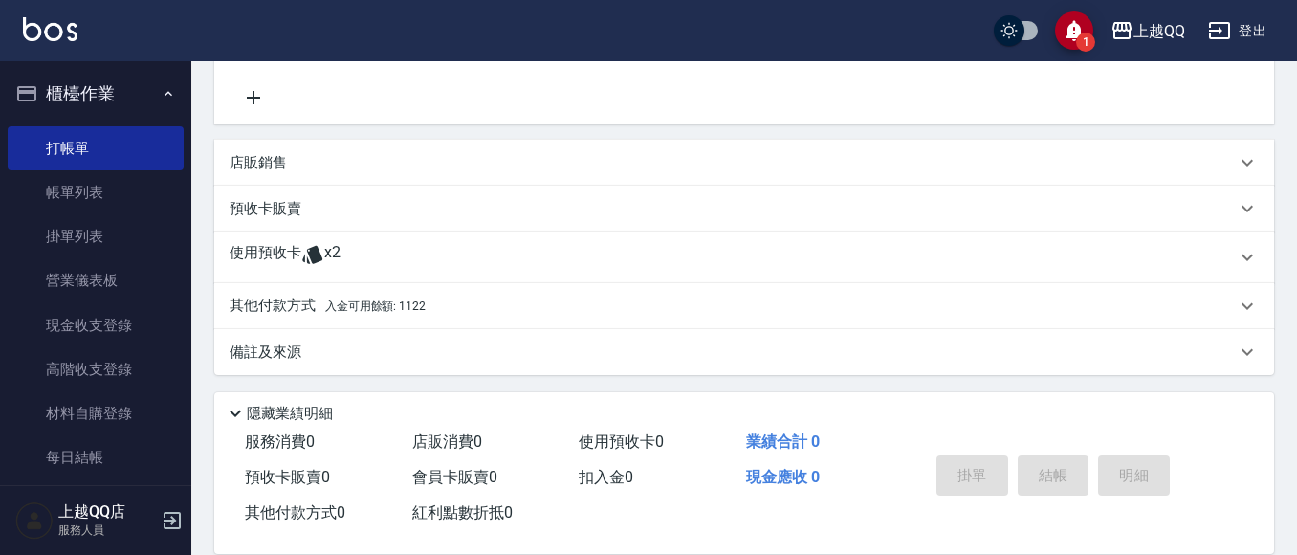
scroll to position [386, 0]
click at [275, 298] on p "其他付款方式 入金可用餘額: 1122" at bounding box center [328, 302] width 196 height 21
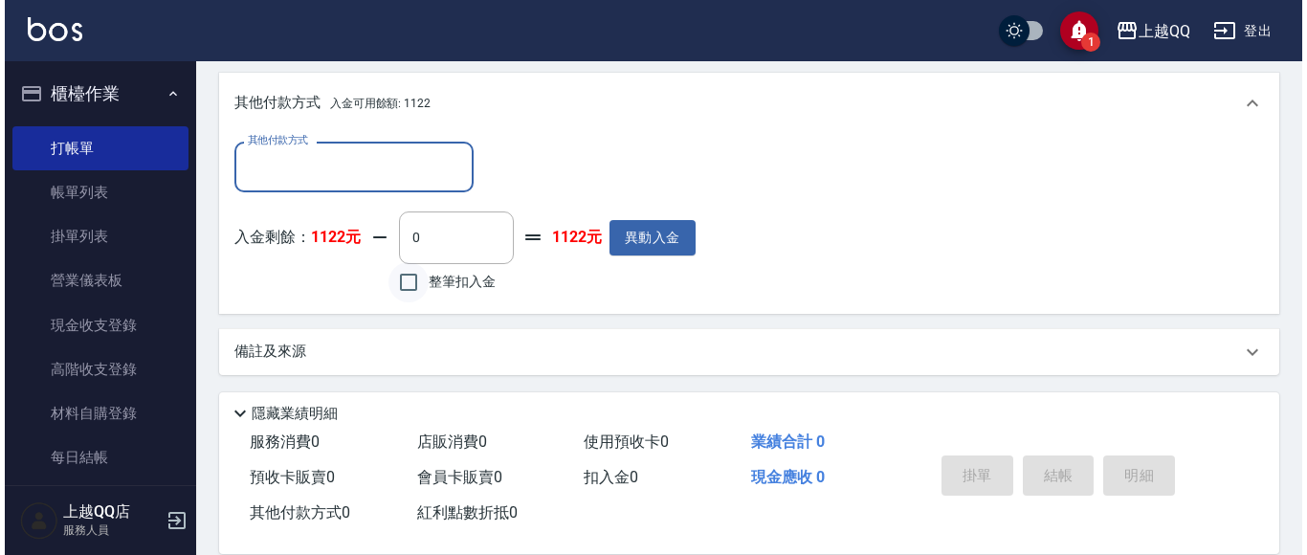
scroll to position [611, 0]
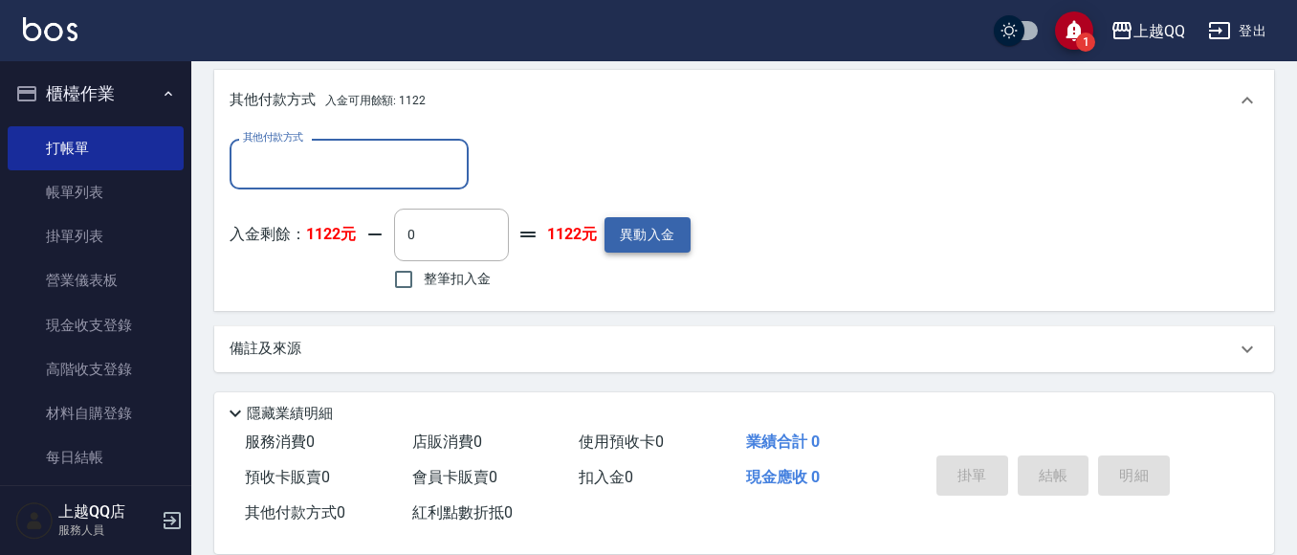
click at [628, 241] on button "異動入金" at bounding box center [648, 234] width 86 height 35
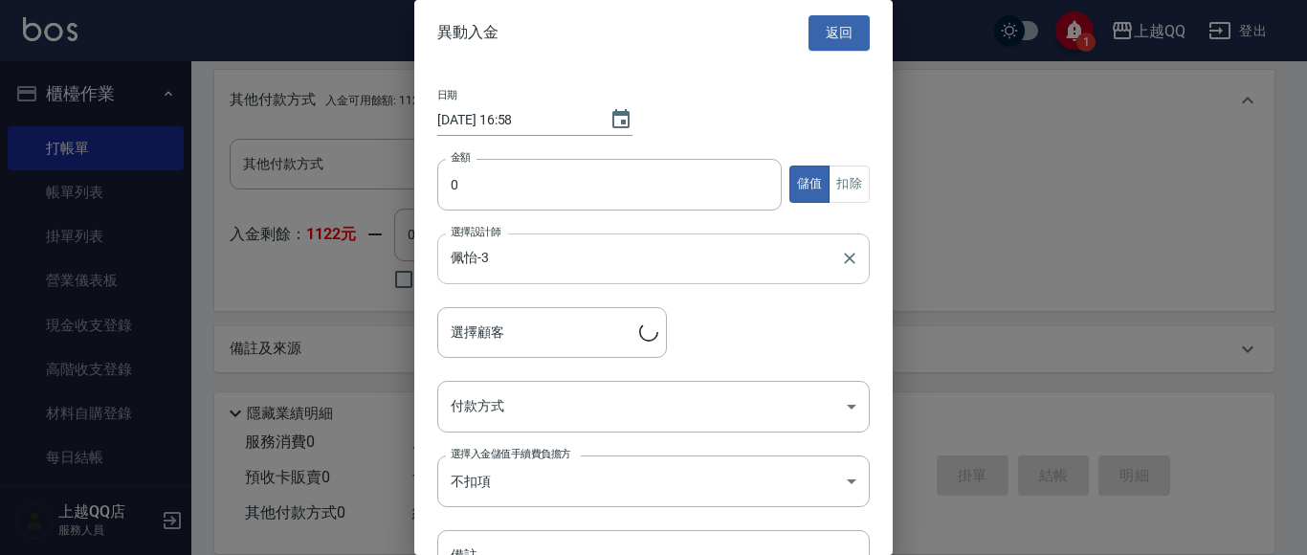
type input "[PERSON_NAME]/0939086300/0081"
click at [453, 184] on input "0" at bounding box center [609, 185] width 344 height 52
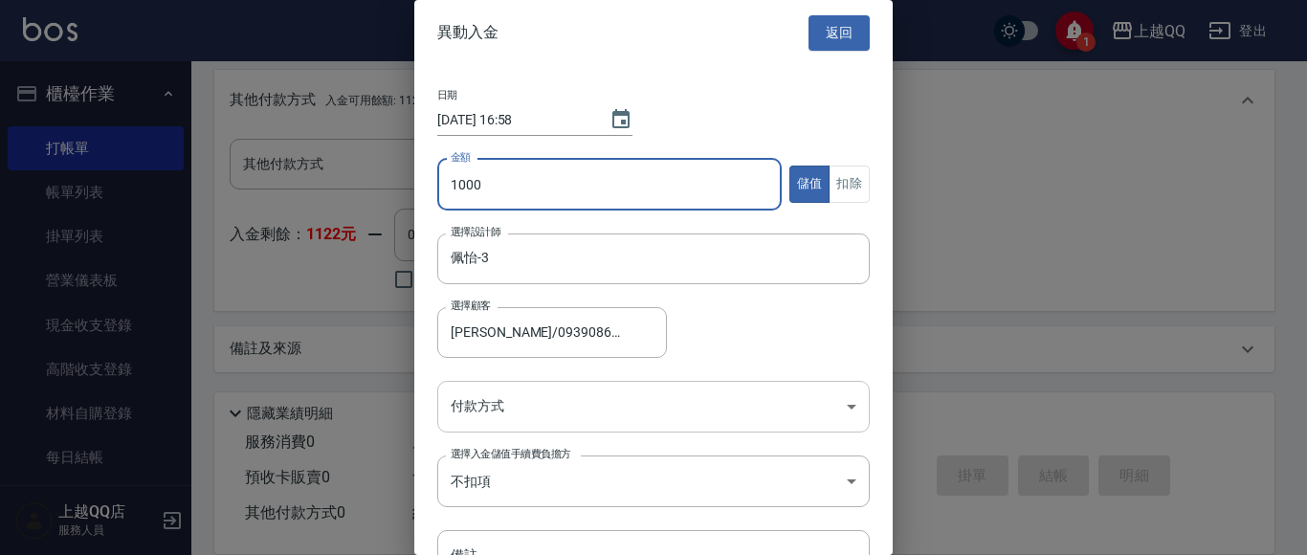
type input "1000"
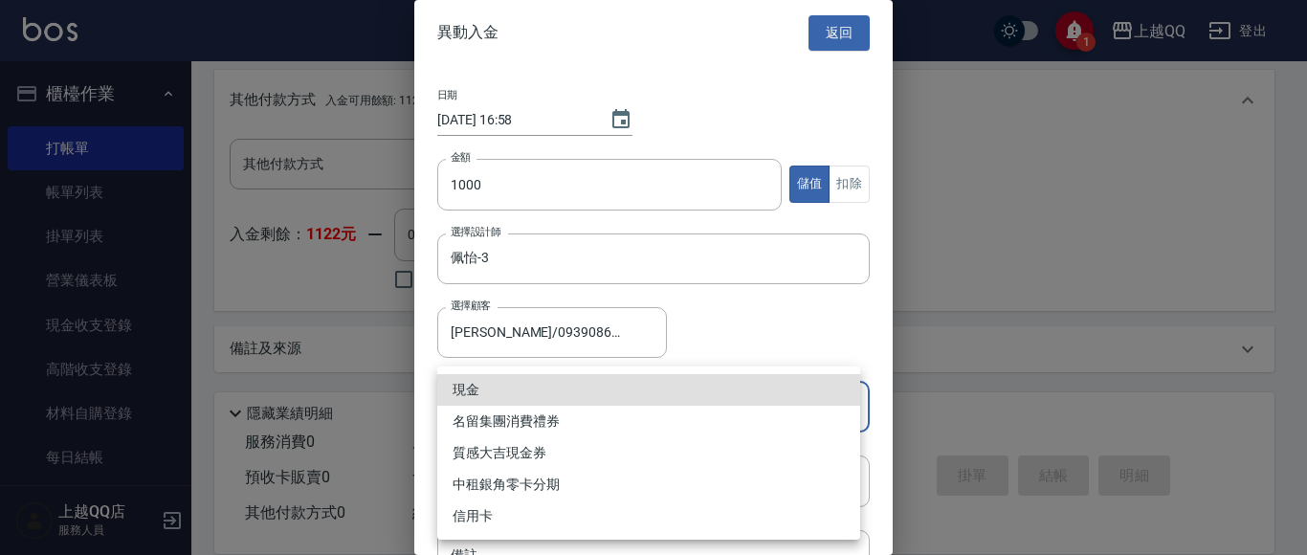
click at [508, 383] on li "現金" at bounding box center [648, 390] width 423 height 32
type input "現金"
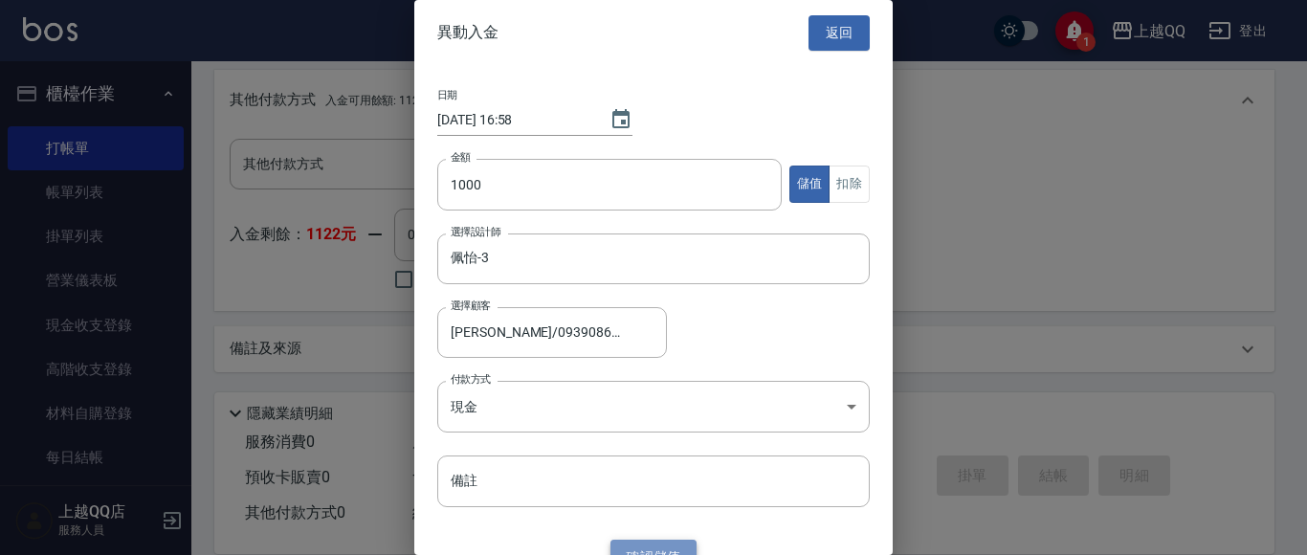
click at [673, 550] on button "確認 儲值" at bounding box center [653, 557] width 86 height 35
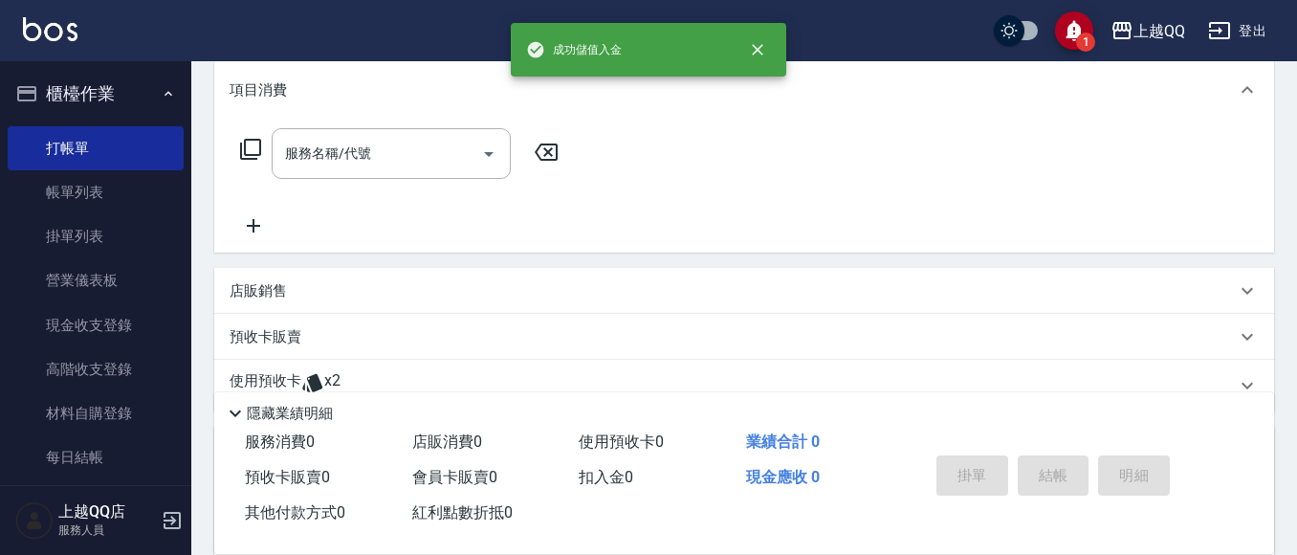
scroll to position [133, 0]
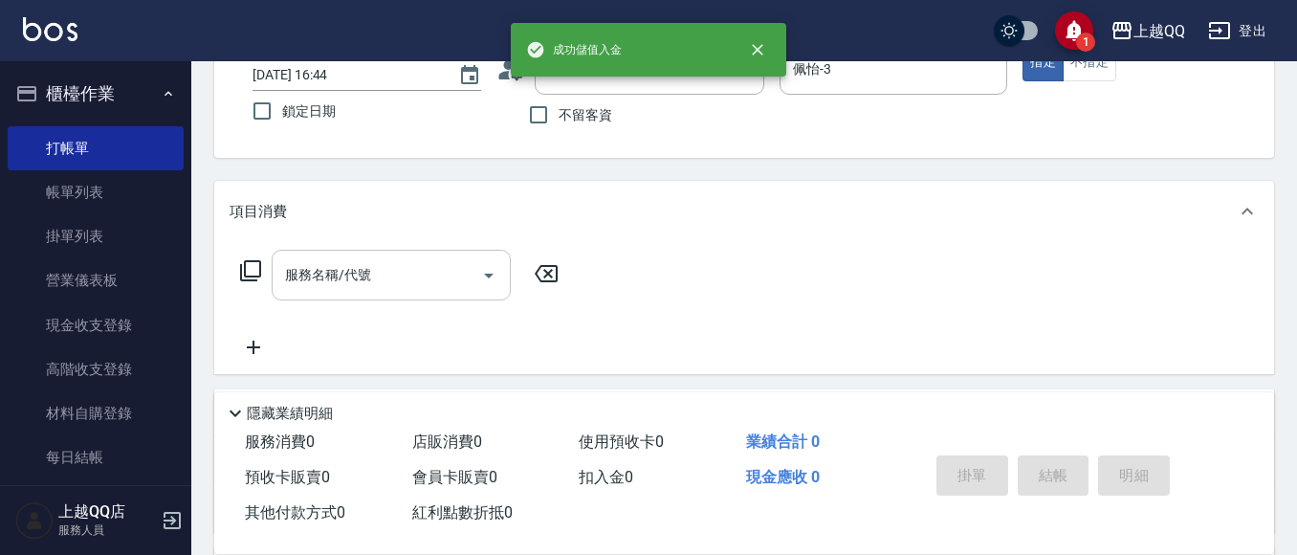
click at [352, 273] on div "服務名稱/代號 服務名稱/代號" at bounding box center [391, 275] width 239 height 51
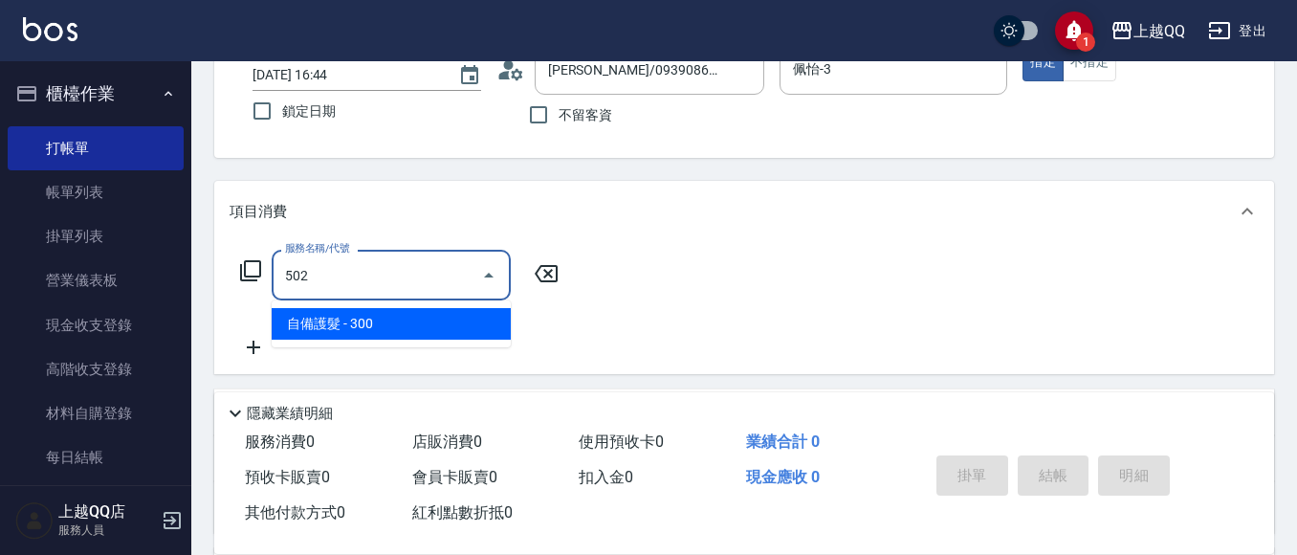
type input "自備護髮(502)"
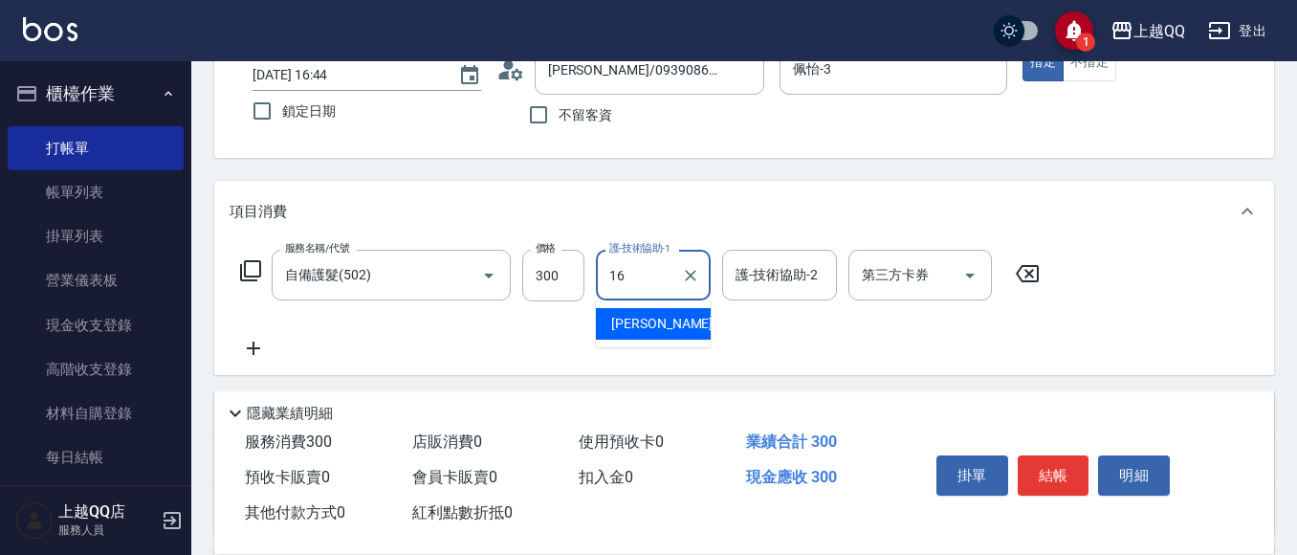
type input "[PERSON_NAME]-16"
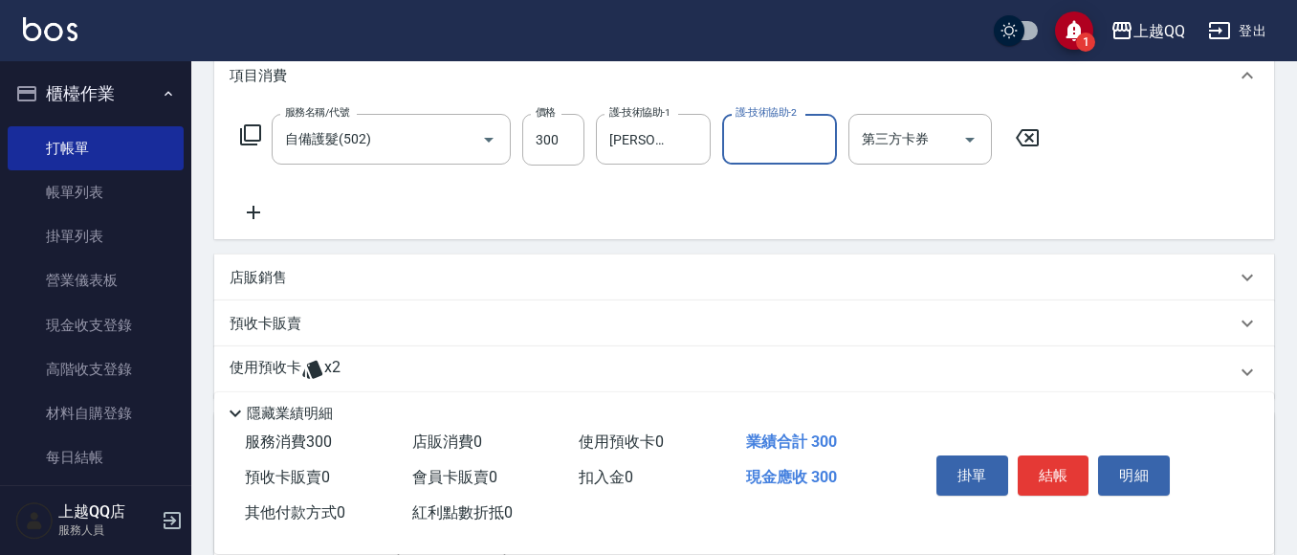
scroll to position [420, 0]
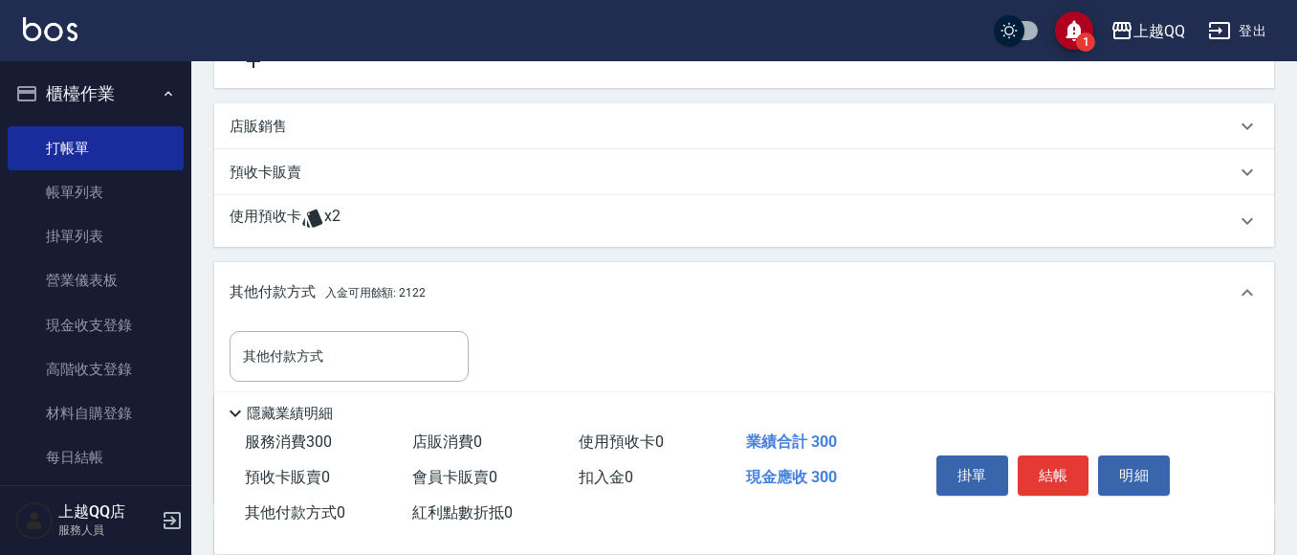
click at [304, 225] on icon at bounding box center [312, 219] width 20 height 18
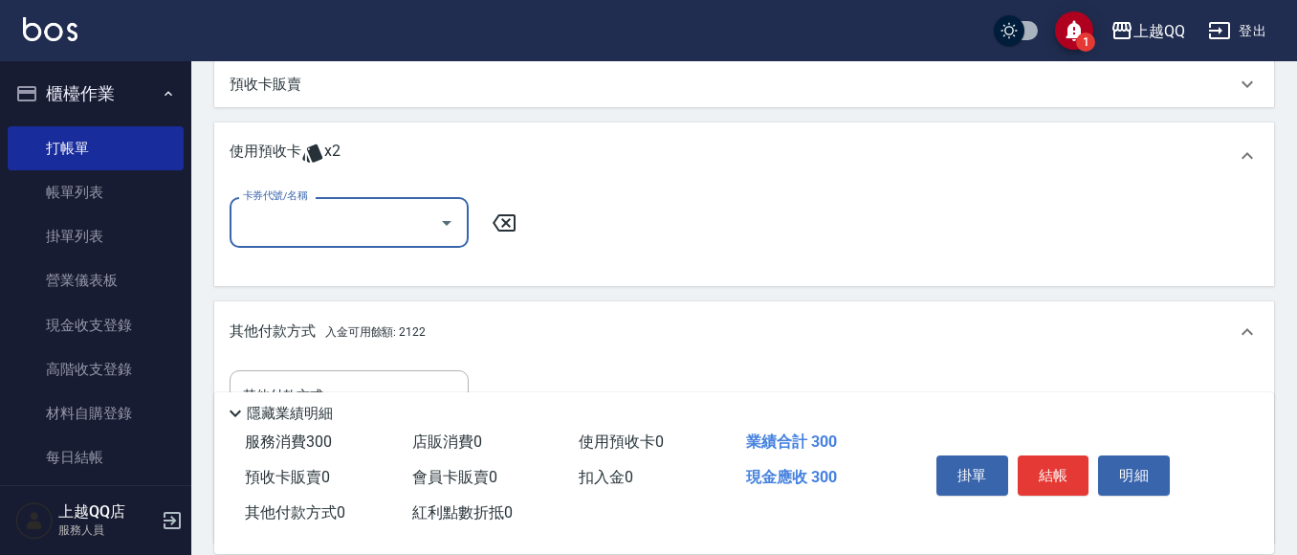
scroll to position [611, 0]
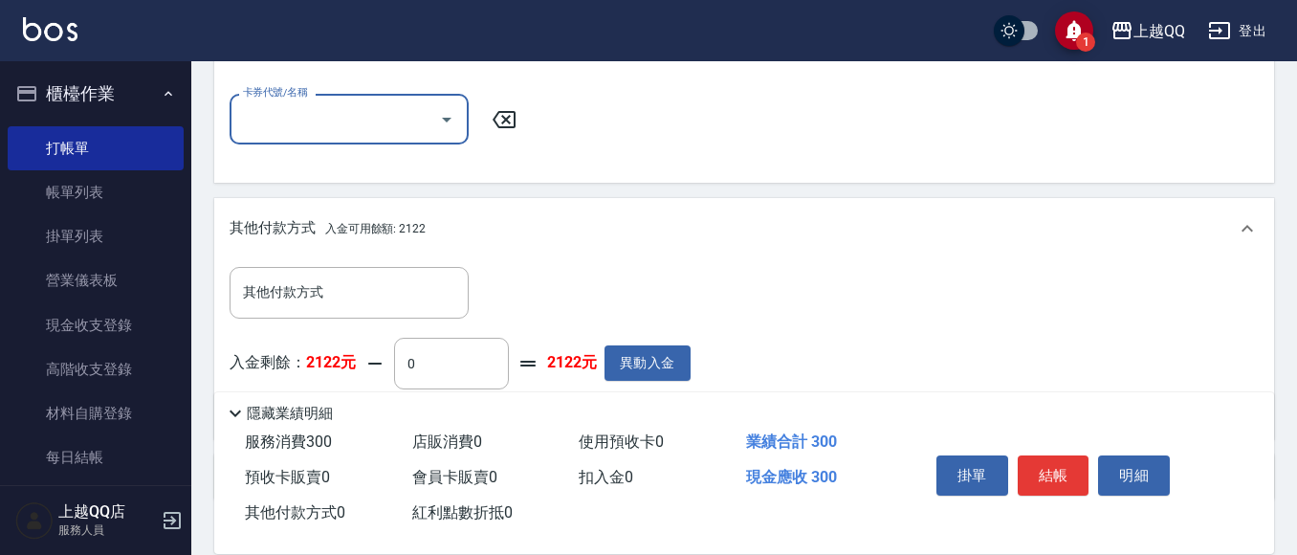
click at [446, 120] on icon "Open" at bounding box center [447, 120] width 10 height 5
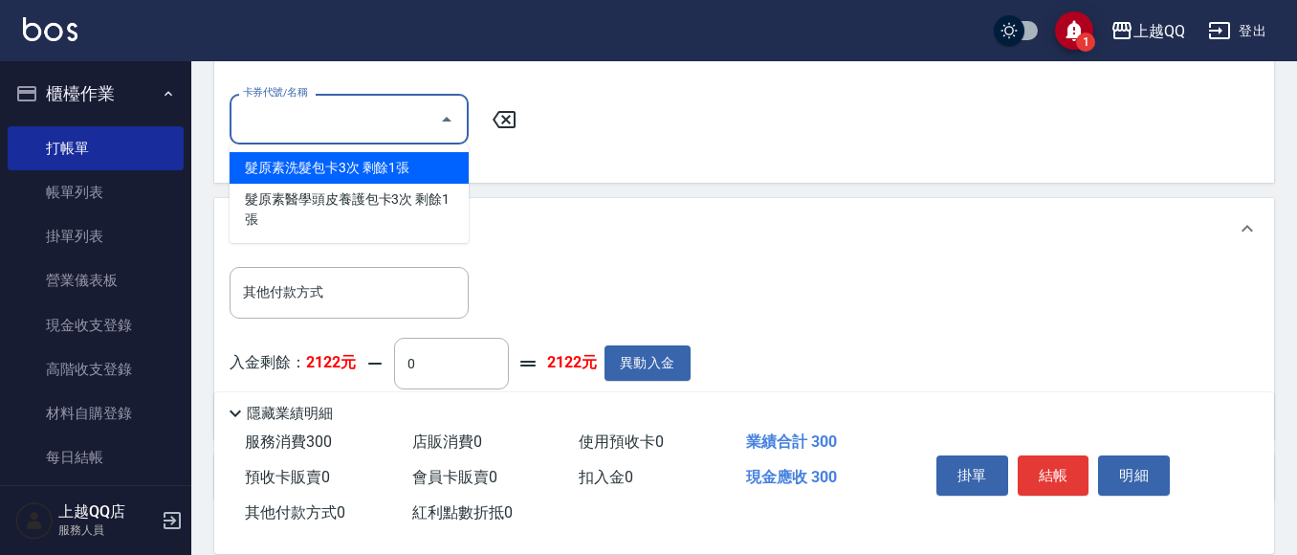
click at [420, 180] on div "髮原素洗髮包卡3次 剩餘1張" at bounding box center [349, 168] width 239 height 32
type input "髮原素洗髮包卡3次"
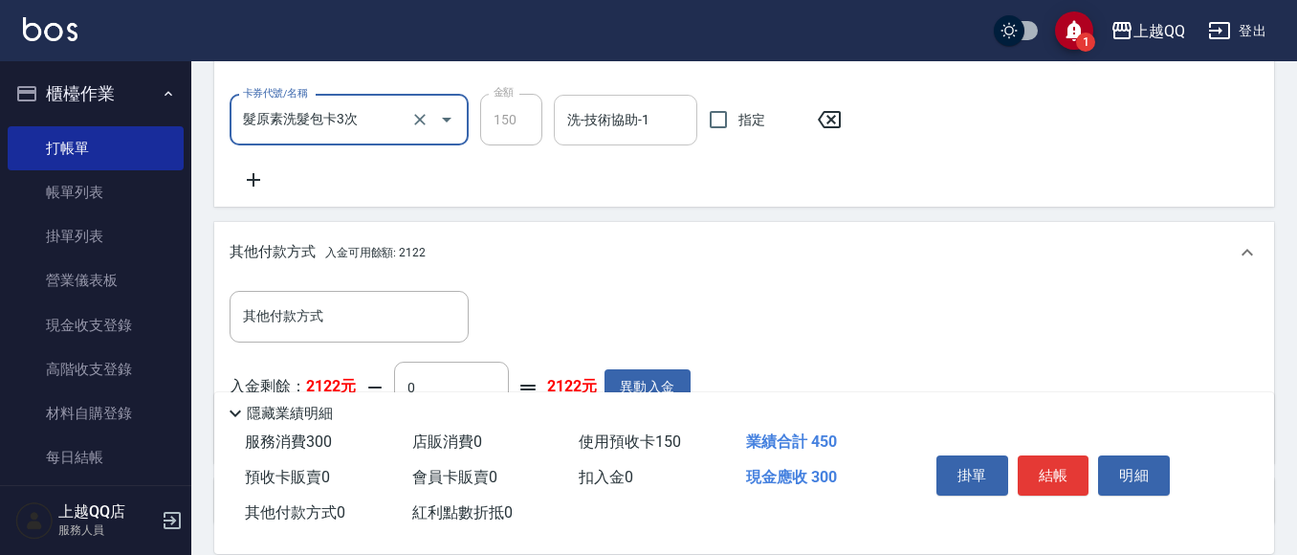
click at [567, 129] on input "洗-技術協助-1" at bounding box center [625, 119] width 126 height 33
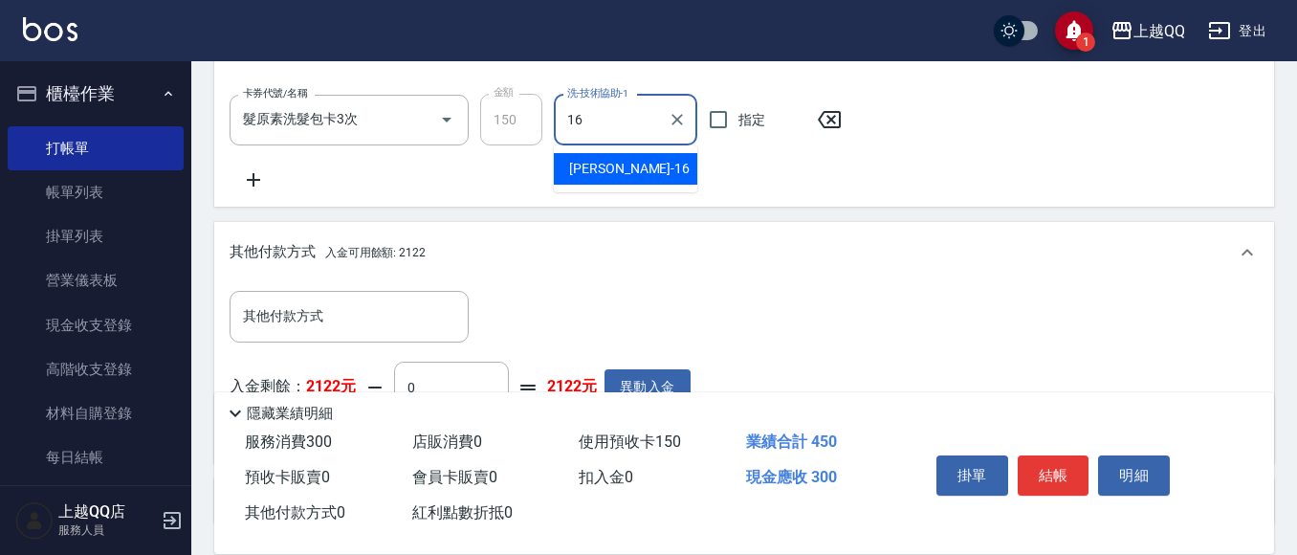
type input "[PERSON_NAME]-16"
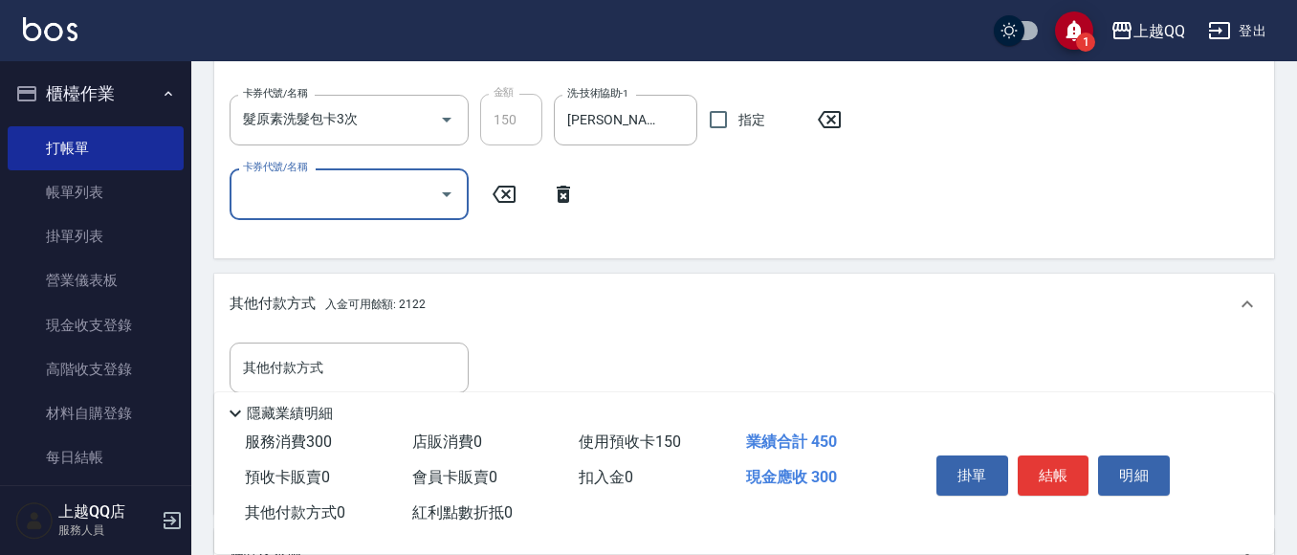
click at [461, 195] on button "Open" at bounding box center [446, 194] width 31 height 31
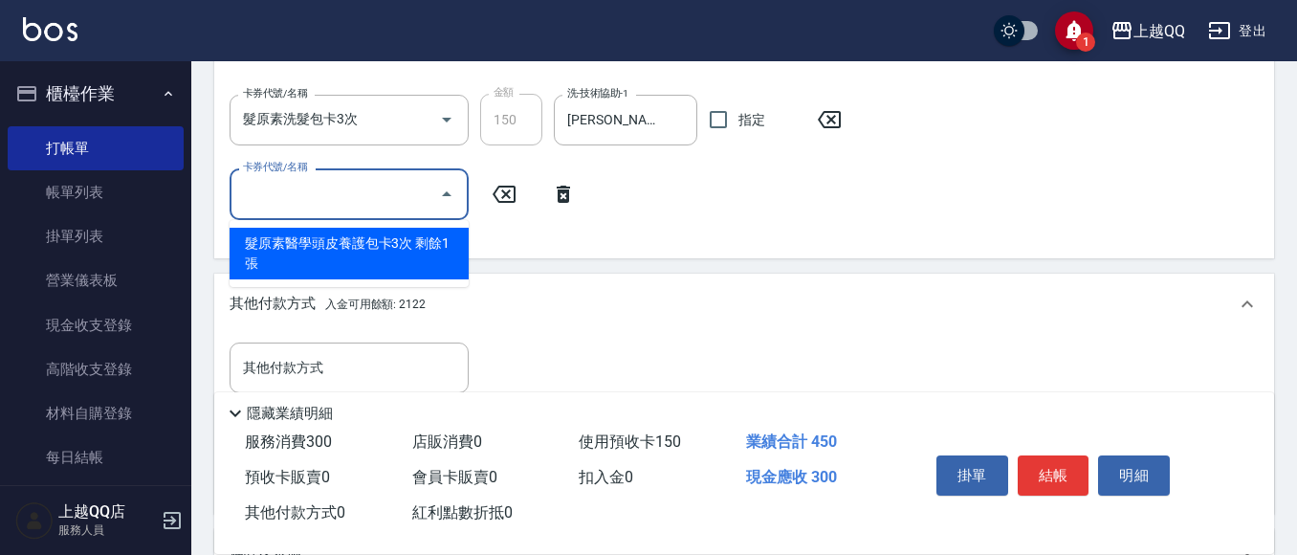
click at [438, 246] on div "髮原素醫學頭皮養護包卡3次 剩餘1張" at bounding box center [349, 254] width 239 height 52
type input "髮原素醫學頭皮養護包卡3次"
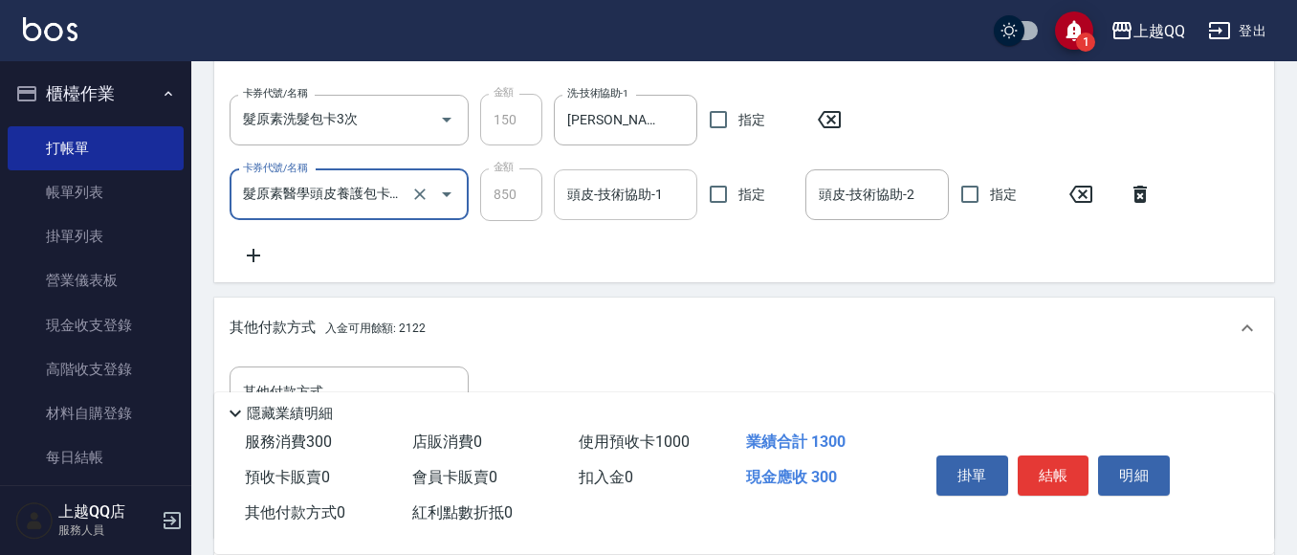
click at [615, 211] on div "頭皮-技術協助-1" at bounding box center [625, 194] width 143 height 51
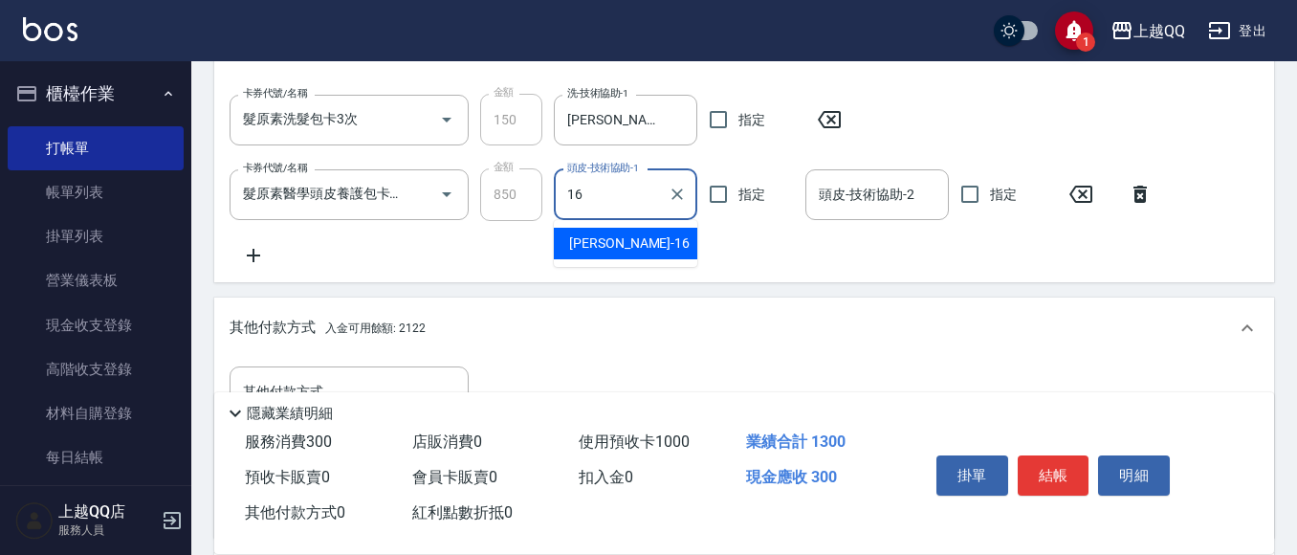
type input "[PERSON_NAME]-16"
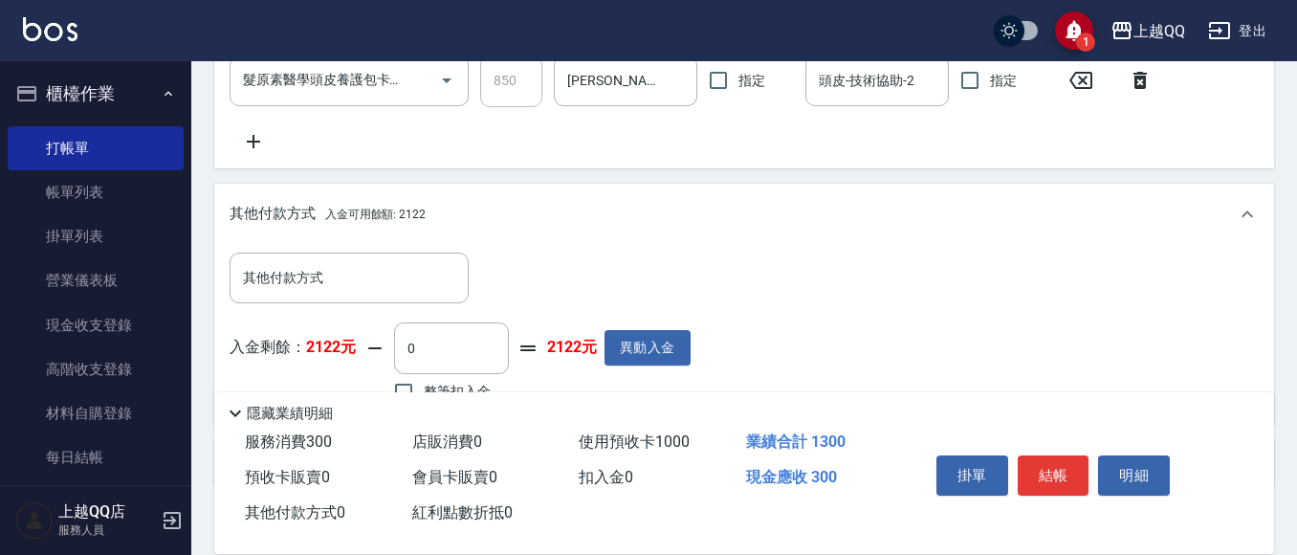
scroll to position [803, 0]
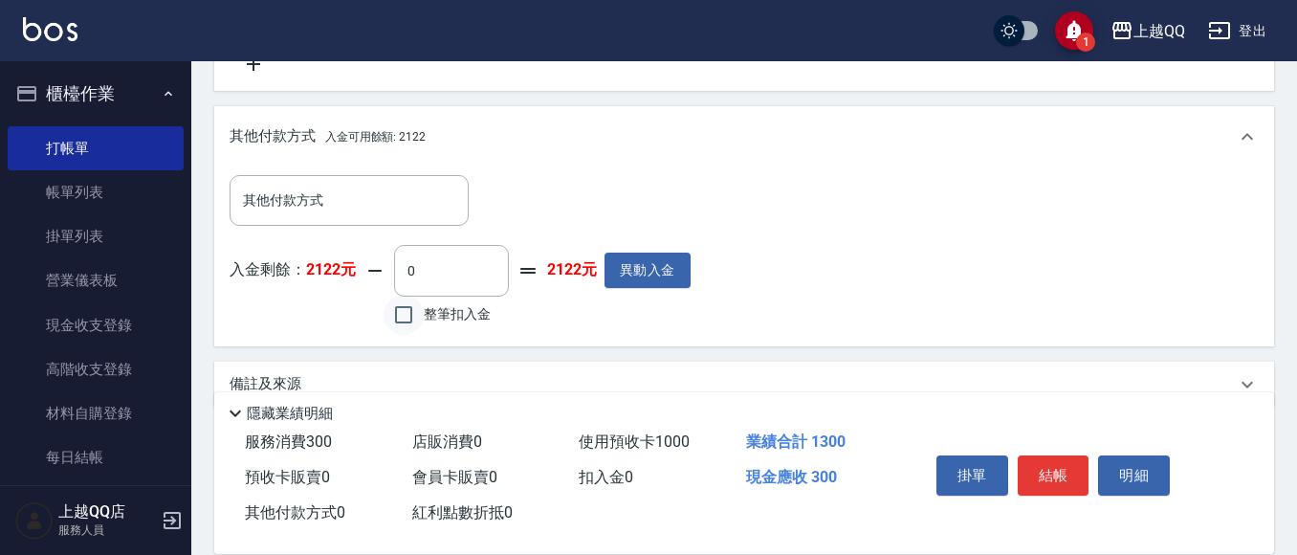
click at [422, 320] on input "整筆扣入金" at bounding box center [404, 315] width 40 height 40
checkbox input "true"
type input "300"
click at [1055, 477] on button "結帳" at bounding box center [1054, 475] width 72 height 40
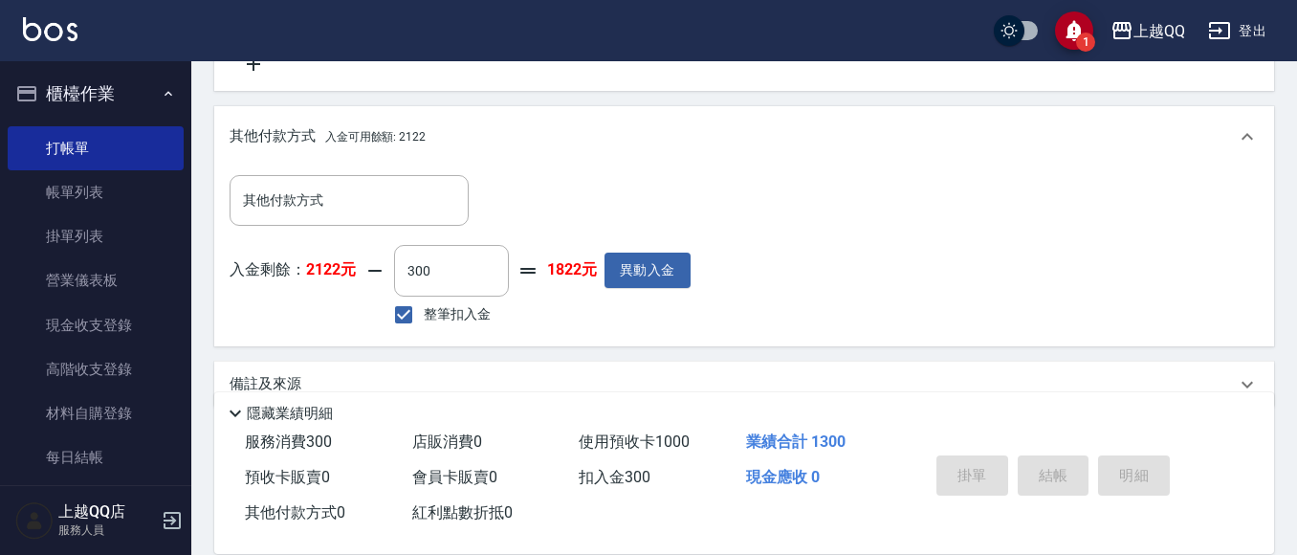
type input "[DATE] 16:59"
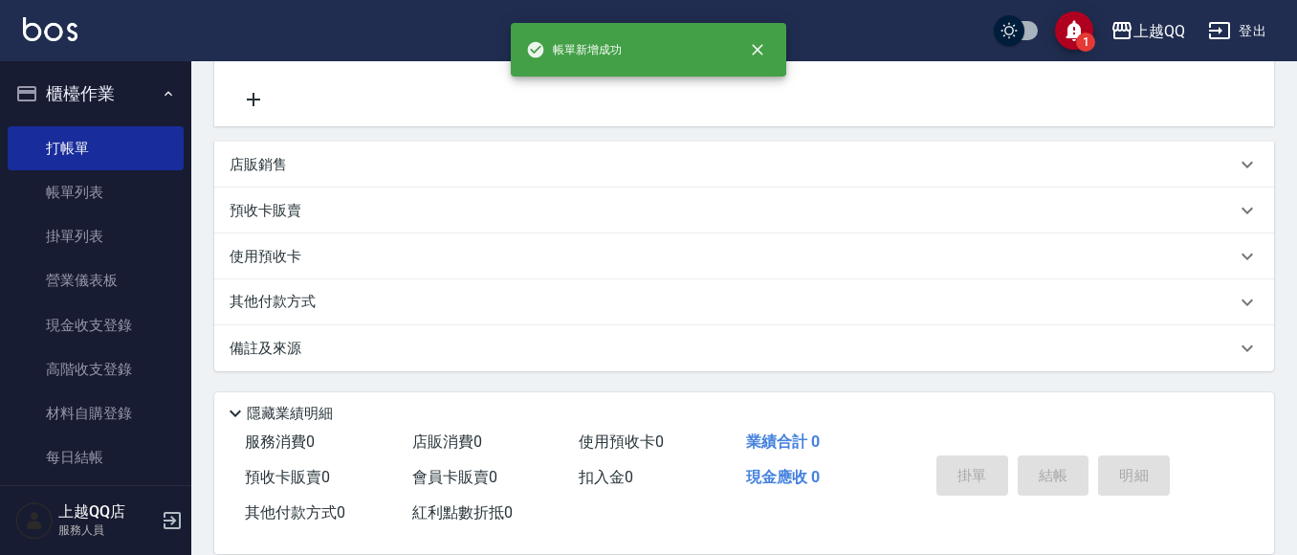
scroll to position [0, 0]
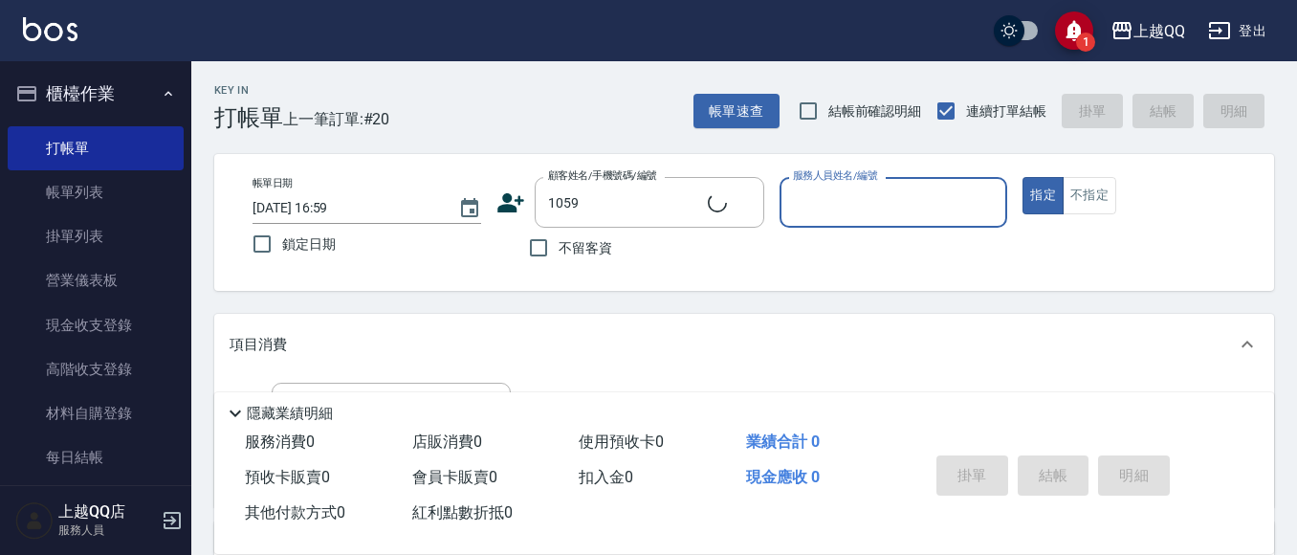
type input "[PERSON_NAME]/0952321345/1059"
type input "佩怡-3"
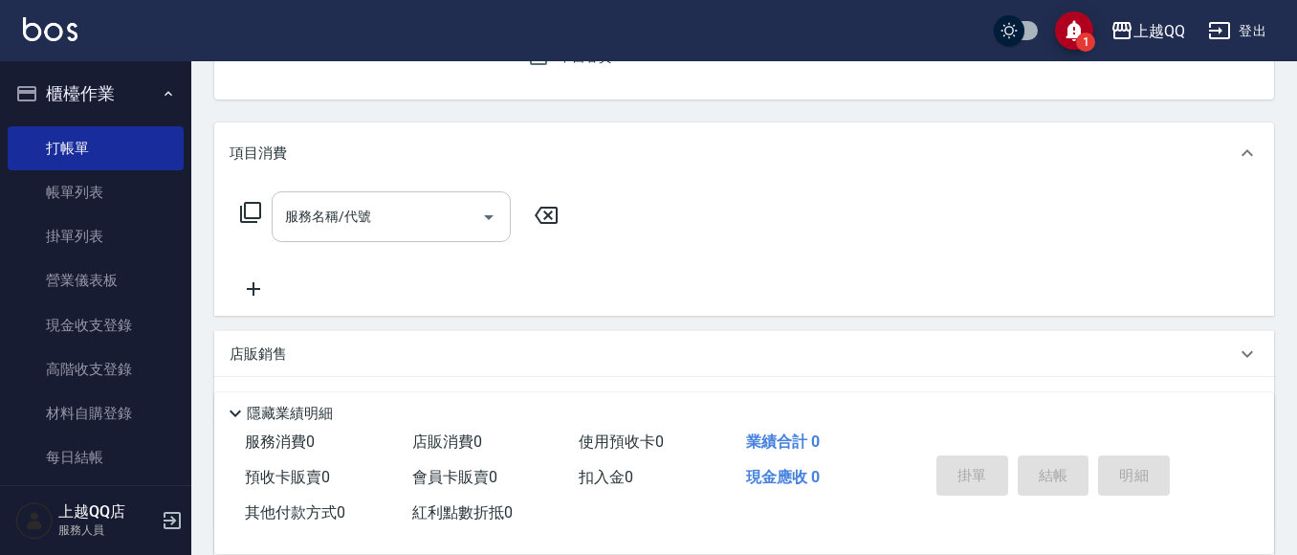
scroll to position [383, 0]
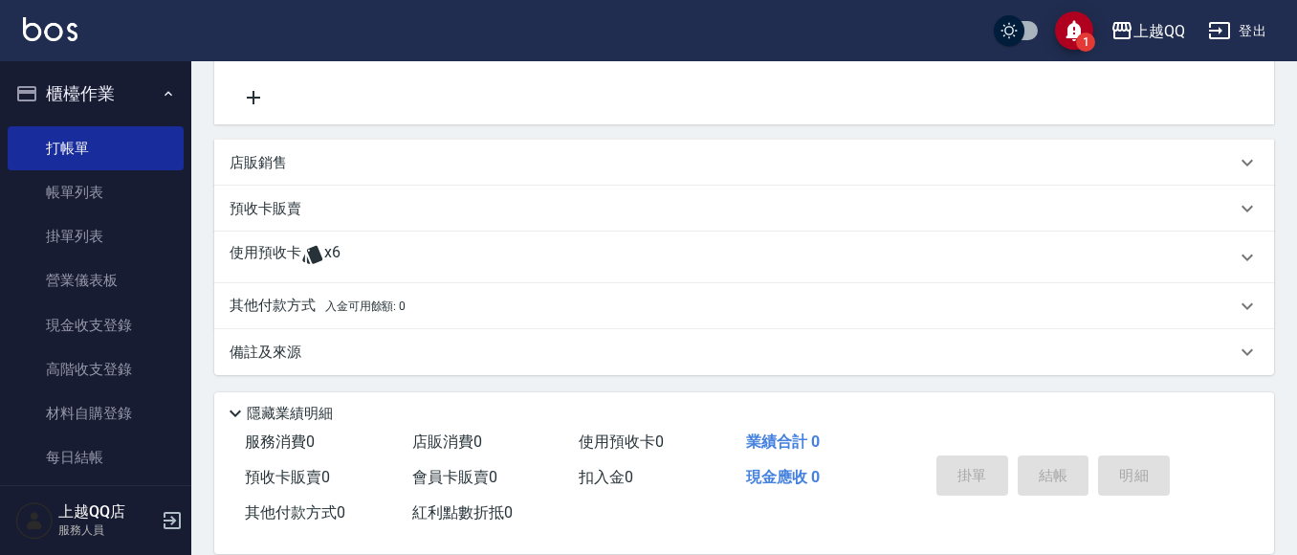
click at [318, 242] on div "使用預收卡 x6" at bounding box center [744, 258] width 1060 height 52
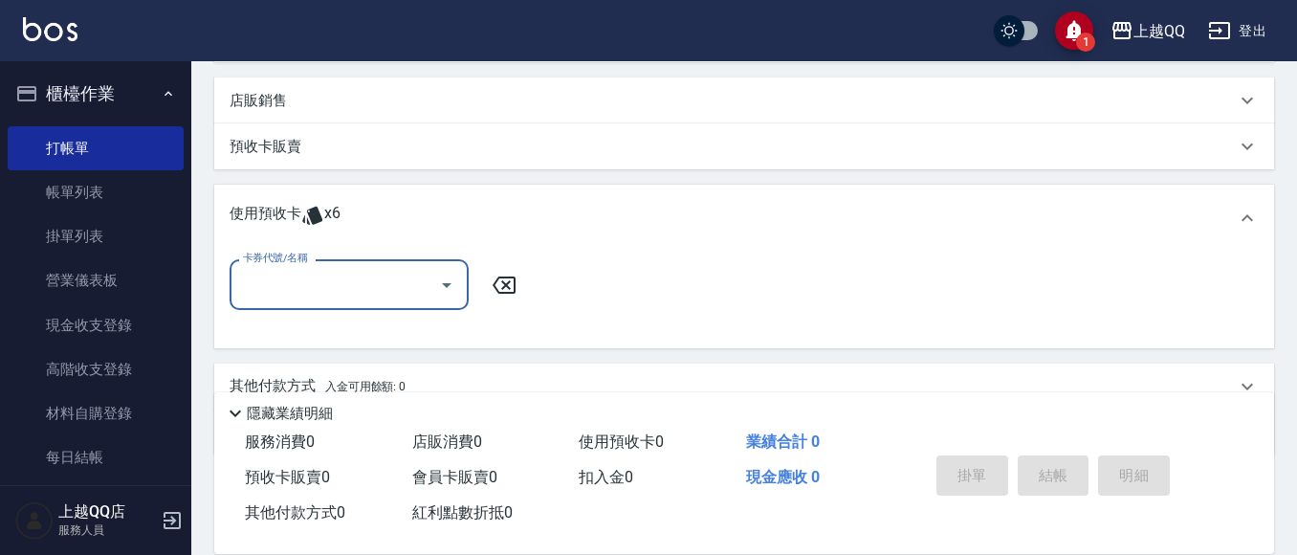
scroll to position [478, 0]
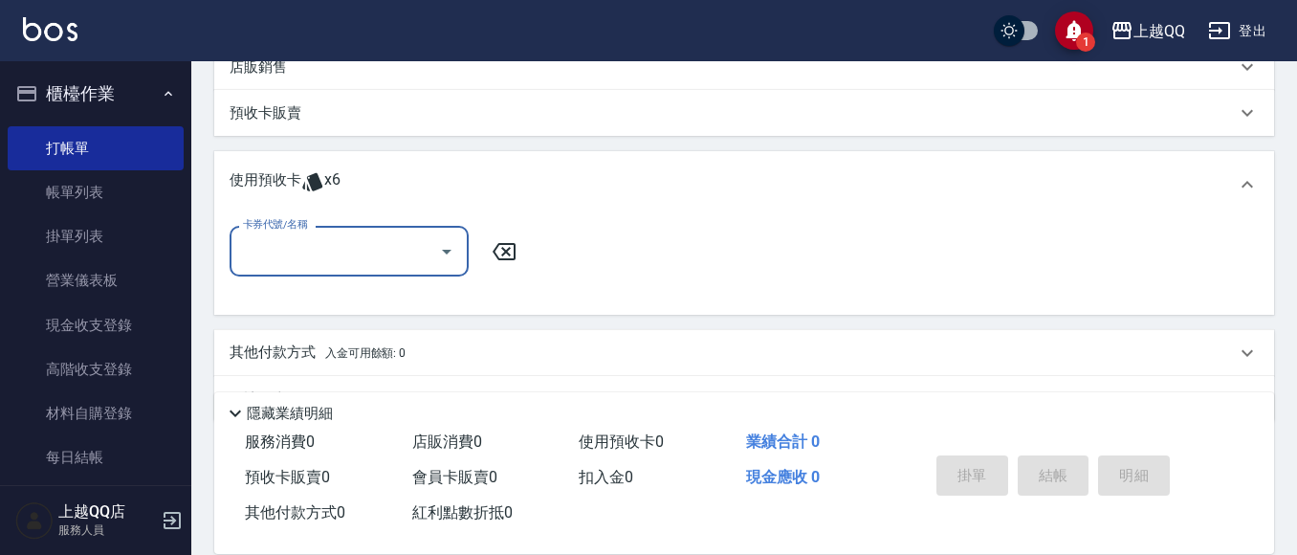
click at [384, 254] on input "卡券代號/名稱" at bounding box center [334, 250] width 193 height 33
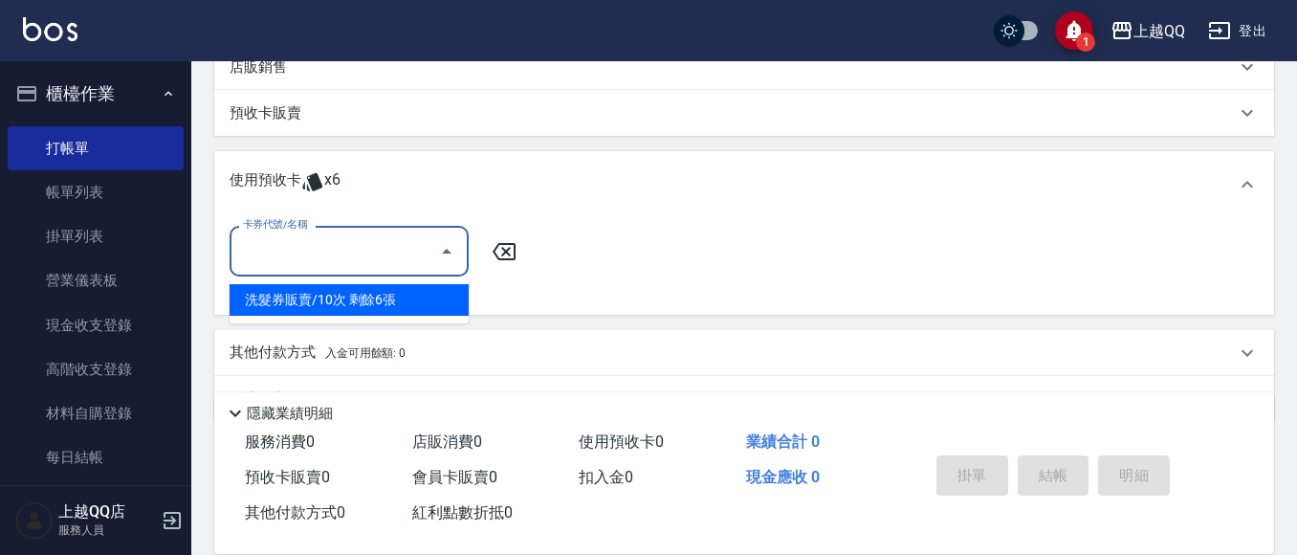
click at [377, 291] on div "洗髮券販賣/10次 剩餘6張" at bounding box center [349, 300] width 239 height 32
type input "洗髮券販賣/10次"
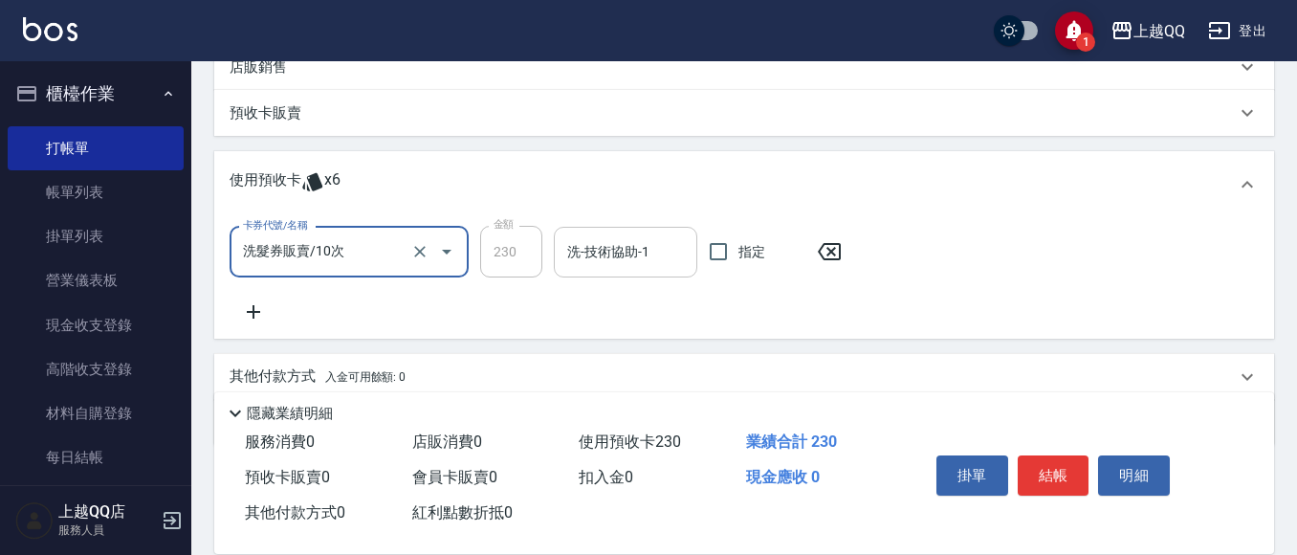
click at [585, 250] on input "洗-技術協助-1" at bounding box center [625, 251] width 126 height 33
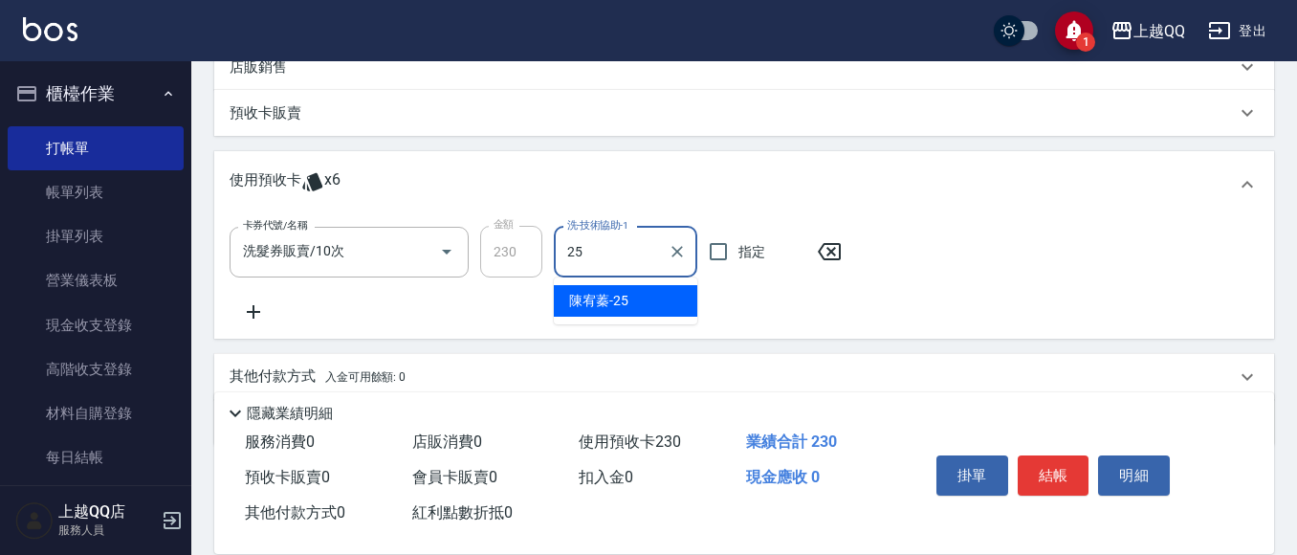
type input "[PERSON_NAME]-25"
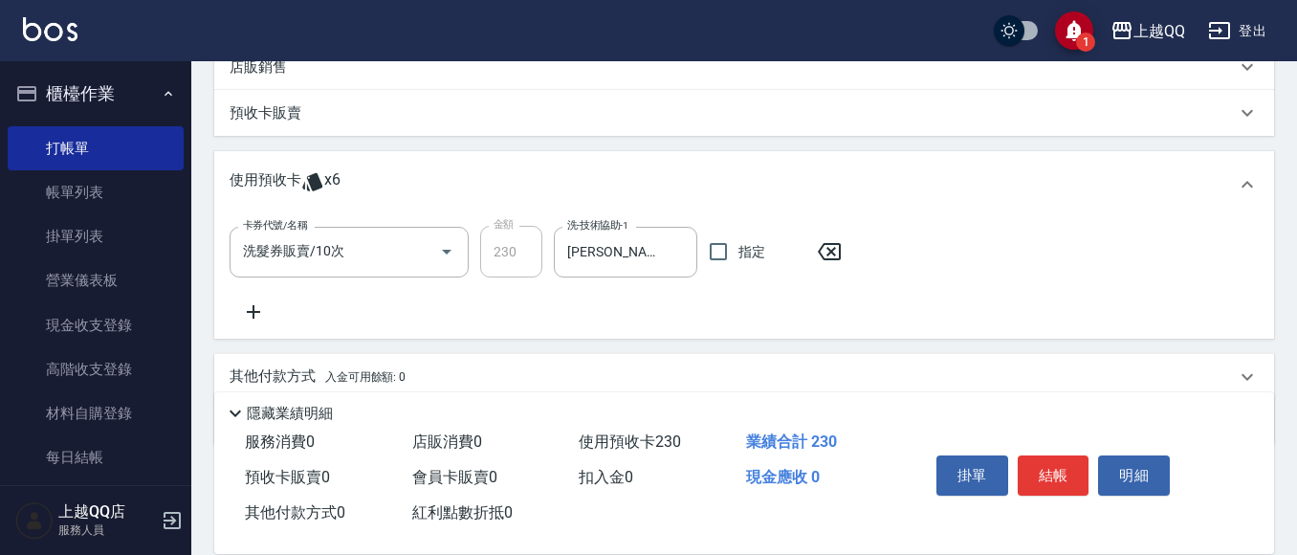
click at [241, 313] on icon at bounding box center [254, 311] width 48 height 23
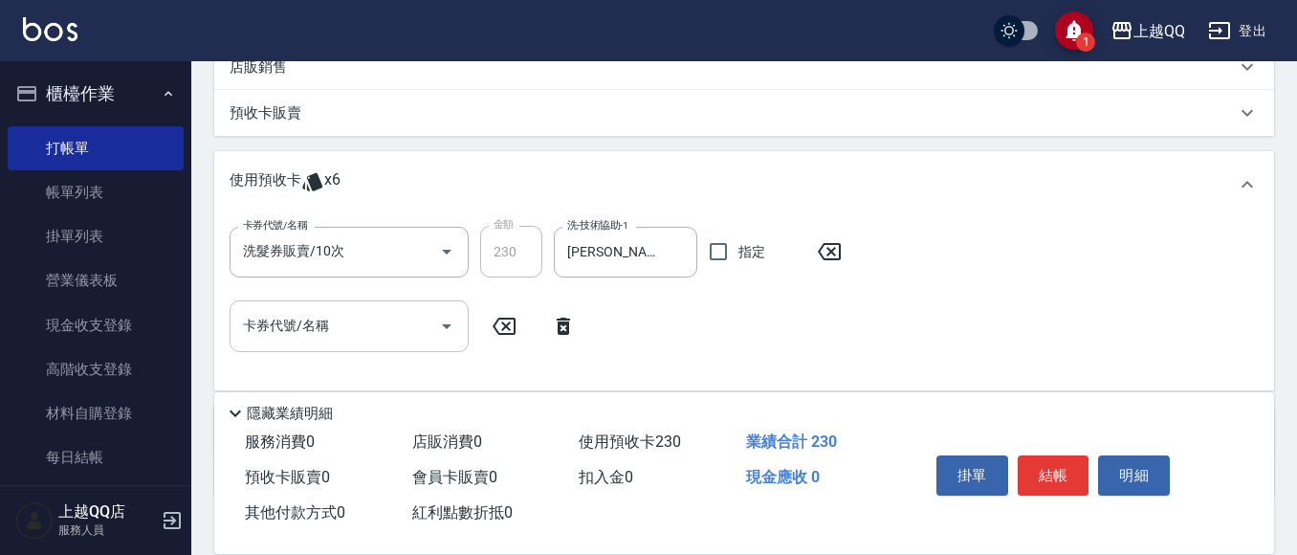
click at [449, 329] on icon "Open" at bounding box center [446, 326] width 23 height 23
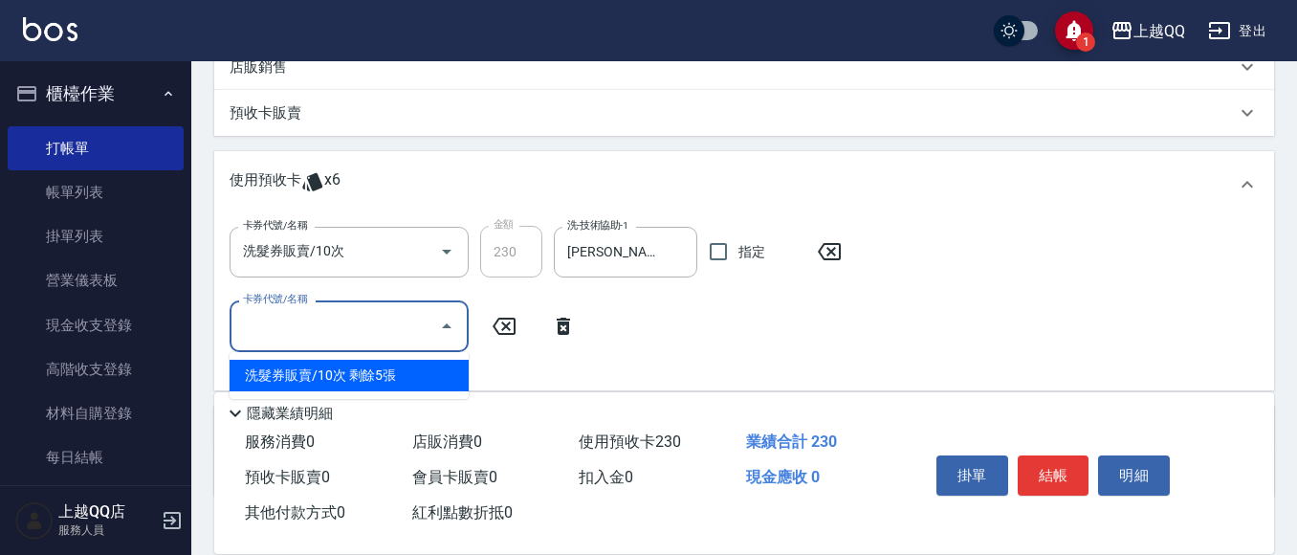
click at [420, 371] on div "洗髮券販賣/10次 剩餘5張" at bounding box center [349, 376] width 239 height 32
type input "洗髮券販賣/10次"
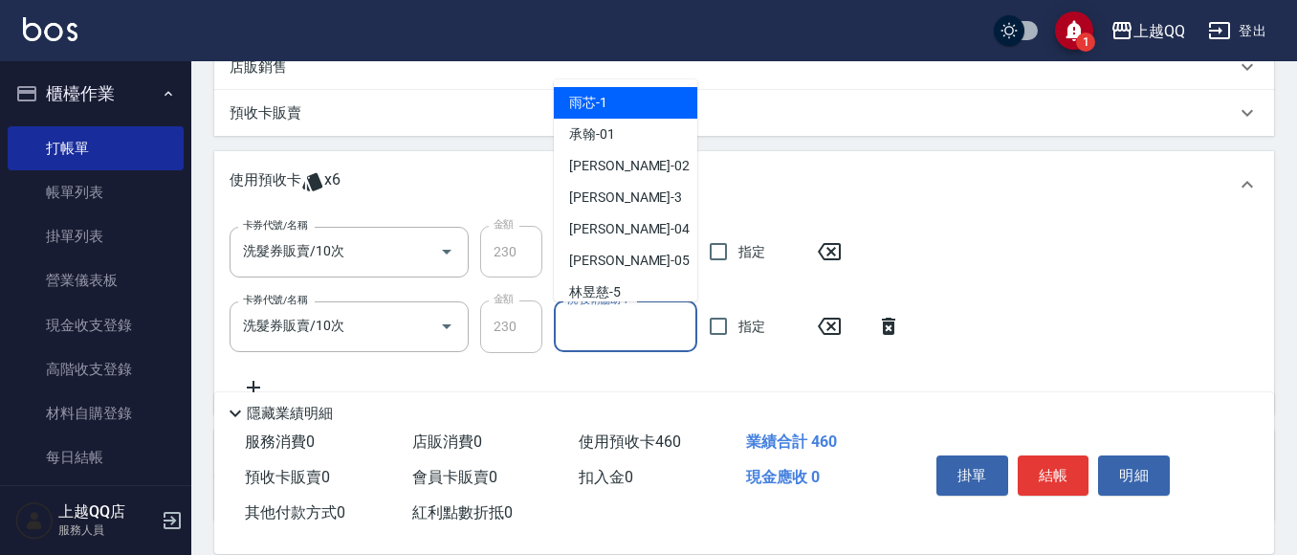
click at [605, 329] on input "洗-技術協助-1" at bounding box center [625, 326] width 126 height 33
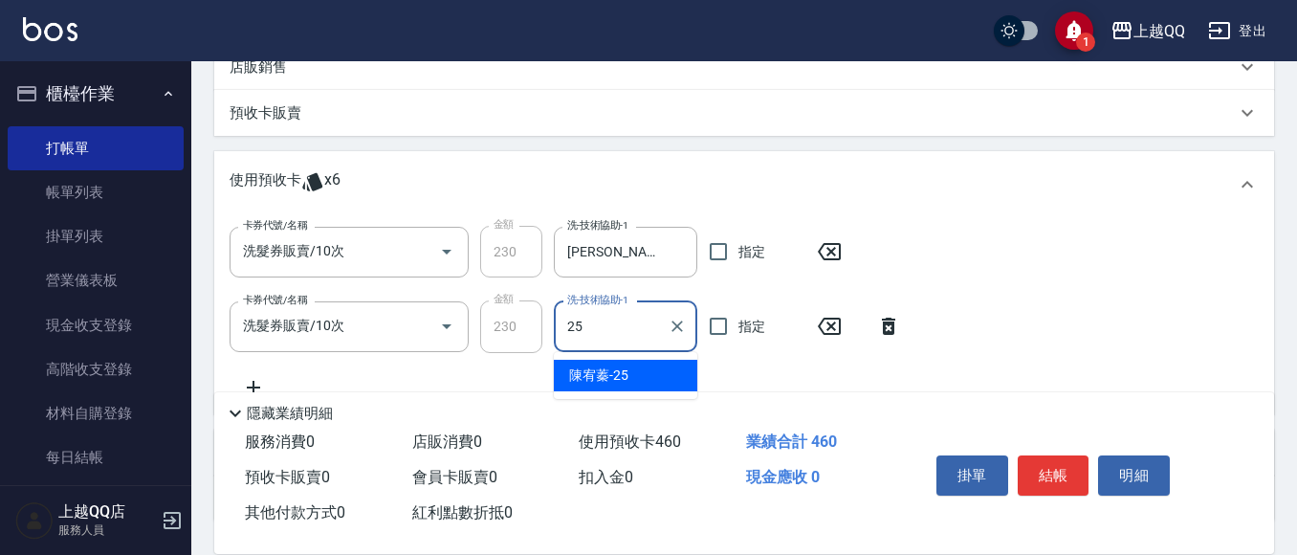
type input "[PERSON_NAME]-25"
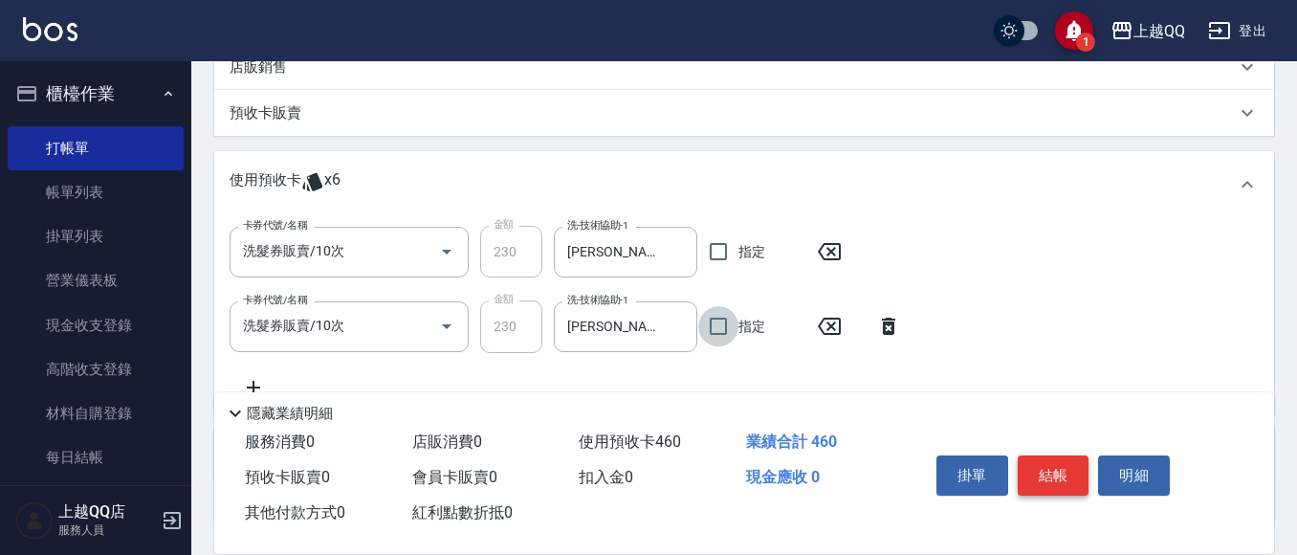
click at [1072, 459] on button "結帳" at bounding box center [1054, 475] width 72 height 40
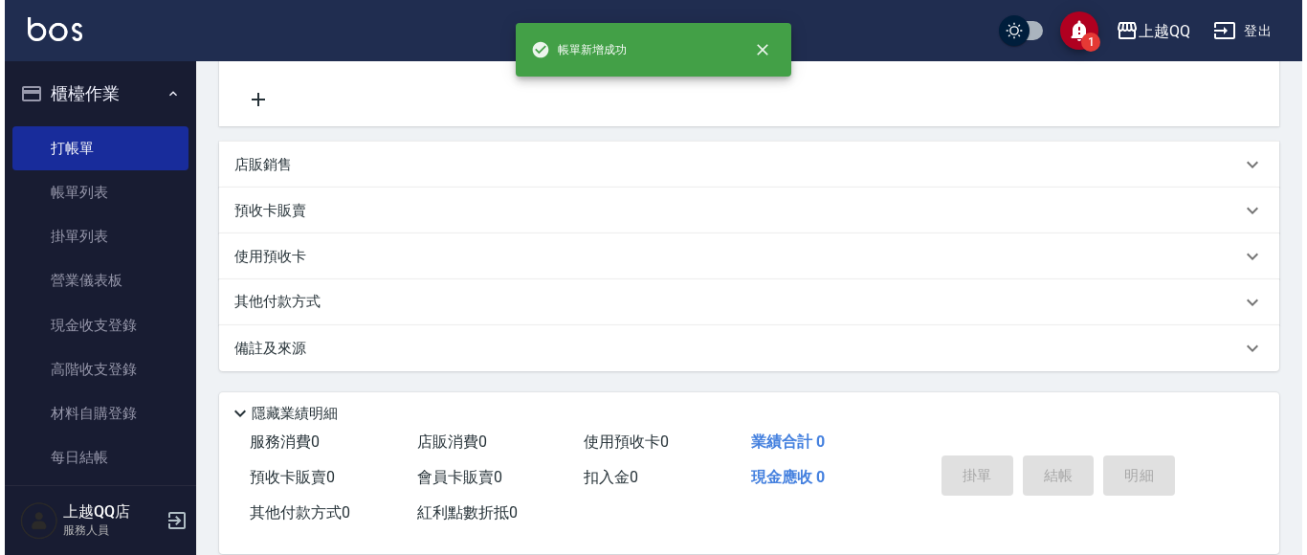
scroll to position [0, 0]
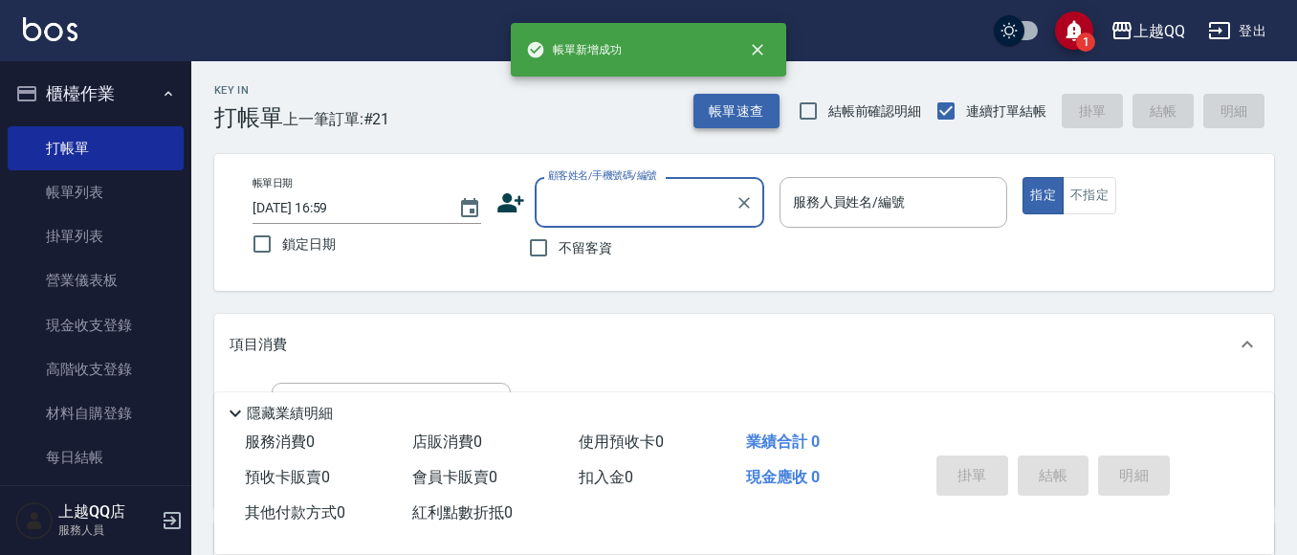
click at [751, 122] on button "帳單速查" at bounding box center [737, 111] width 86 height 35
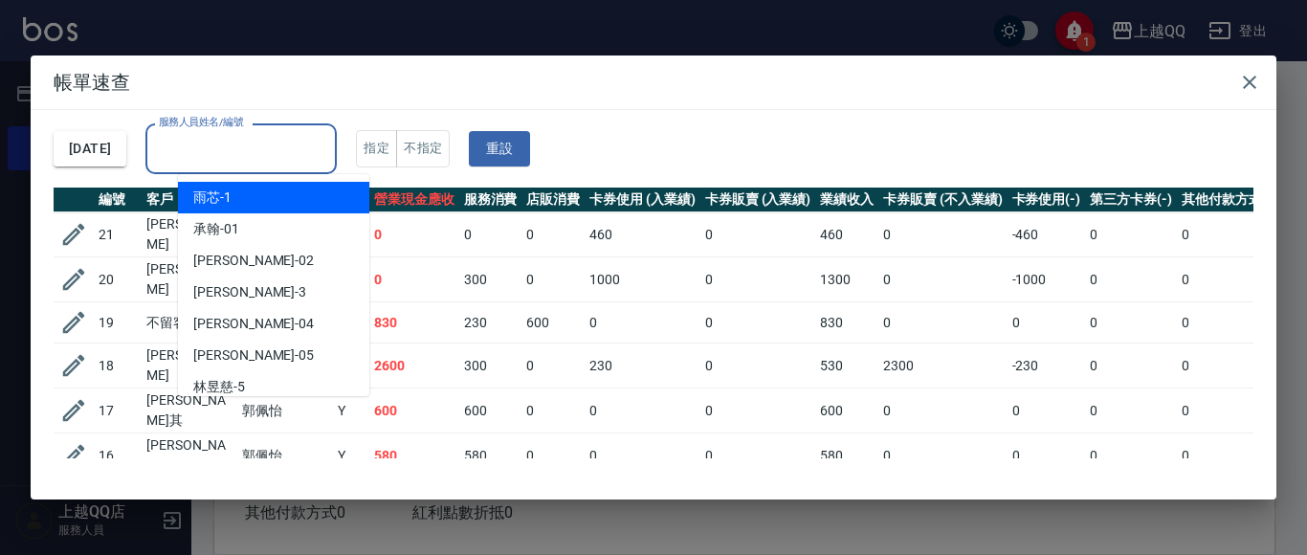
drag, startPoint x: 336, startPoint y: 141, endPoint x: 308, endPoint y: 122, distance: 33.2
click at [328, 142] on input "服務人員姓名/編號" at bounding box center [241, 148] width 174 height 33
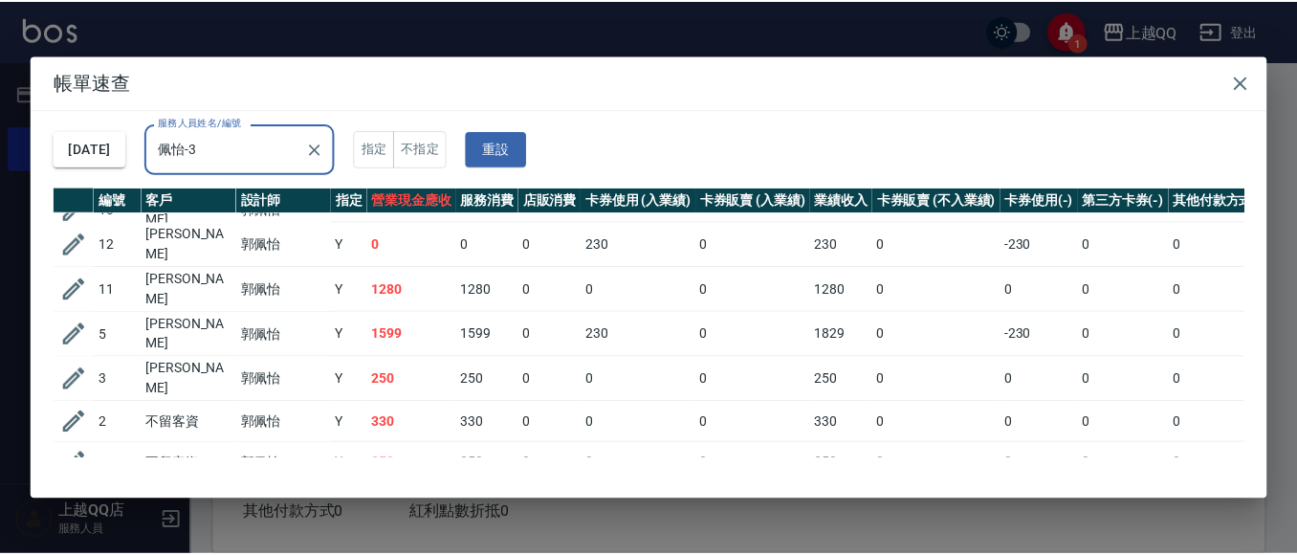
scroll to position [330, 0]
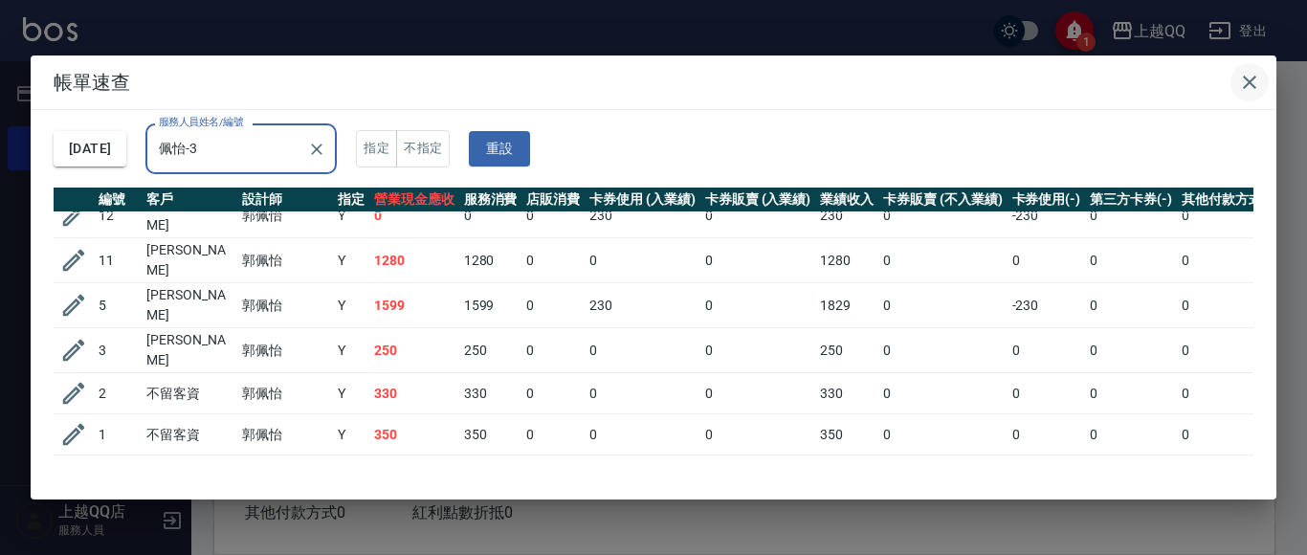
type input "佩怡-3"
click at [1259, 89] on icon "button" at bounding box center [1249, 82] width 23 height 23
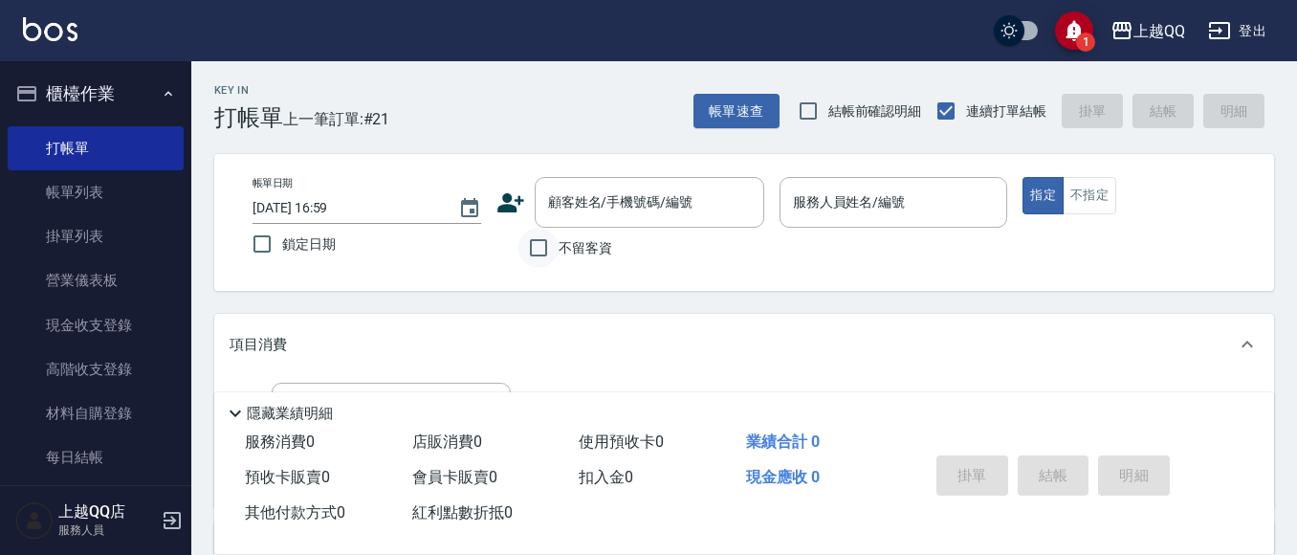
click at [537, 243] on input "不留客資" at bounding box center [538, 248] width 40 height 40
checkbox input "true"
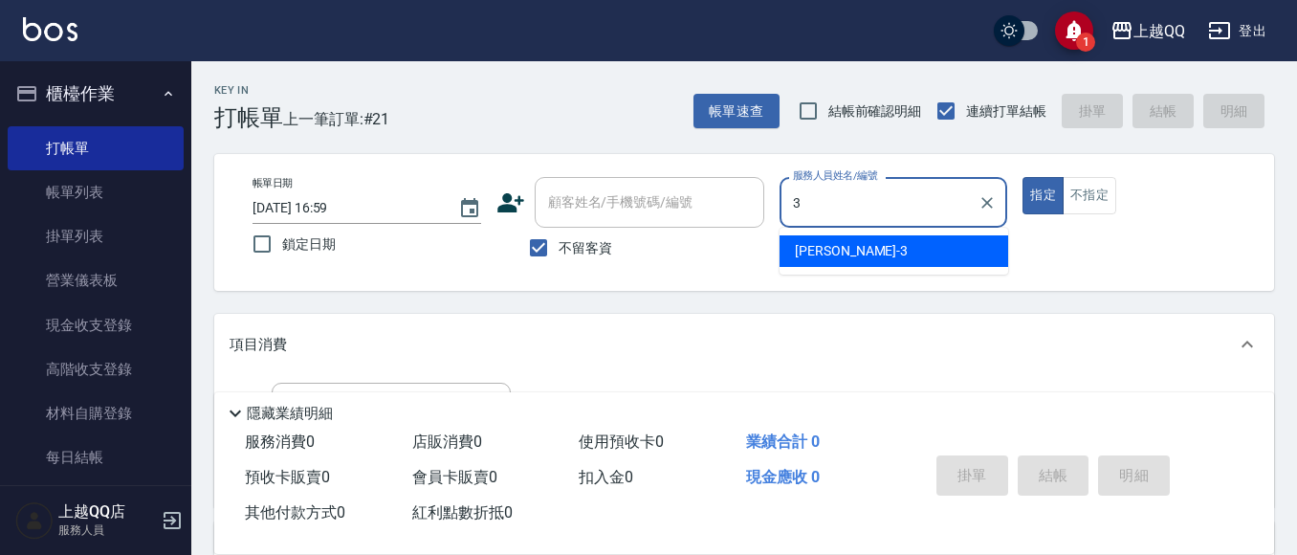
type input "佩怡-3"
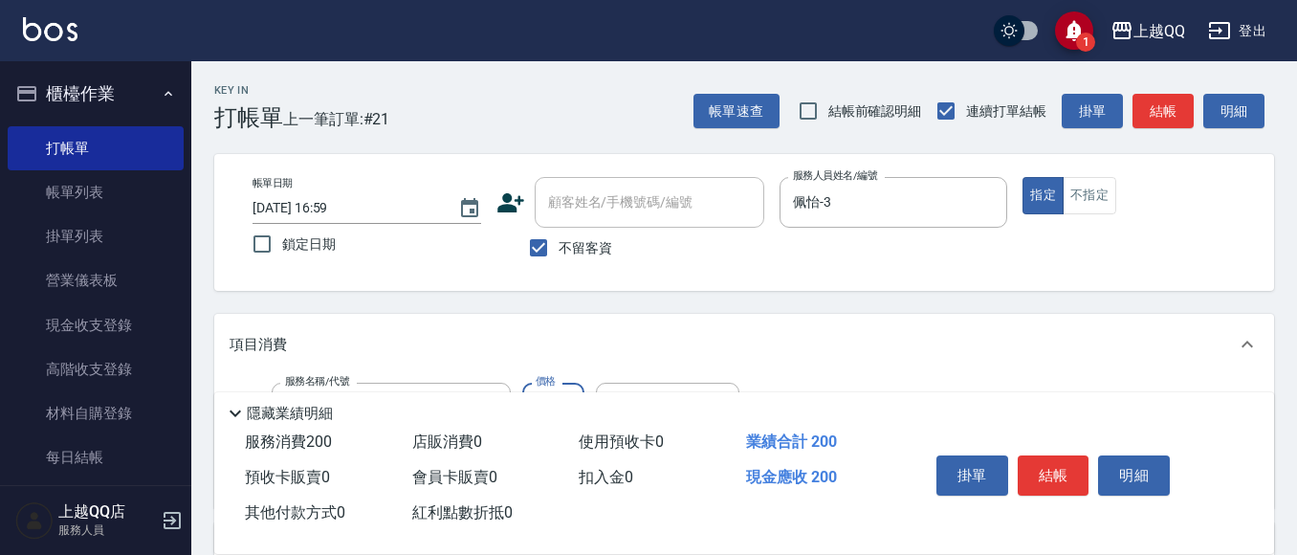
type input "洗髮(101)"
type input "230"
type input "[PERSON_NAME]5"
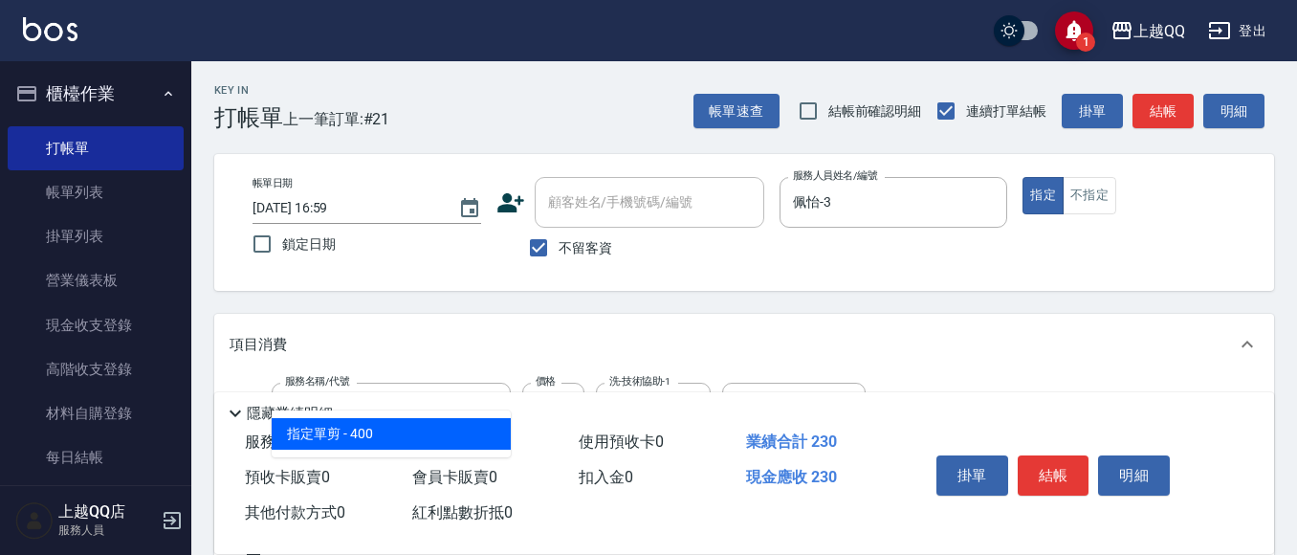
type input "指定單剪(203)"
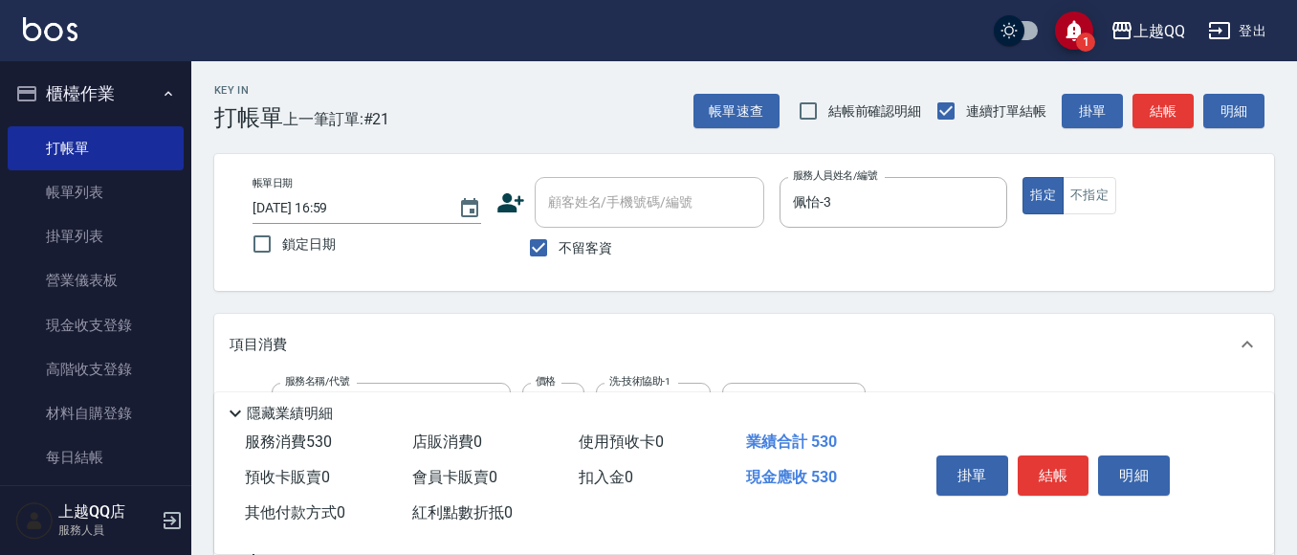
type input "300"
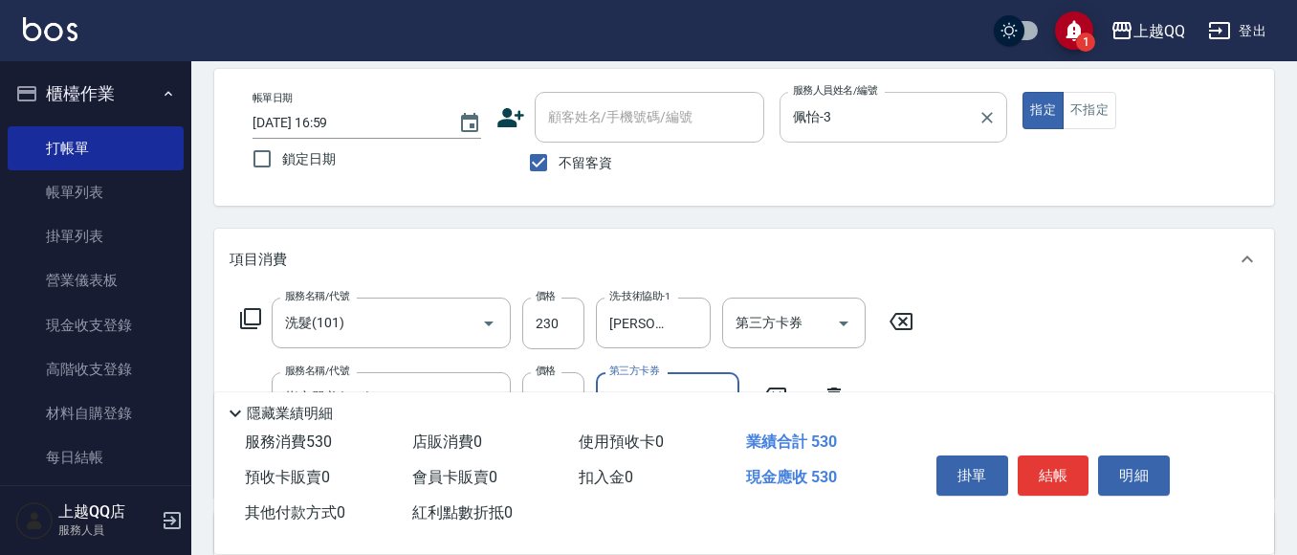
scroll to position [191, 0]
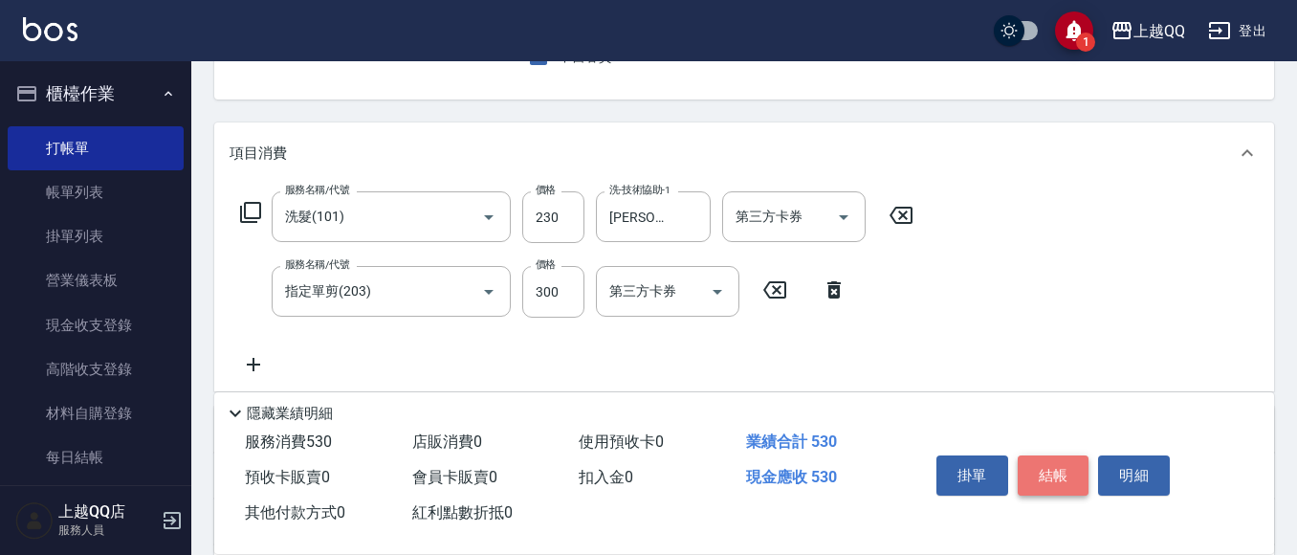
click at [1041, 467] on button "結帳" at bounding box center [1054, 475] width 72 height 40
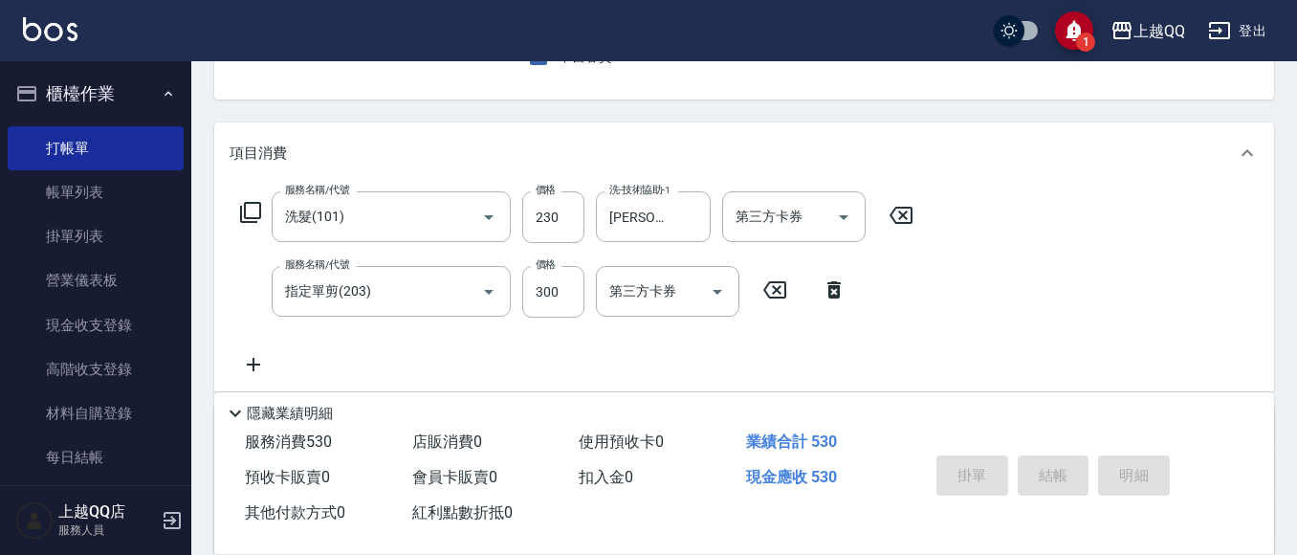
type input "[DATE] 17:00"
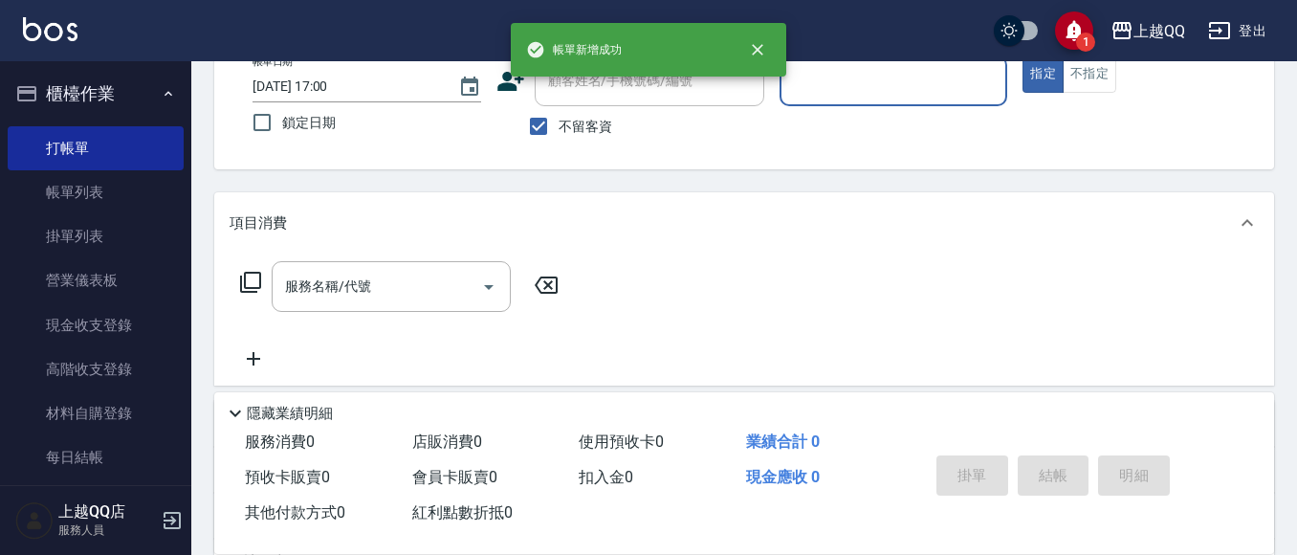
scroll to position [0, 0]
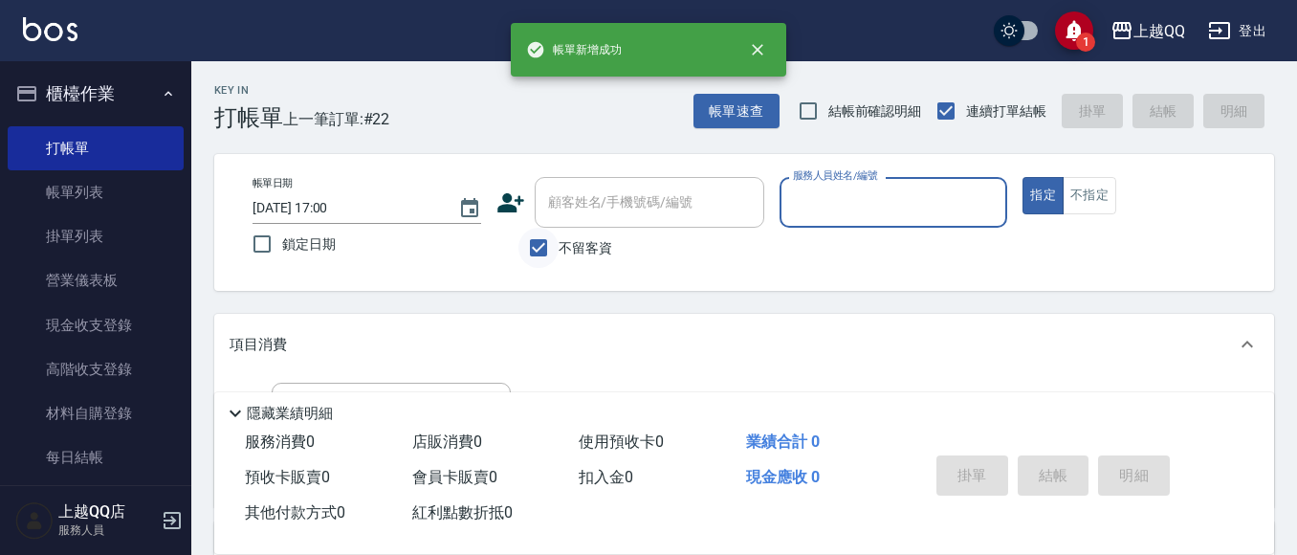
click at [524, 248] on input "不留客資" at bounding box center [538, 248] width 40 height 40
checkbox input "false"
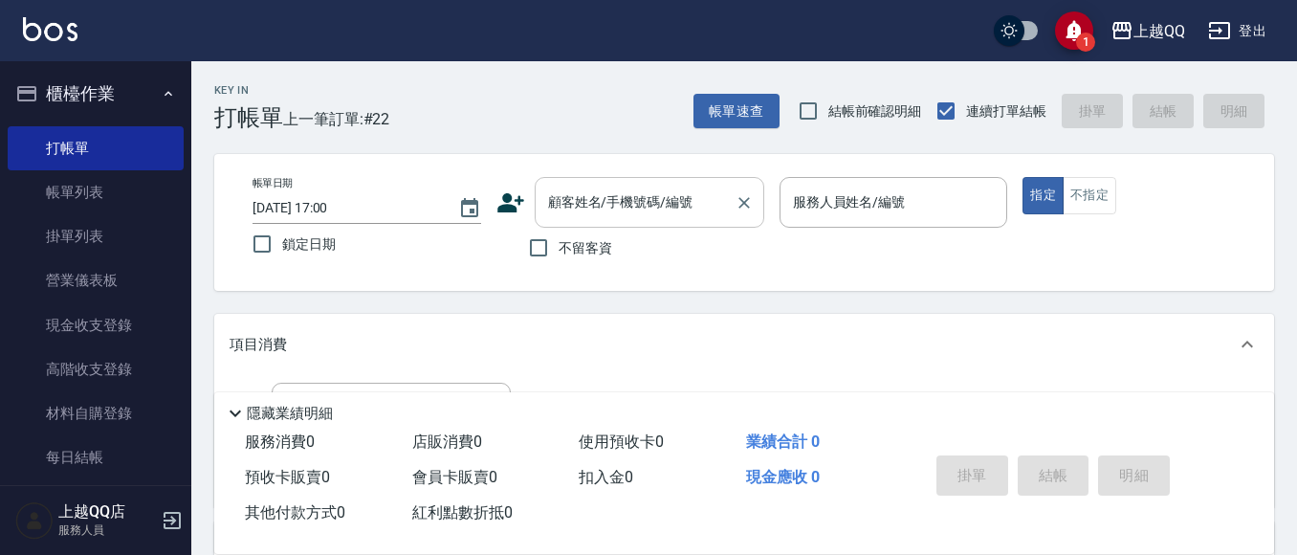
click at [623, 209] on div "顧客姓名/手機號碼/編號 顧客姓名/手機號碼/編號" at bounding box center [650, 202] width 230 height 51
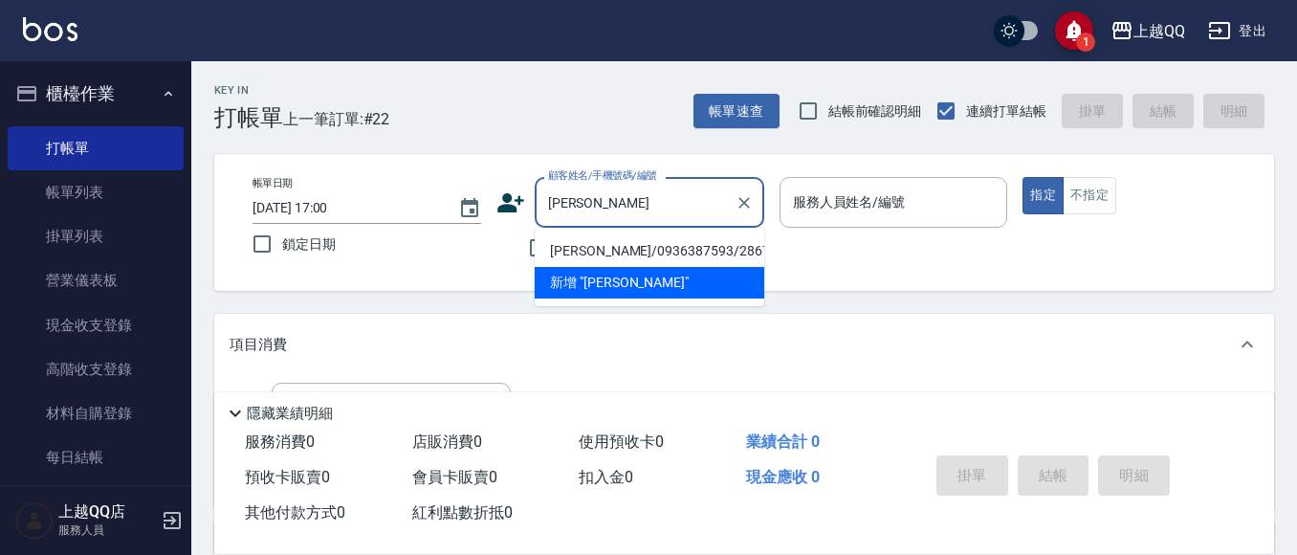
click at [641, 249] on li "[PERSON_NAME]/0936387593/2867" at bounding box center [650, 251] width 230 height 32
type input "[PERSON_NAME]/0936387593/2867"
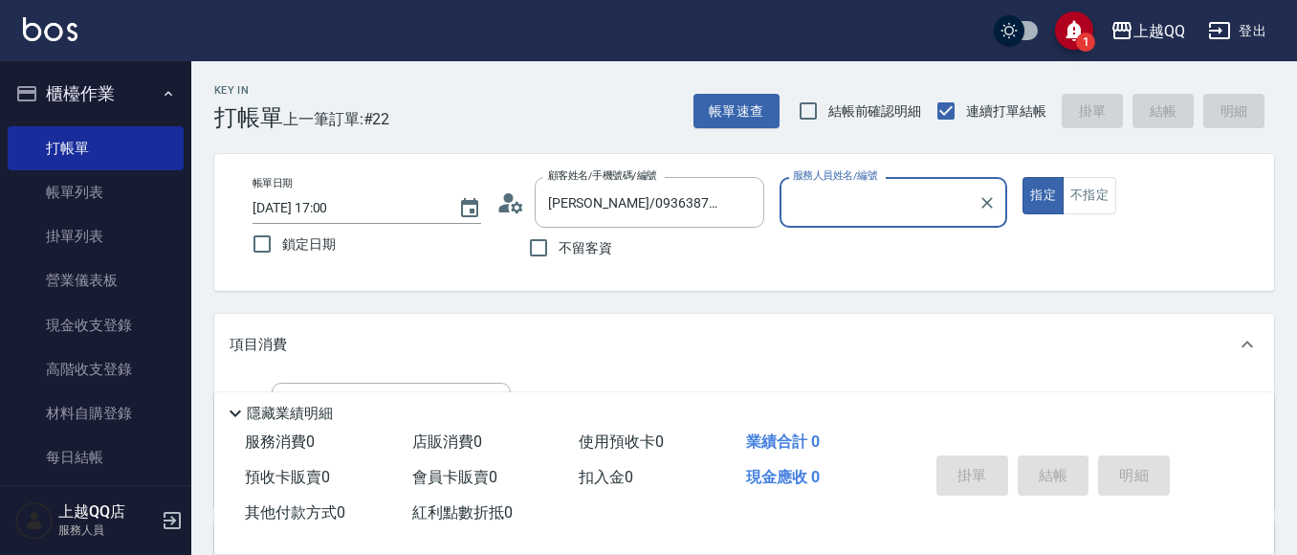
type input "佩怡-3"
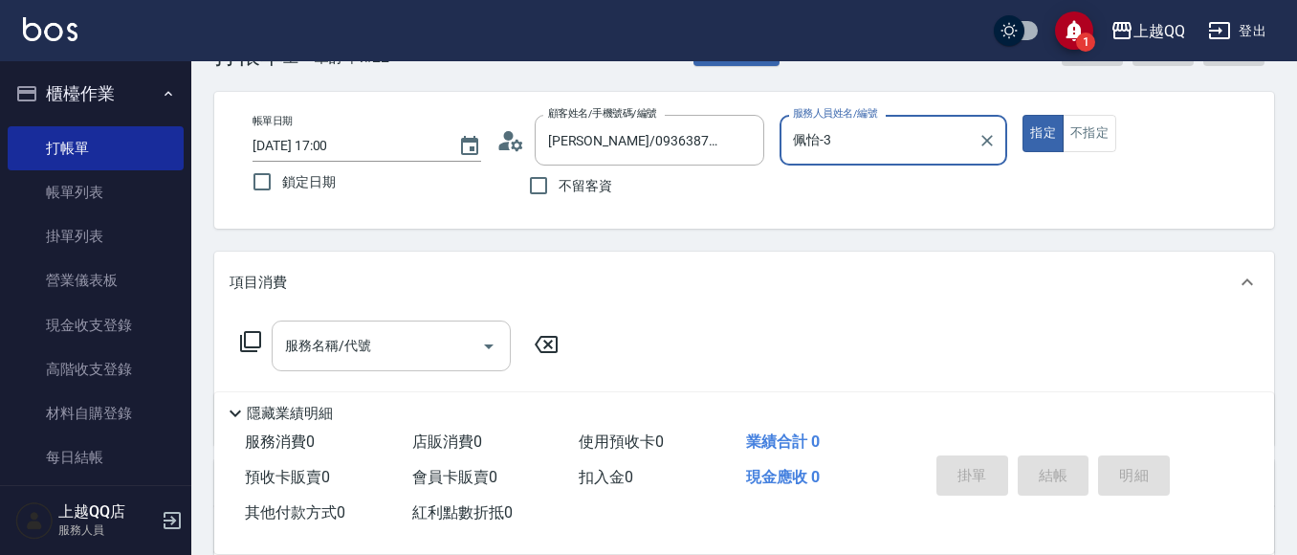
scroll to position [96, 0]
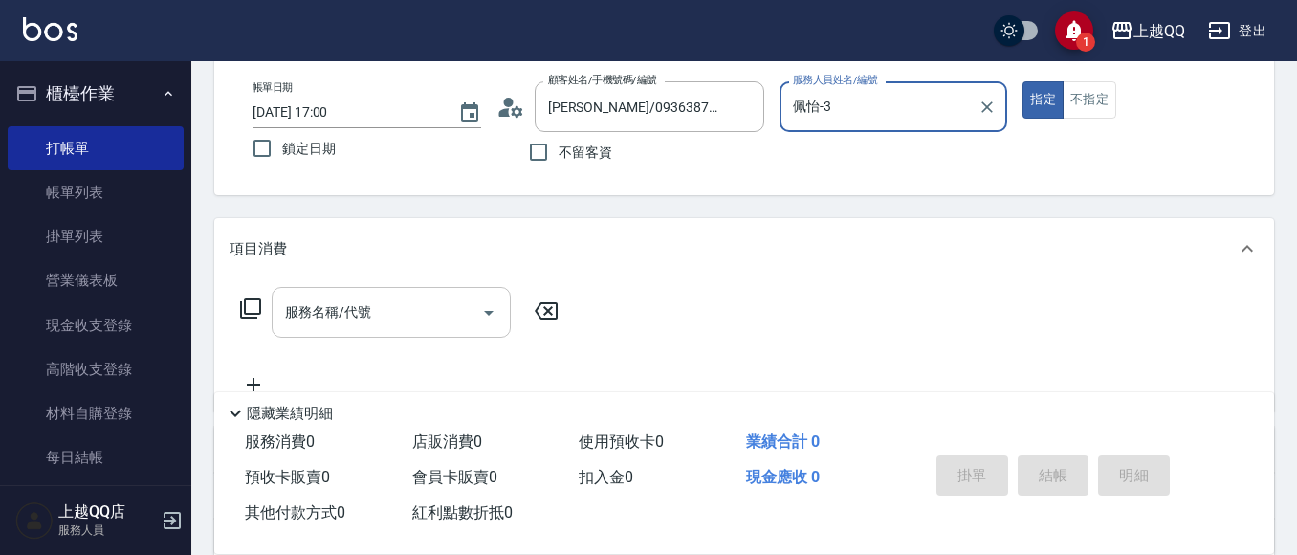
click at [406, 308] on input "服務名稱/代號" at bounding box center [376, 312] width 193 height 33
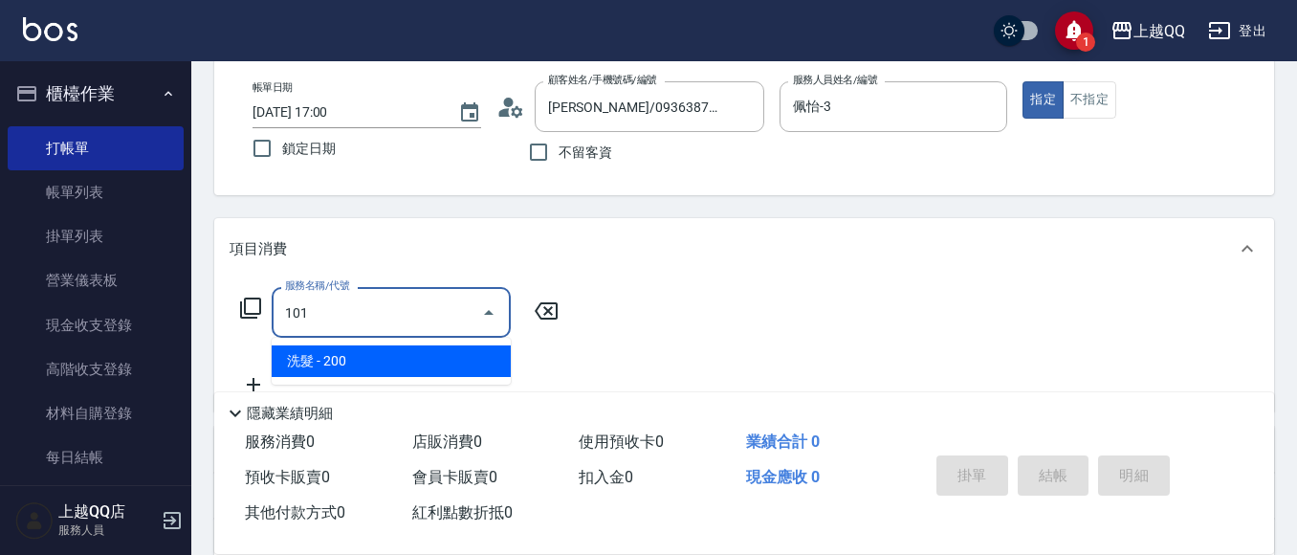
type input "洗髮(101)"
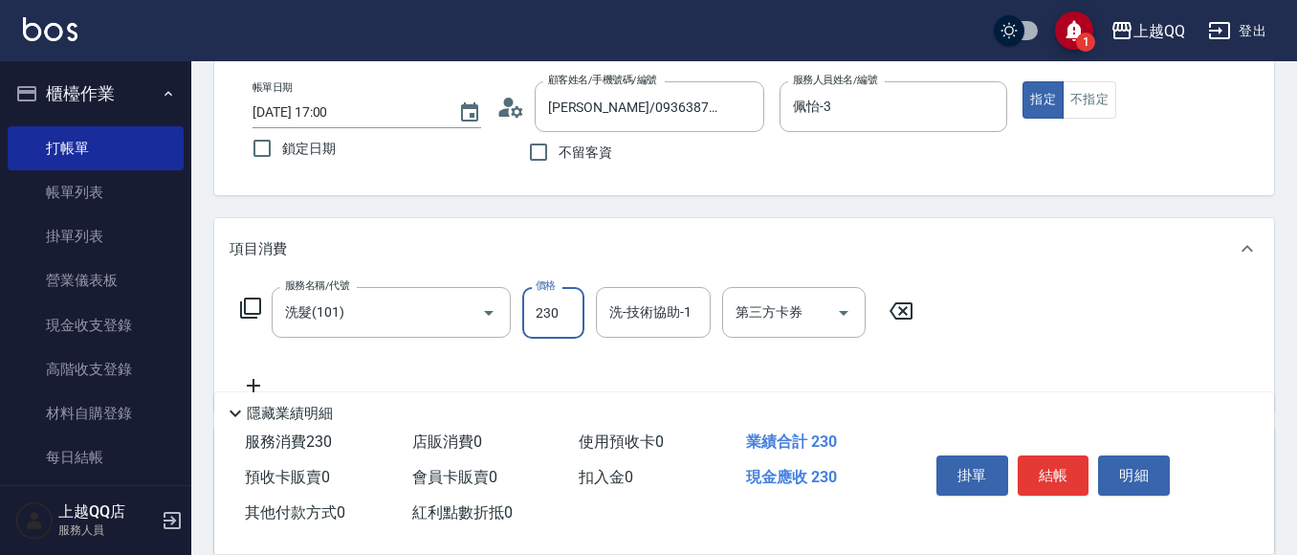
type input "230"
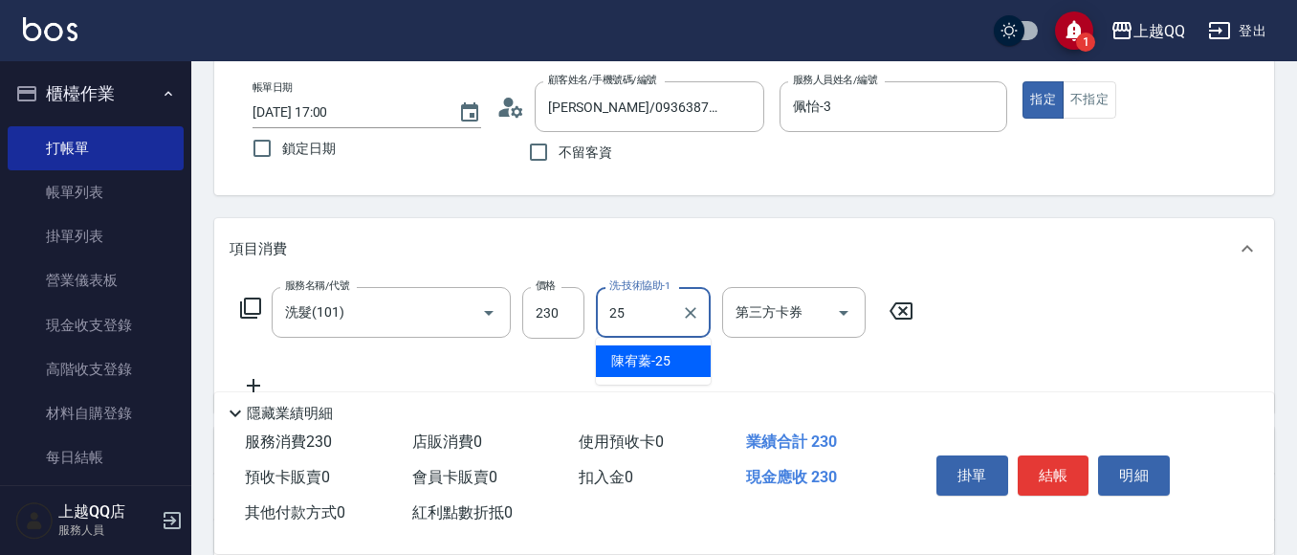
type input "[PERSON_NAME]-25"
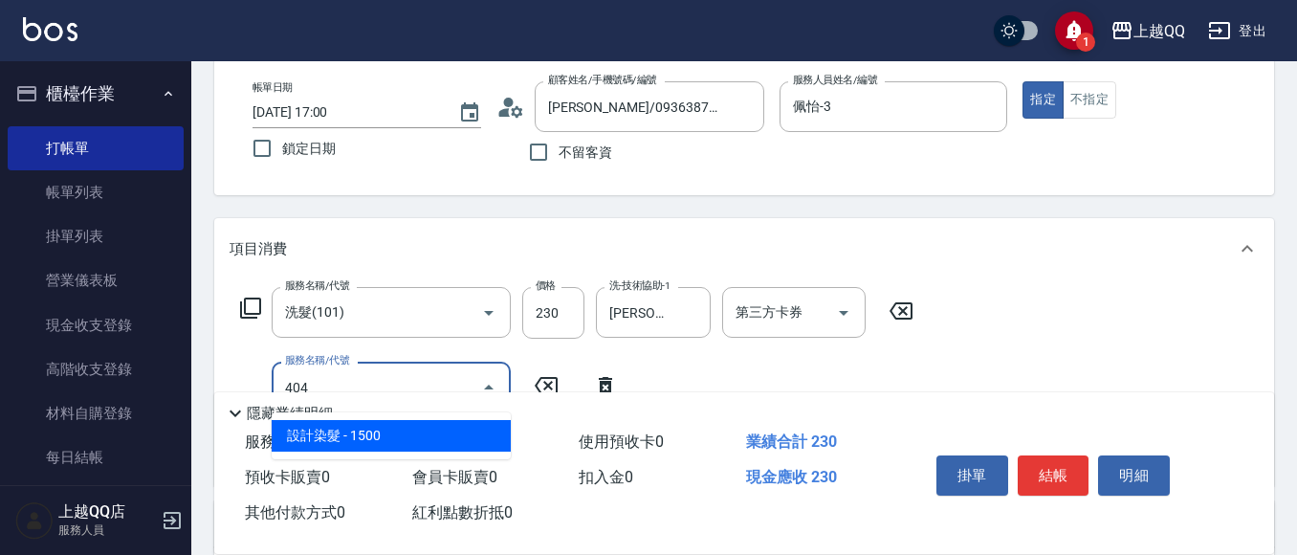
type input "設計染髮(404)"
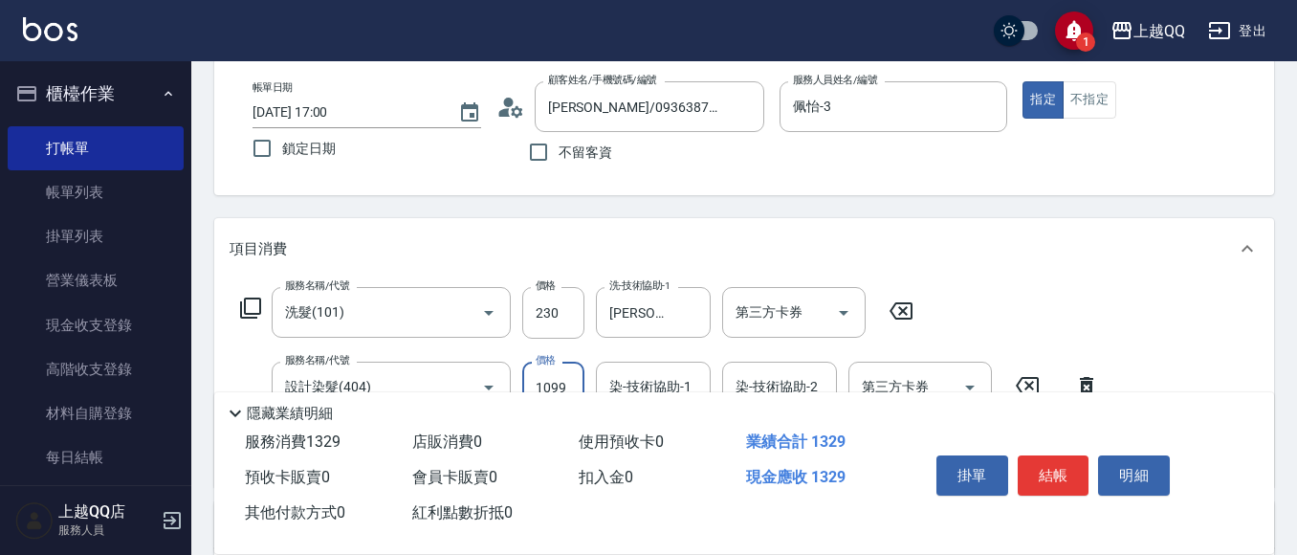
type input "1099"
type input "佩怡-3"
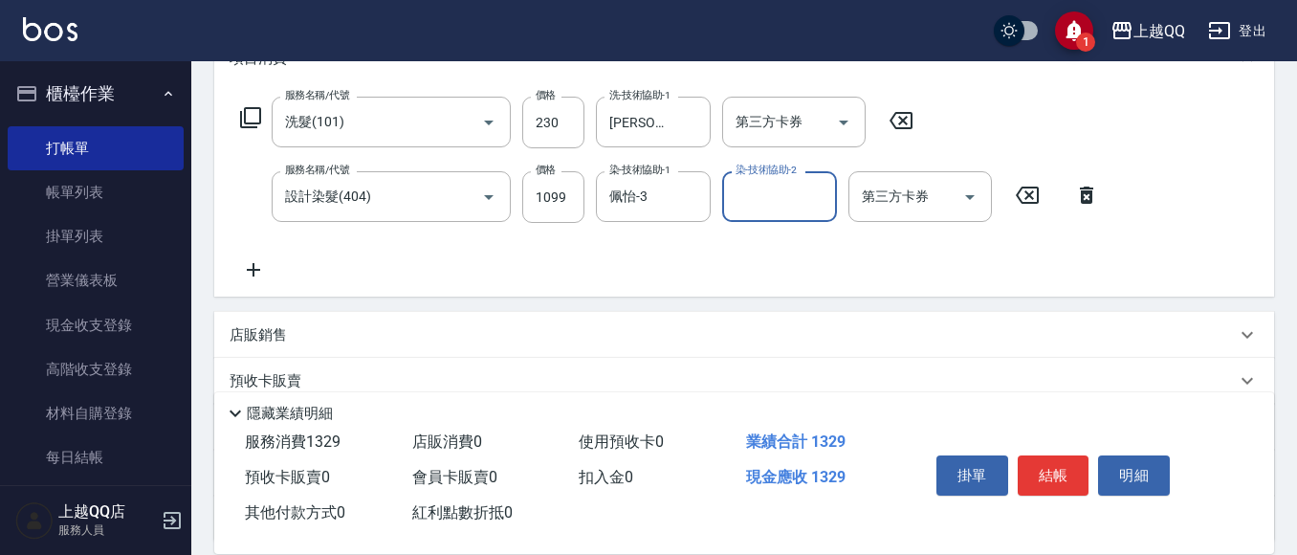
scroll to position [287, 0]
click at [1034, 457] on button "結帳" at bounding box center [1054, 475] width 72 height 40
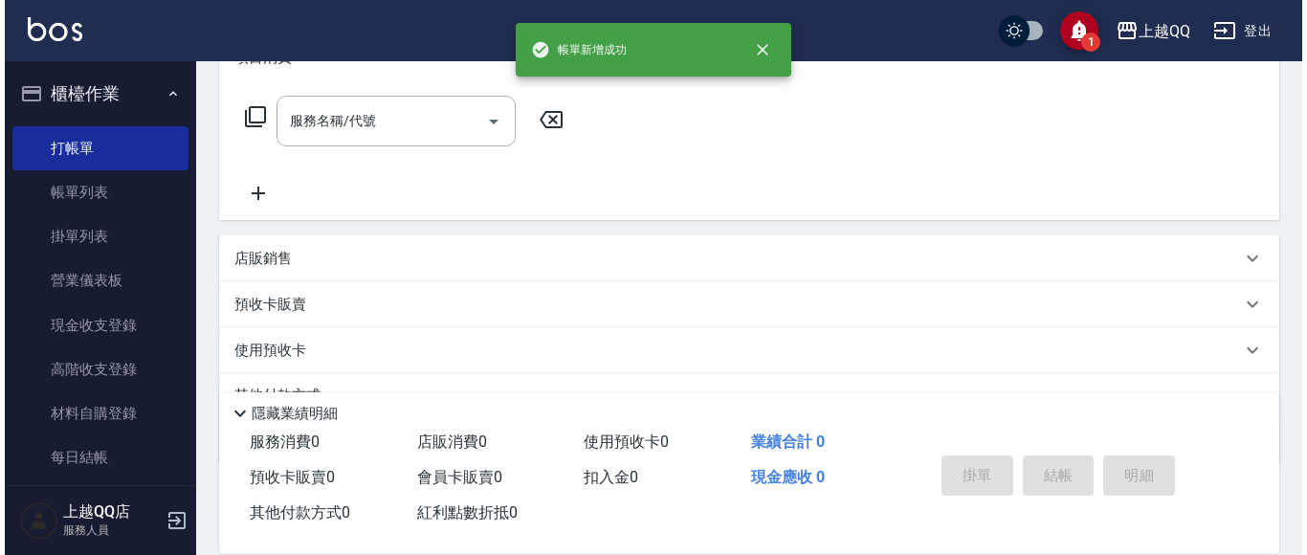
scroll to position [0, 0]
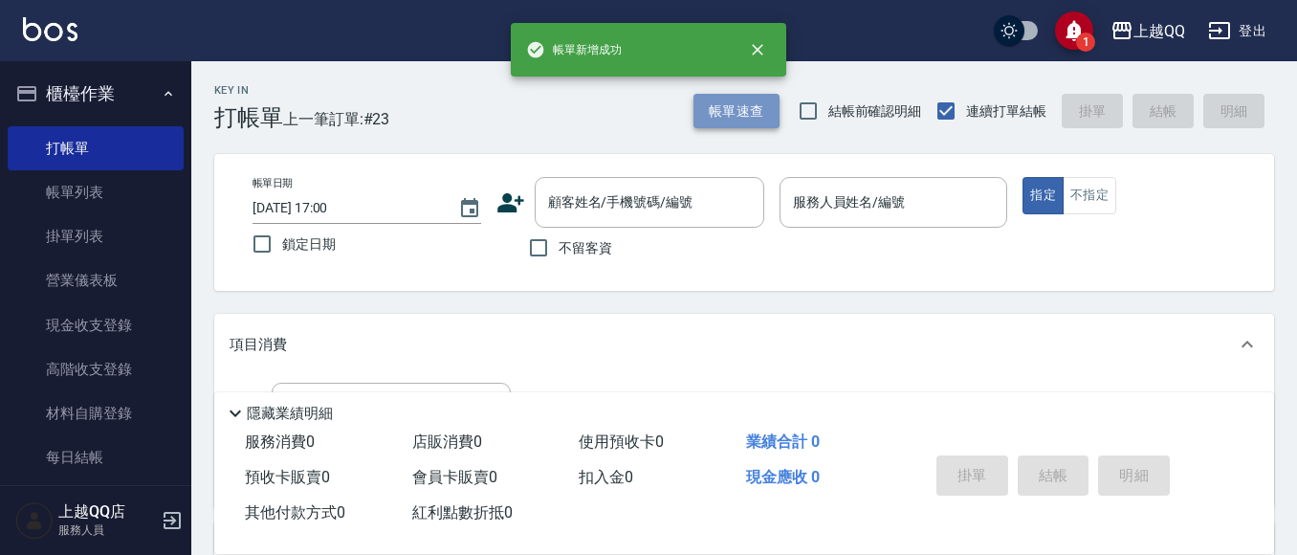
click at [725, 125] on button "帳單速查" at bounding box center [737, 111] width 86 height 35
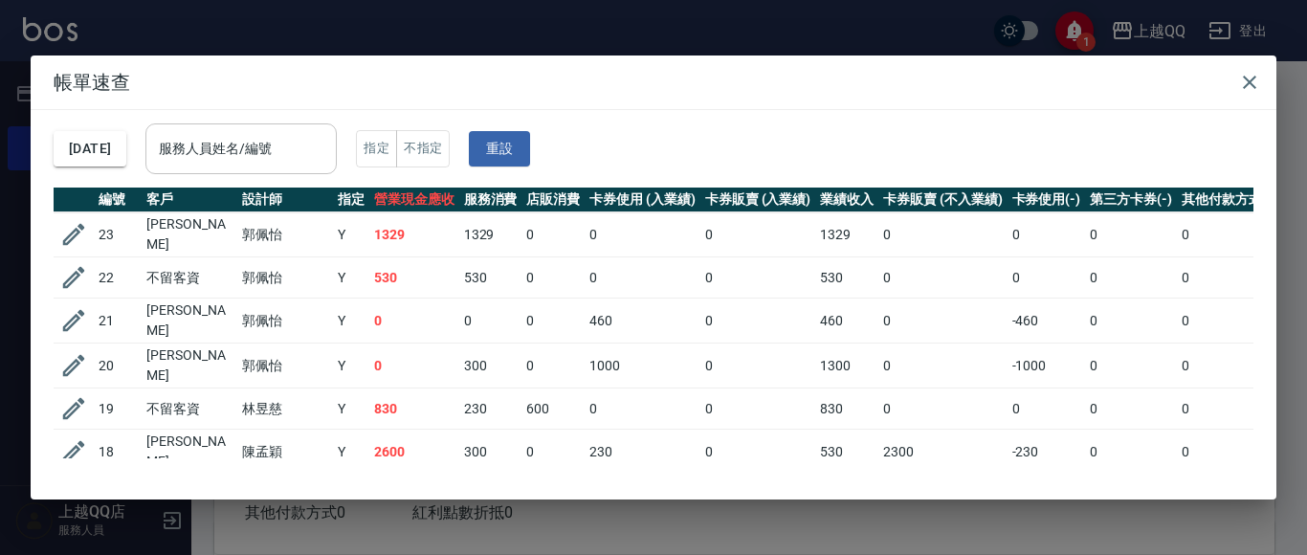
click at [320, 151] on input "服務人員姓名/編號" at bounding box center [241, 148] width 174 height 33
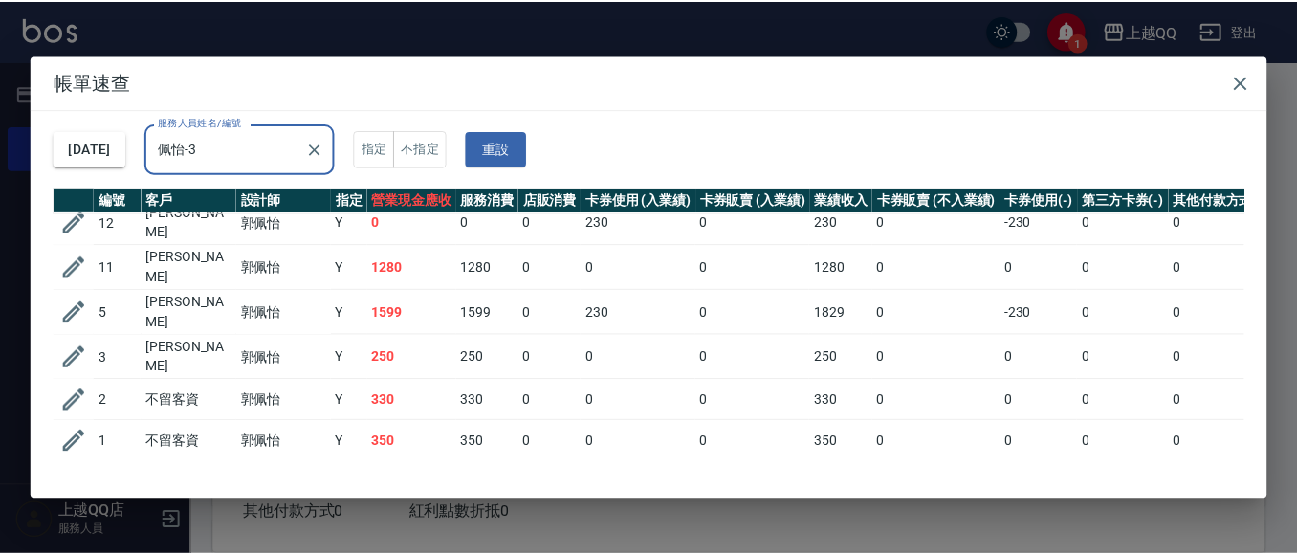
scroll to position [412, 0]
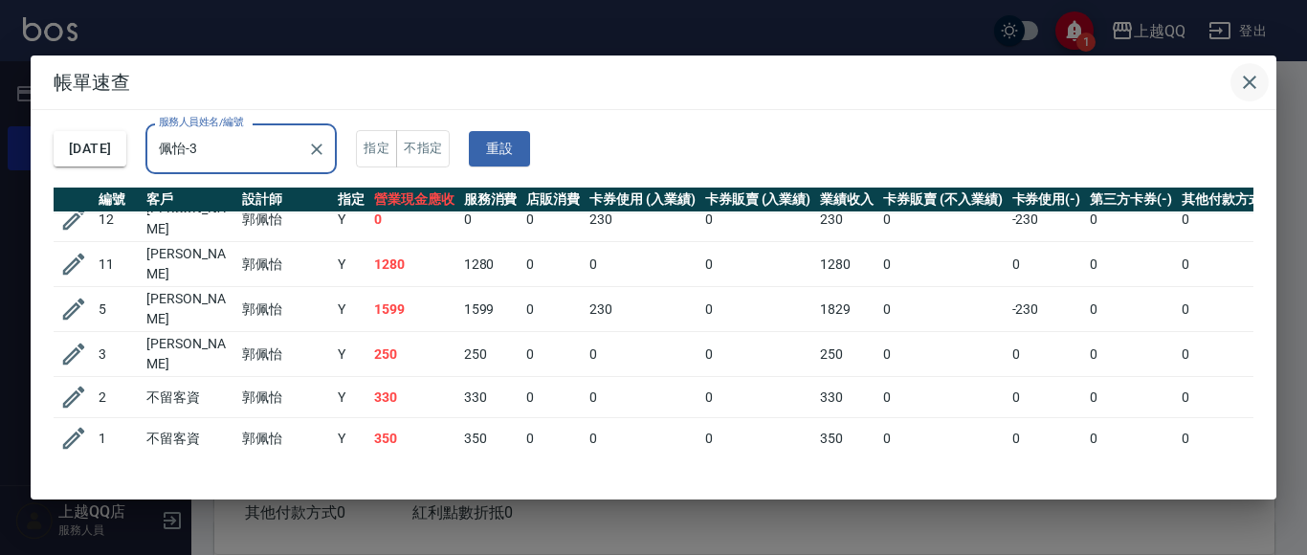
type input "佩怡-3"
click at [1245, 77] on icon "button" at bounding box center [1249, 82] width 13 height 13
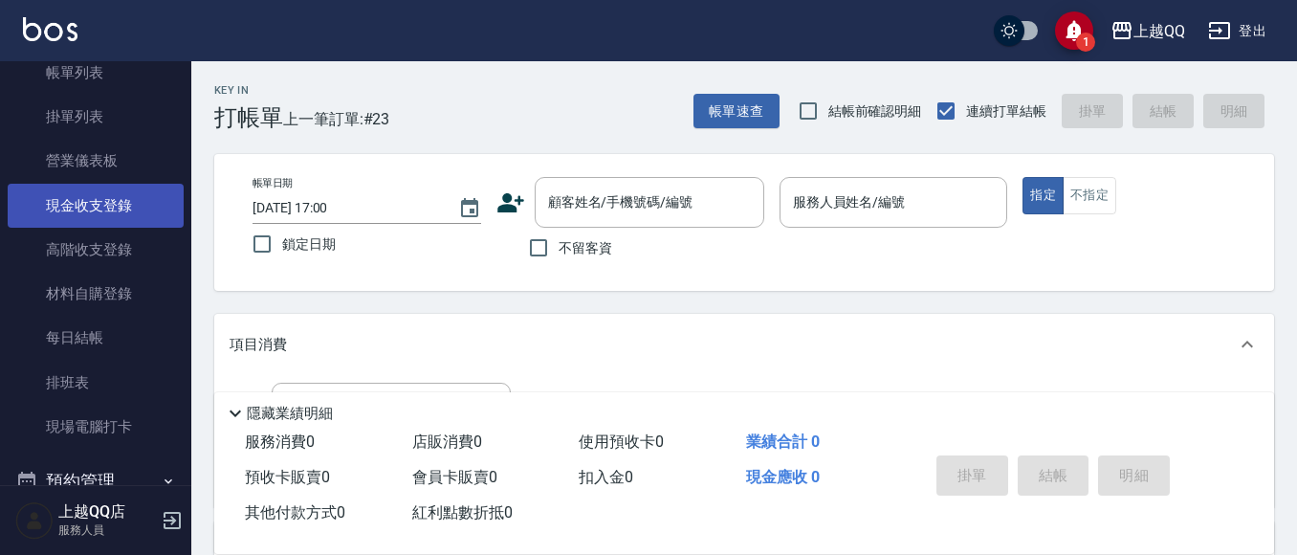
scroll to position [287, 0]
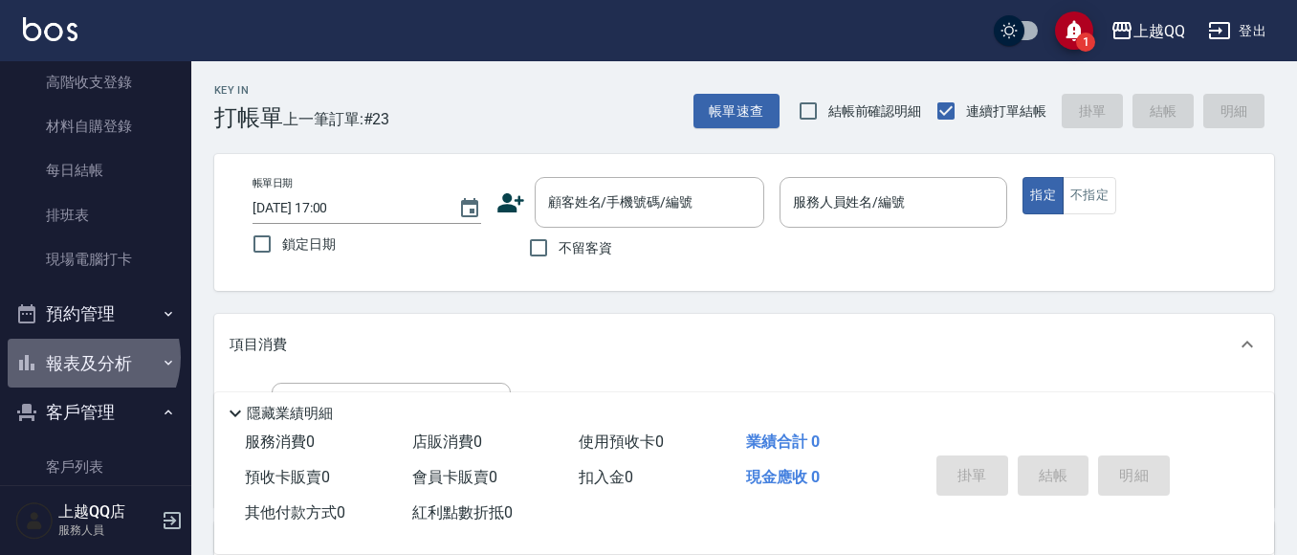
click at [85, 357] on button "報表及分析" at bounding box center [96, 364] width 176 height 50
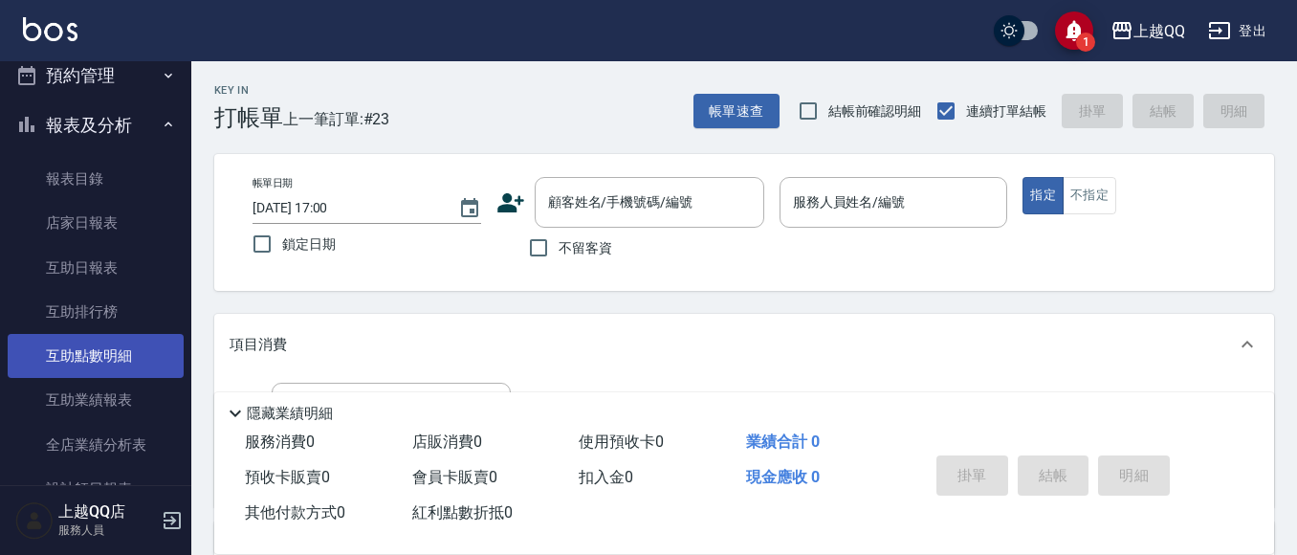
scroll to position [574, 0]
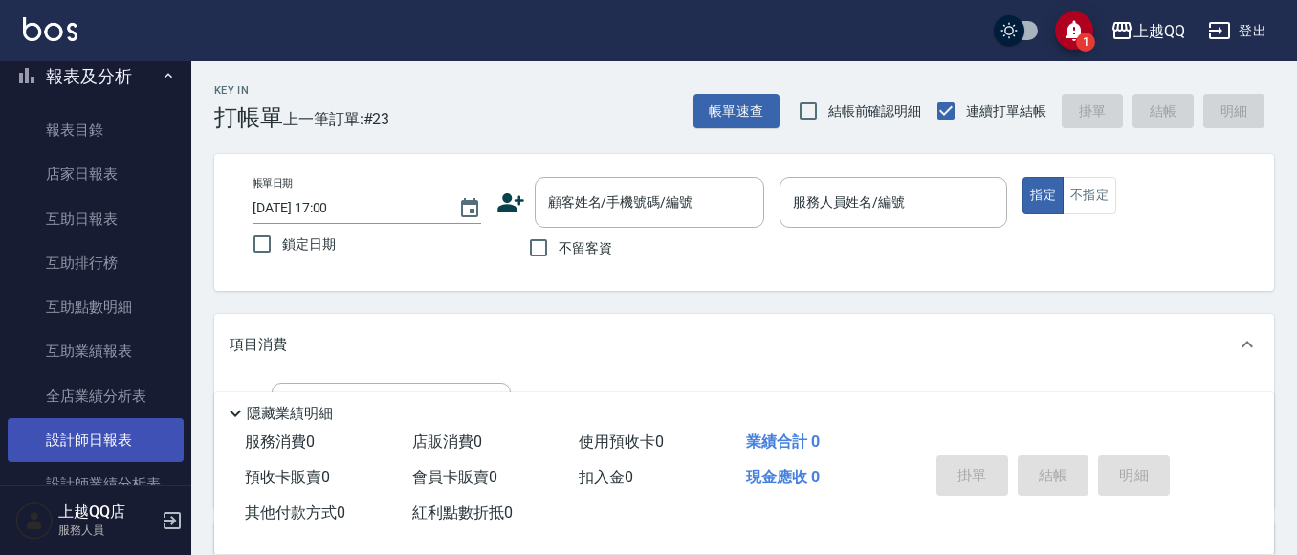
click at [110, 439] on link "設計師日報表" at bounding box center [96, 440] width 176 height 44
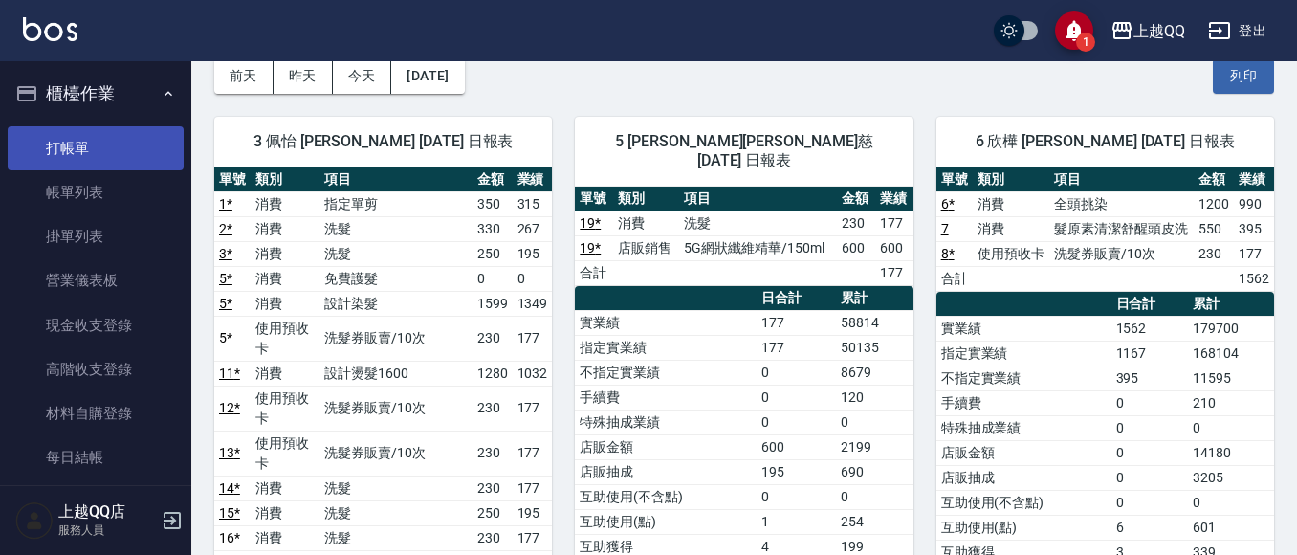
click at [85, 143] on link "打帳單" at bounding box center [96, 148] width 176 height 44
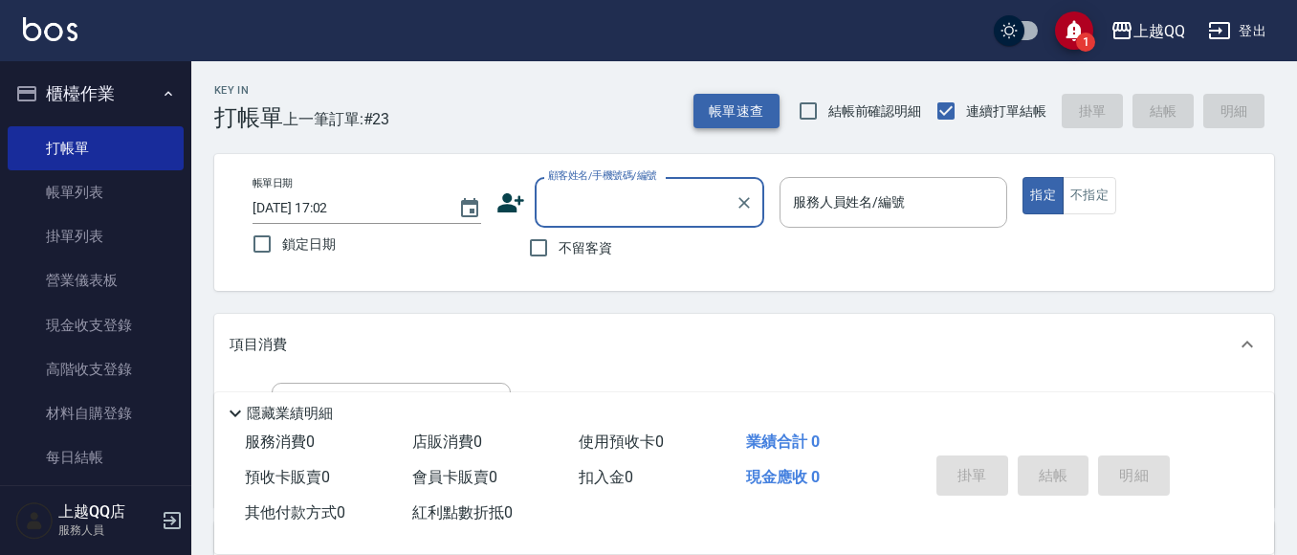
click at [715, 104] on button "帳單速查" at bounding box center [737, 111] width 86 height 35
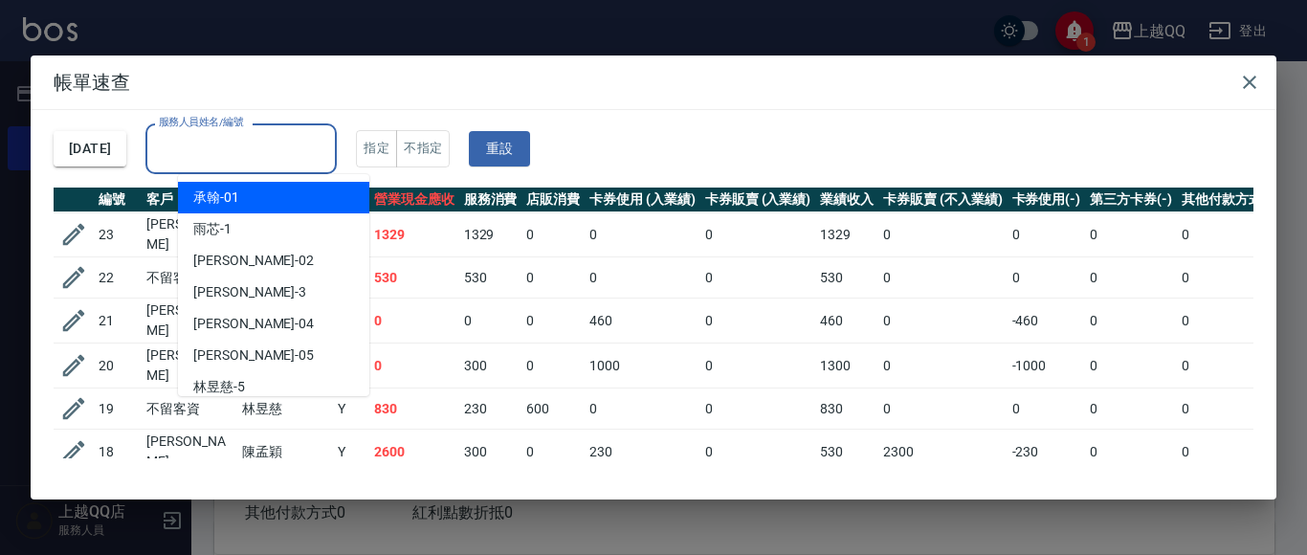
click at [326, 149] on input "服務人員姓名/編號" at bounding box center [241, 148] width 174 height 33
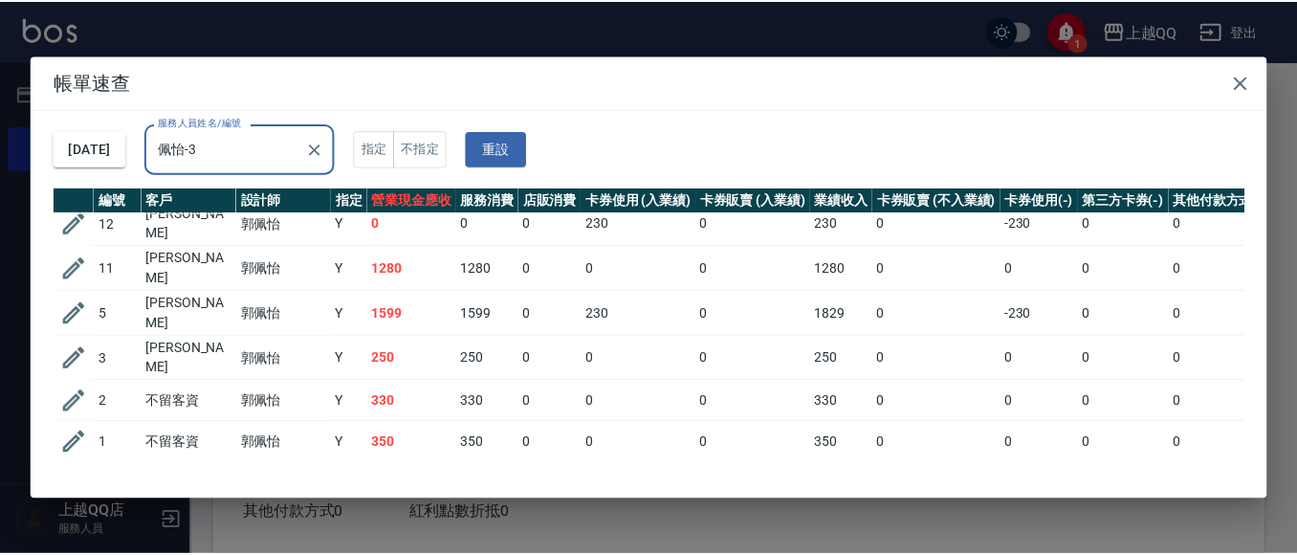
scroll to position [412, 0]
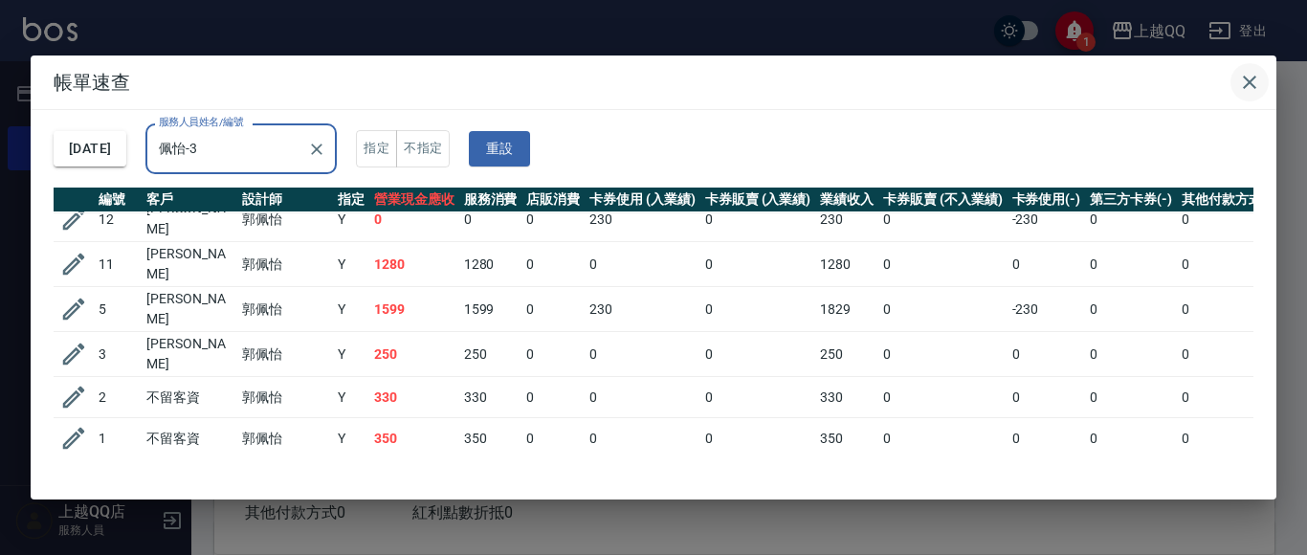
type input "佩怡-3"
click at [1253, 83] on icon "button" at bounding box center [1249, 82] width 23 height 23
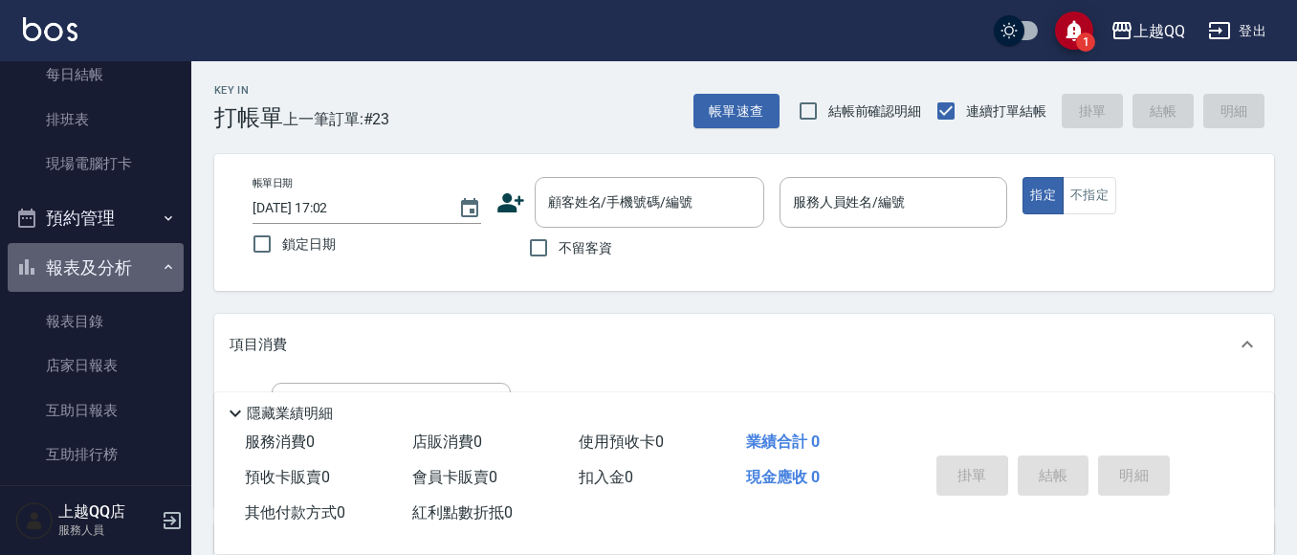
click at [100, 264] on button "報表及分析" at bounding box center [96, 268] width 176 height 50
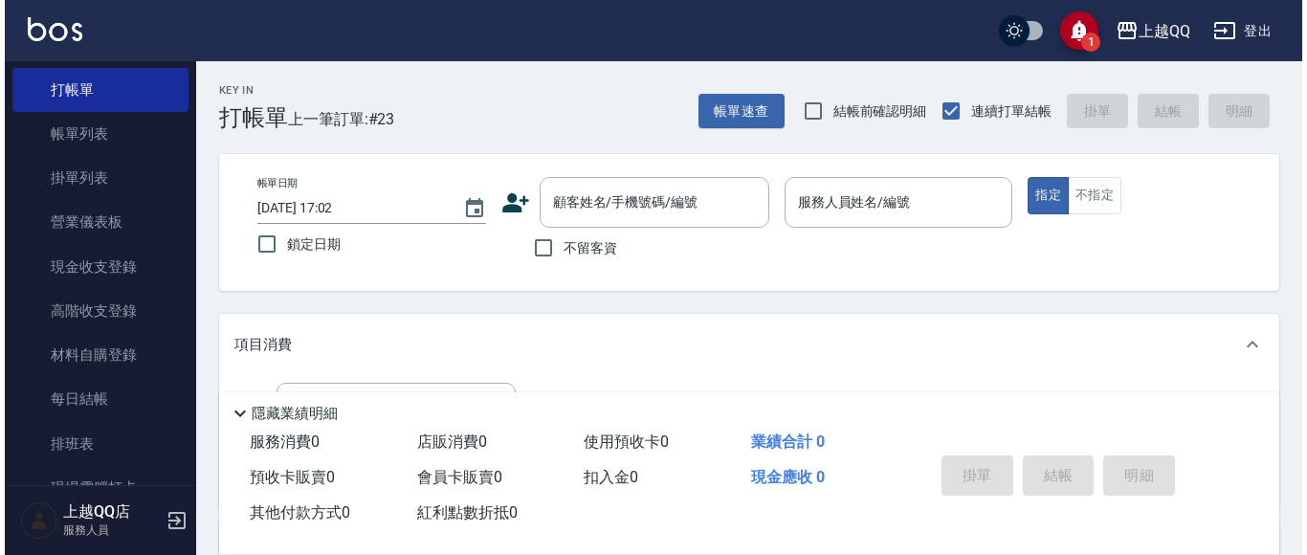
scroll to position [0, 0]
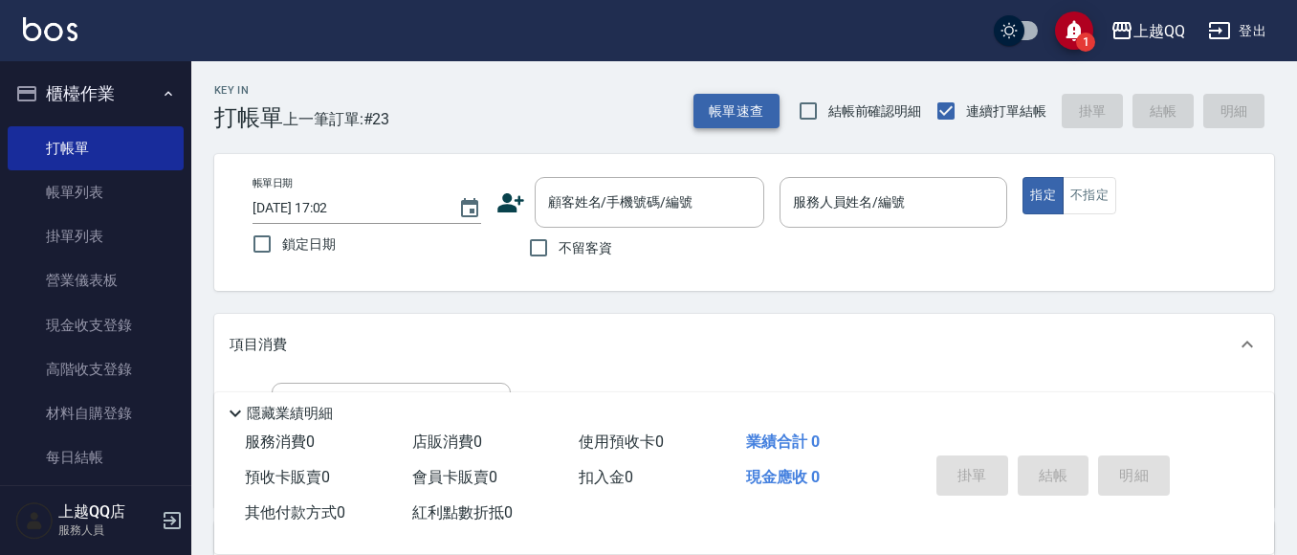
click at [742, 113] on button "帳單速查" at bounding box center [737, 111] width 86 height 35
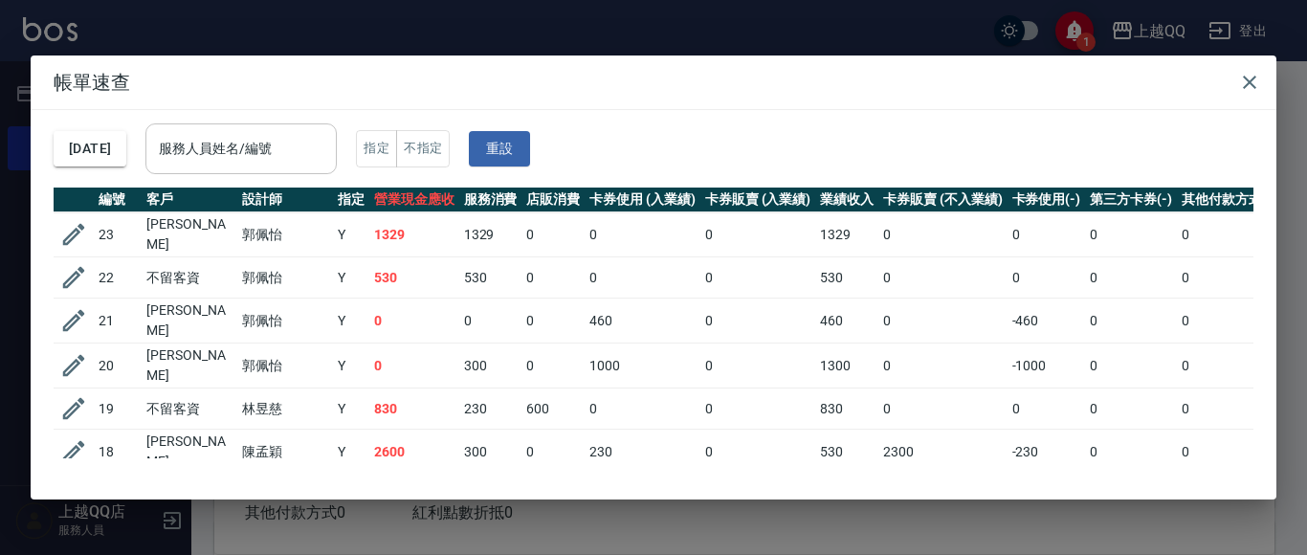
click at [337, 167] on div "服務人員姓名/編號" at bounding box center [240, 148] width 191 height 51
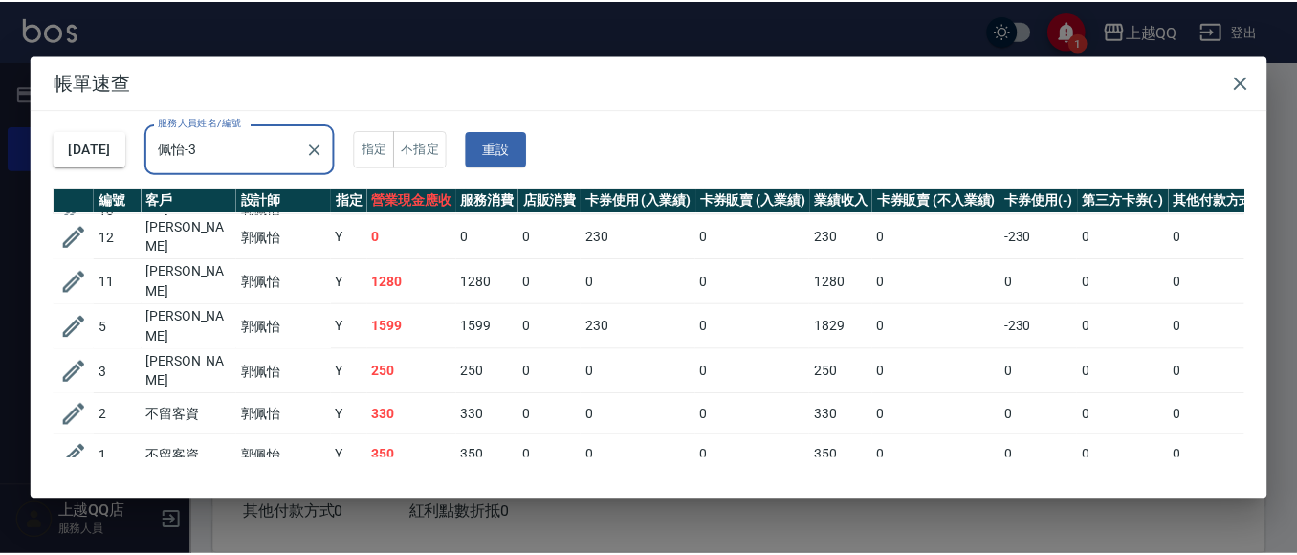
scroll to position [412, 0]
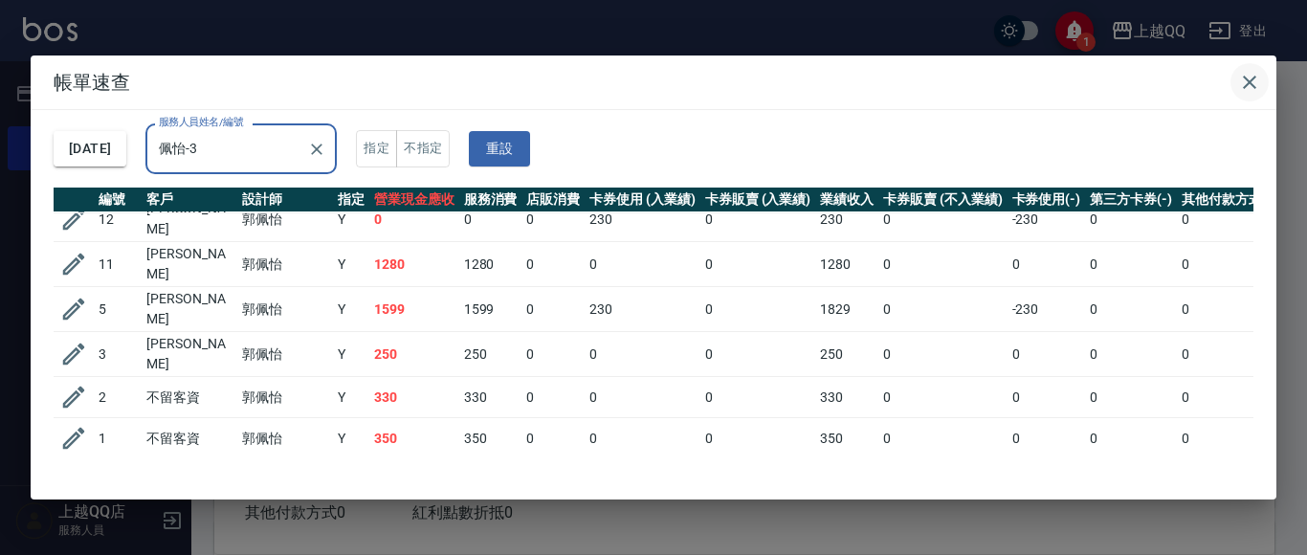
type input "佩怡-3"
click at [1264, 82] on button "button" at bounding box center [1249, 82] width 38 height 38
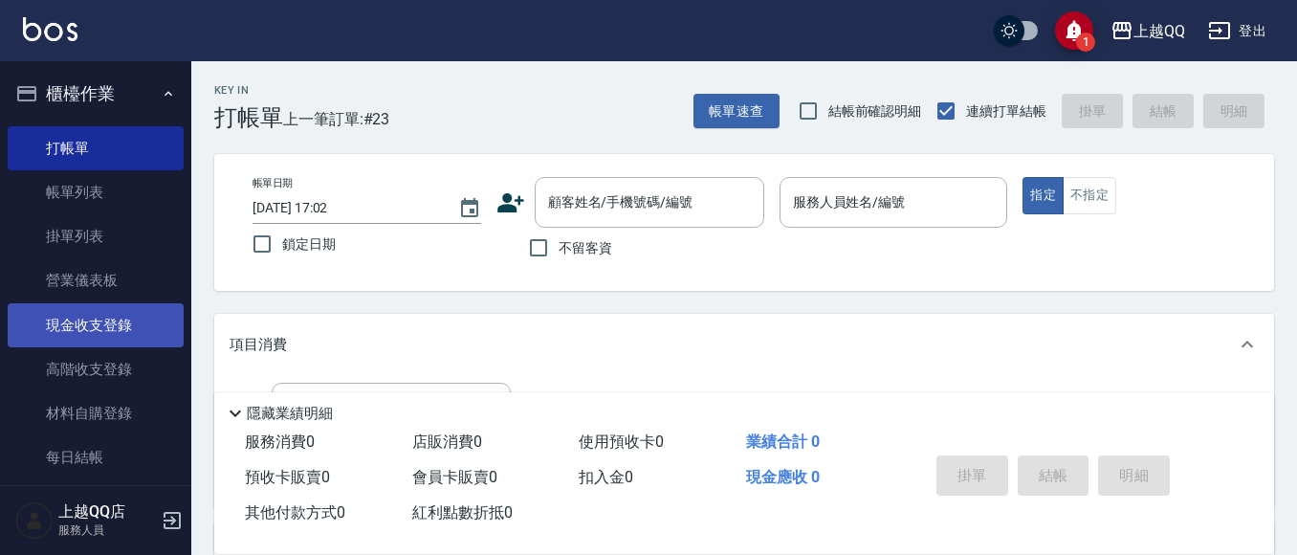
click at [72, 322] on link "現金收支登錄" at bounding box center [96, 325] width 176 height 44
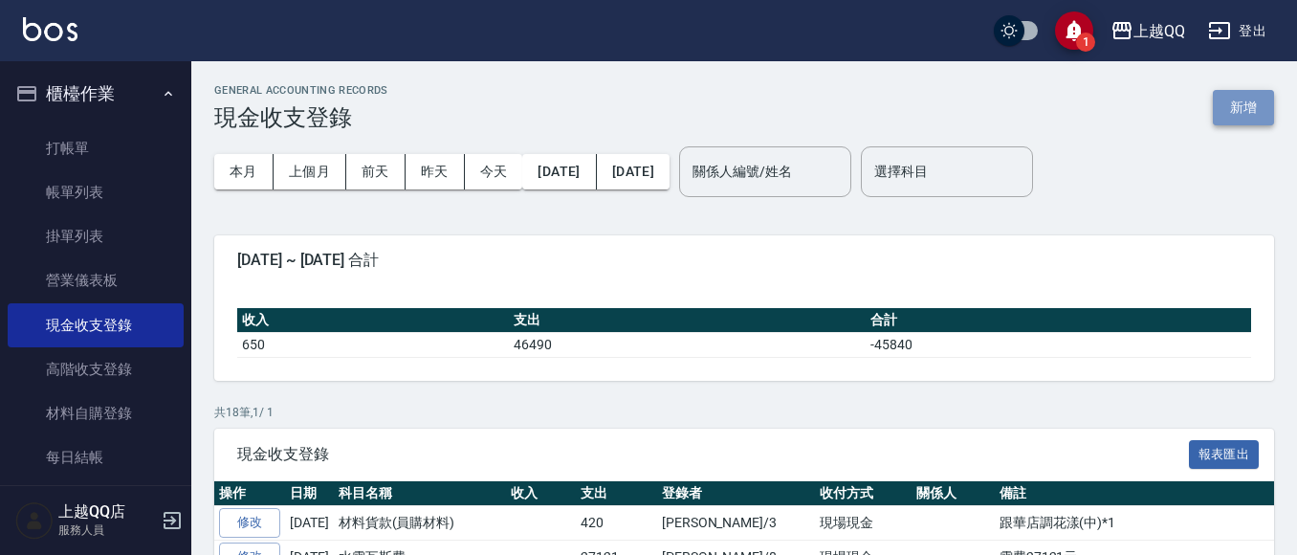
click at [1232, 117] on button "新增" at bounding box center [1243, 107] width 61 height 35
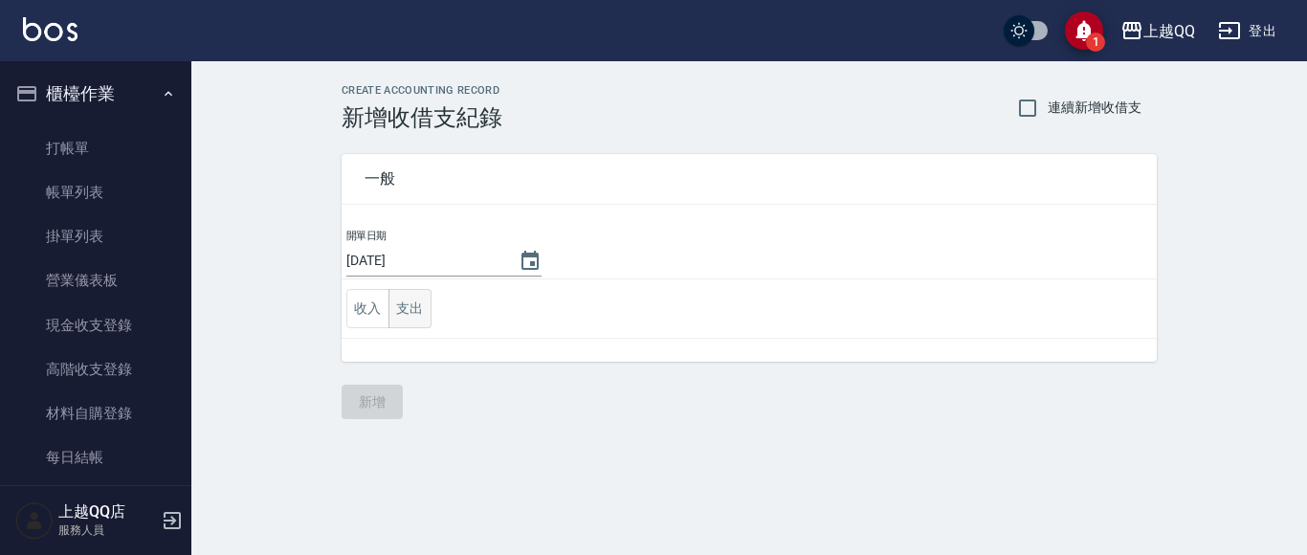
click at [411, 307] on button "支出" at bounding box center [409, 308] width 43 height 39
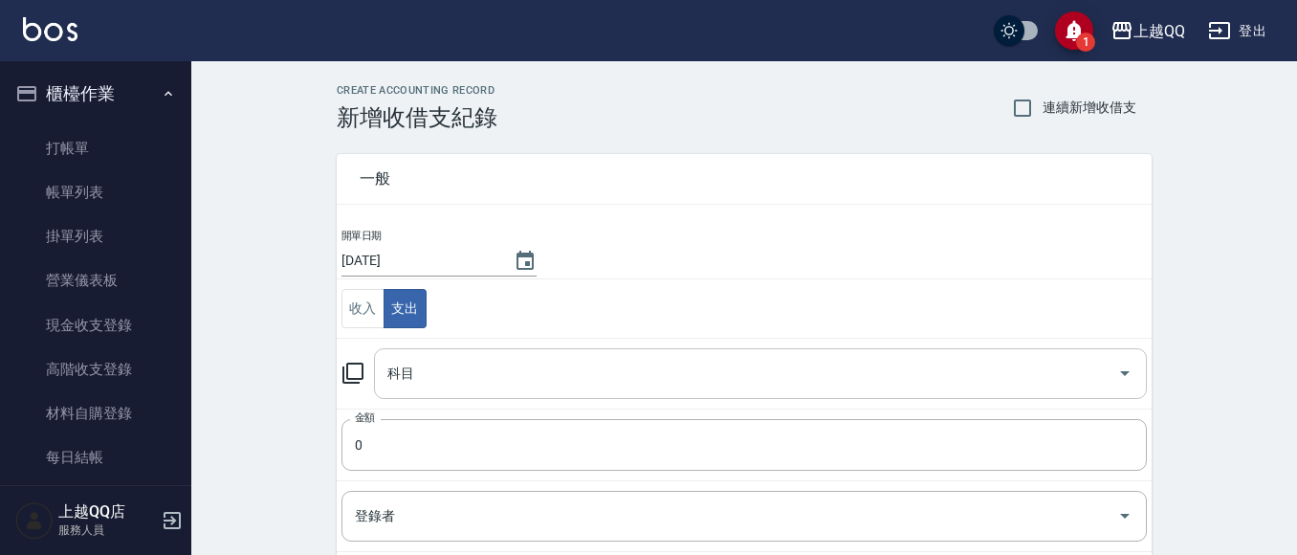
click at [423, 378] on input "科目" at bounding box center [746, 373] width 727 height 33
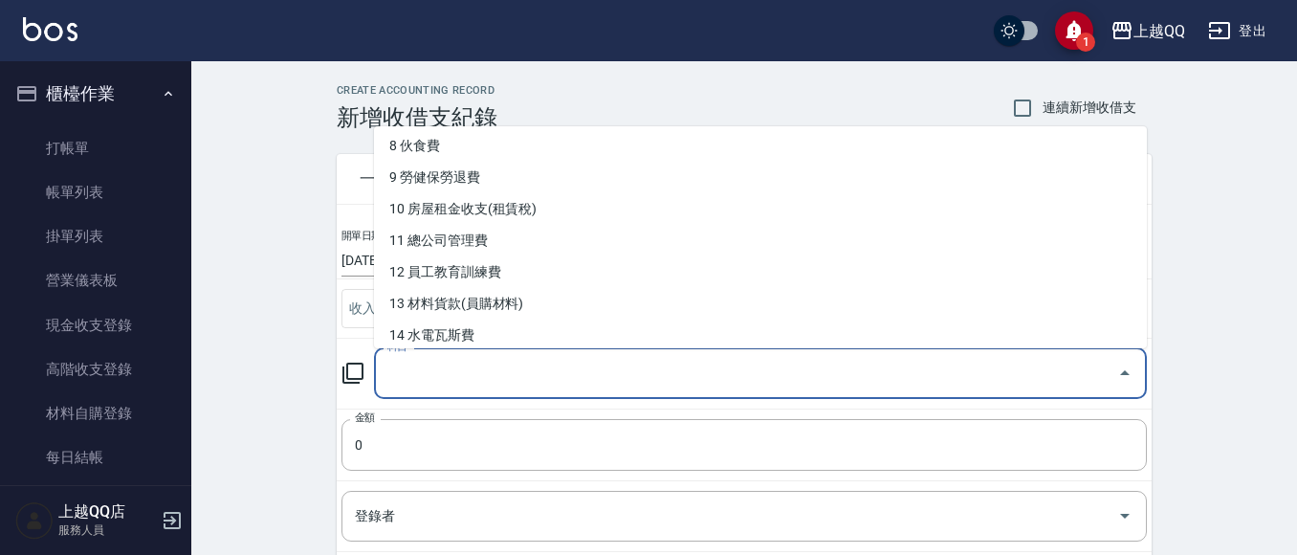
scroll to position [303, 0]
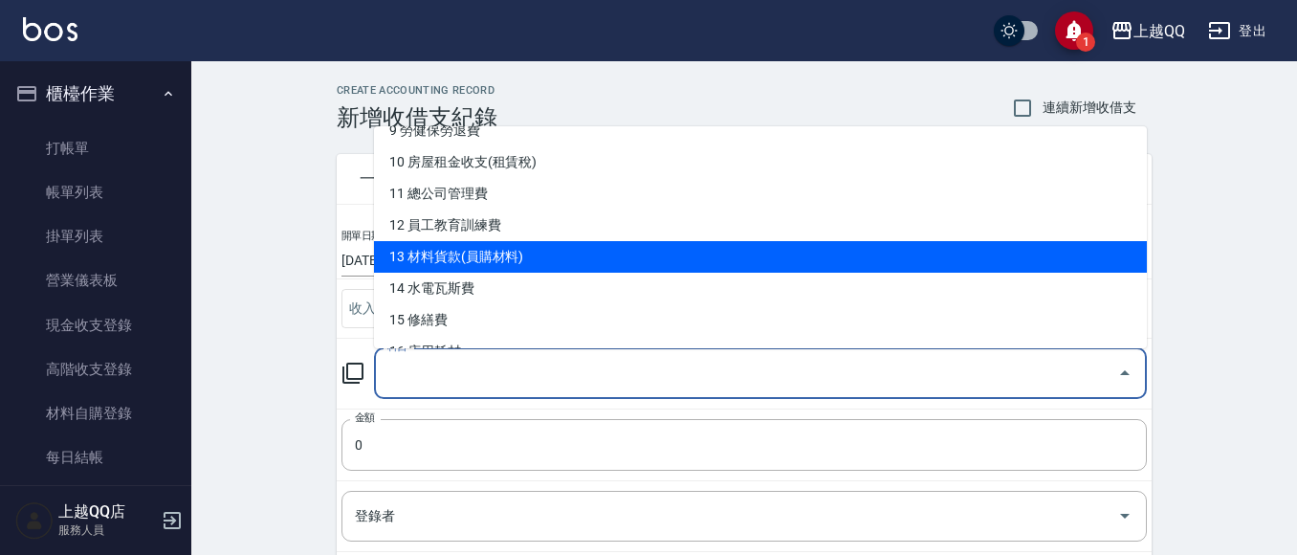
click at [687, 262] on li "13 材料貨款(員購材料)" at bounding box center [760, 257] width 773 height 32
type input "13 材料貨款(員購材料)"
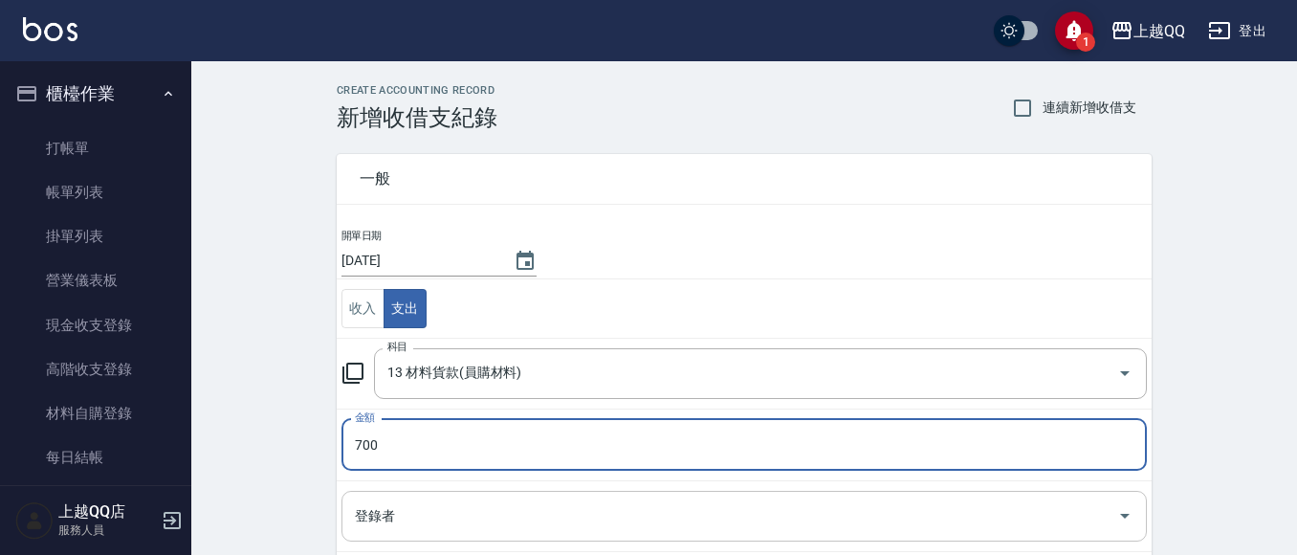
type input "700"
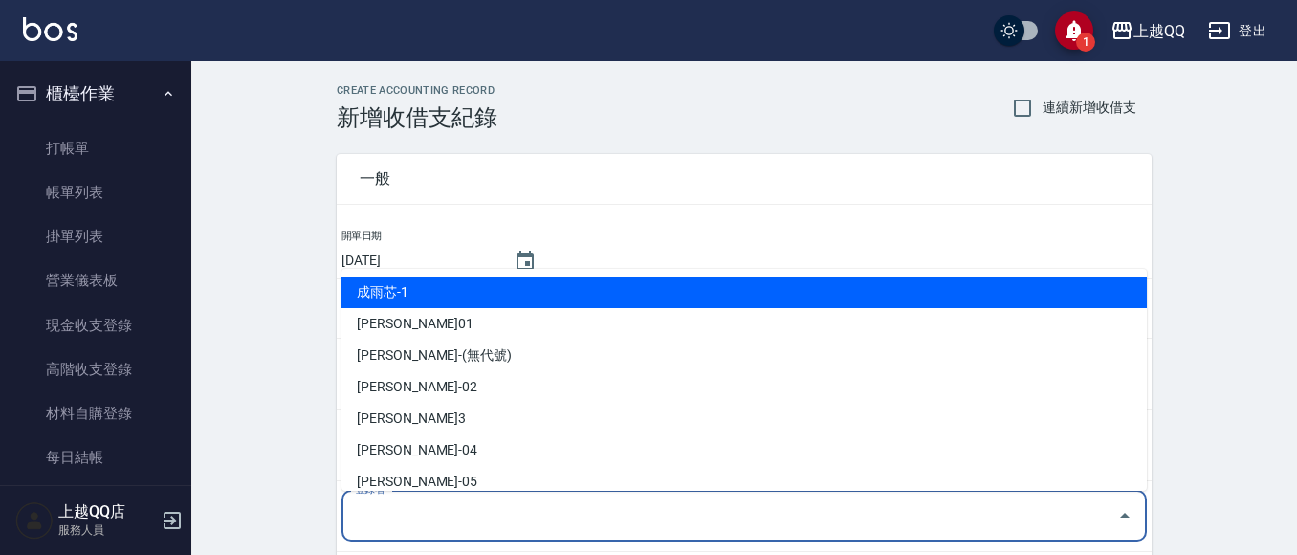
click at [426, 527] on input "登錄者" at bounding box center [730, 515] width 760 height 33
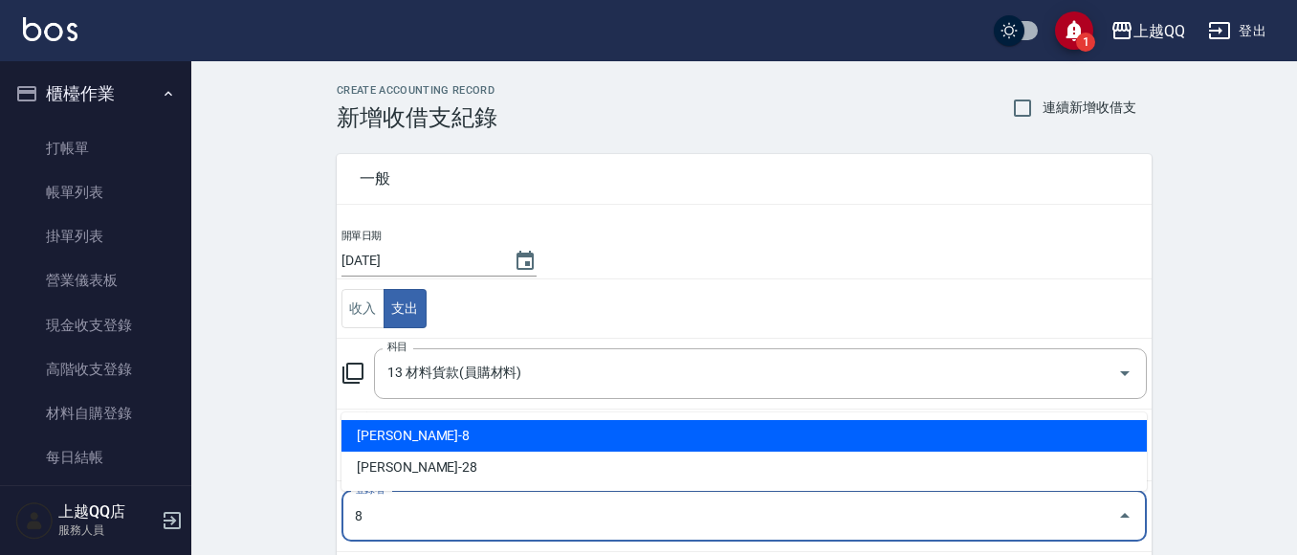
click at [420, 444] on li "[PERSON_NAME]-8" at bounding box center [744, 436] width 805 height 32
type input "[PERSON_NAME]-8"
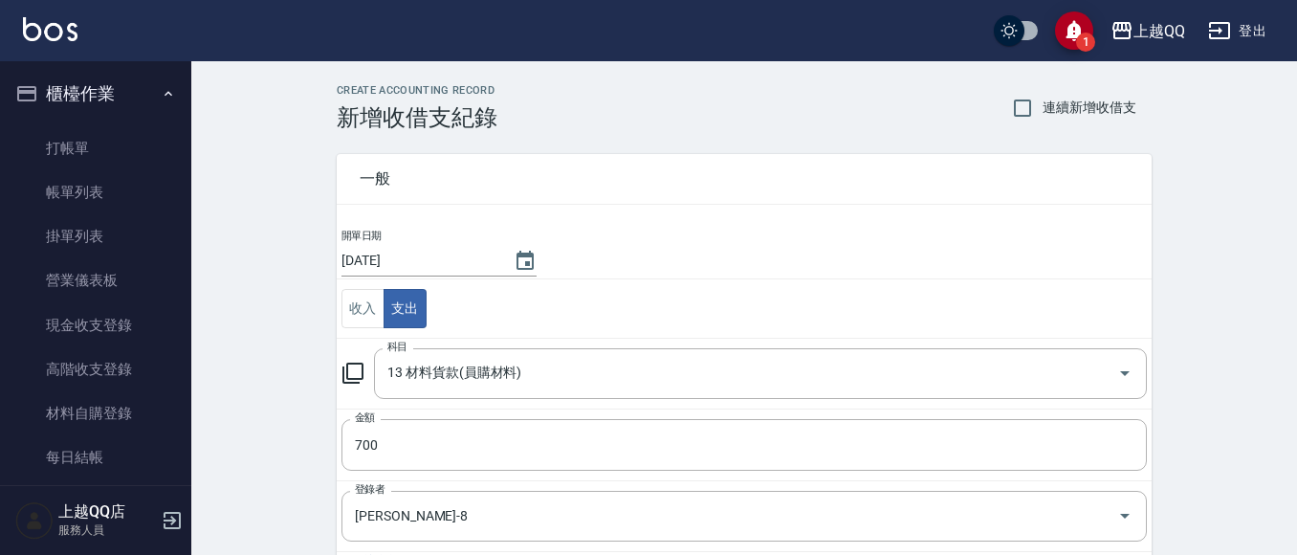
scroll to position [290, 0]
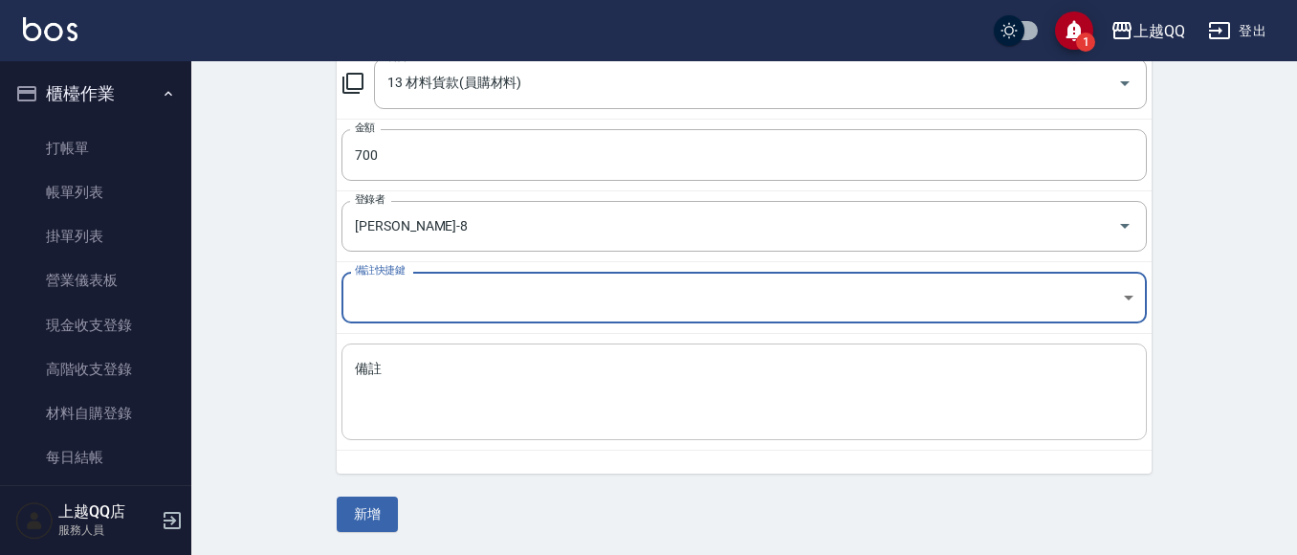
click at [426, 421] on textarea "備註" at bounding box center [744, 392] width 779 height 65
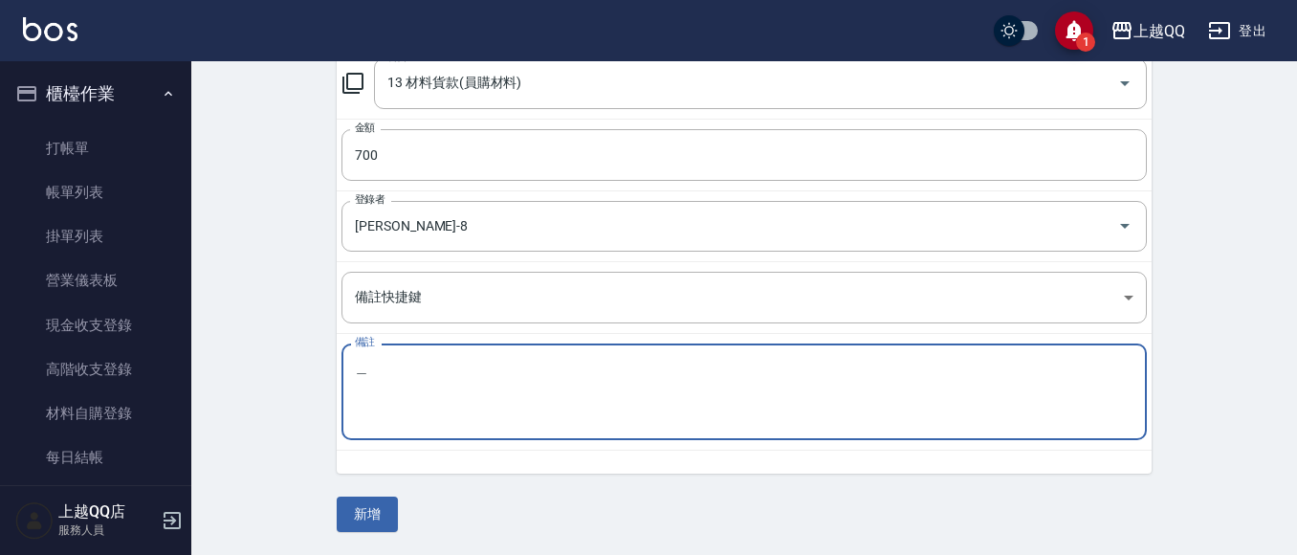
type textarea "杯"
type textarea "蓓巧思定型液10瓶付現"
click at [374, 516] on button "新增" at bounding box center [367, 513] width 61 height 35
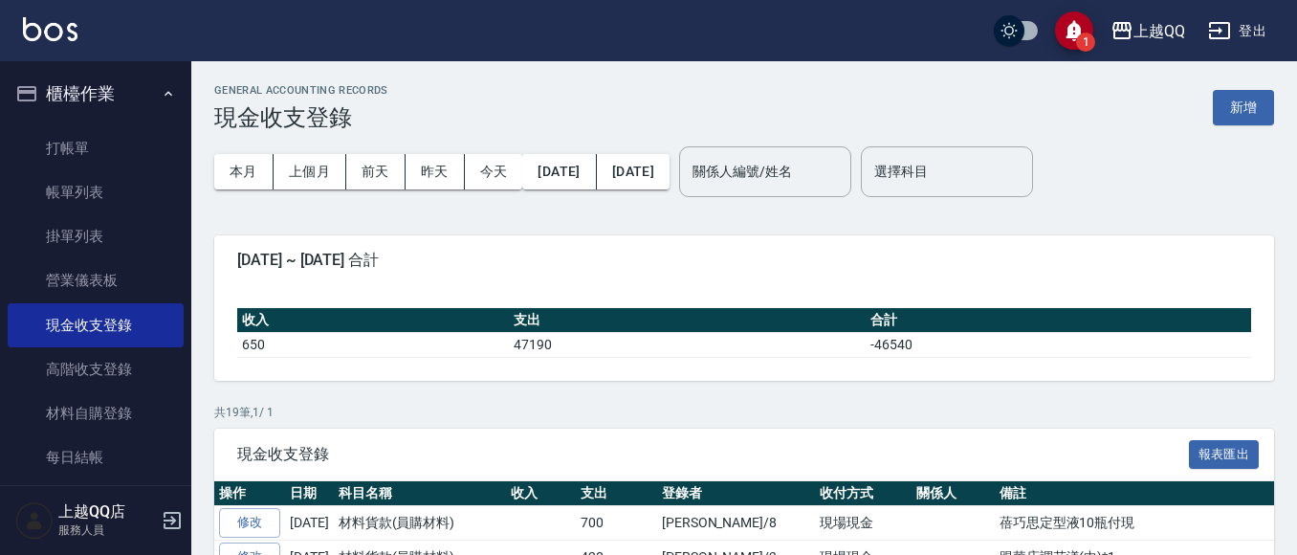
scroll to position [75, 0]
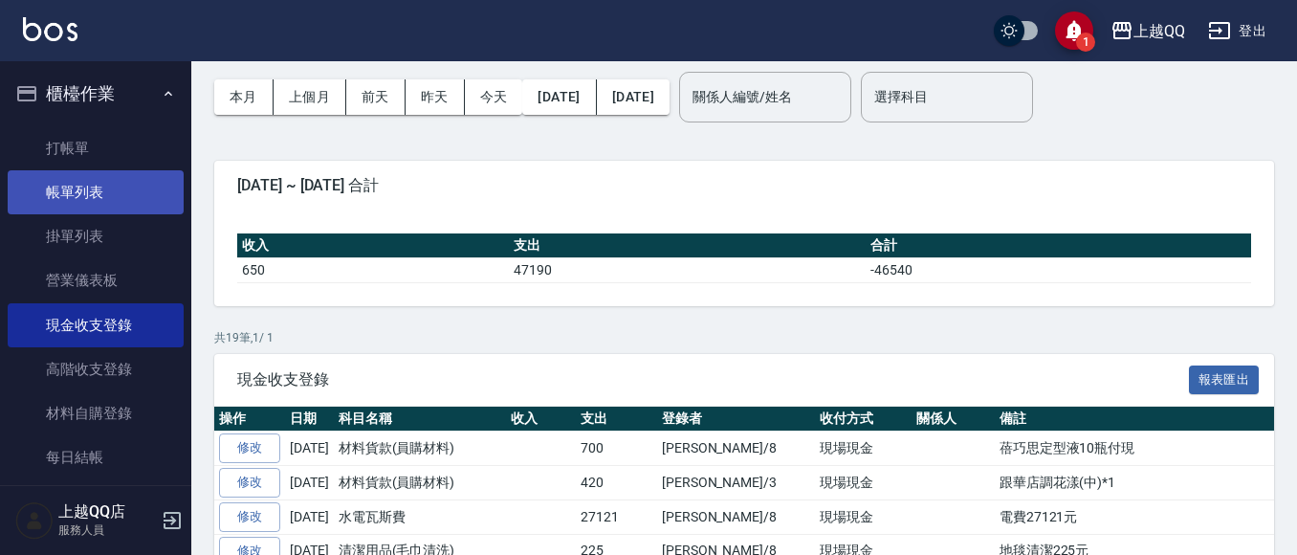
click at [77, 190] on link "帳單列表" at bounding box center [96, 192] width 176 height 44
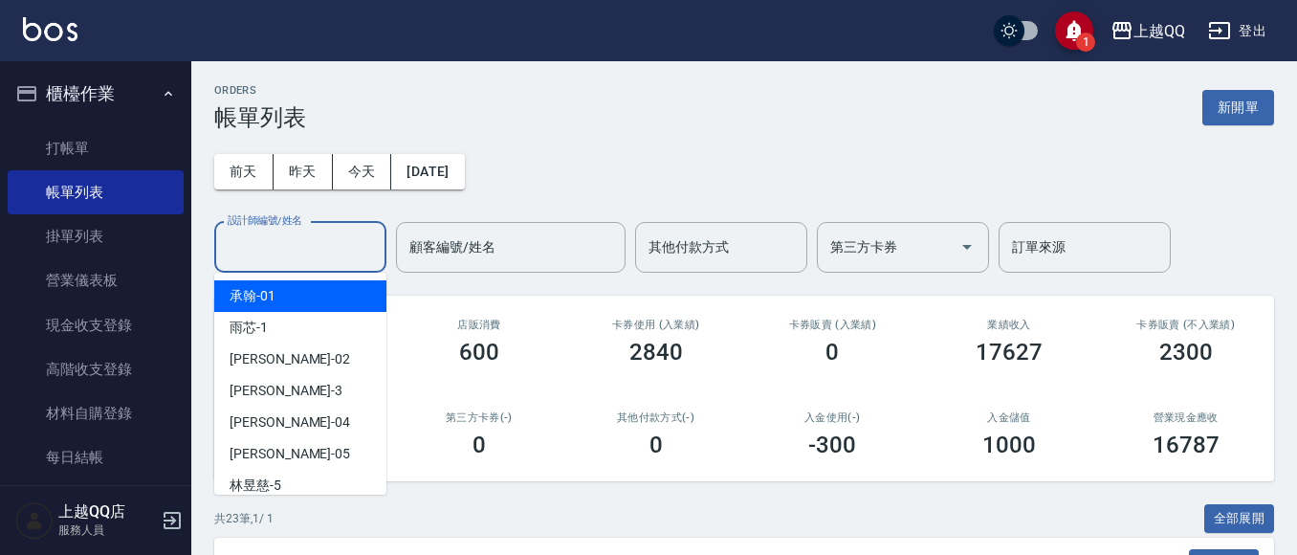
click at [305, 240] on input "設計師編號/姓名" at bounding box center [300, 247] width 155 height 33
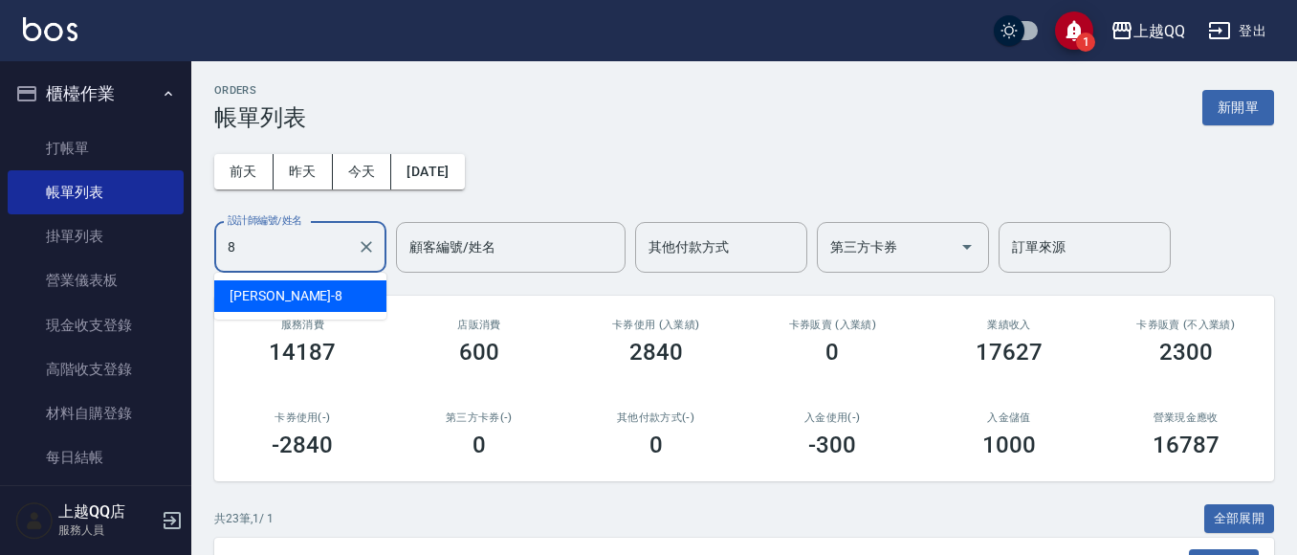
click at [318, 292] on div "[PERSON_NAME] -8" at bounding box center [300, 296] width 172 height 32
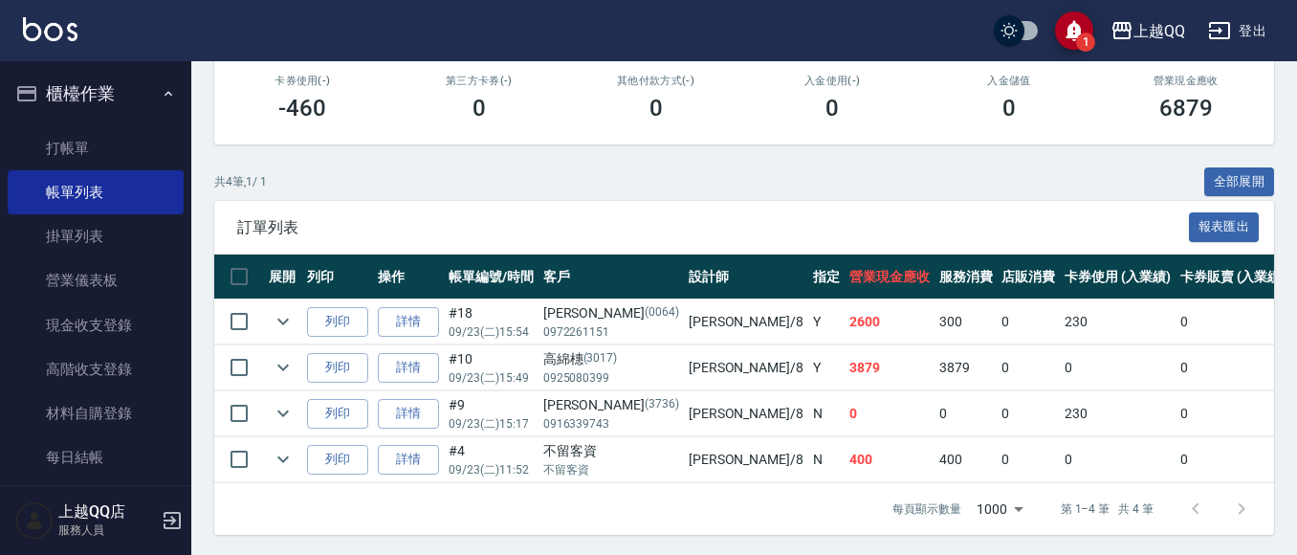
scroll to position [339, 0]
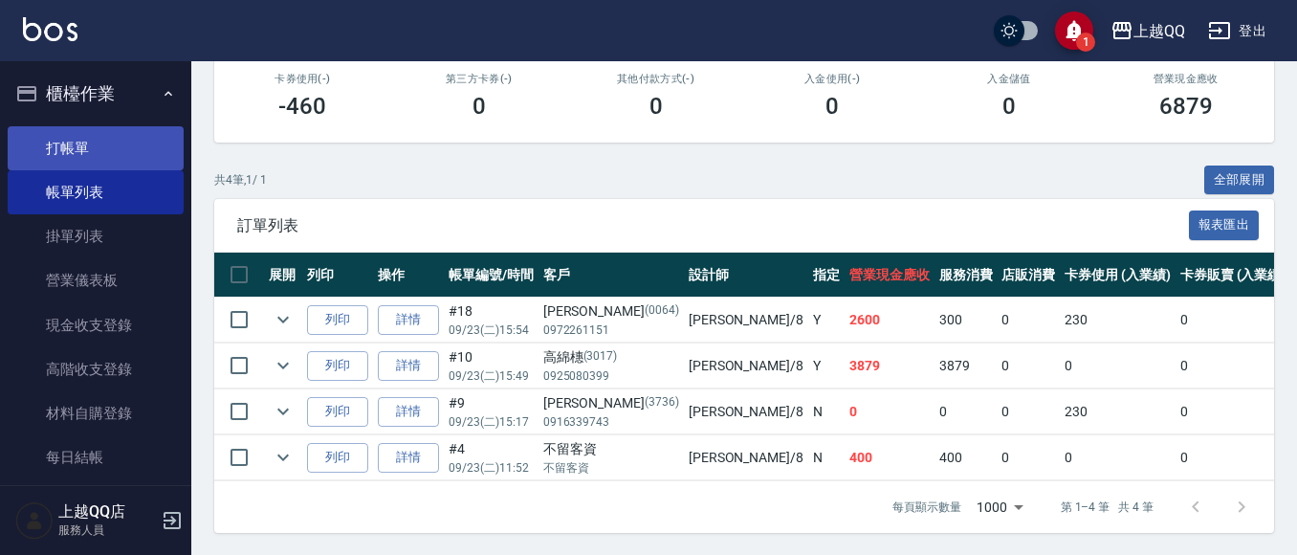
type input "[PERSON_NAME]-8"
click at [63, 154] on link "打帳單" at bounding box center [96, 148] width 176 height 44
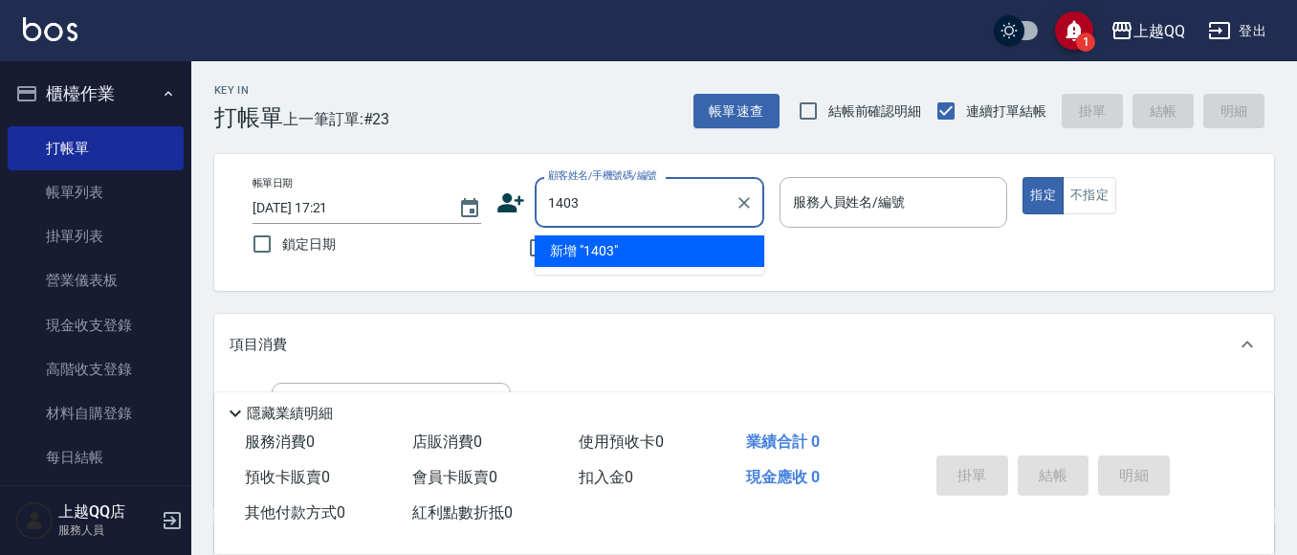
type input "1403"
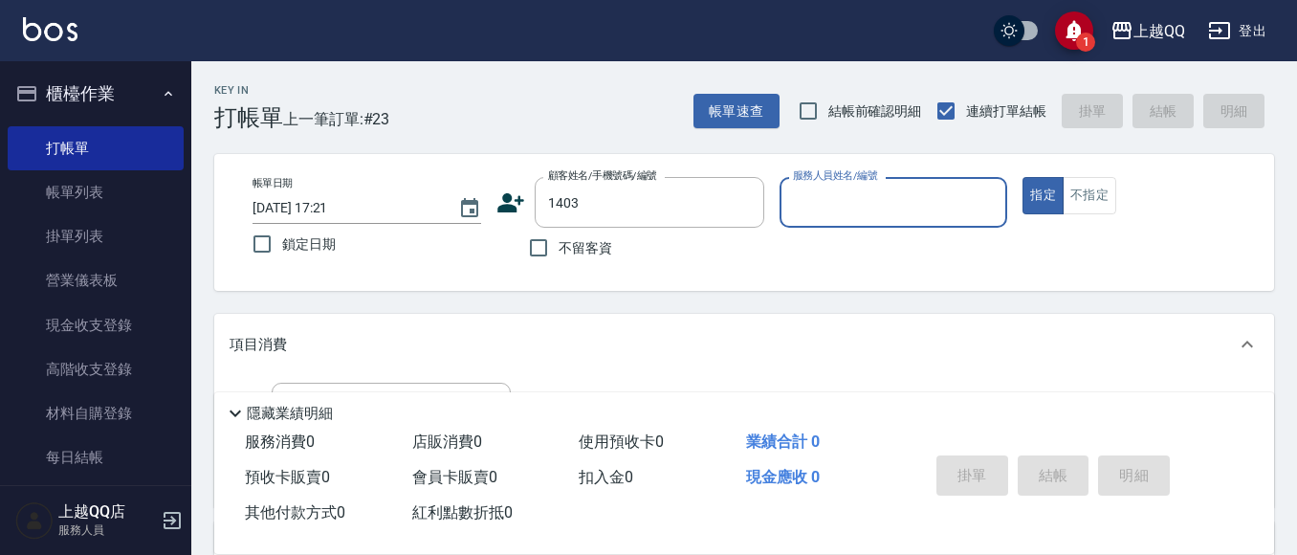
click at [1023, 177] on button "指定" at bounding box center [1043, 195] width 41 height 37
type button "true"
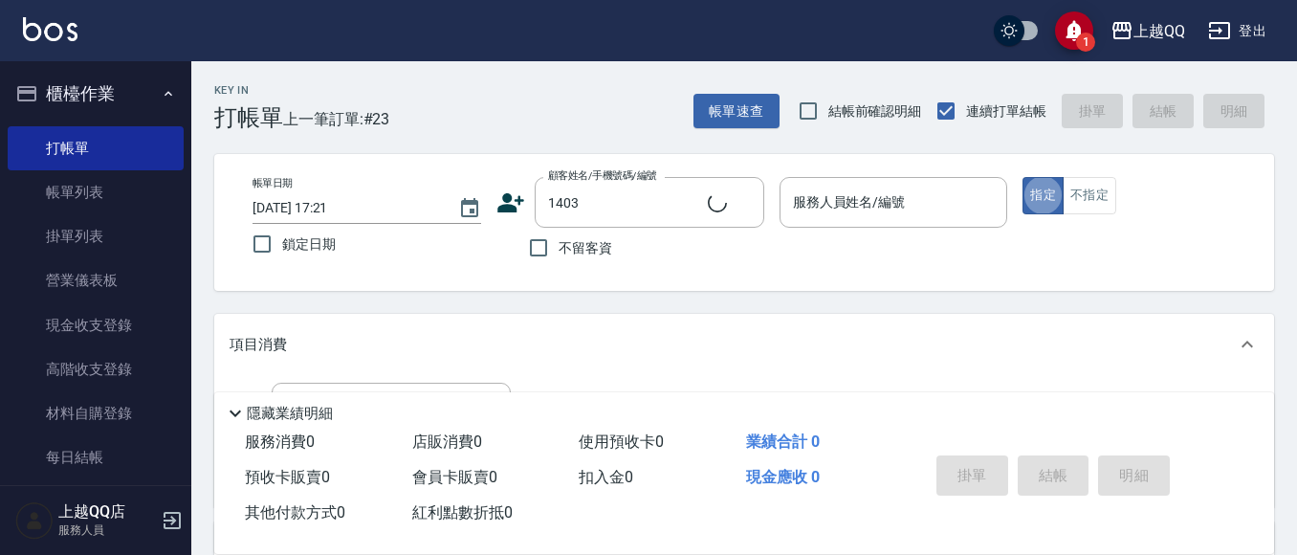
type input "[PERSON_NAME]/0916009131/1403"
type input "欣樺-6"
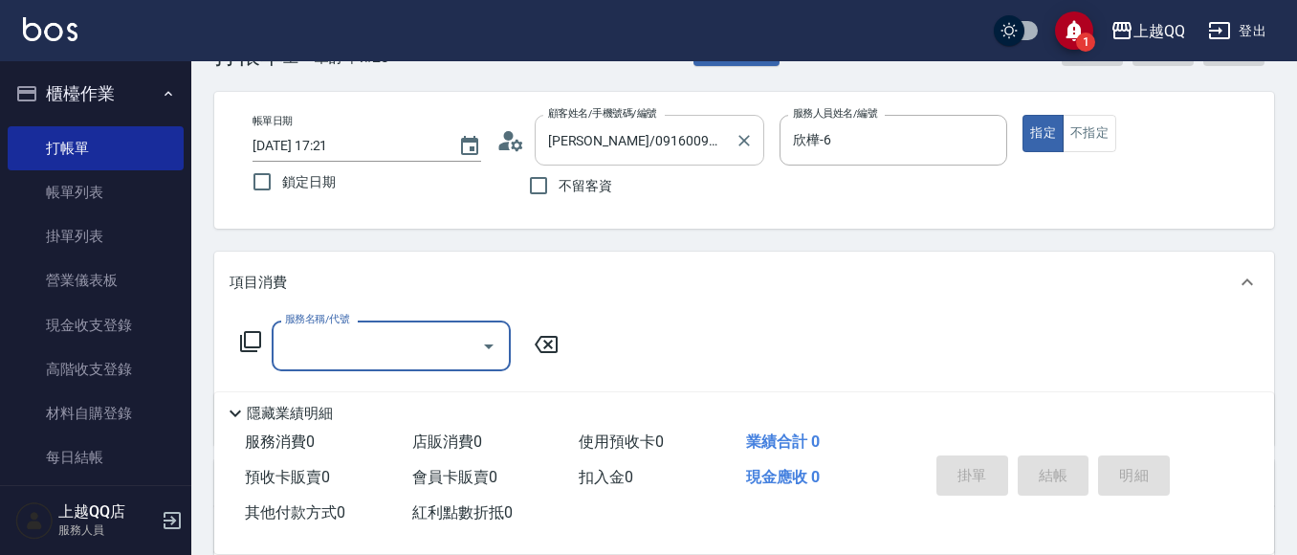
scroll to position [96, 0]
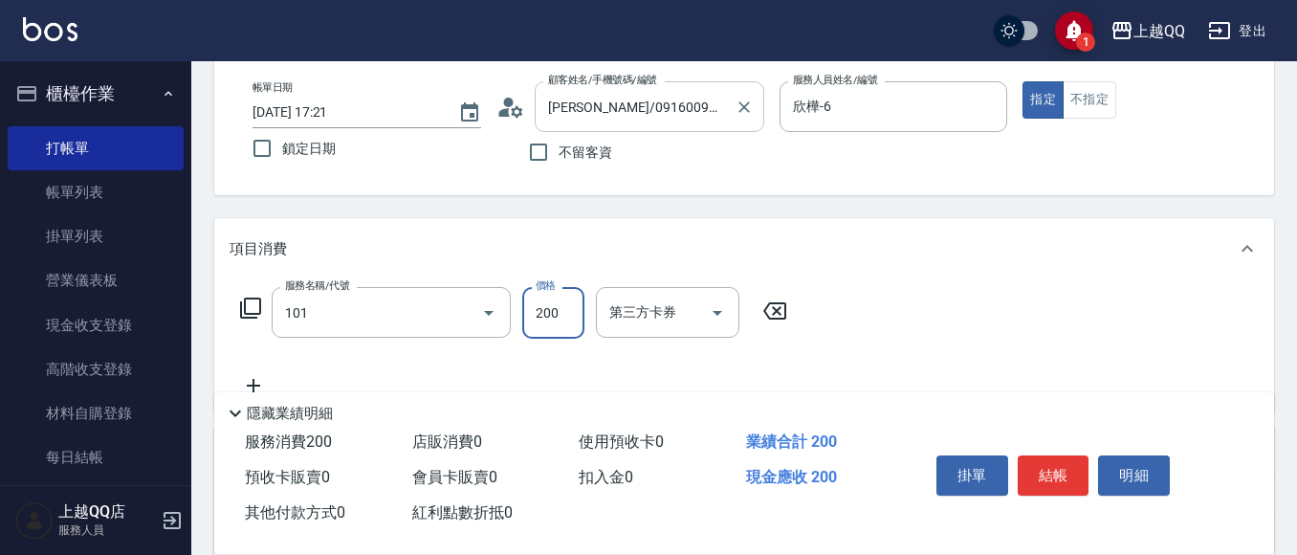
type input "洗髮(101)"
type input "230"
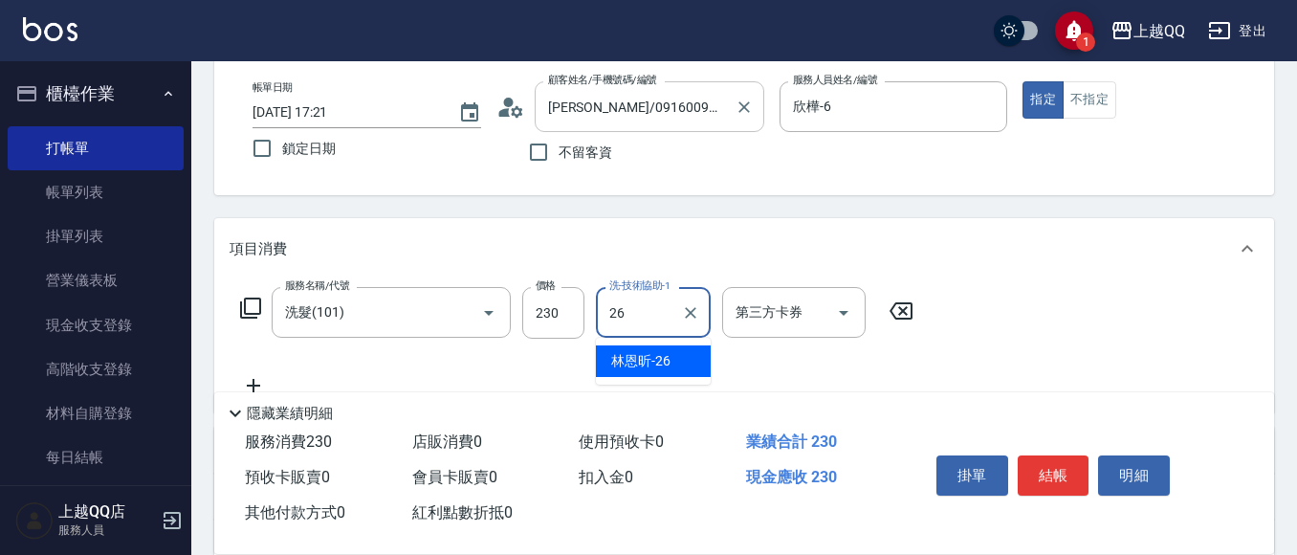
type input "林恩昕-26"
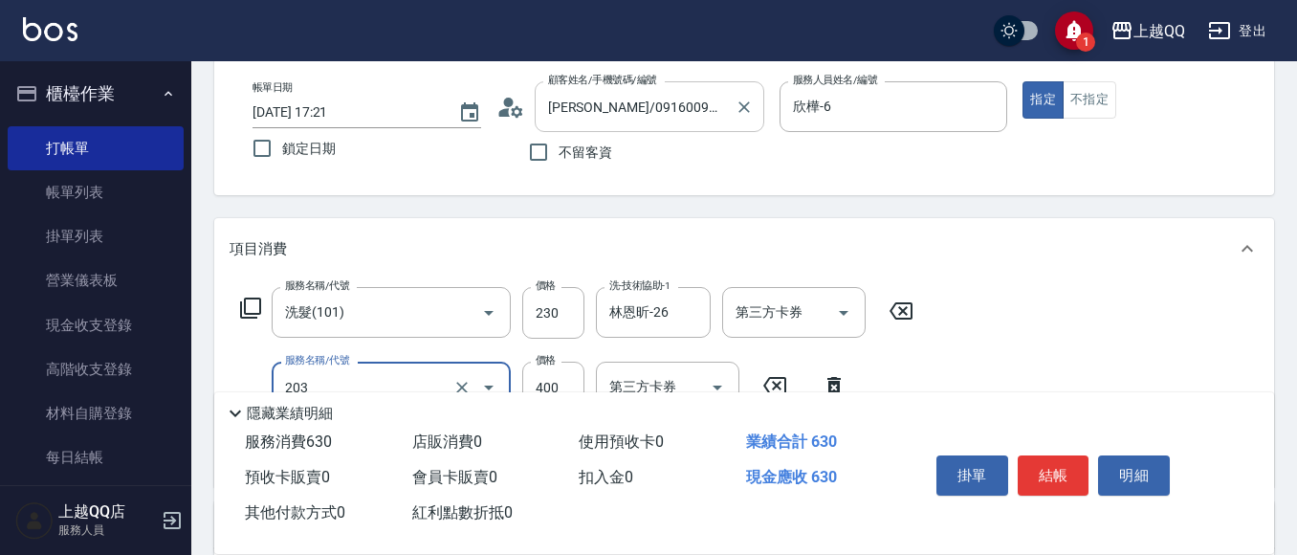
type input "指定單剪(203)"
type input "300"
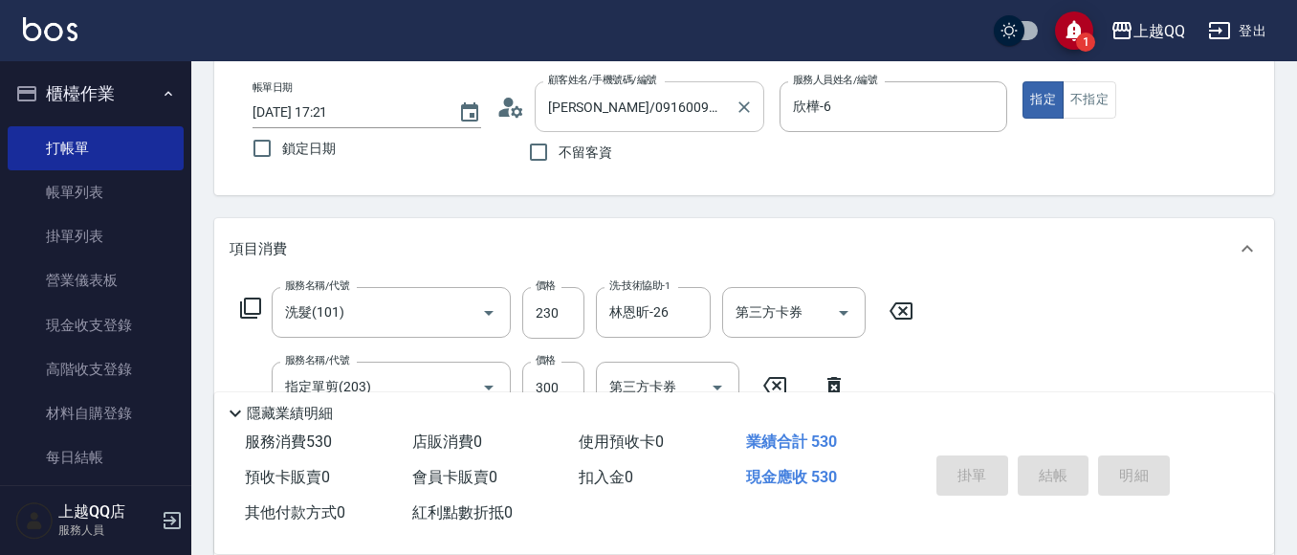
type input "[DATE] 17:27"
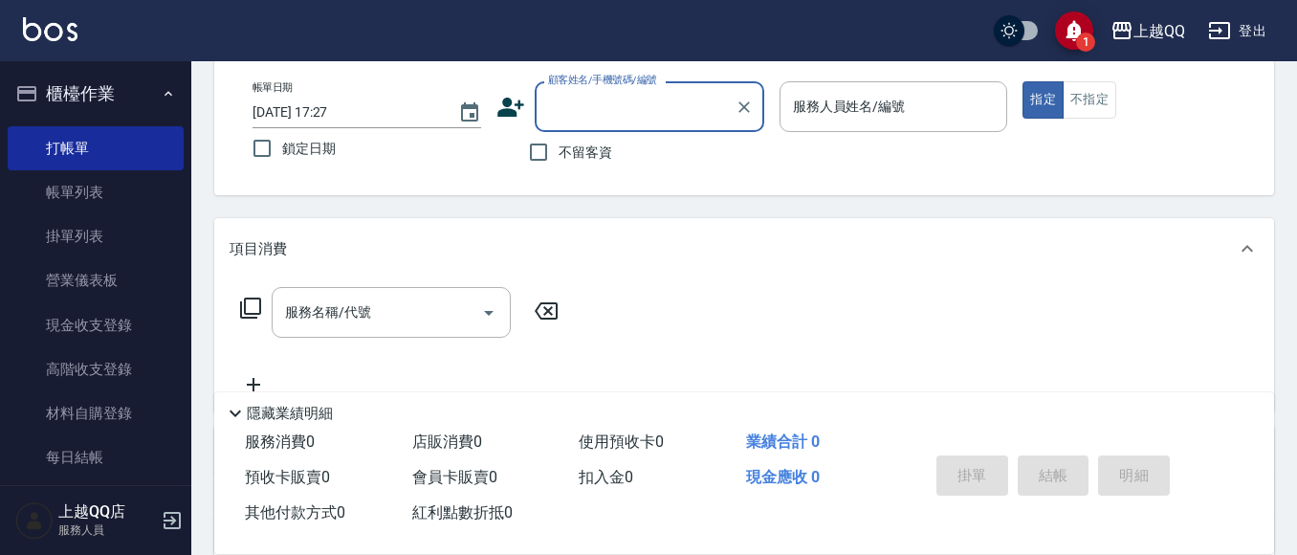
drag, startPoint x: 595, startPoint y: 154, endPoint x: 600, endPoint y: 144, distance: 10.7
click at [600, 145] on span "不留客資" at bounding box center [586, 153] width 54 height 20
click at [559, 145] on input "不留客資" at bounding box center [538, 152] width 40 height 40
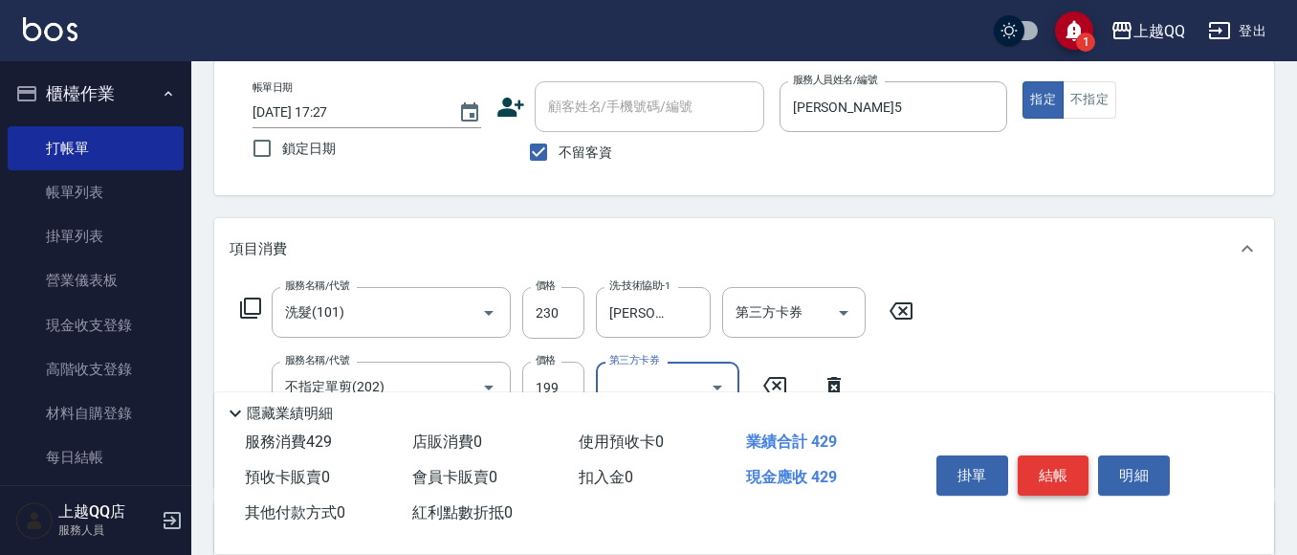
click at [1065, 468] on button "結帳" at bounding box center [1054, 475] width 72 height 40
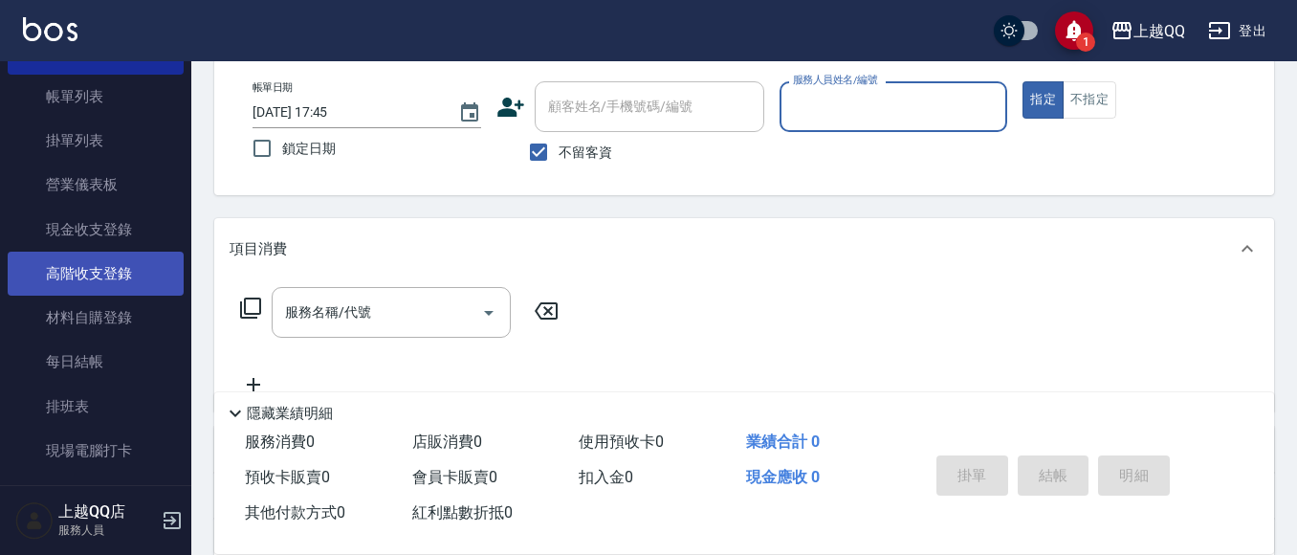
scroll to position [191, 0]
